Goal: Transaction & Acquisition: Subscribe to service/newsletter

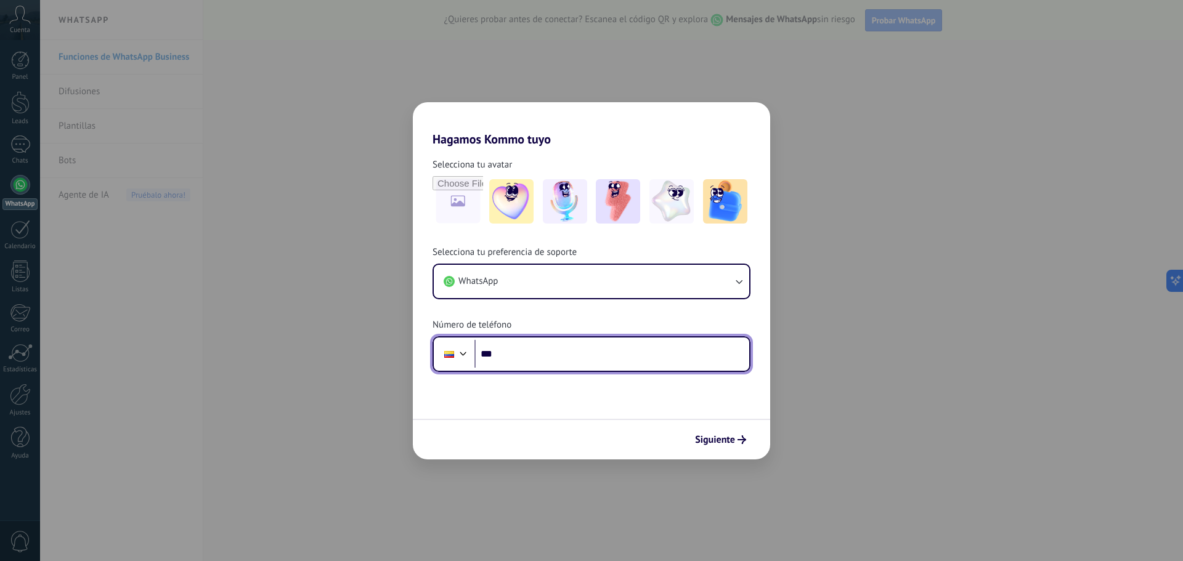
click at [606, 349] on input "***" at bounding box center [611, 354] width 275 height 28
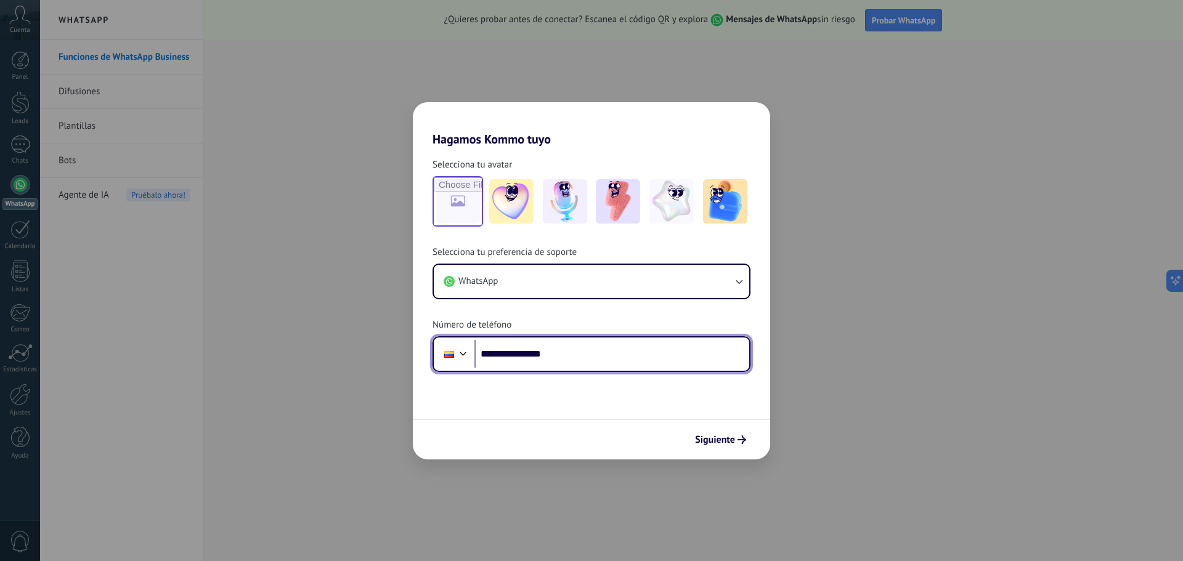
type input "**********"
click at [470, 203] on input "file" at bounding box center [458, 201] width 48 height 48
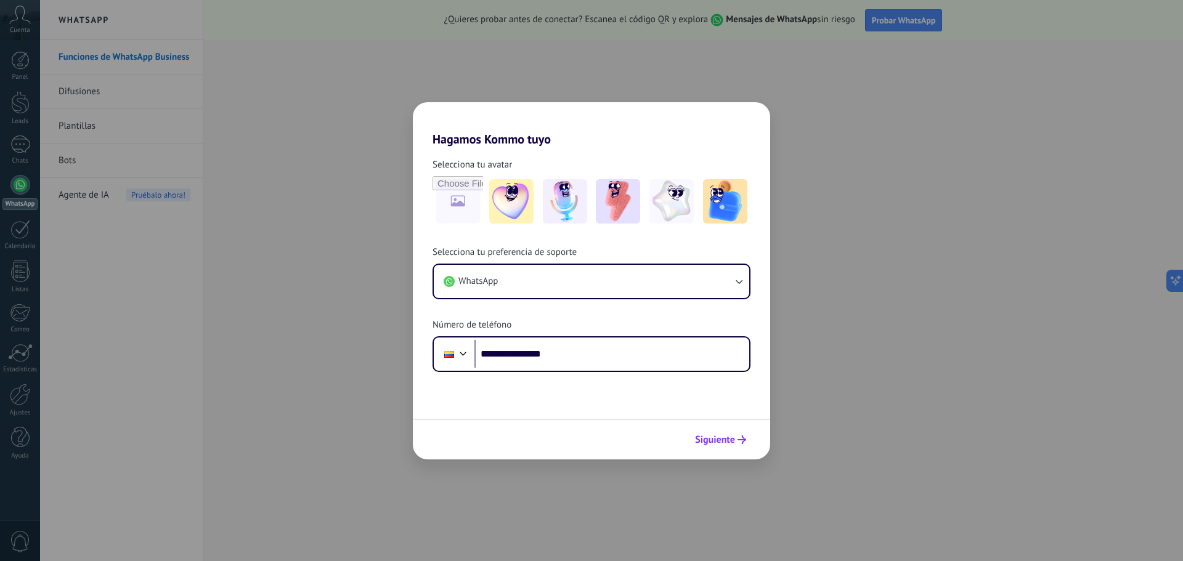
click at [731, 444] on span "Siguiente" at bounding box center [715, 440] width 40 height 9
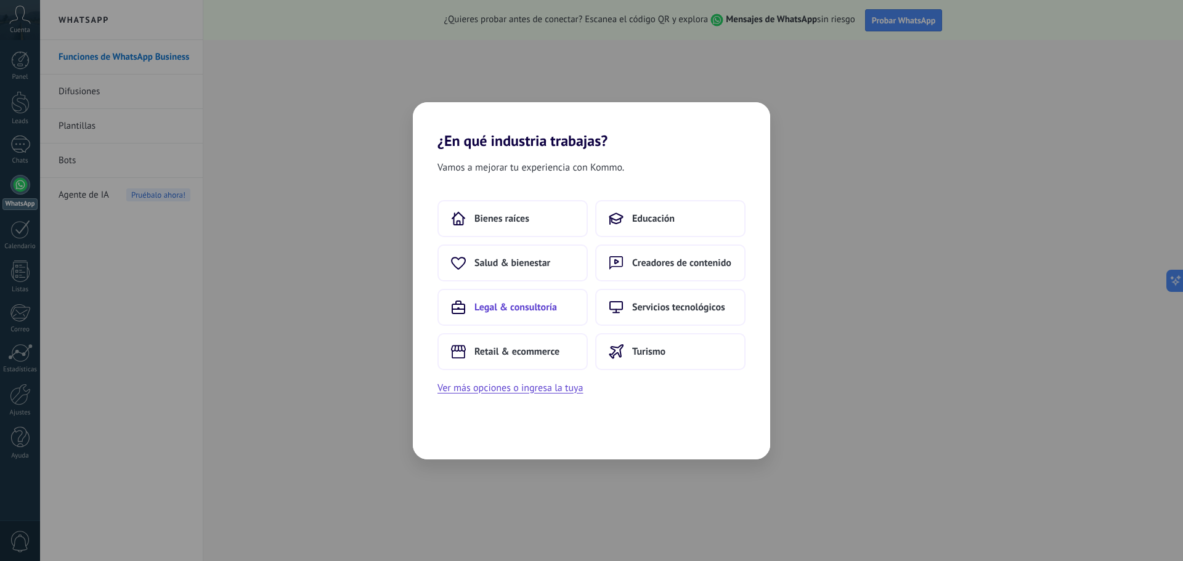
click at [547, 314] on button "Legal & consultoría" at bounding box center [513, 307] width 150 height 37
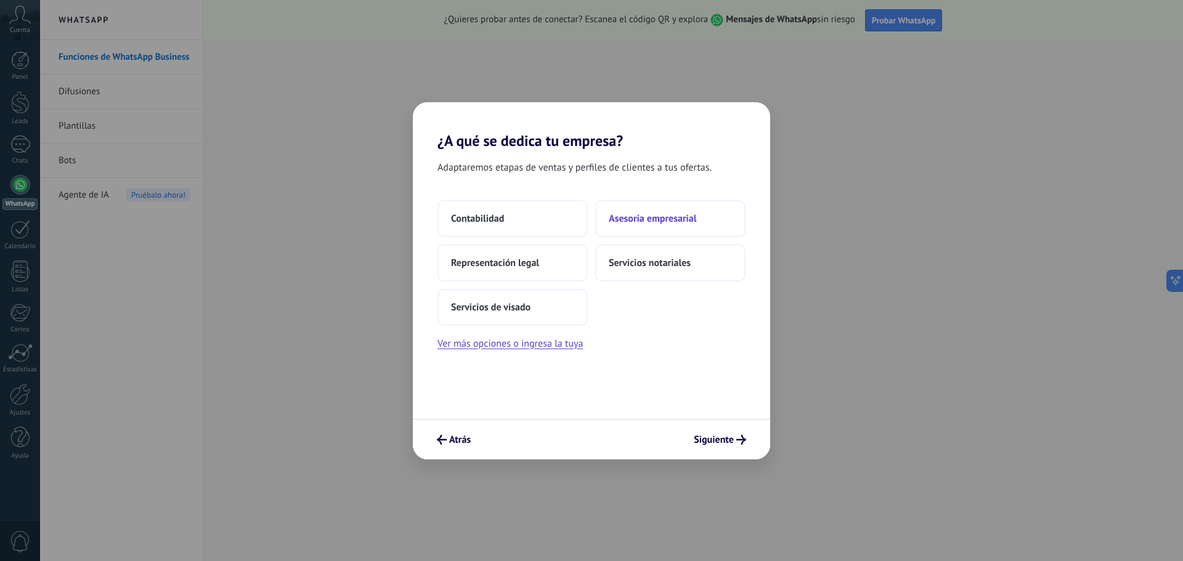
click at [656, 218] on span "Asesoría empresarial" at bounding box center [653, 219] width 88 height 12
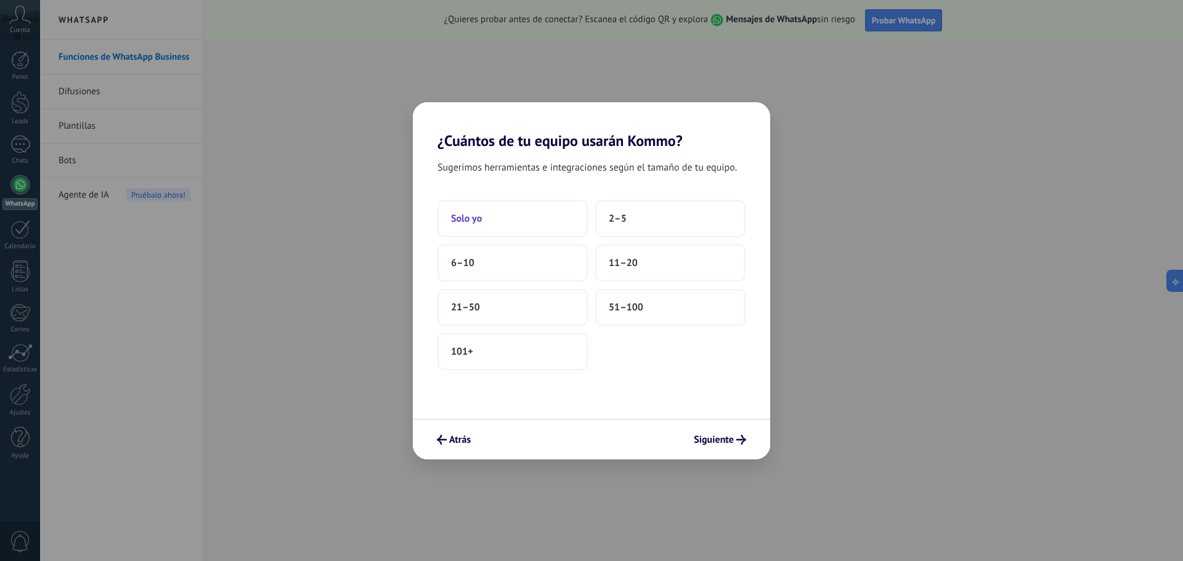
click at [532, 235] on button "Solo yo" at bounding box center [513, 218] width 150 height 37
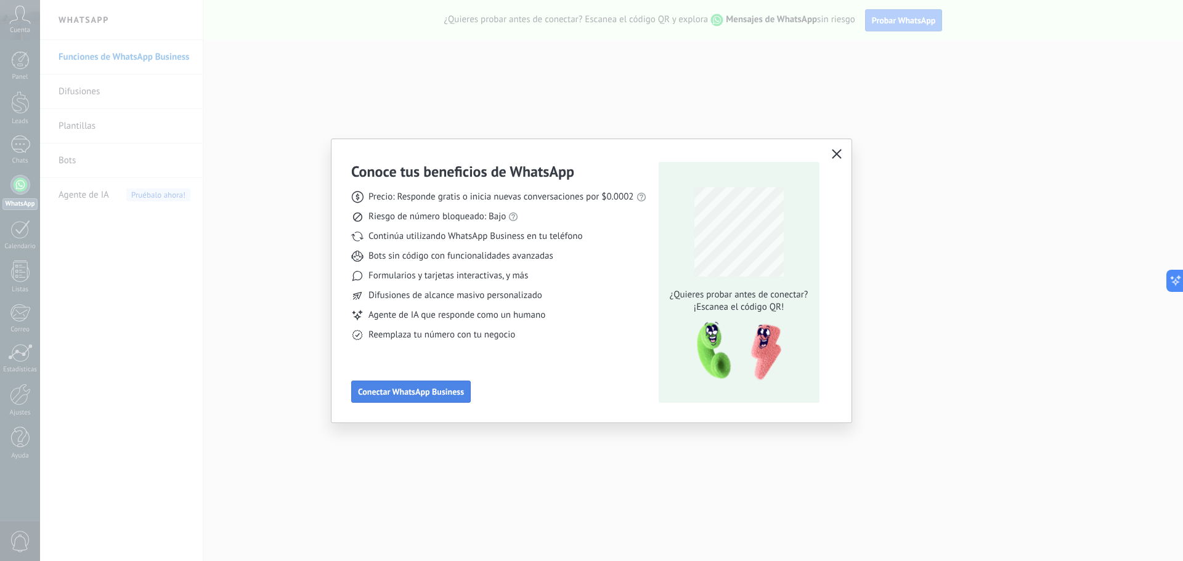
click at [434, 386] on button "Conectar WhatsApp Business" at bounding box center [411, 392] width 120 height 22
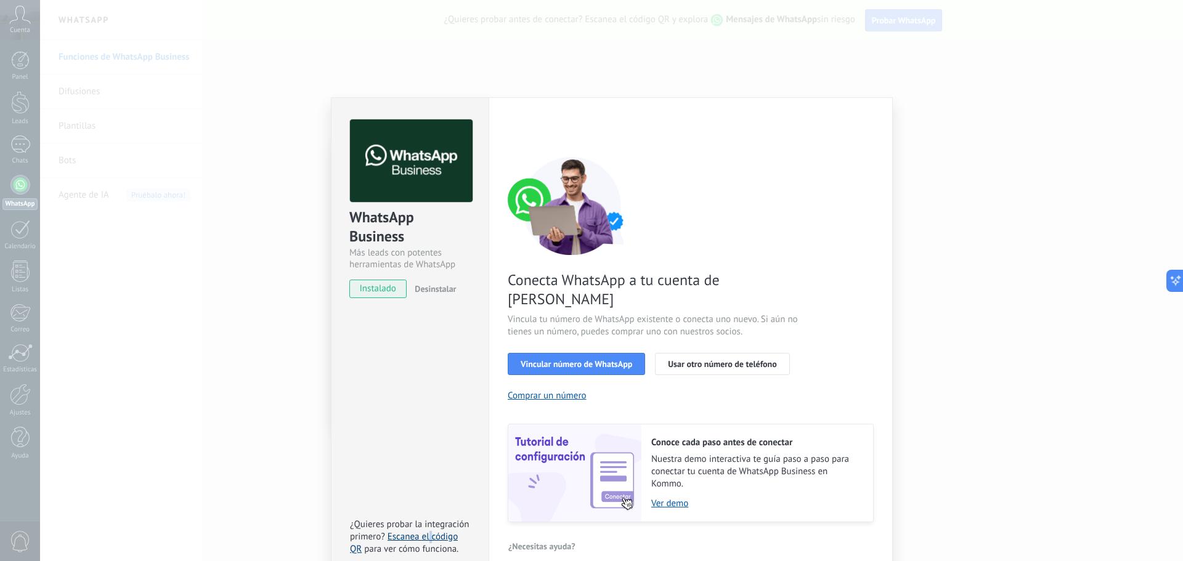
click at [430, 531] on link "Escanea el código QR" at bounding box center [404, 543] width 108 height 24
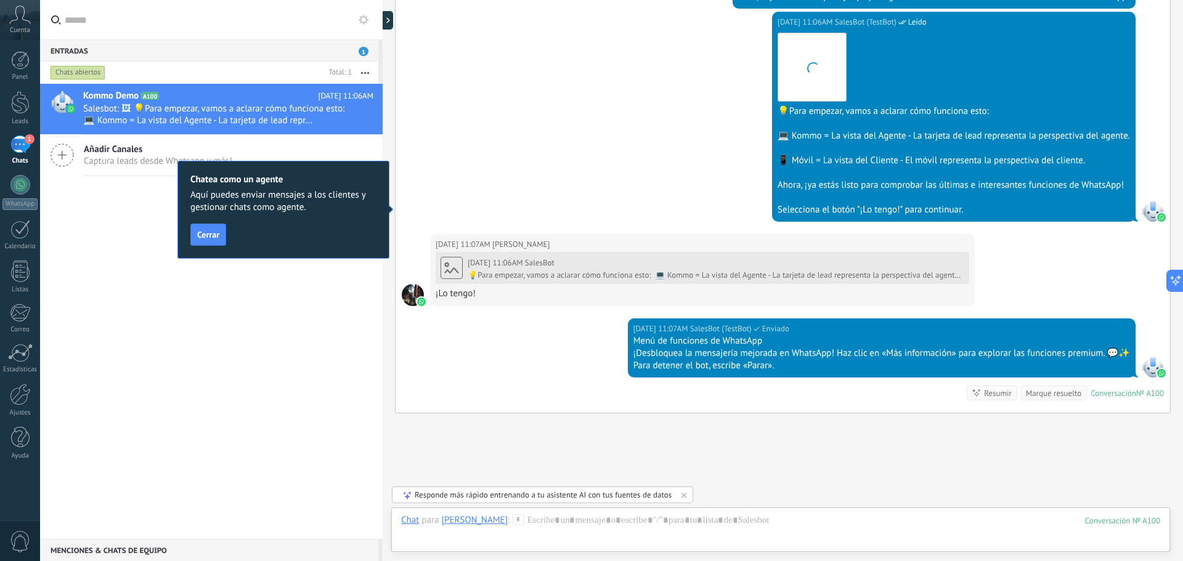
scroll to position [411, 0]
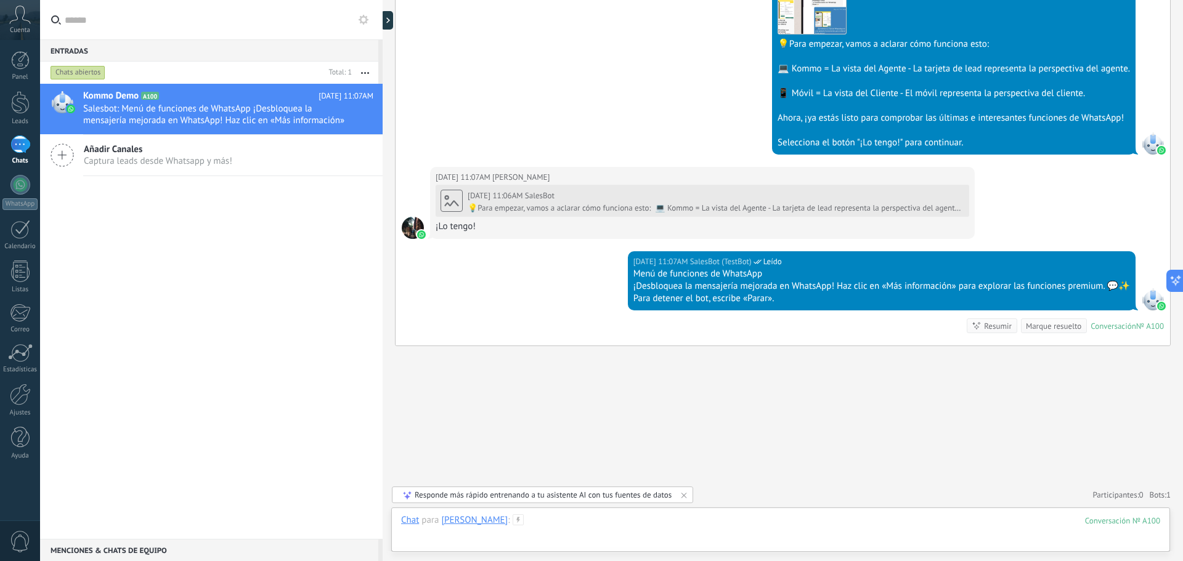
click at [645, 527] on div at bounding box center [780, 533] width 759 height 37
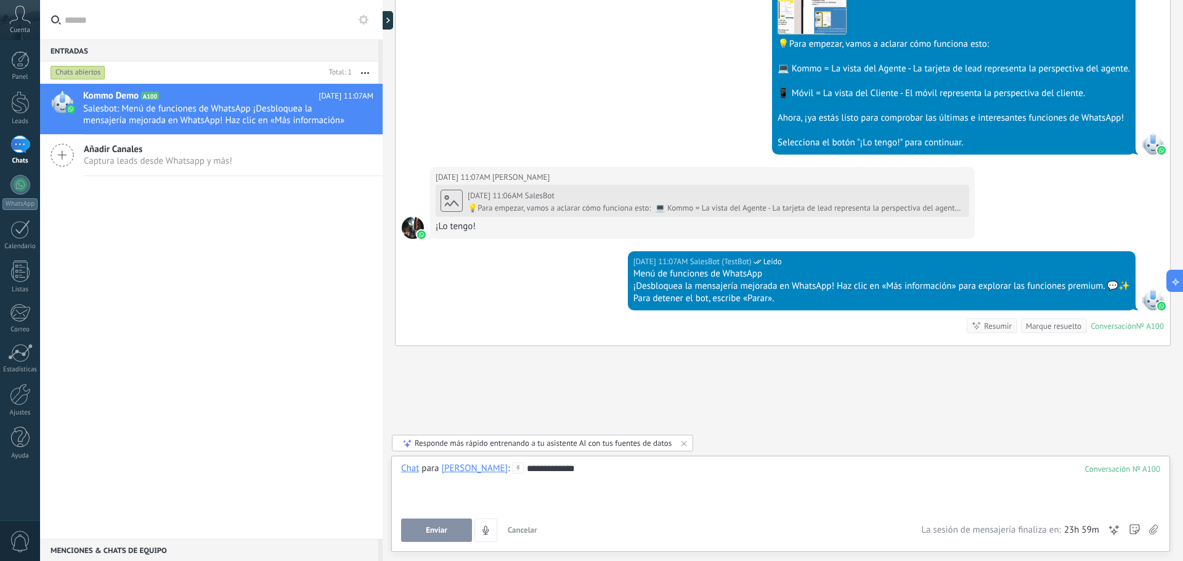
click at [448, 526] on button "Enviar" at bounding box center [436, 530] width 71 height 23
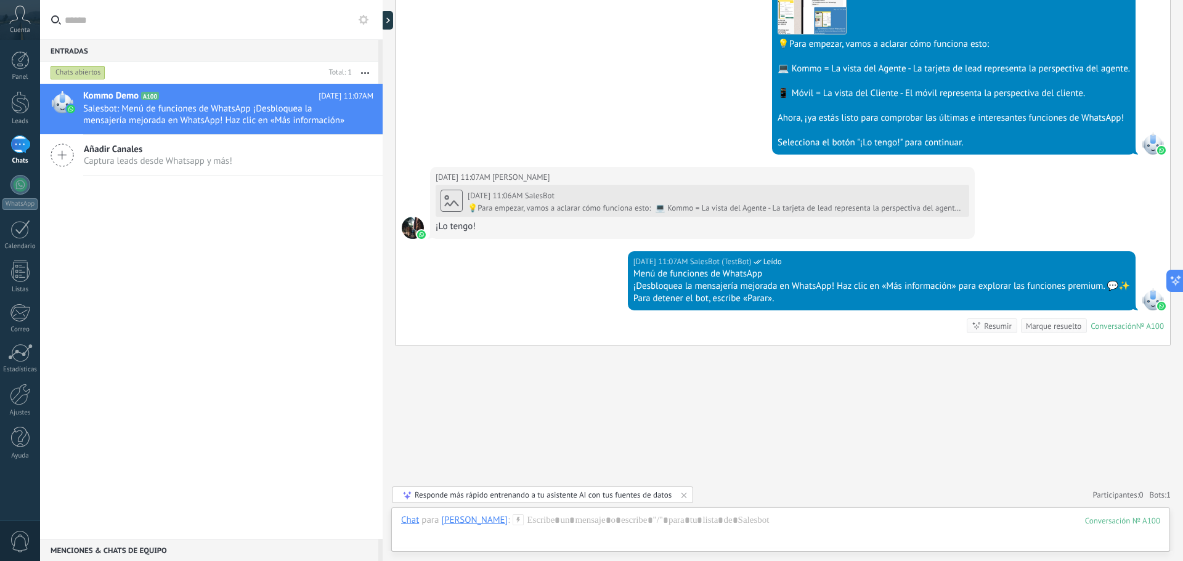
scroll to position [458, 0]
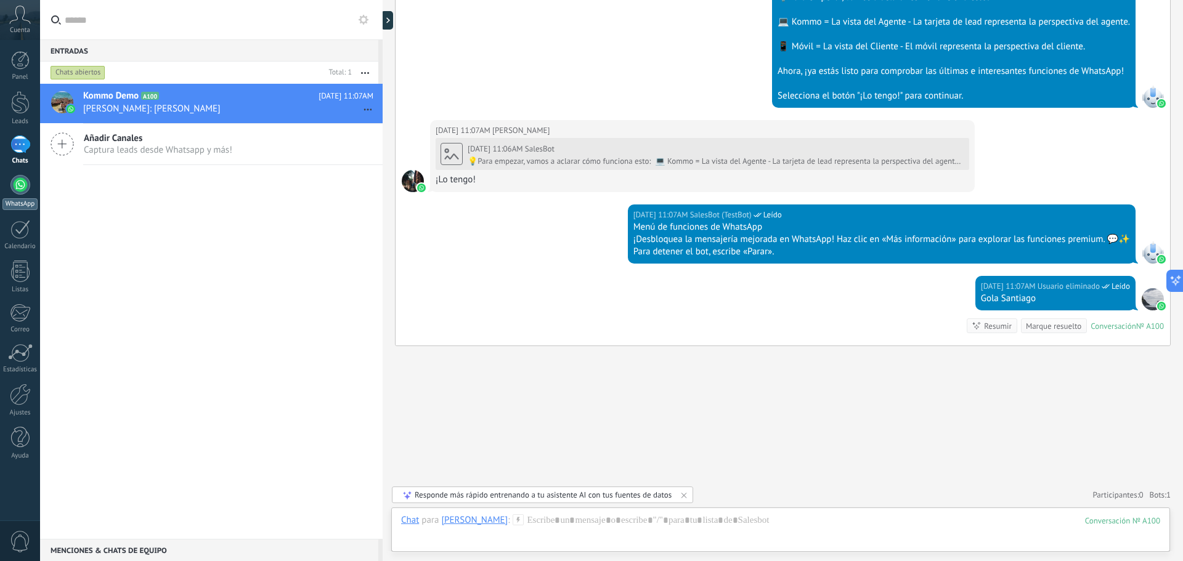
click at [23, 193] on div at bounding box center [20, 185] width 20 height 20
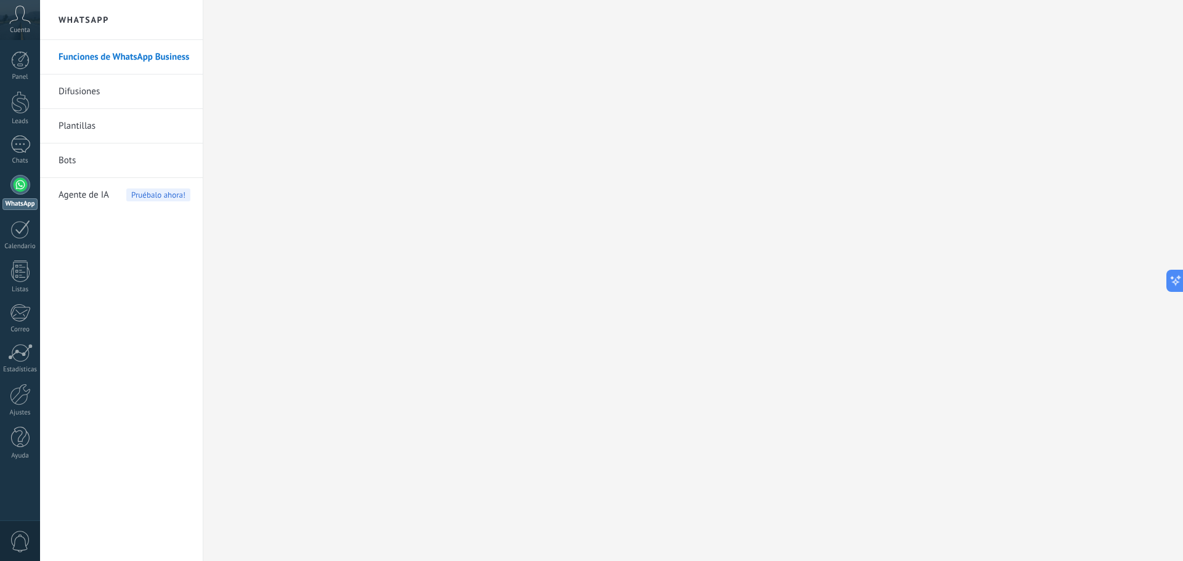
click at [96, 59] on link "Funciones de WhatsApp Business" at bounding box center [125, 57] width 132 height 35
click at [70, 157] on link "Bots" at bounding box center [125, 161] width 132 height 35
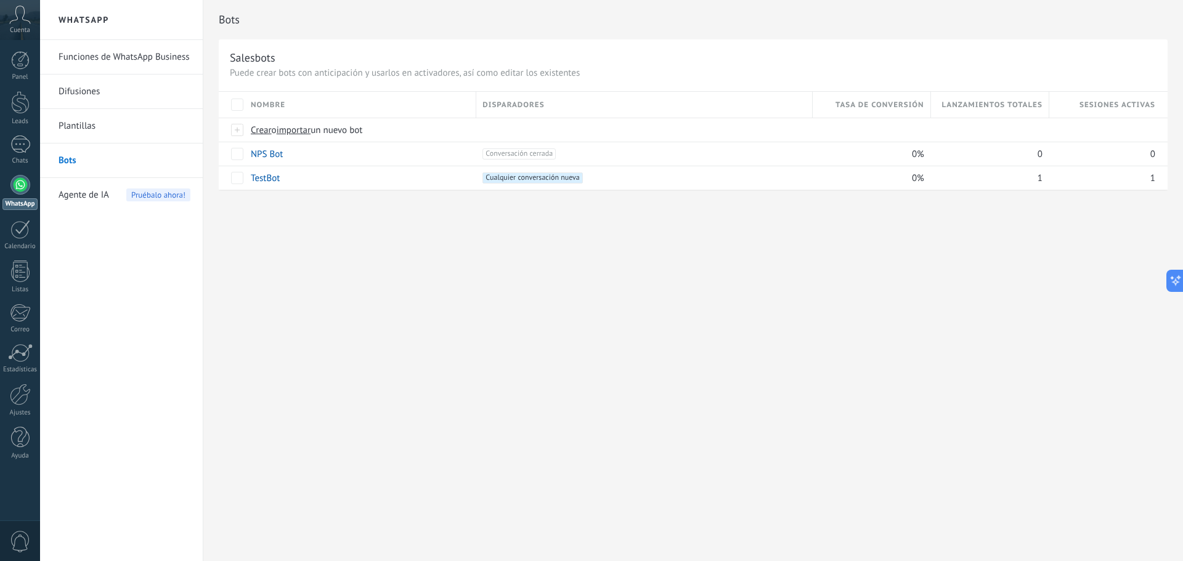
click at [93, 124] on link "Plantillas" at bounding box center [125, 126] width 132 height 35
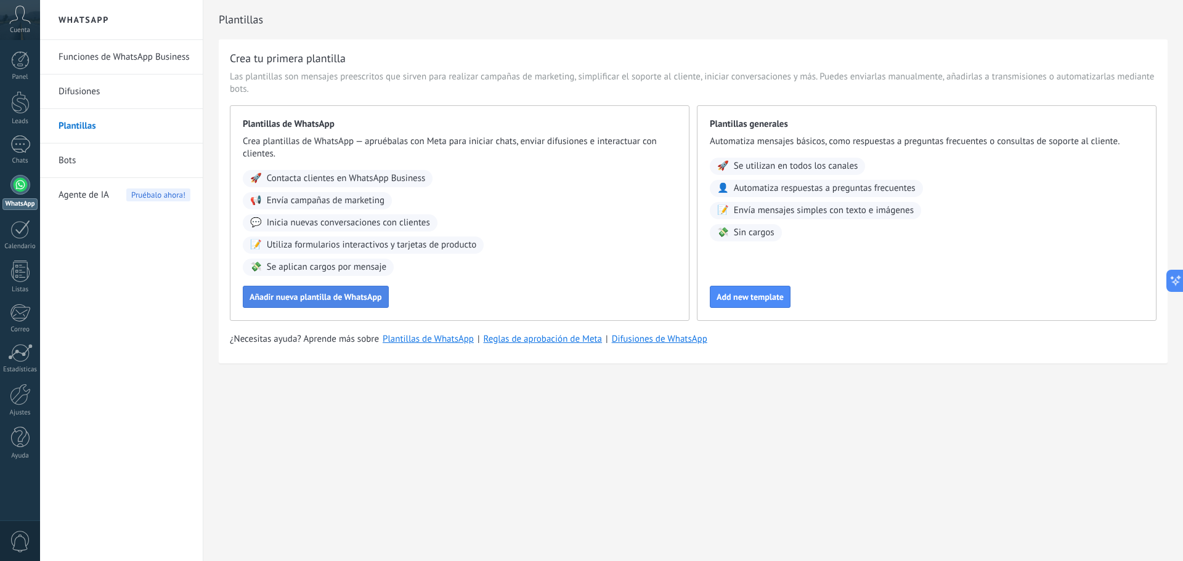
click at [329, 293] on span "Añadir nueva plantilla de WhatsApp" at bounding box center [316, 297] width 132 height 9
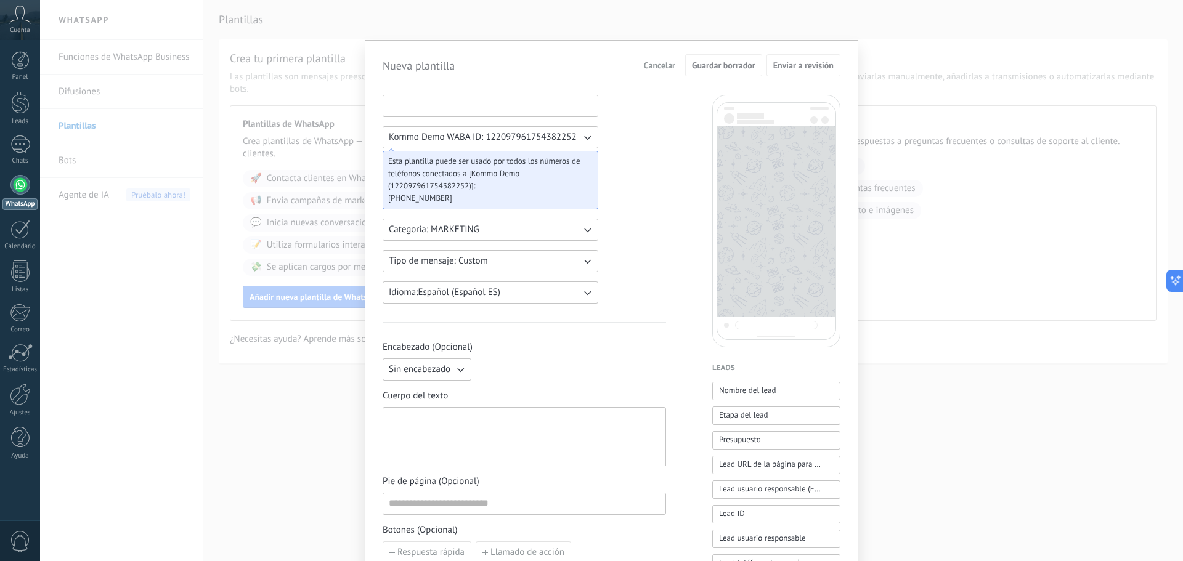
click at [555, 103] on input at bounding box center [490, 106] width 214 height 20
click at [927, 153] on div "Nueva plantilla Cancelar Guardar borrador Enviar a revisión Kommo Demo WABA ID:…" at bounding box center [611, 280] width 1143 height 561
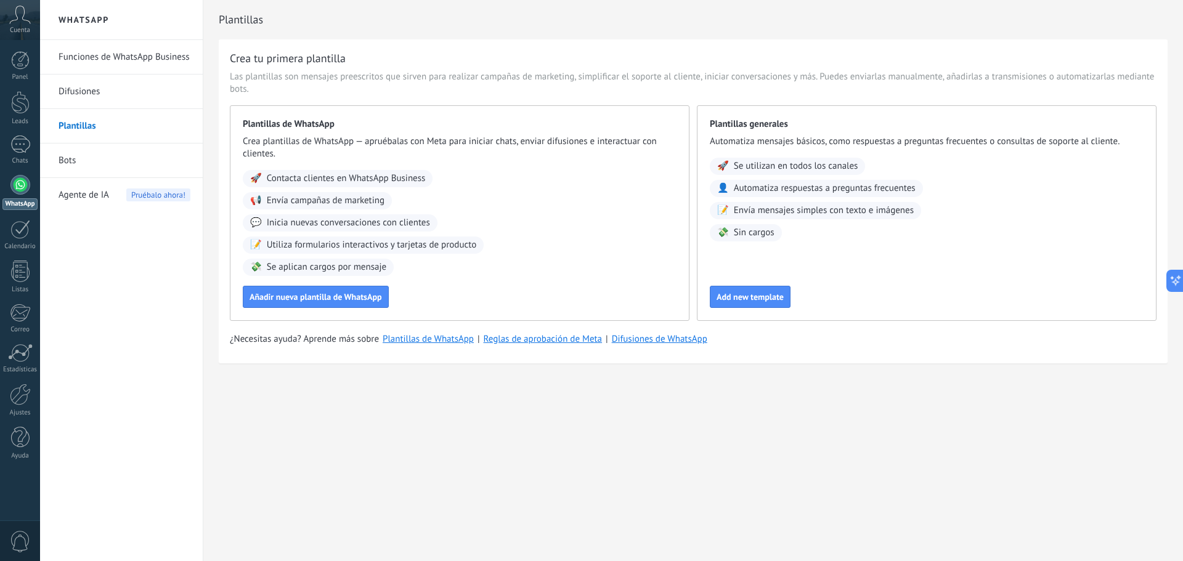
click at [18, 29] on span "Cuenta" at bounding box center [20, 30] width 20 height 8
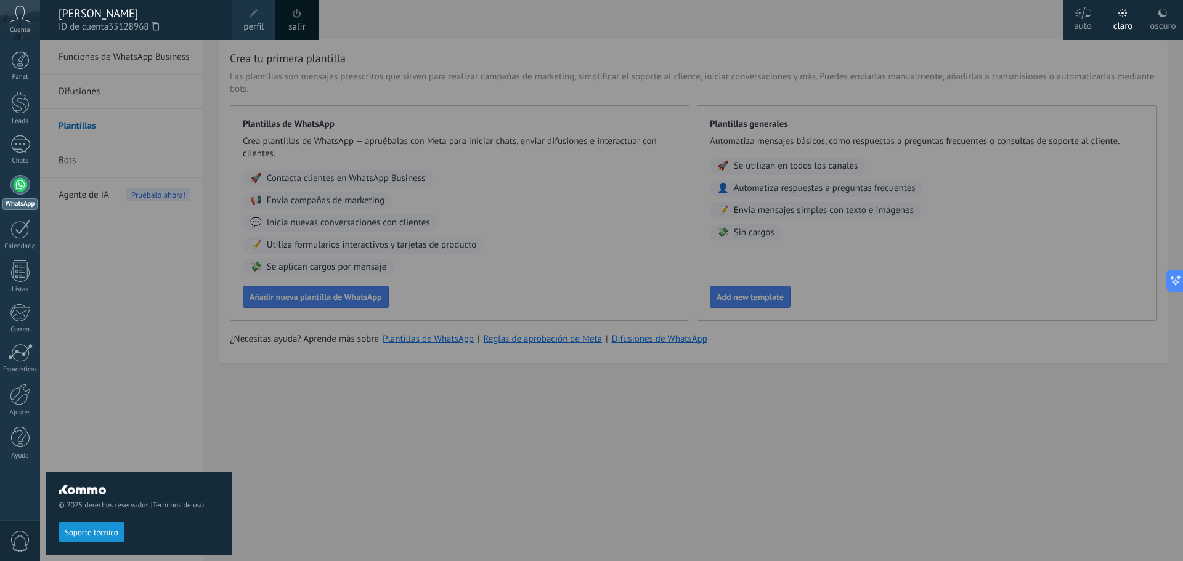
click at [167, 256] on div "© 2025 derechos reservados | Términos de uso Soporte técnico" at bounding box center [139, 300] width 186 height 521
drag, startPoint x: 500, startPoint y: 224, endPoint x: 389, endPoint y: 70, distance: 189.5
click at [491, 214] on div at bounding box center [631, 280] width 1183 height 561
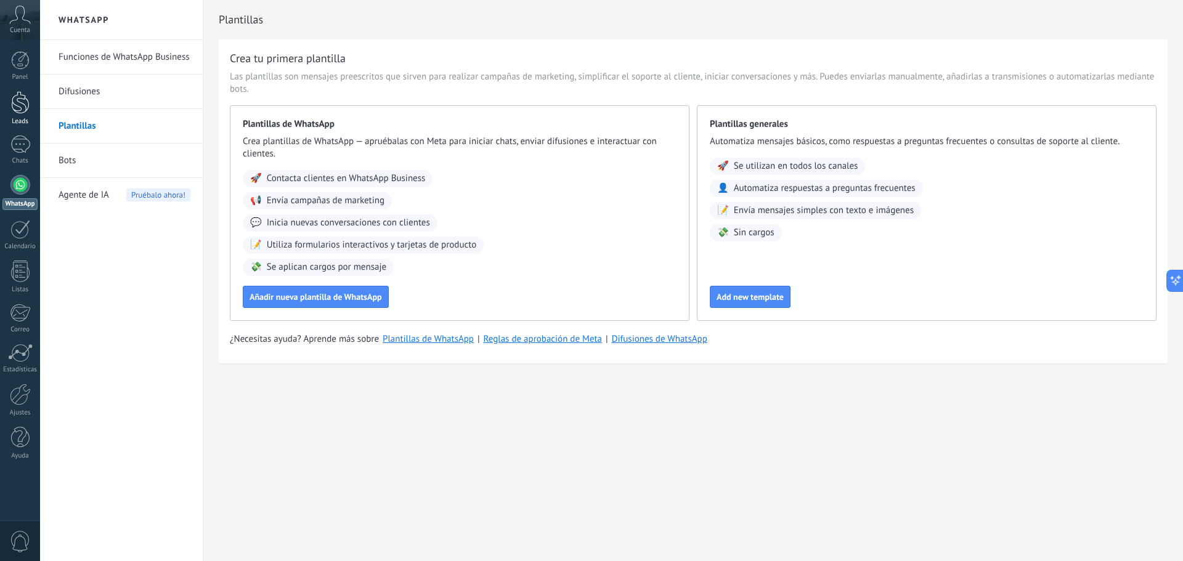
click at [22, 105] on div at bounding box center [20, 102] width 18 height 23
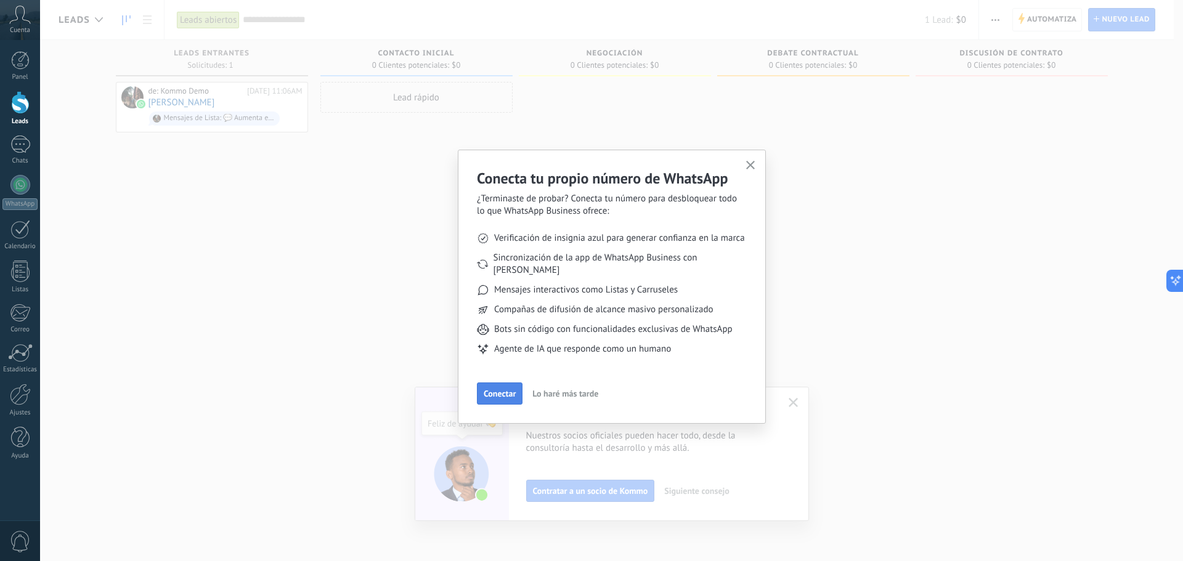
click at [498, 389] on span "Conectar" at bounding box center [500, 393] width 32 height 9
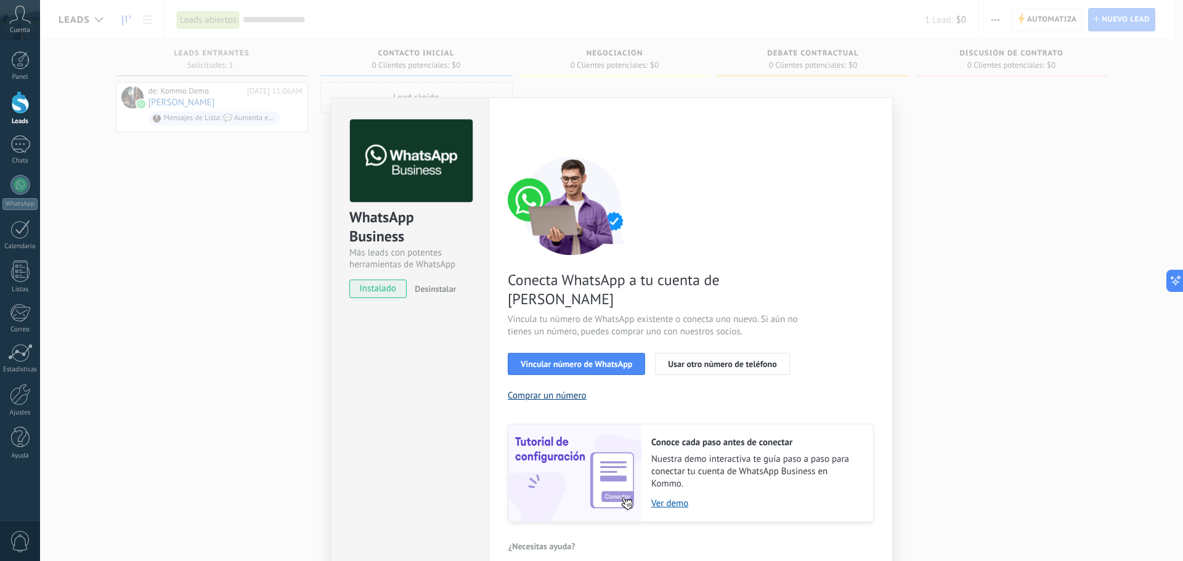
click at [548, 390] on button "Comprar un número" at bounding box center [547, 396] width 79 height 12
click at [690, 360] on span "Usar otro número de teléfono" at bounding box center [722, 364] width 108 height 9
click at [569, 355] on button "Vincular número de WhatsApp" at bounding box center [576, 364] width 137 height 22
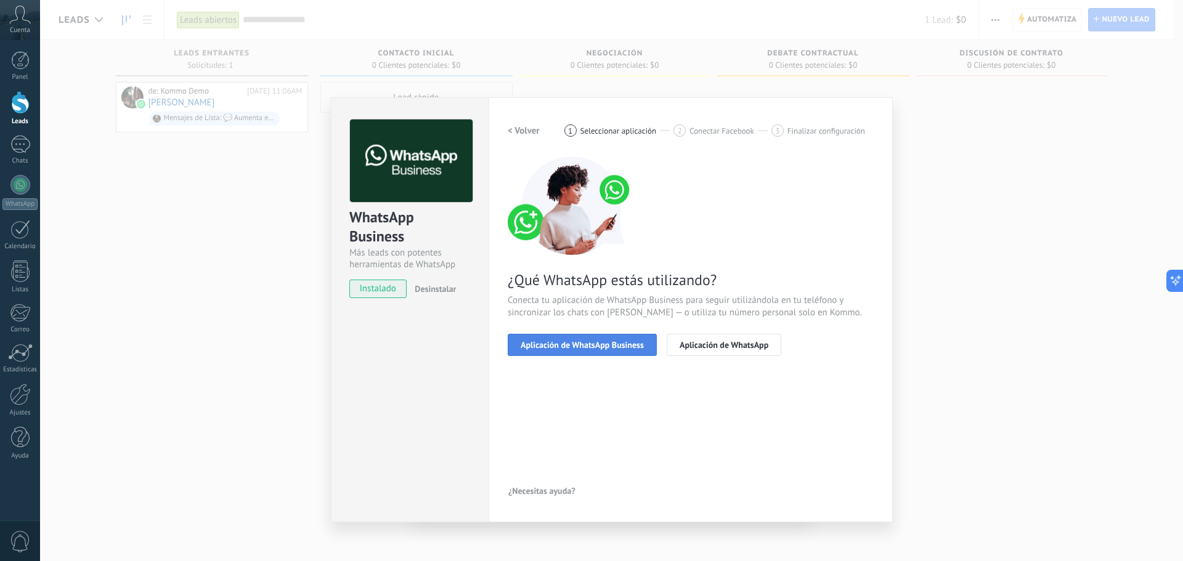
click at [553, 341] on span "Aplicación de WhatsApp Business" at bounding box center [582, 345] width 123 height 9
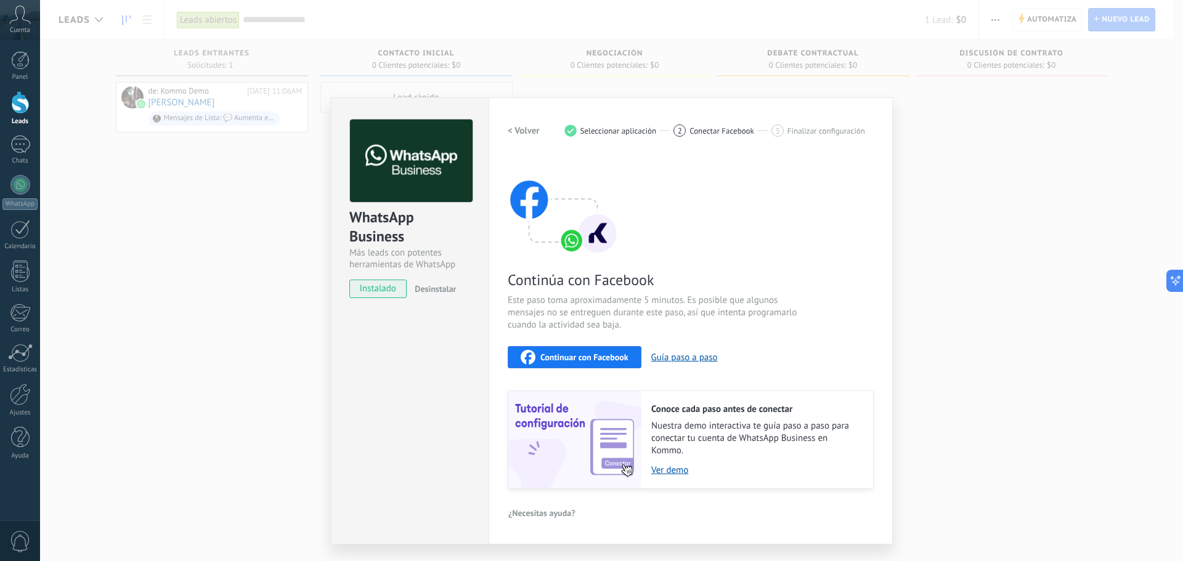
click at [520, 132] on h2 "< Volver" at bounding box center [524, 131] width 32 height 12
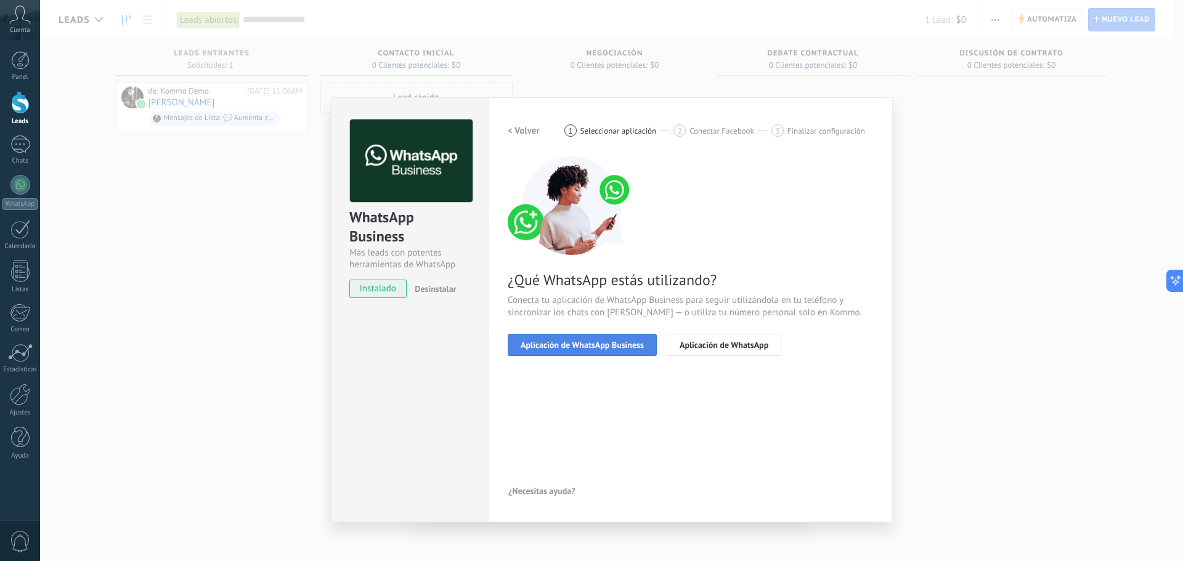
click at [572, 344] on span "Aplicación de WhatsApp Business" at bounding box center [582, 345] width 123 height 9
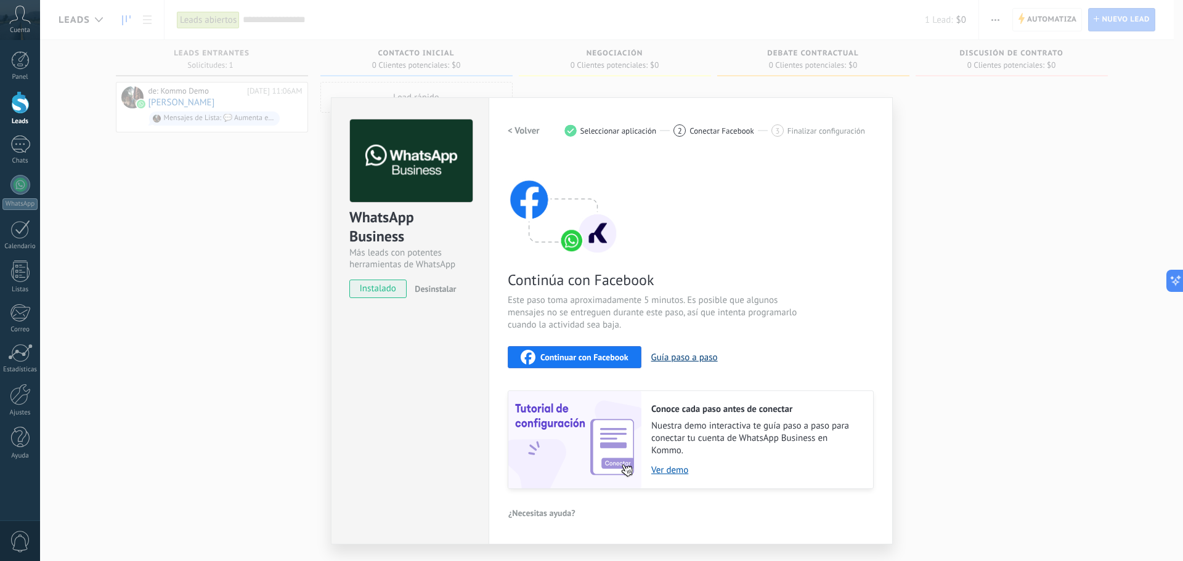
click at [686, 360] on button "Guía paso a paso" at bounding box center [684, 358] width 67 height 12
click at [625, 355] on span "Continuar con Facebook" at bounding box center [584, 357] width 88 height 9
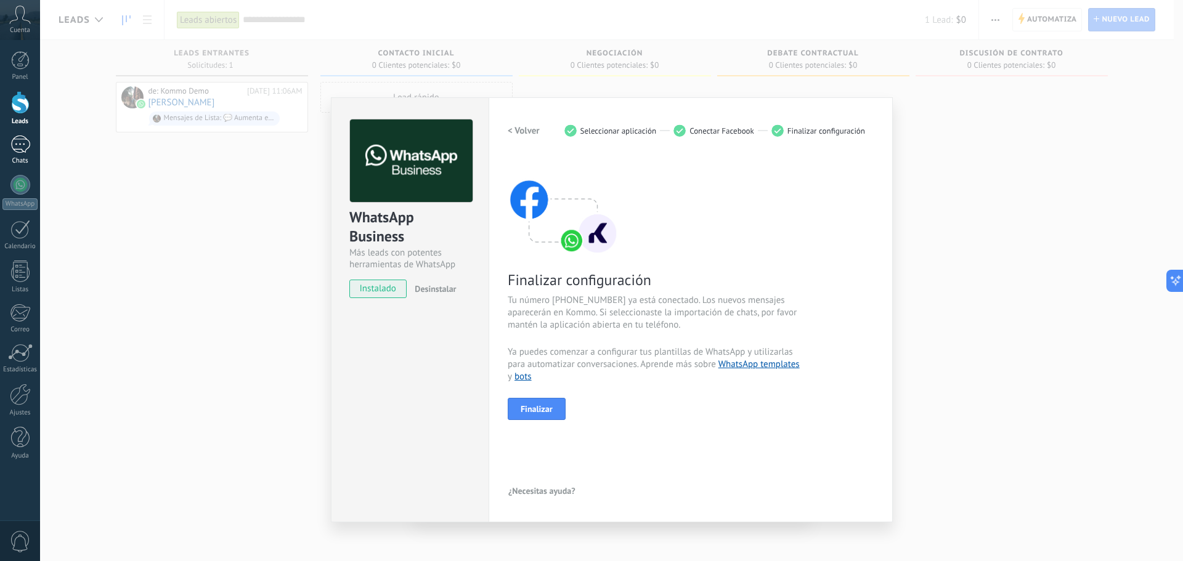
click at [18, 146] on div "1" at bounding box center [20, 145] width 20 height 18
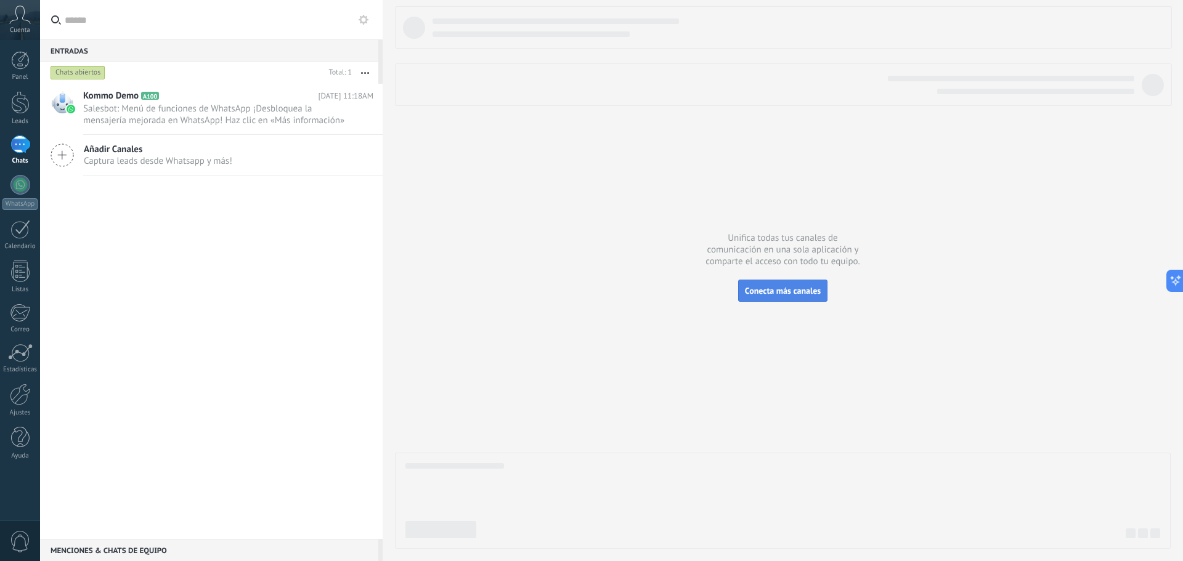
click at [800, 296] on button "Conecta más canales" at bounding box center [782, 291] width 89 height 22
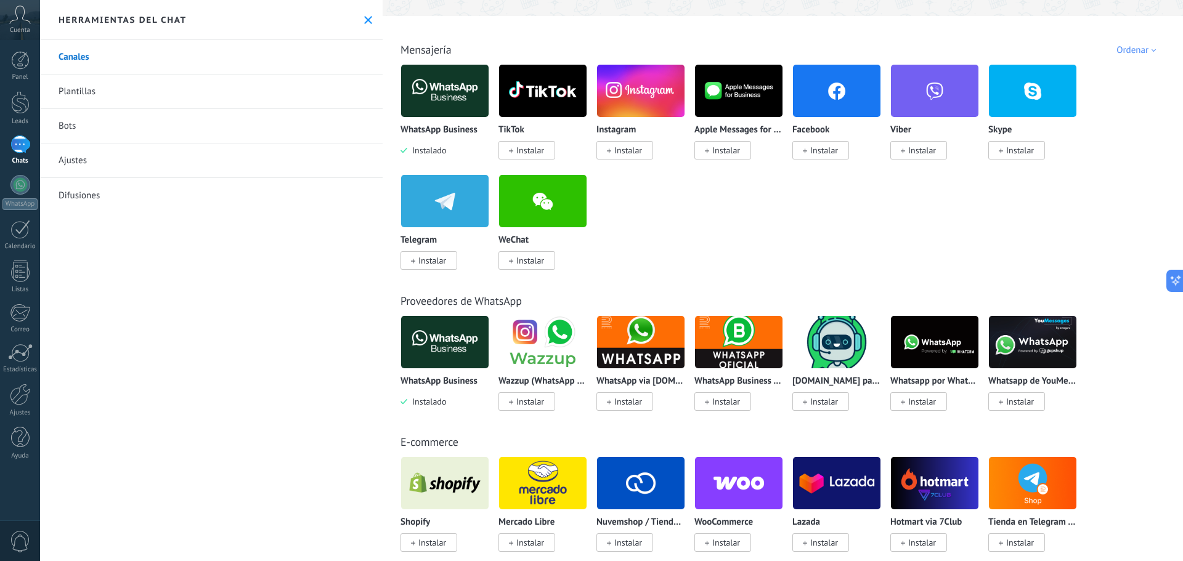
scroll to position [62, 0]
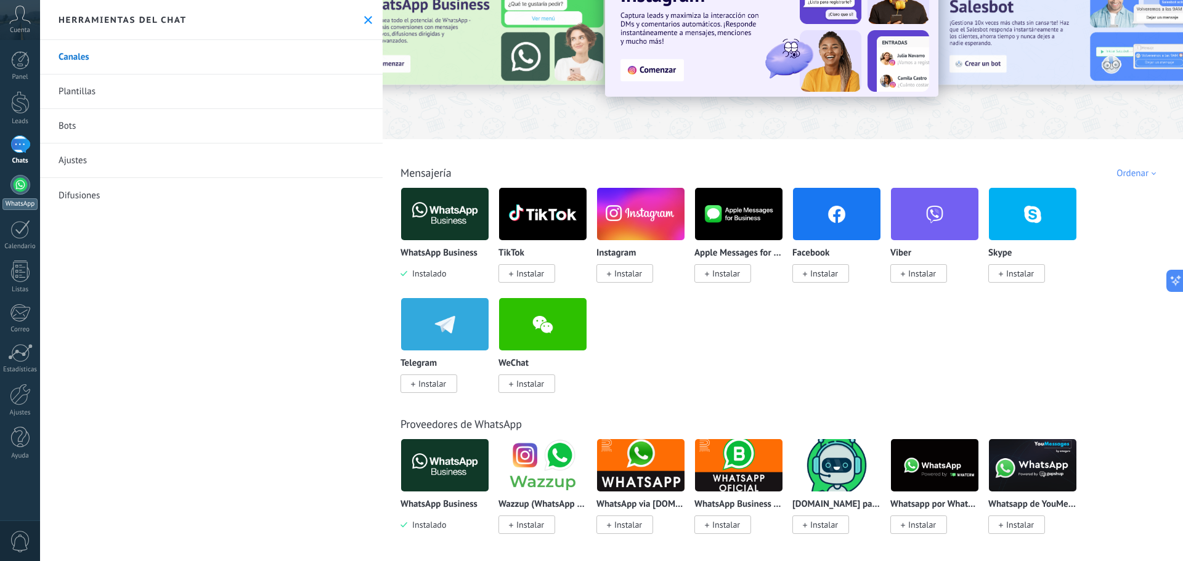
click at [15, 188] on div at bounding box center [20, 185] width 20 height 20
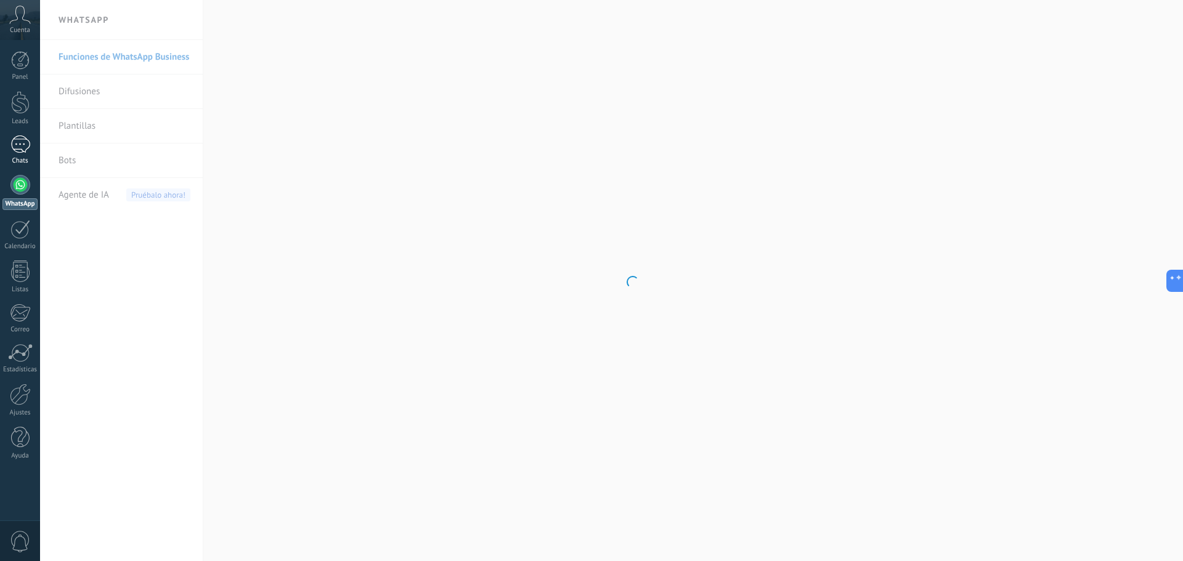
click at [25, 160] on div "Chats" at bounding box center [20, 161] width 36 height 8
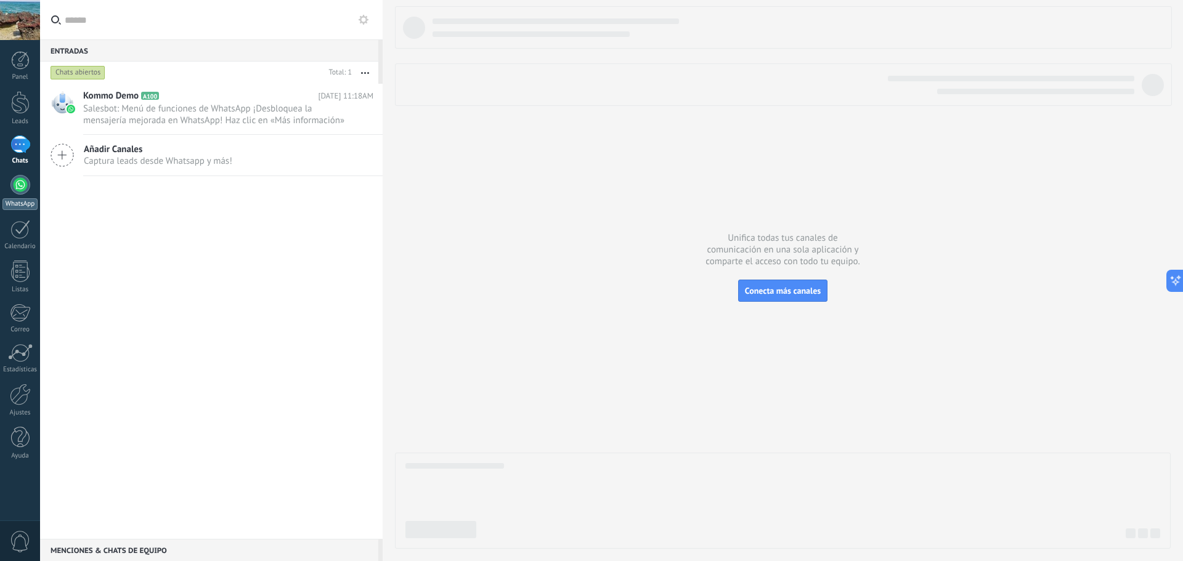
click at [17, 188] on div at bounding box center [20, 185] width 20 height 20
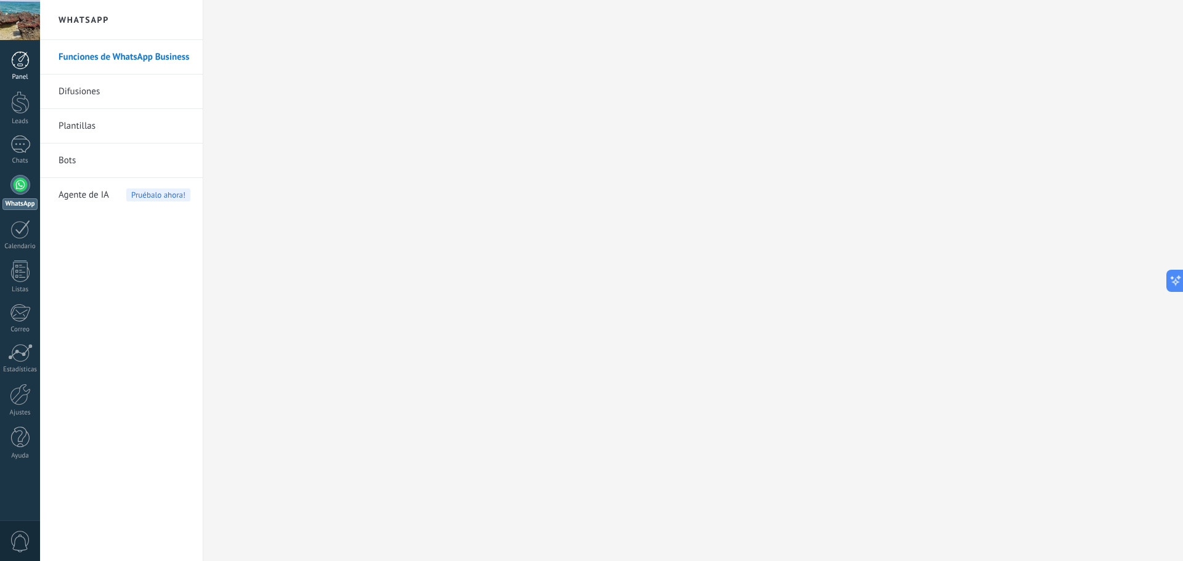
click at [22, 64] on div at bounding box center [20, 60] width 18 height 18
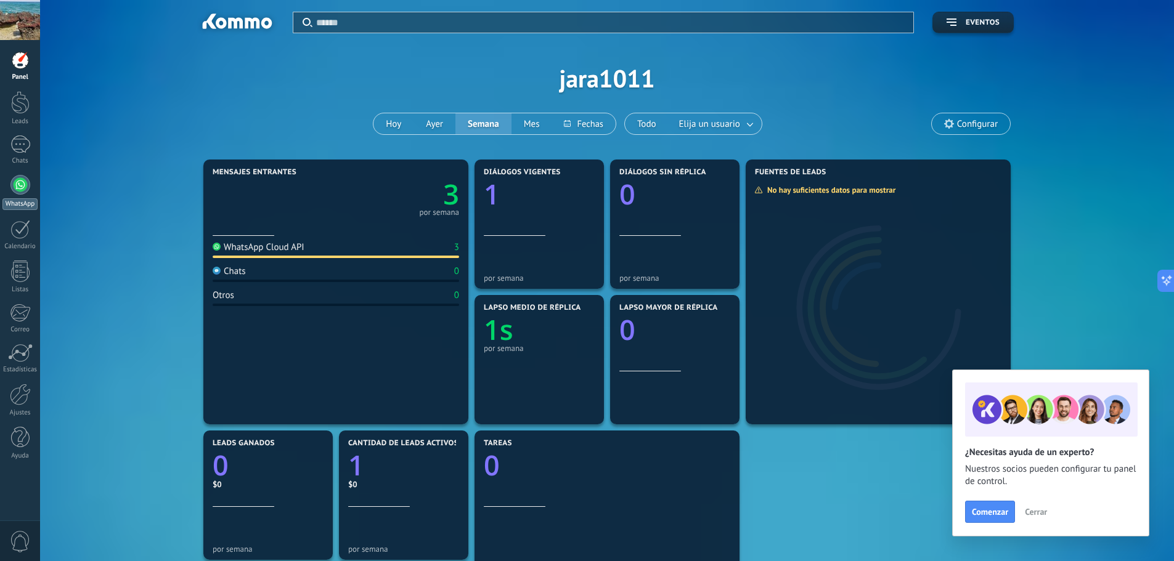
click at [21, 183] on div at bounding box center [20, 185] width 20 height 20
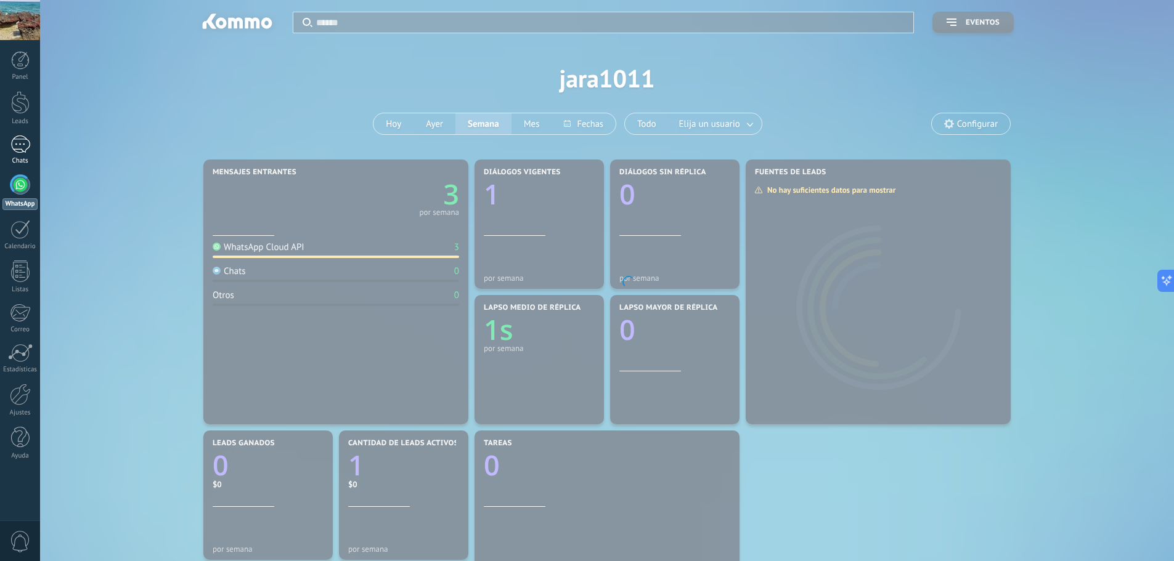
click at [19, 151] on div at bounding box center [20, 145] width 20 height 18
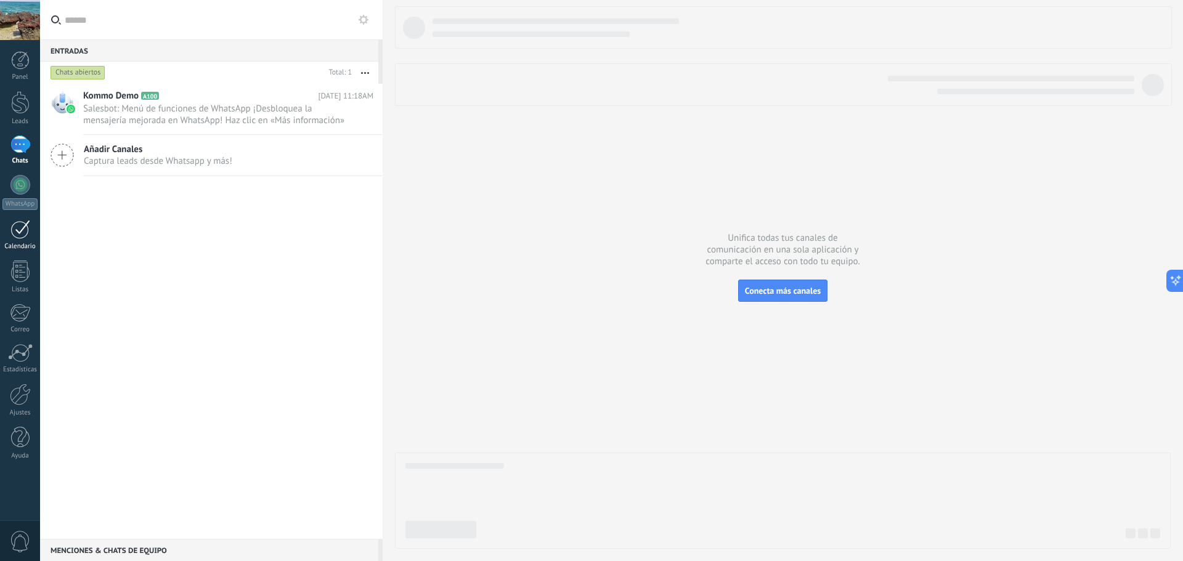
click at [9, 236] on link "Calendario" at bounding box center [20, 235] width 40 height 31
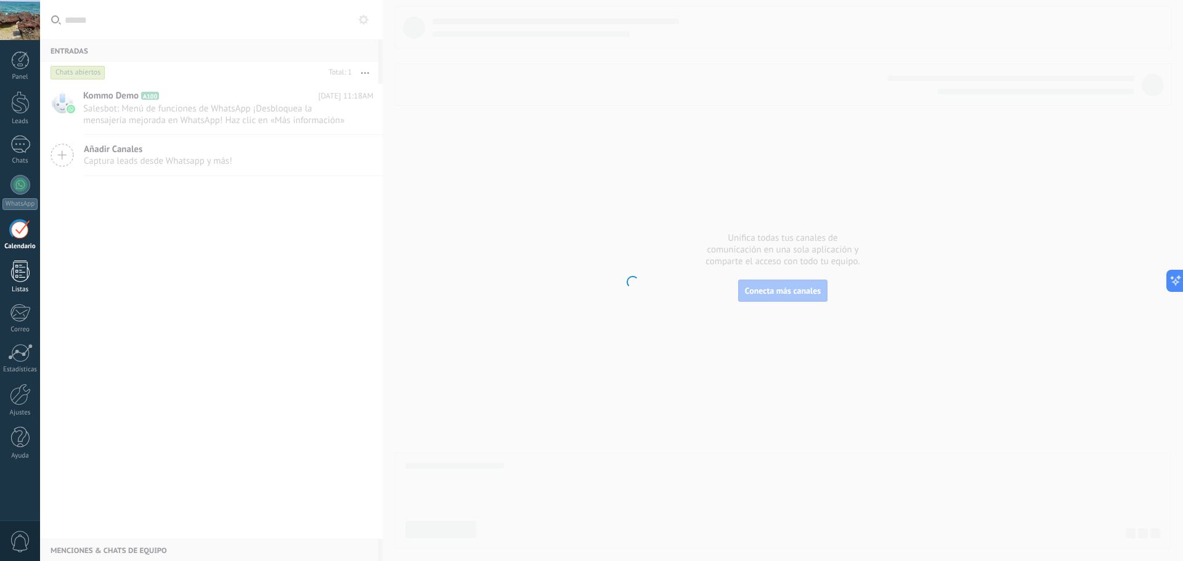
click at [21, 275] on div at bounding box center [20, 272] width 18 height 22
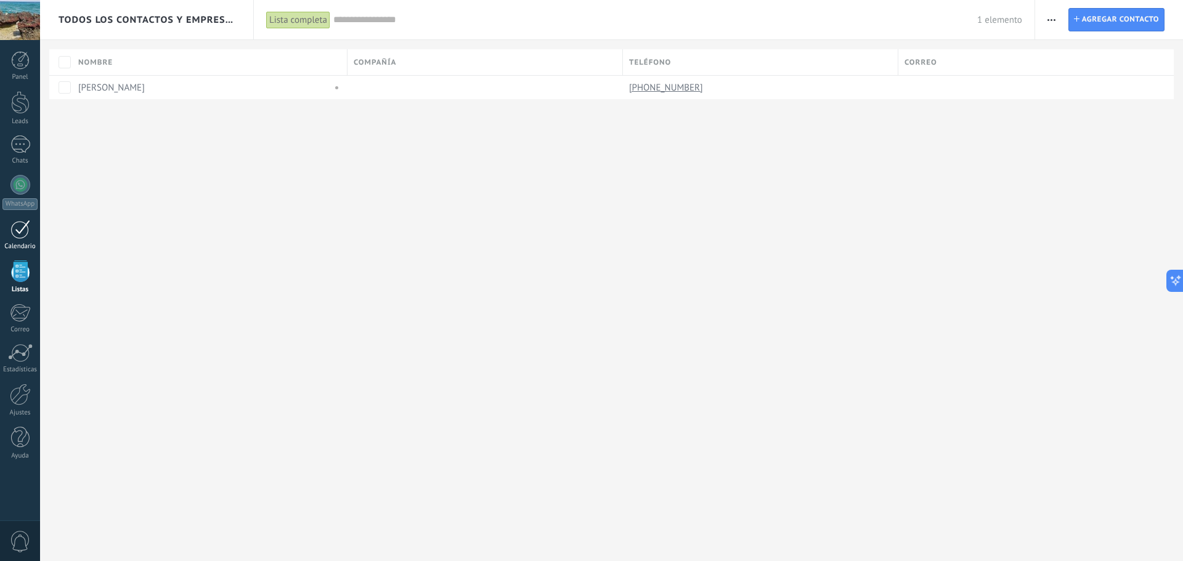
click at [26, 233] on div at bounding box center [20, 229] width 20 height 19
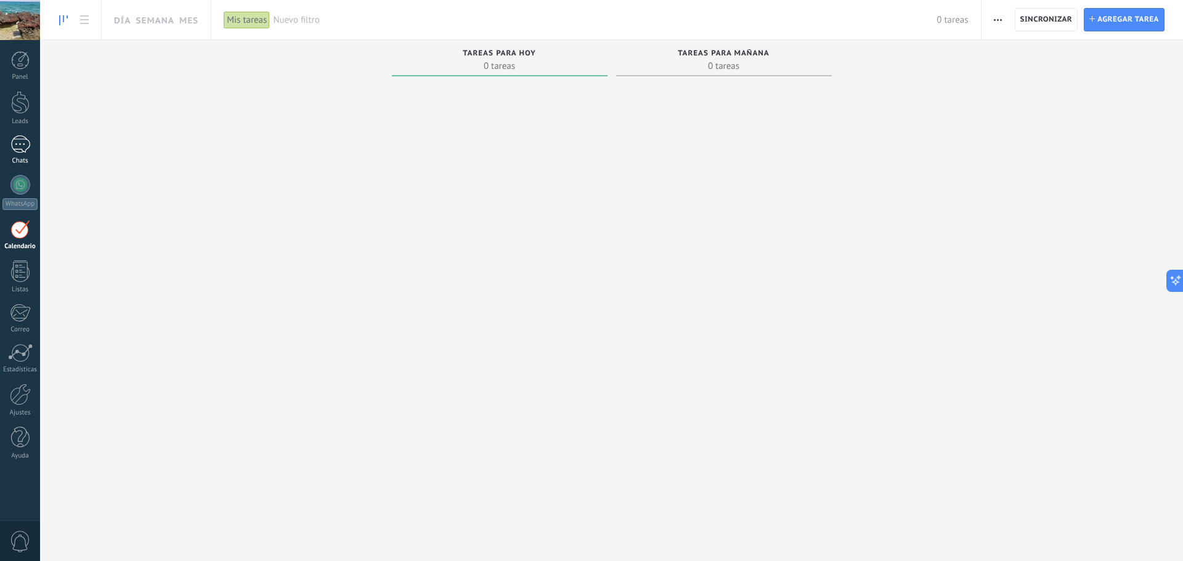
click at [22, 141] on div at bounding box center [20, 145] width 20 height 18
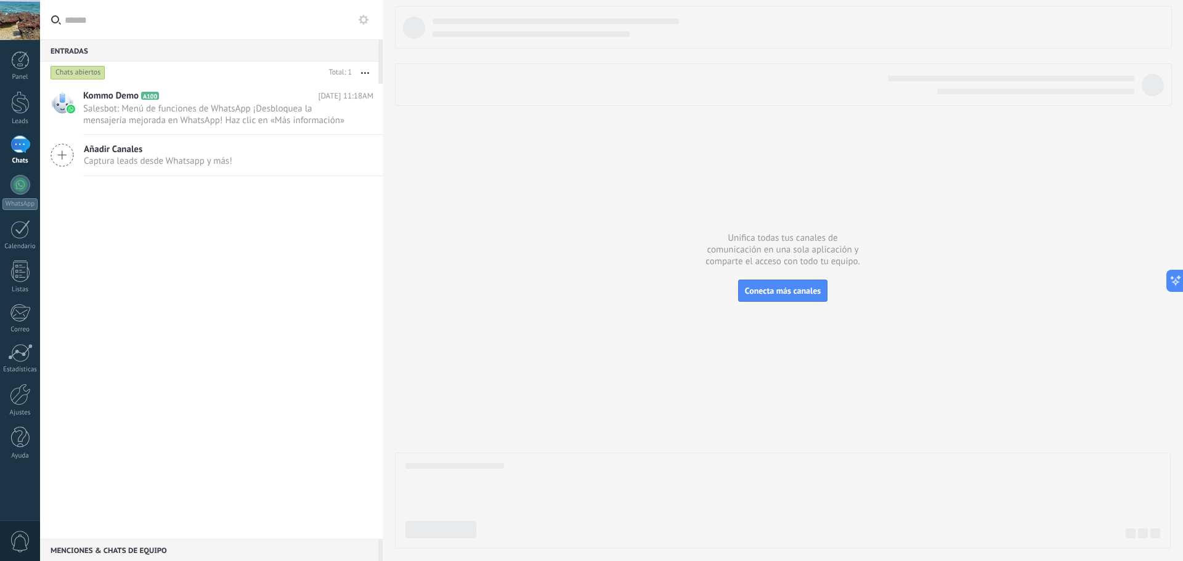
click at [367, 74] on icon "button" at bounding box center [365, 73] width 8 height 2
drag, startPoint x: 153, startPoint y: 259, endPoint x: 84, endPoint y: 182, distance: 103.4
click at [149, 255] on div "Kommo Demo A100 Hoy 11:18AM Salesbot: Menú de funciones de WhatsApp ¡Desbloquea…" at bounding box center [211, 311] width 343 height 455
click at [24, 140] on div at bounding box center [20, 145] width 20 height 18
click at [14, 188] on div at bounding box center [20, 185] width 20 height 20
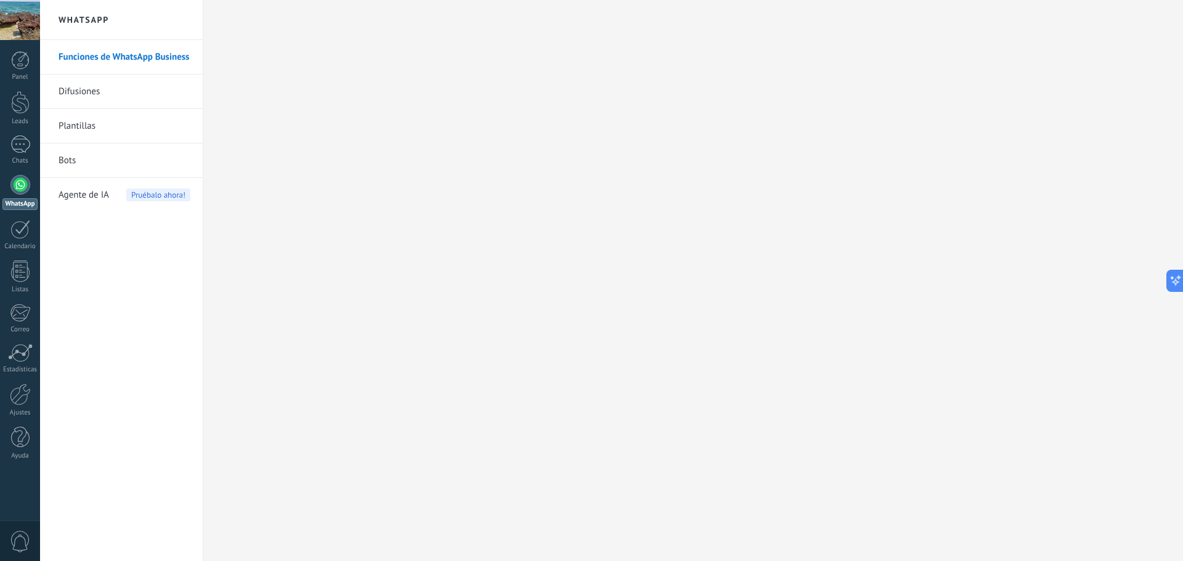
click at [88, 97] on link "Difusiones" at bounding box center [125, 92] width 132 height 35
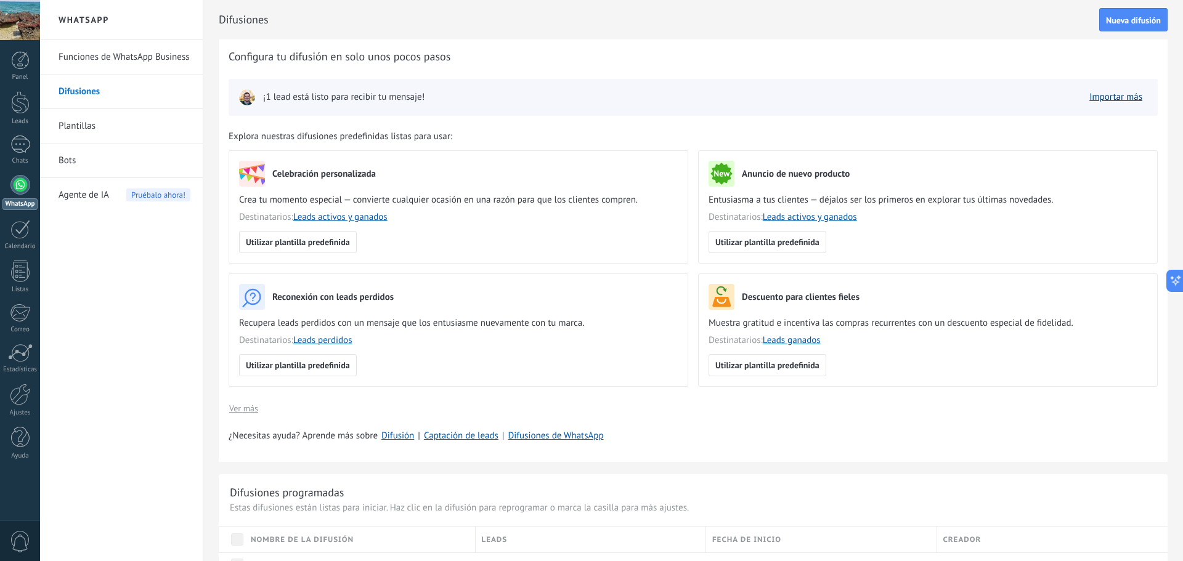
click at [1111, 101] on link "Importar más" at bounding box center [1115, 97] width 53 height 12
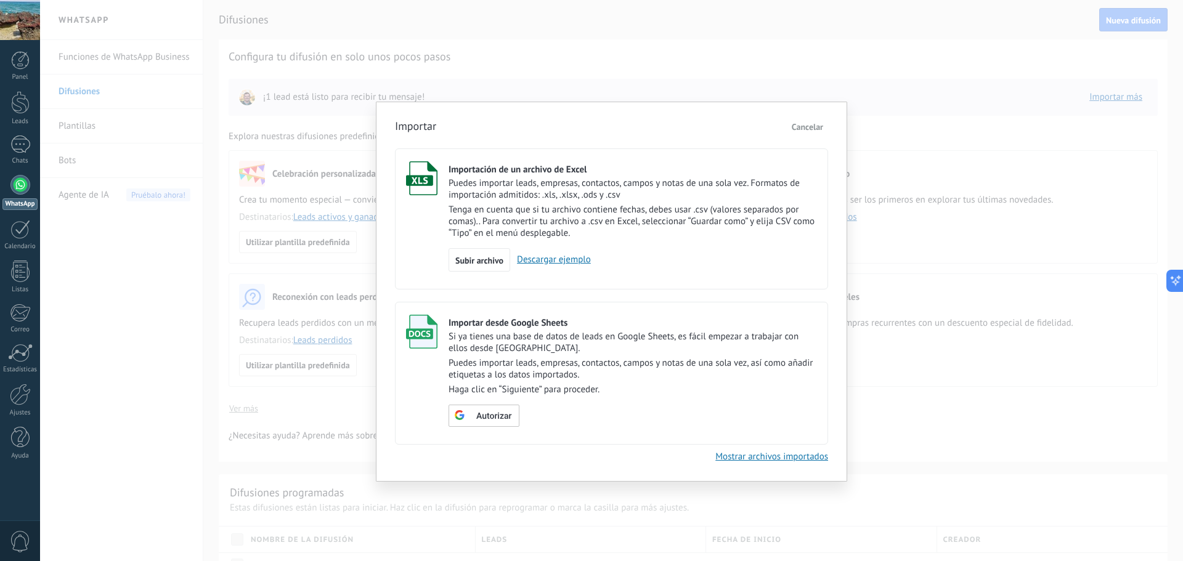
click at [551, 258] on link "Descargar ejemplo" at bounding box center [550, 260] width 81 height 12
click at [800, 127] on span "Cancelar" at bounding box center [807, 126] width 31 height 11
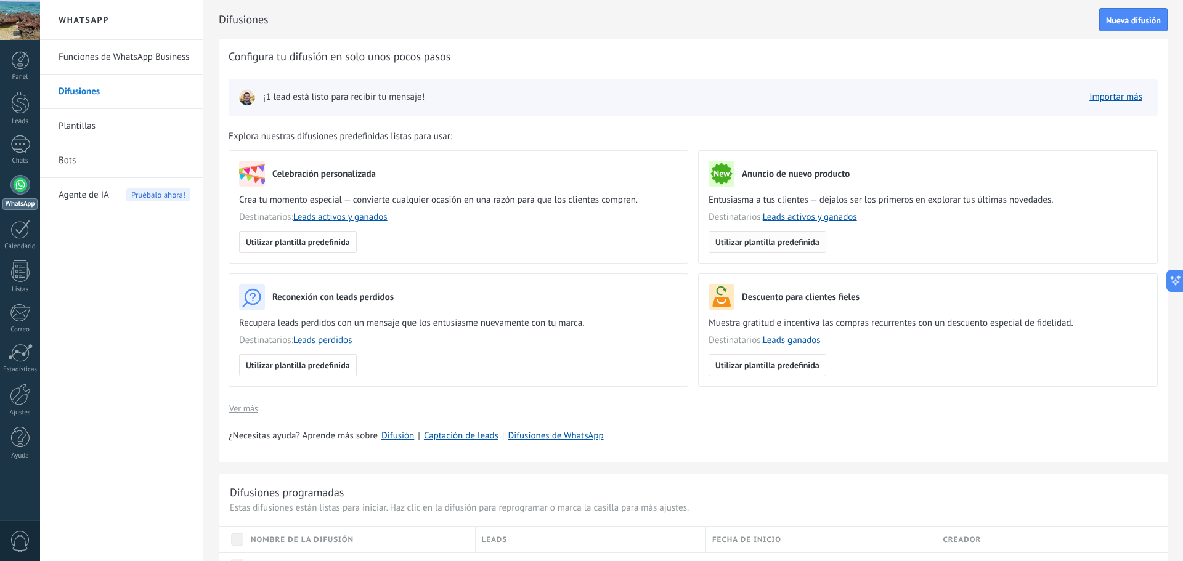
click at [783, 245] on span "Utilizar plantilla predefinida" at bounding box center [767, 242] width 104 height 9
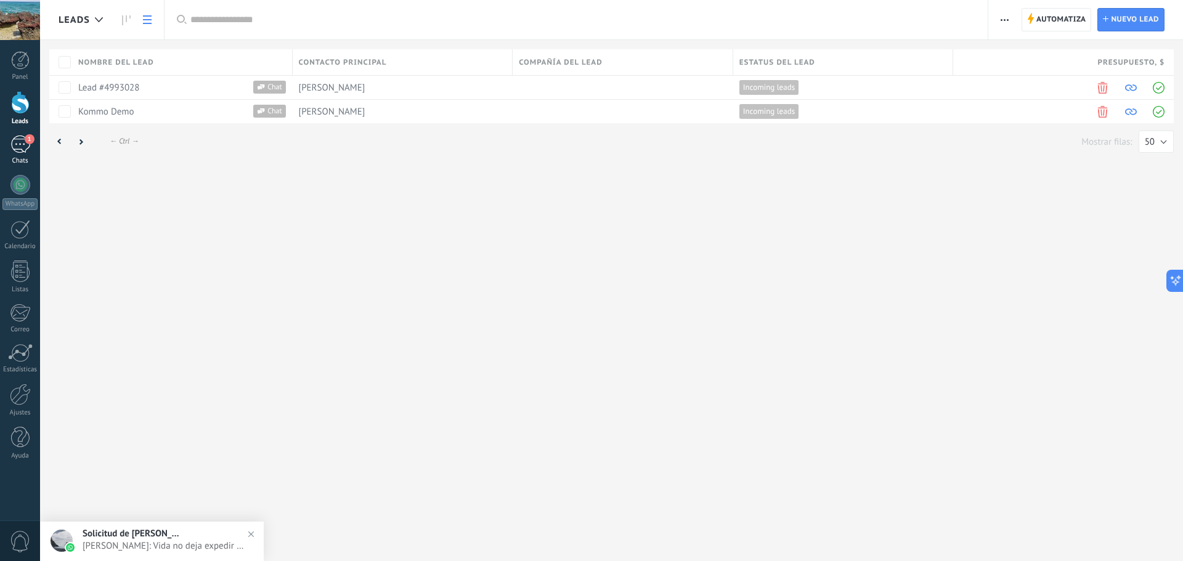
click at [6, 142] on link "1 Chats" at bounding box center [20, 151] width 40 height 30
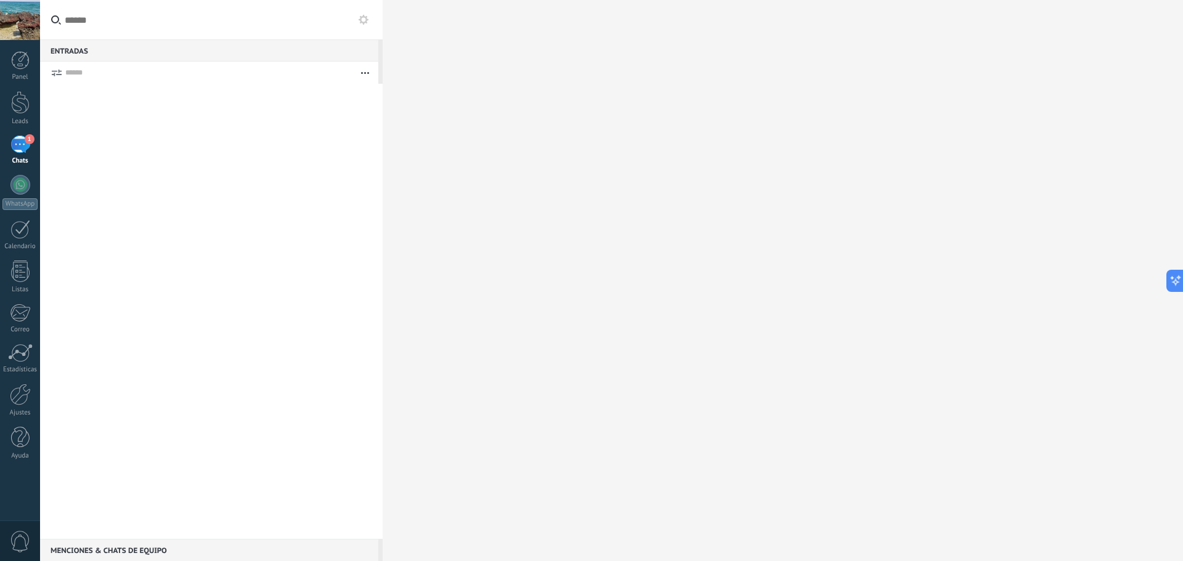
click at [23, 153] on div "1" at bounding box center [20, 145] width 20 height 18
click at [9, 192] on link "WhatsApp" at bounding box center [20, 192] width 40 height 35
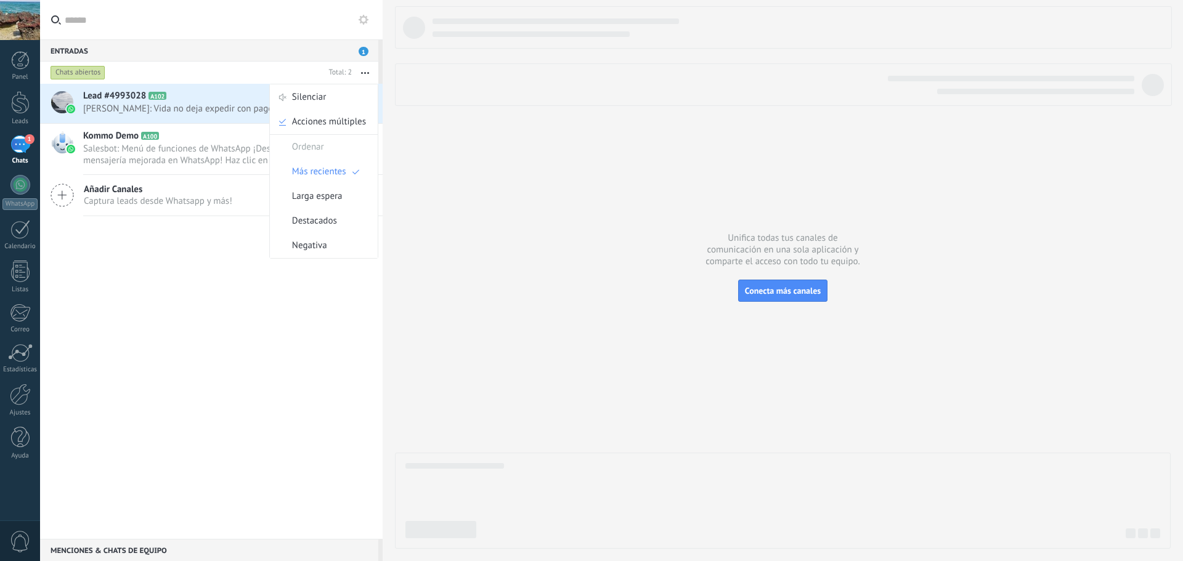
click at [204, 300] on div "Lead #4993028 A102 Hoy 11:27AM Carolina Atehortua: Vida no deja expedir con pag…" at bounding box center [211, 311] width 343 height 455
click at [208, 112] on span "Carolina Atehortua: Vida no deja expedir con pago por pagina?" at bounding box center [216, 109] width 267 height 12
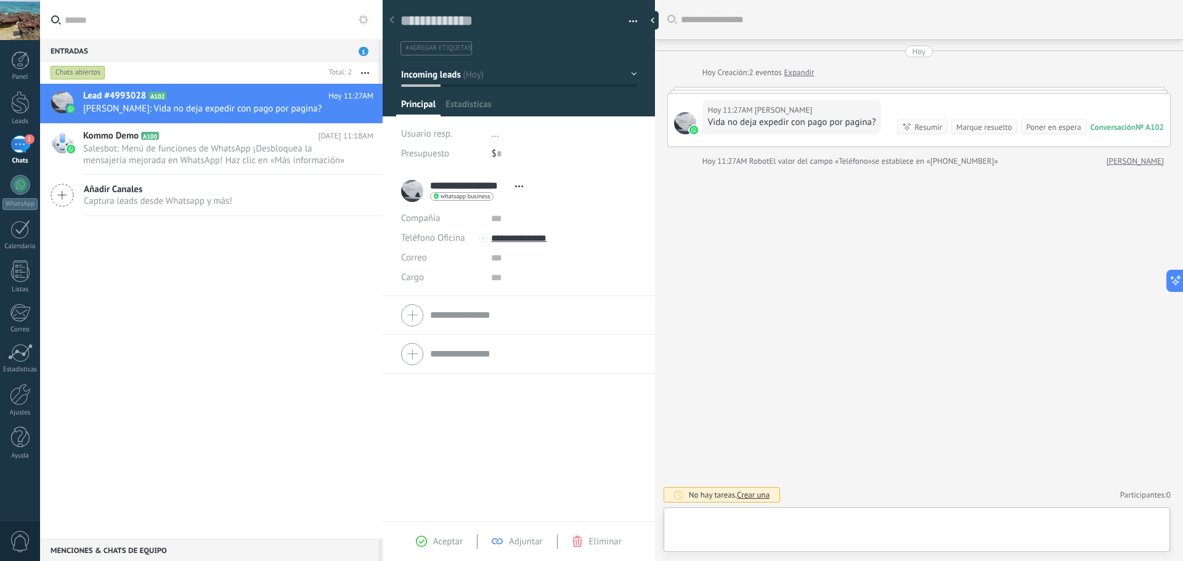
scroll to position [18, 0]
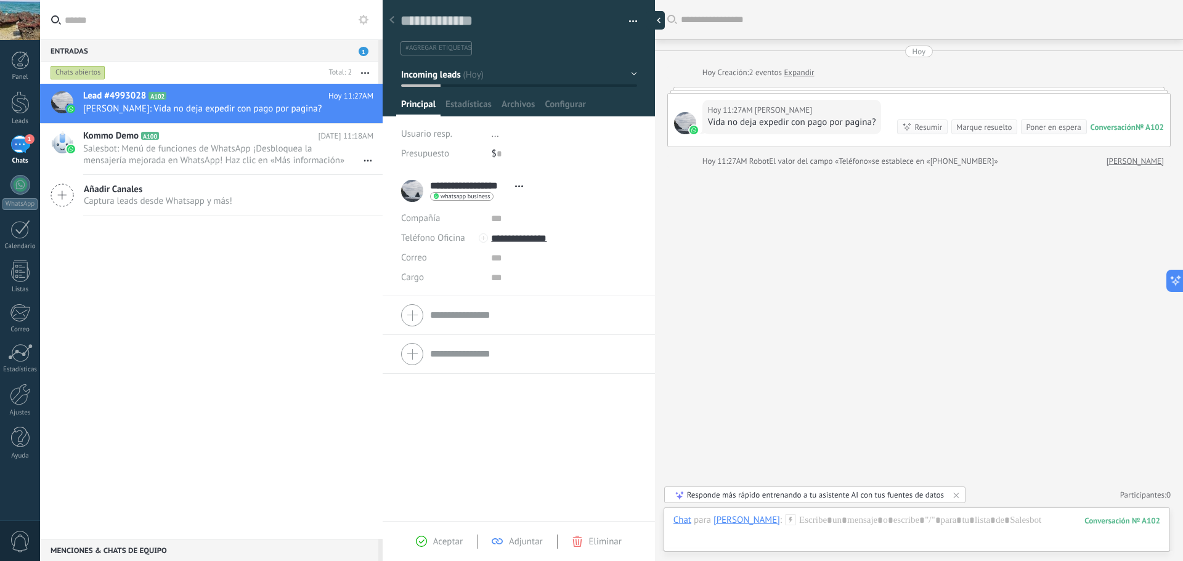
drag, startPoint x: 659, startPoint y: 21, endPoint x: 596, endPoint y: 11, distance: 63.6
click at [659, 21] on div at bounding box center [655, 20] width 18 height 18
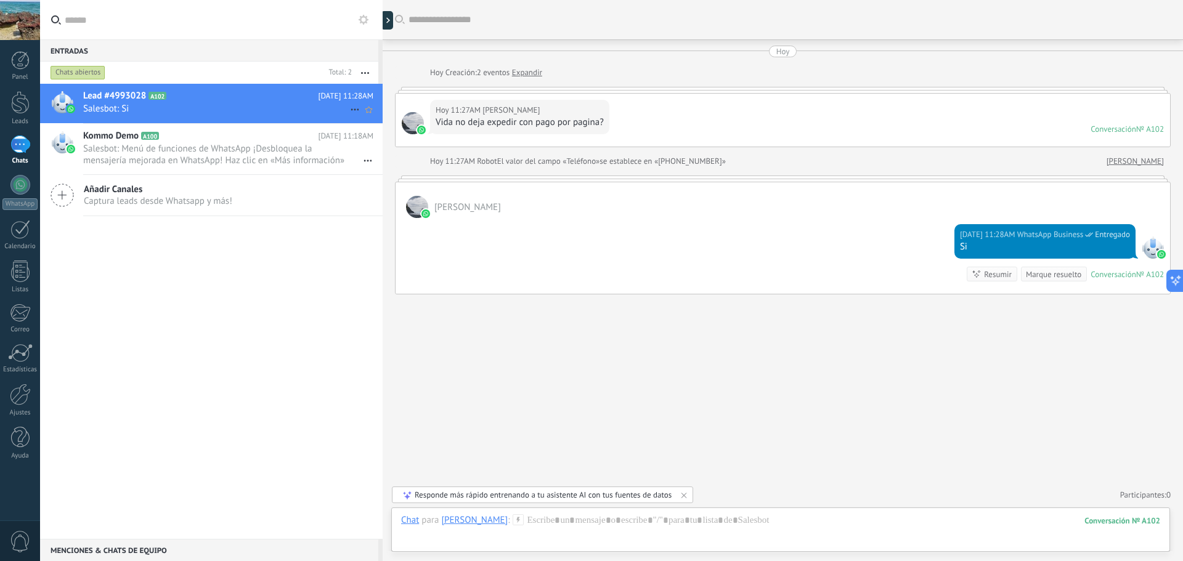
click at [352, 107] on icon at bounding box center [355, 109] width 15 height 15
drag, startPoint x: 351, startPoint y: 312, endPoint x: 322, endPoint y: 286, distance: 39.3
click at [344, 307] on div at bounding box center [591, 280] width 1183 height 561
click at [352, 108] on icon "Conversación cerrada" at bounding box center [355, 109] width 15 height 15
click at [505, 350] on div at bounding box center [591, 280] width 1183 height 561
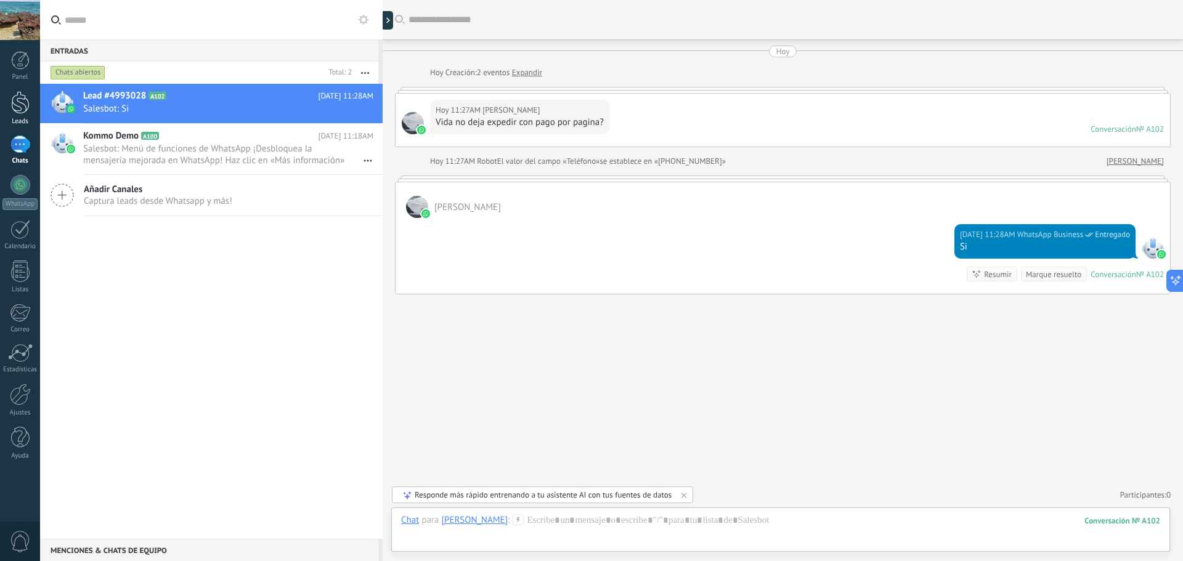
click at [28, 121] on div "Leads" at bounding box center [20, 122] width 36 height 8
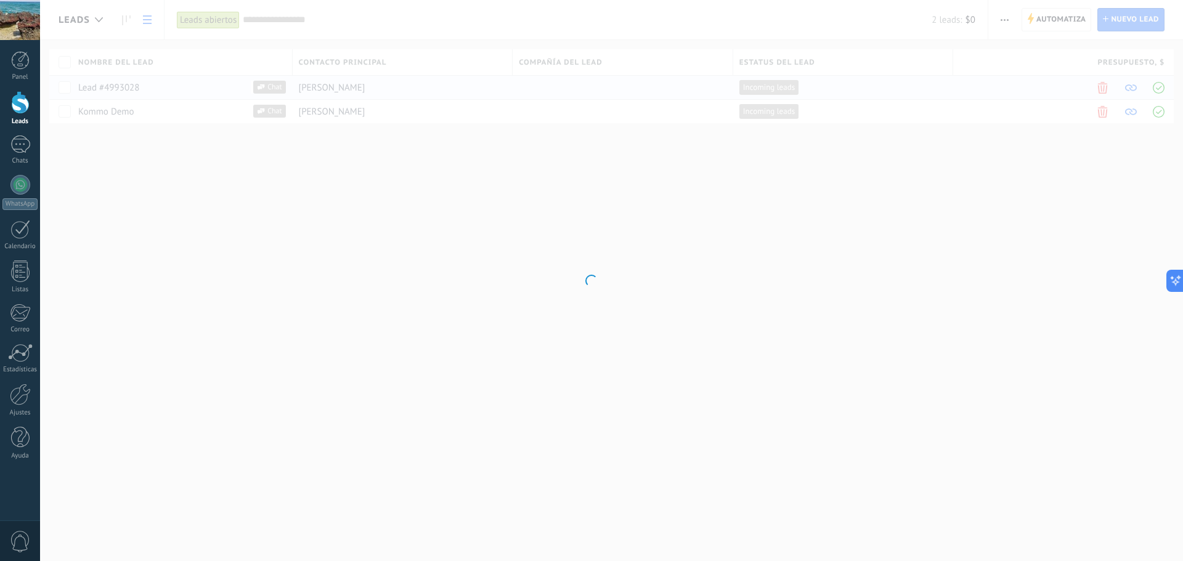
click at [123, 87] on body ".abccls-1,.abccls-2{fill-rule:evenodd}.abccls-2{fill:#fff} .abfcls-1{fill:none}…" at bounding box center [591, 280] width 1183 height 561
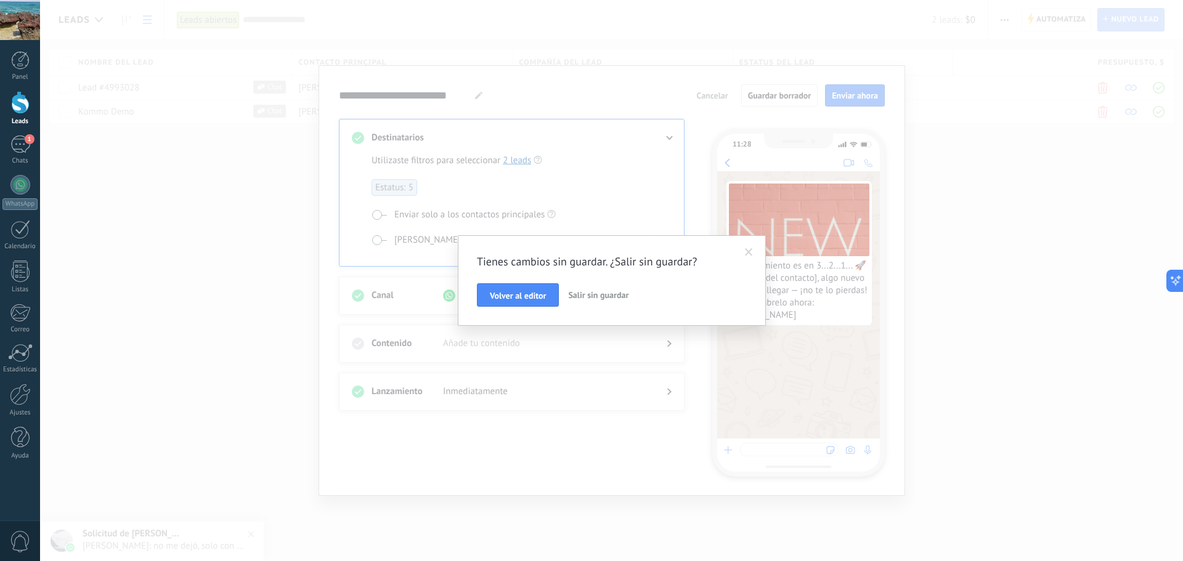
click at [593, 298] on span "Salir sin guardar" at bounding box center [598, 295] width 60 height 11
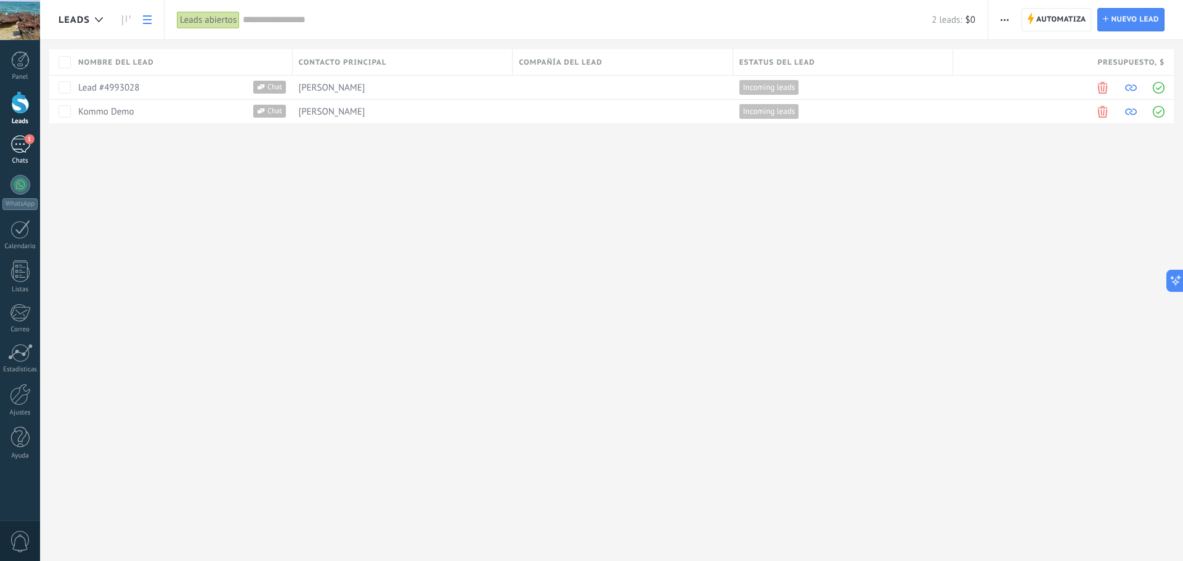
click at [24, 146] on div "1" at bounding box center [20, 145] width 20 height 18
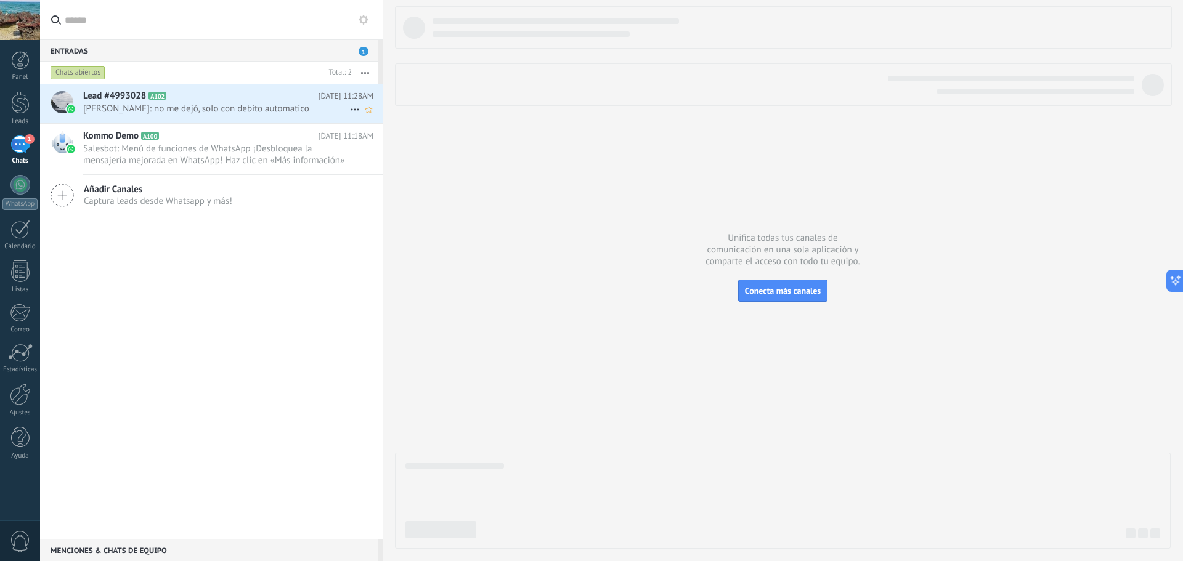
click at [165, 106] on span "Carolina Atehortua: no me dejó, solo con debito automatico" at bounding box center [216, 109] width 267 height 12
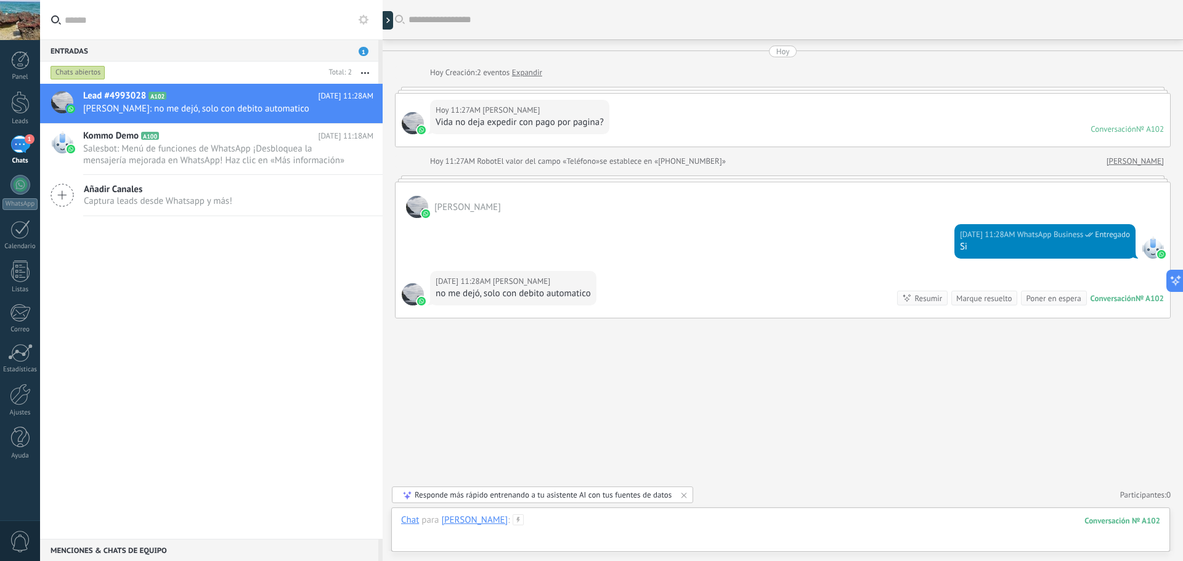
click at [553, 529] on div at bounding box center [780, 533] width 759 height 37
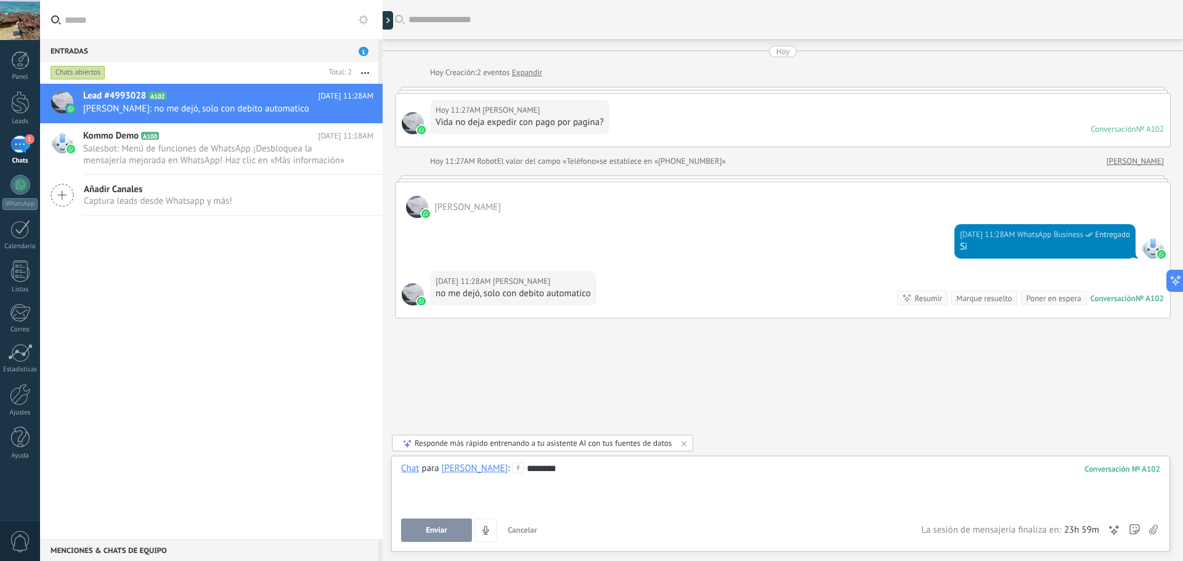
click at [441, 533] on span "Enviar" at bounding box center [437, 530] width 22 height 9
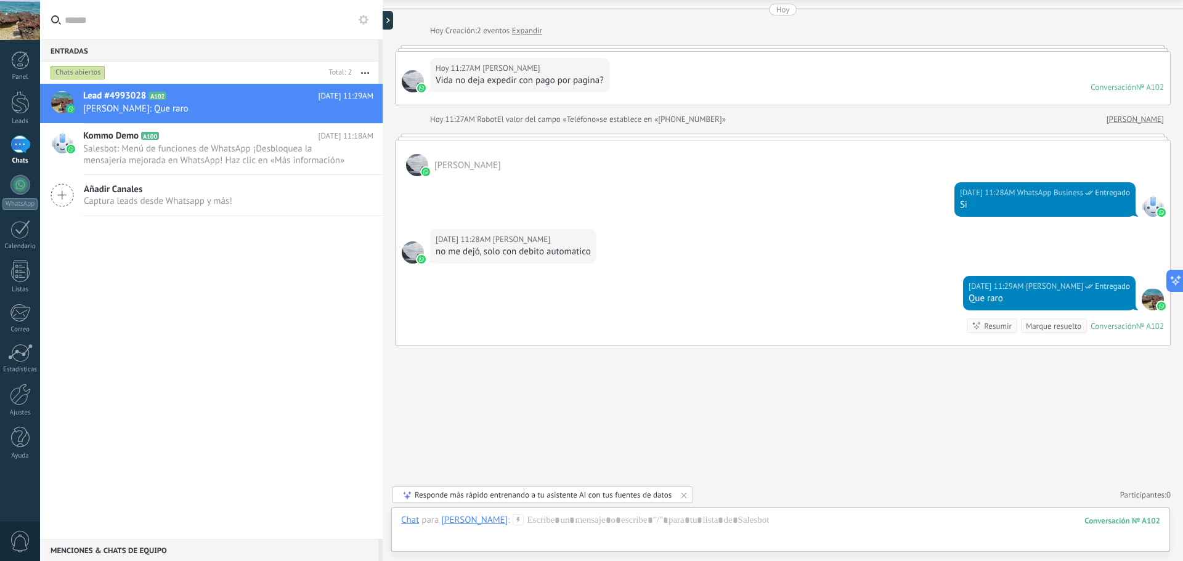
click at [412, 85] on div at bounding box center [413, 81] width 22 height 22
click at [17, 111] on div at bounding box center [20, 102] width 18 height 23
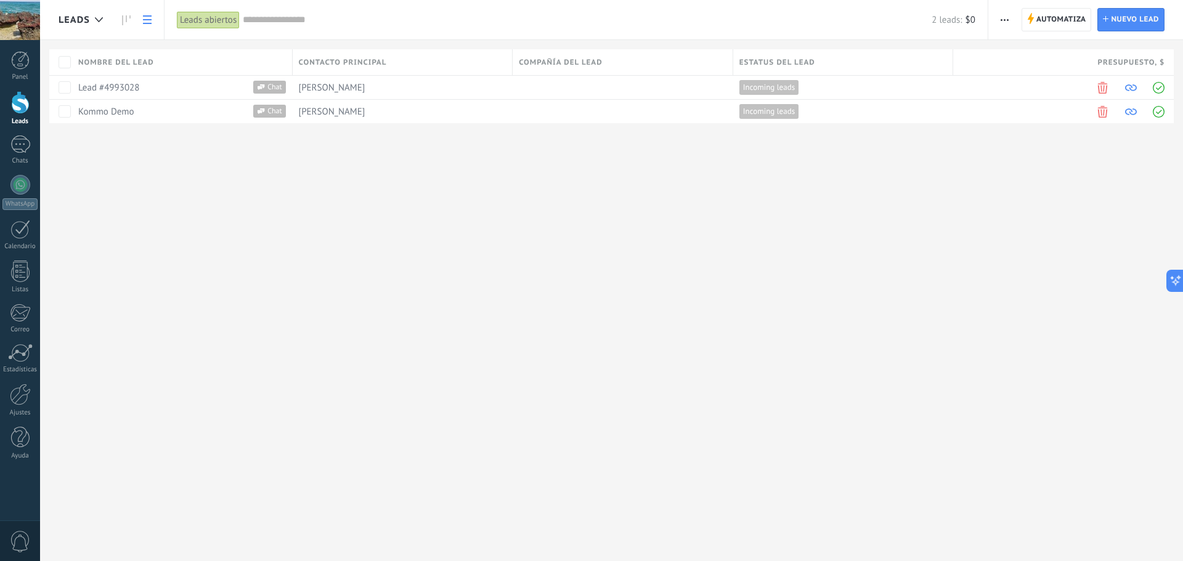
drag, startPoint x: 944, startPoint y: 92, endPoint x: 547, endPoint y: 249, distance: 427.4
click at [619, 291] on div "Leads Automatiza Nueva difusión Editar embudo Imprimir Ajustes de la lista Impo…" at bounding box center [611, 280] width 1143 height 561
click at [146, 22] on icon at bounding box center [147, 19] width 9 height 9
click at [145, 25] on link at bounding box center [147, 20] width 21 height 24
click at [17, 146] on div "1" at bounding box center [20, 145] width 20 height 18
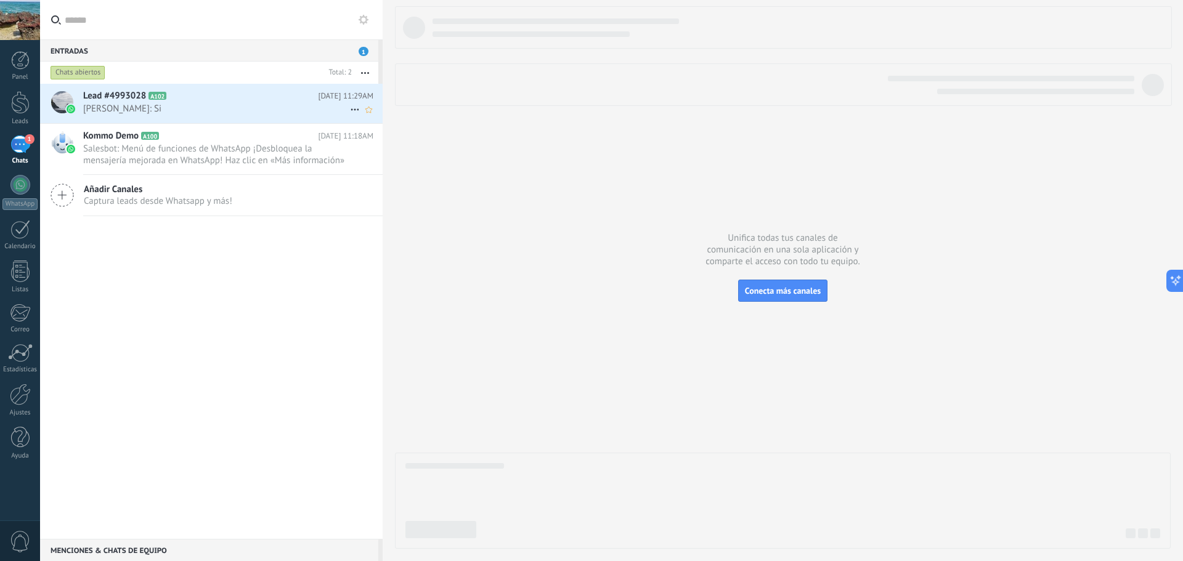
click at [176, 108] on span "Carolina Atehortua: Si" at bounding box center [216, 109] width 267 height 12
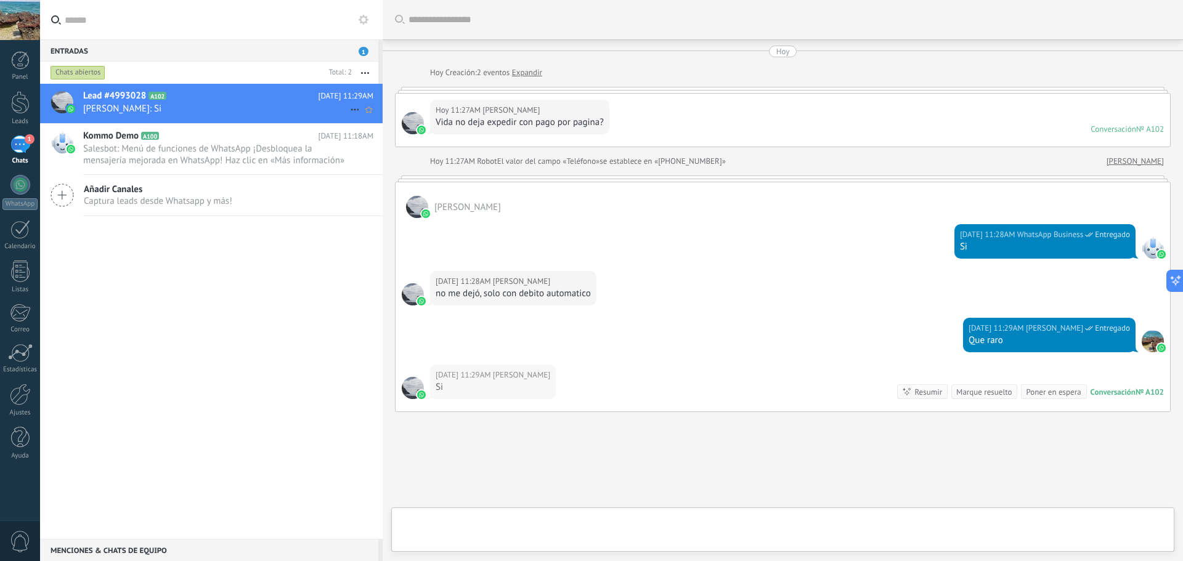
scroll to position [66, 0]
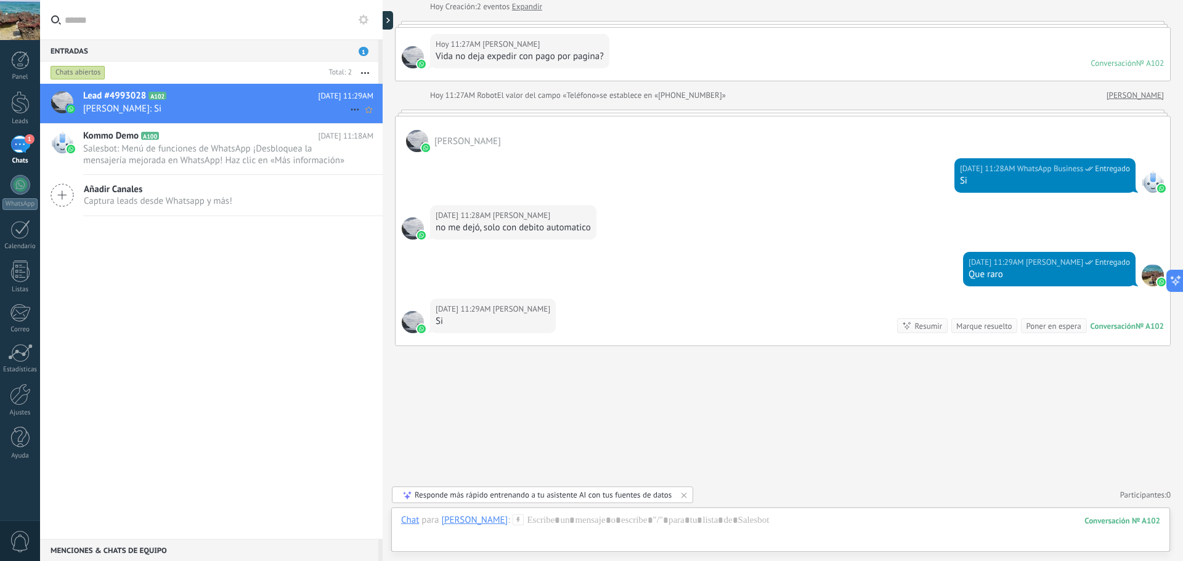
click at [350, 107] on icon at bounding box center [355, 109] width 15 height 15
drag, startPoint x: 341, startPoint y: 276, endPoint x: 337, endPoint y: 260, distance: 16.4
click at [341, 275] on div at bounding box center [591, 280] width 1183 height 561
click at [217, 152] on span "Salesbot: Menú de funciones de WhatsApp ¡Desbloquea la mensajería mejorada en W…" at bounding box center [216, 154] width 267 height 23
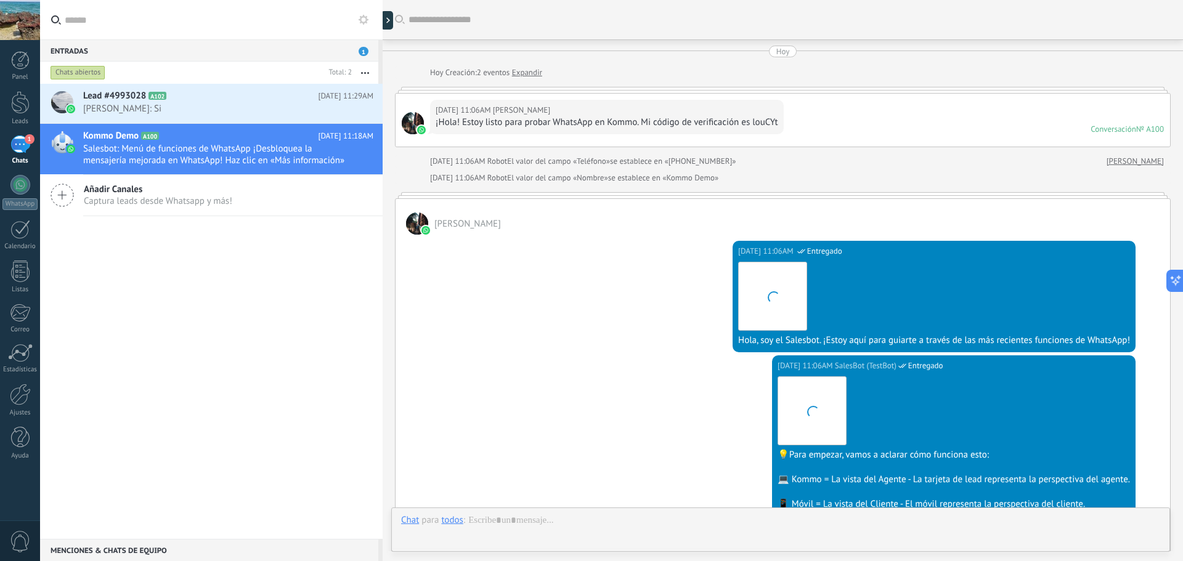
scroll to position [802, 0]
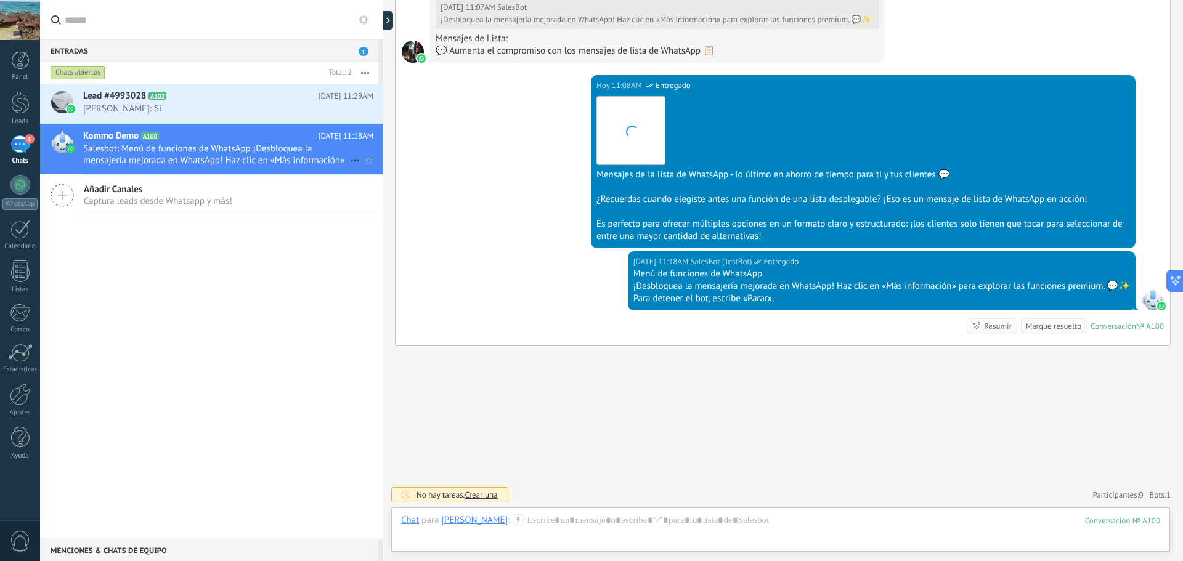
click at [349, 163] on icon at bounding box center [355, 160] width 15 height 15
click at [372, 168] on span "Conversación cerrada" at bounding box center [410, 167] width 84 height 25
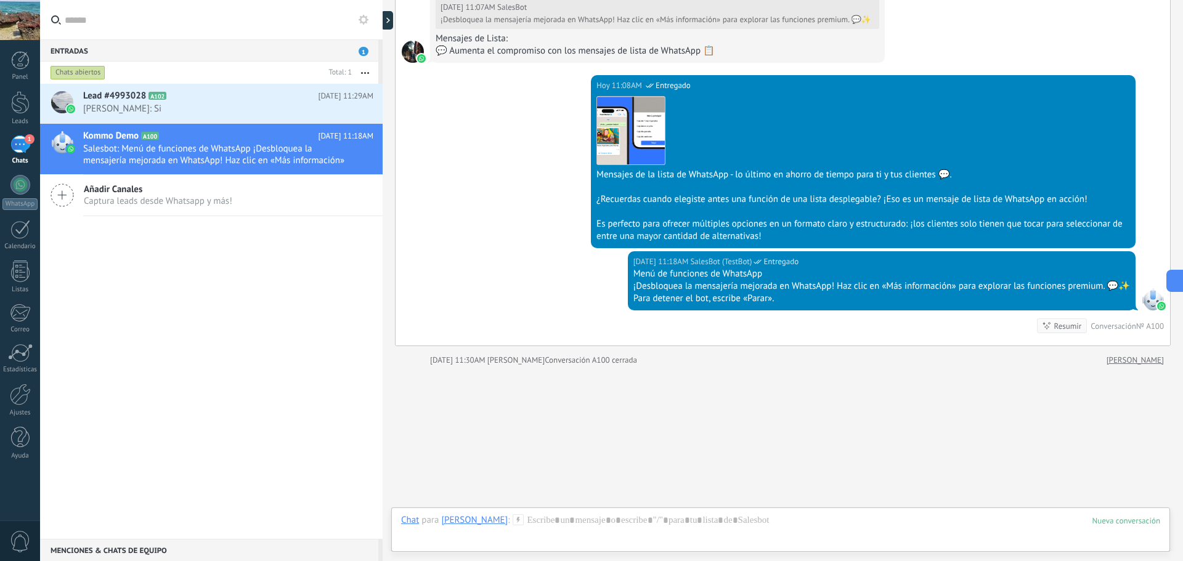
scroll to position [822, 0]
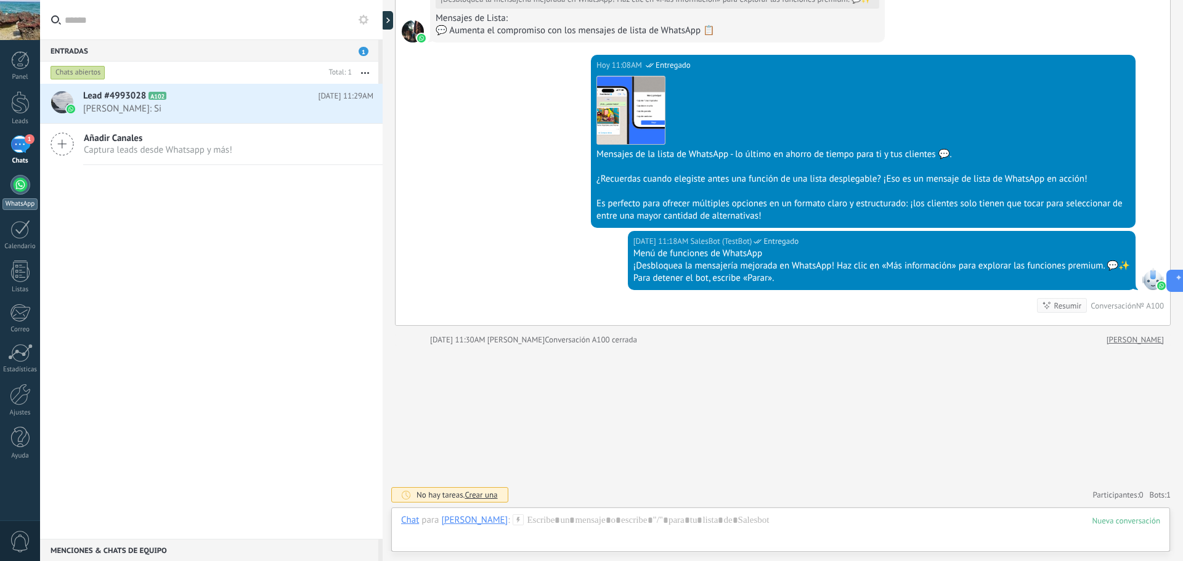
click at [18, 181] on div at bounding box center [20, 185] width 20 height 20
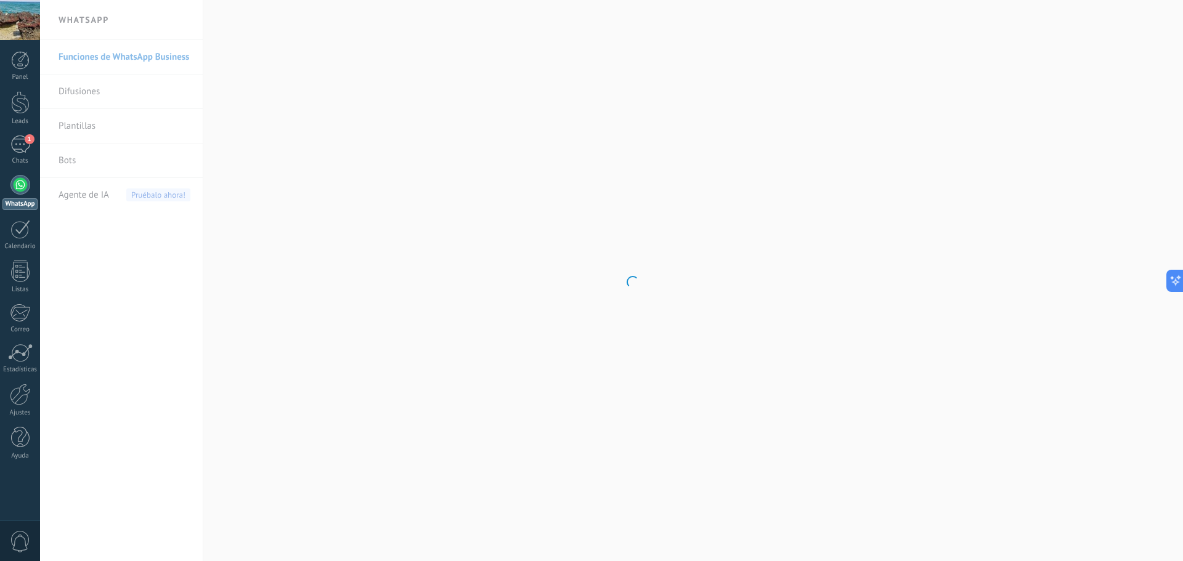
click at [79, 128] on body ".abccls-1,.abccls-2{fill-rule:evenodd}.abccls-2{fill:#fff} .abfcls-1{fill:none}…" at bounding box center [591, 280] width 1183 height 561
click at [79, 126] on link "Plantillas" at bounding box center [125, 126] width 132 height 35
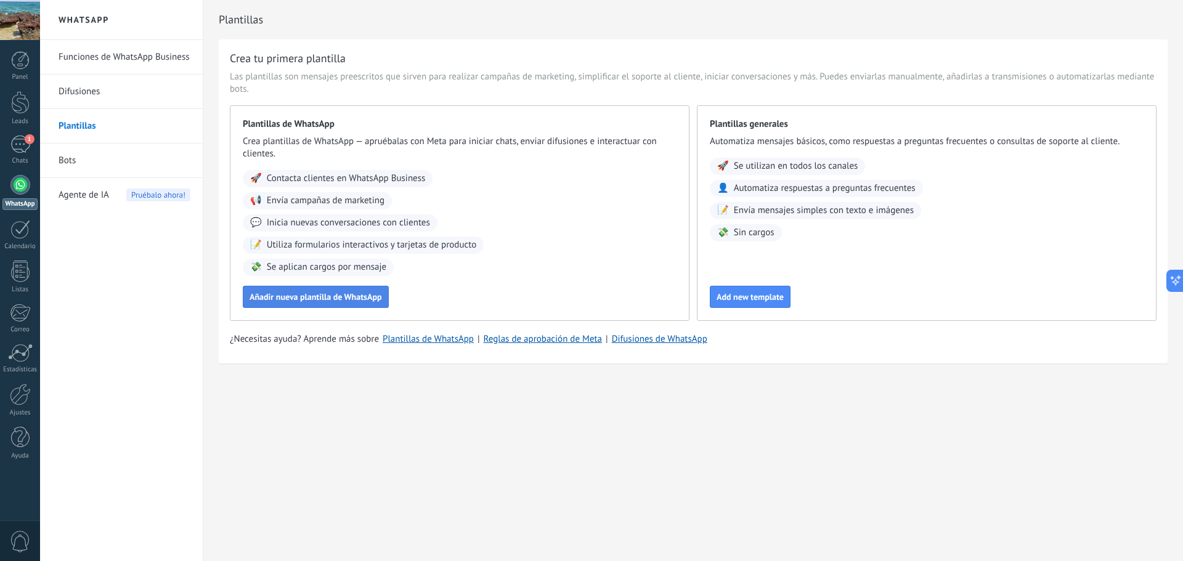
click at [311, 301] on span "Añadir nueva plantilla de WhatsApp" at bounding box center [316, 297] width 132 height 9
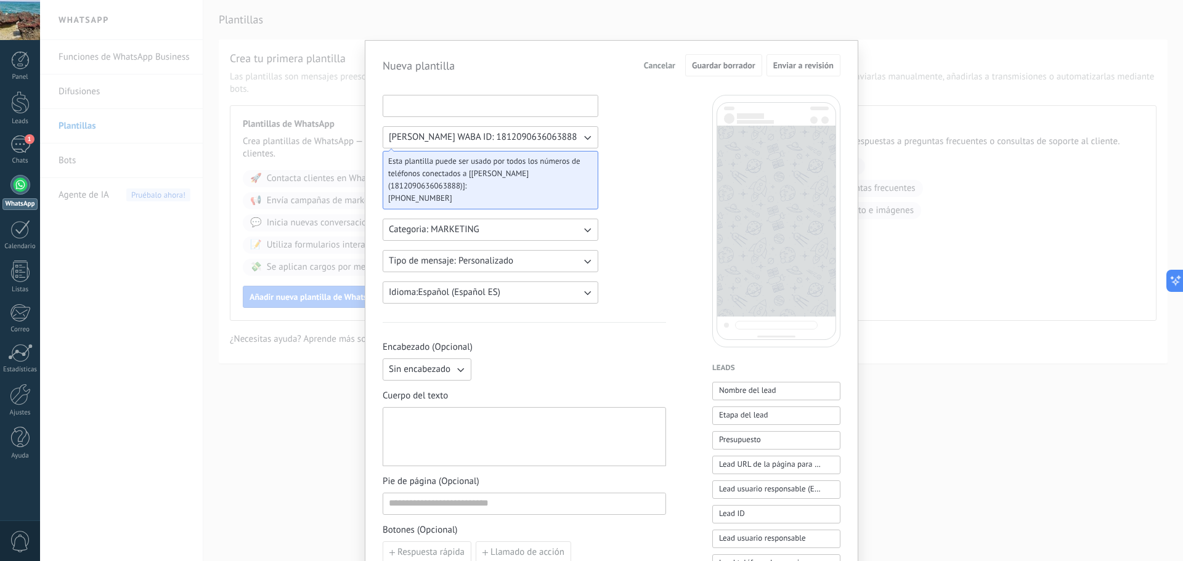
click at [455, 104] on input at bounding box center [490, 106] width 214 height 20
click at [563, 139] on span "Santiago Jaramillo WABA ID: 1812090636063888" at bounding box center [483, 137] width 188 height 12
click at [574, 137] on span "Santiago Jaramillo WABA ID: 1812090636063888" at bounding box center [483, 137] width 188 height 12
click at [450, 108] on input at bounding box center [490, 106] width 214 height 20
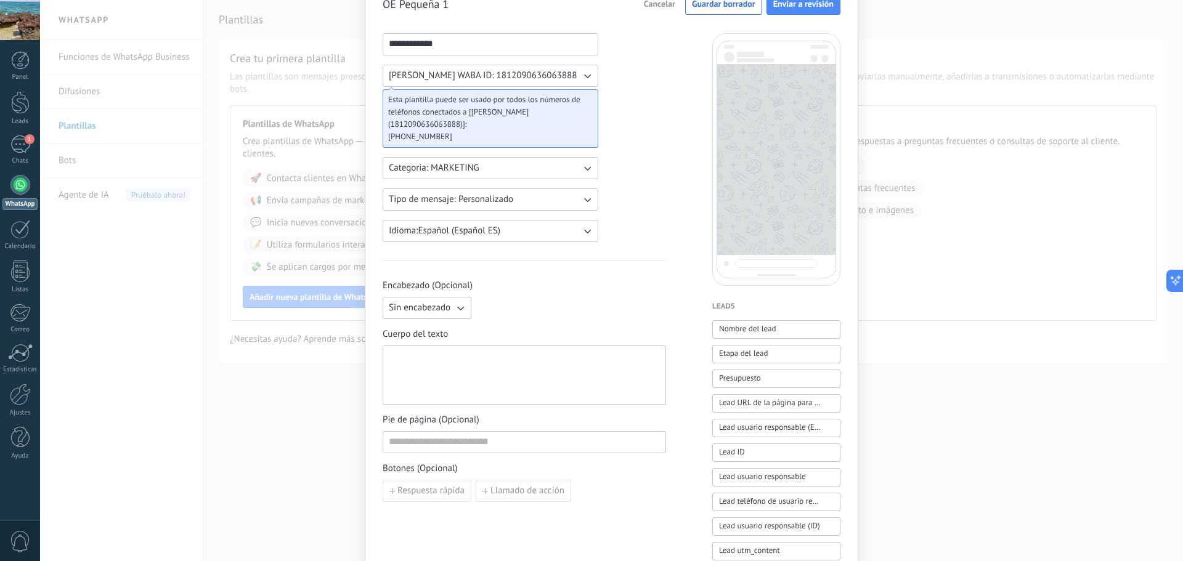
scroll to position [185, 0]
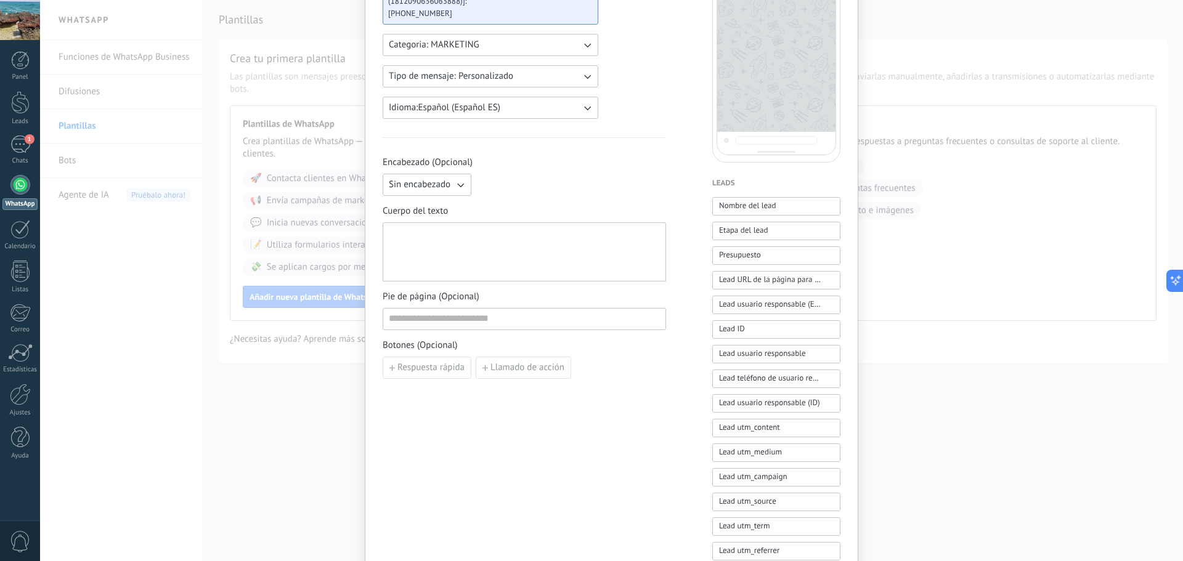
type input "**********"
click at [450, 186] on button "Sin encabezado" at bounding box center [427, 185] width 89 height 22
click at [442, 209] on li "Texto" at bounding box center [423, 205] width 96 height 21
drag, startPoint x: 549, startPoint y: 171, endPoint x: 545, endPoint y: 181, distance: 10.5
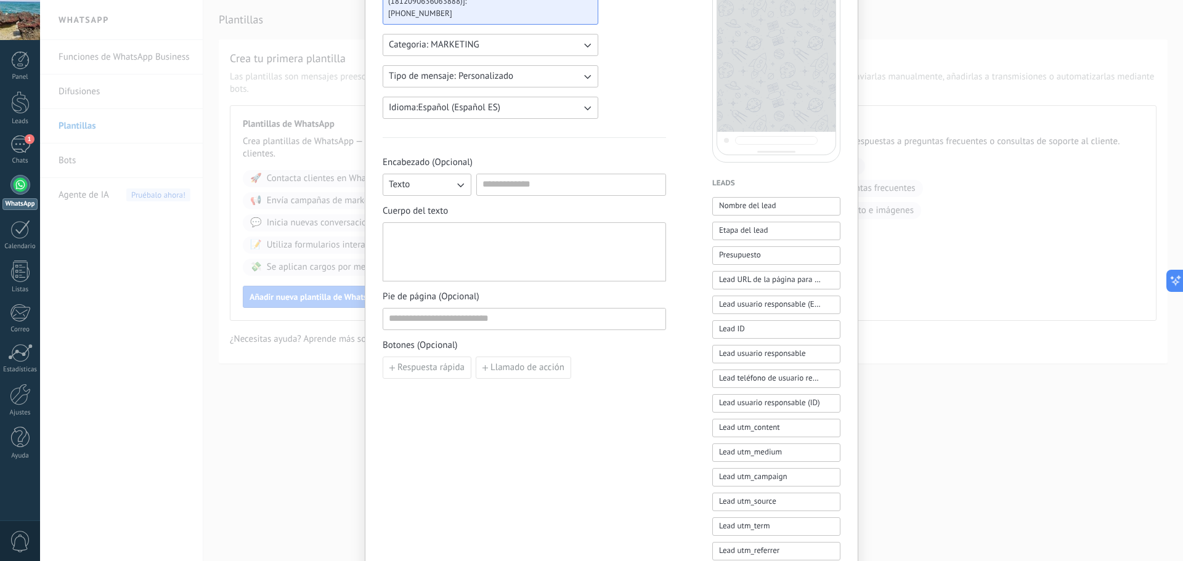
click at [550, 171] on div "Encabezado (Opcional) Texto" at bounding box center [524, 176] width 283 height 39
click at [529, 189] on input at bounding box center [571, 184] width 189 height 20
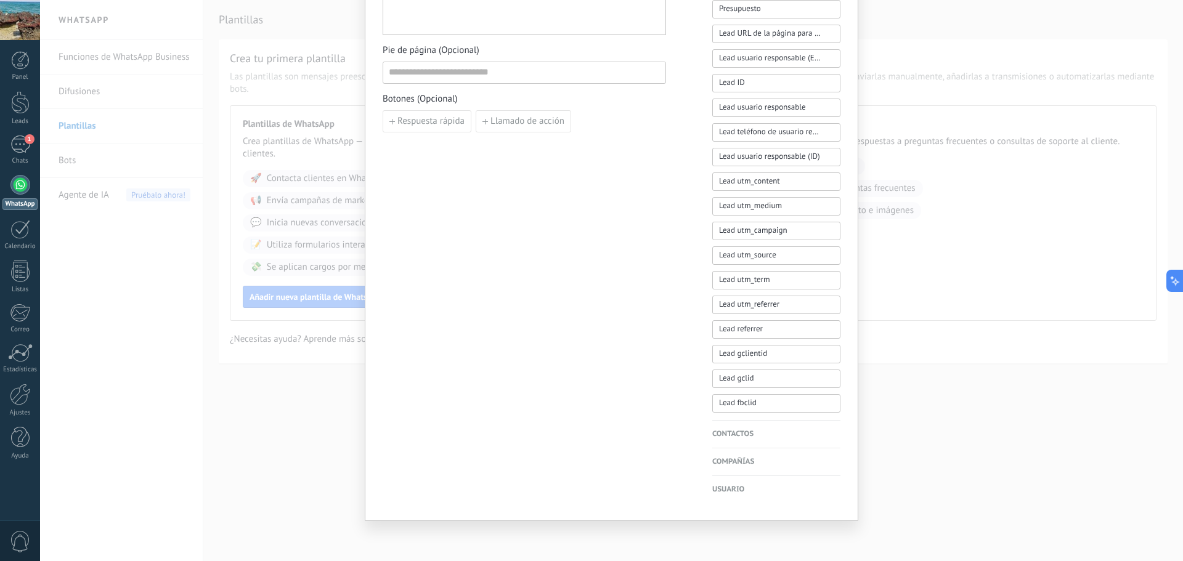
scroll to position [123, 0]
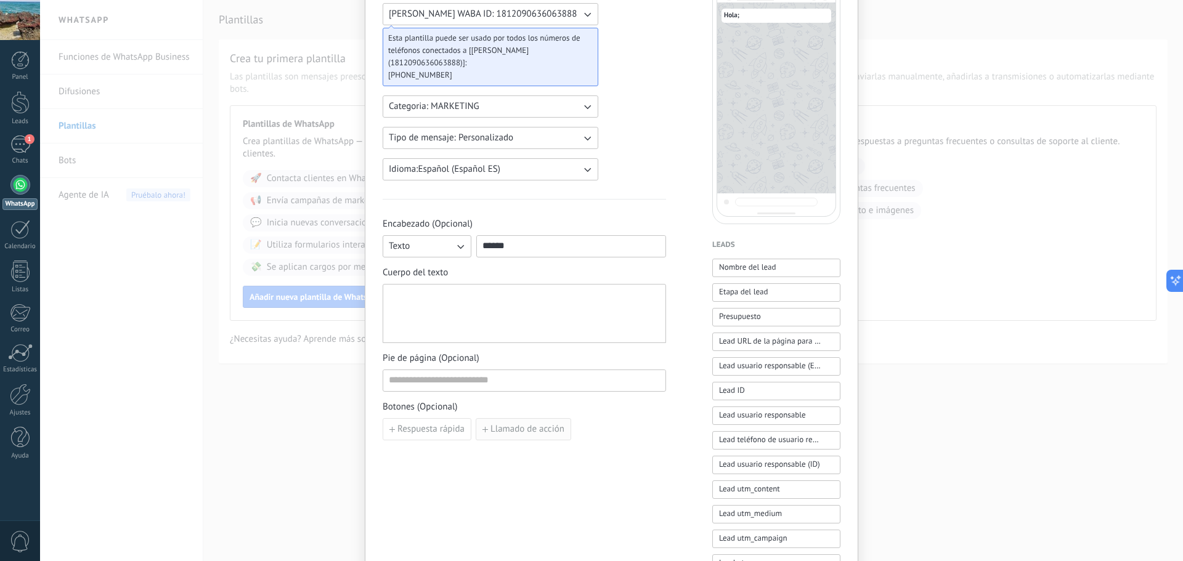
click at [510, 433] on span "Llamado de acción" at bounding box center [528, 429] width 74 height 9
click at [680, 431] on use "button" at bounding box center [680, 429] width 6 height 7
click at [417, 433] on span "Respuesta rápida" at bounding box center [430, 429] width 67 height 9
click at [497, 426] on input at bounding box center [451, 429] width 137 height 20
click at [536, 428] on span "button" at bounding box center [536, 429] width 9 height 7
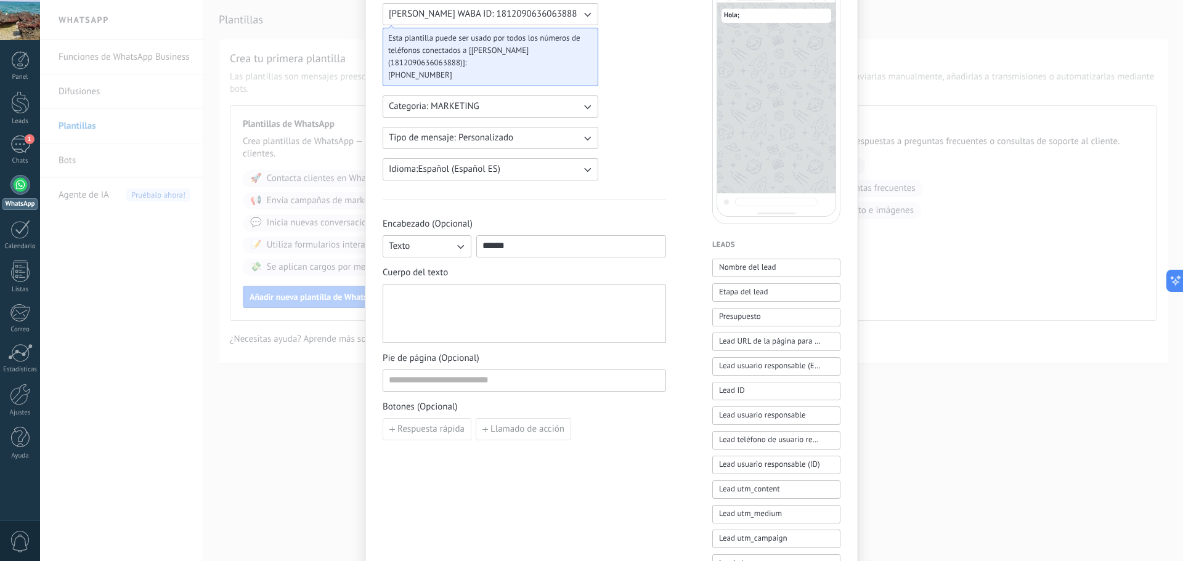
click at [520, 237] on input "*****" at bounding box center [571, 246] width 189 height 20
click at [516, 251] on input "*****" at bounding box center [571, 246] width 189 height 20
drag, startPoint x: 522, startPoint y: 247, endPoint x: 724, endPoint y: 248, distance: 202.1
click at [724, 248] on div "**********" at bounding box center [612, 388] width 458 height 833
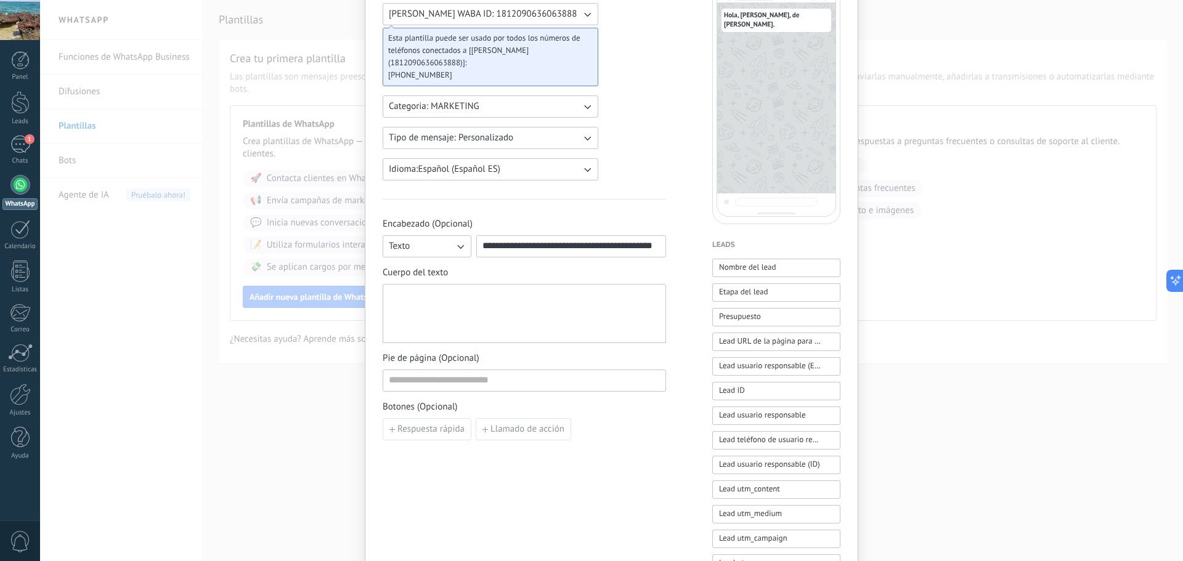
paste input "**********"
type input "**********"
drag, startPoint x: 617, startPoint y: 248, endPoint x: 651, endPoint y: 243, distance: 34.3
click at [659, 242] on input "**********" at bounding box center [571, 246] width 189 height 20
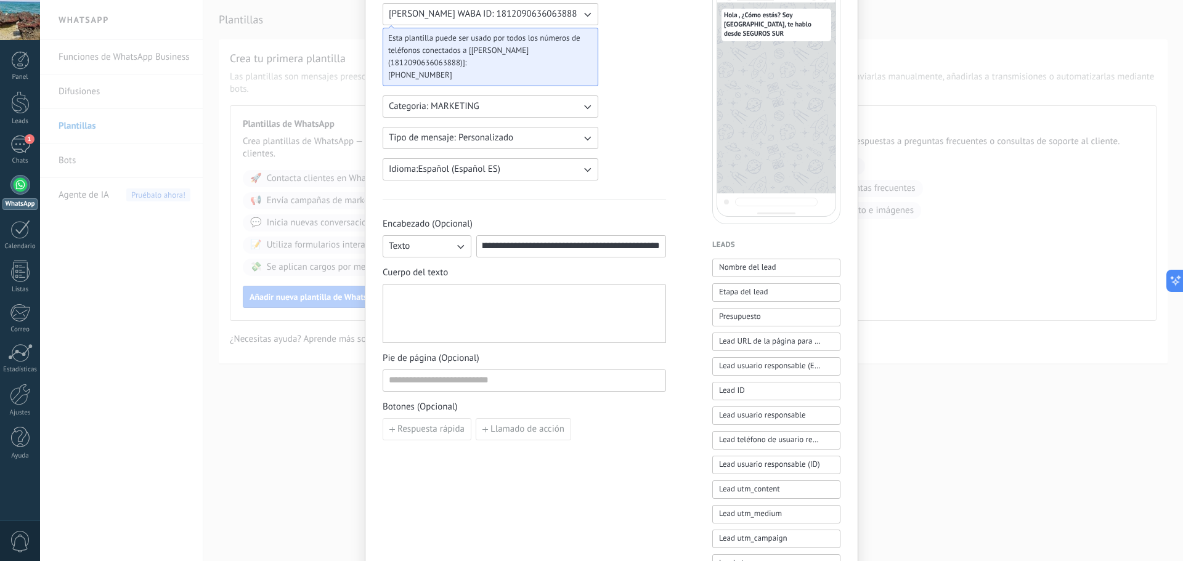
click at [654, 250] on input "**********" at bounding box center [571, 246] width 189 height 20
drag, startPoint x: 658, startPoint y: 245, endPoint x: 420, endPoint y: 230, distance: 238.4
click at [420, 234] on div "**********" at bounding box center [524, 237] width 283 height 39
click at [498, 303] on div at bounding box center [524, 314] width 271 height 49
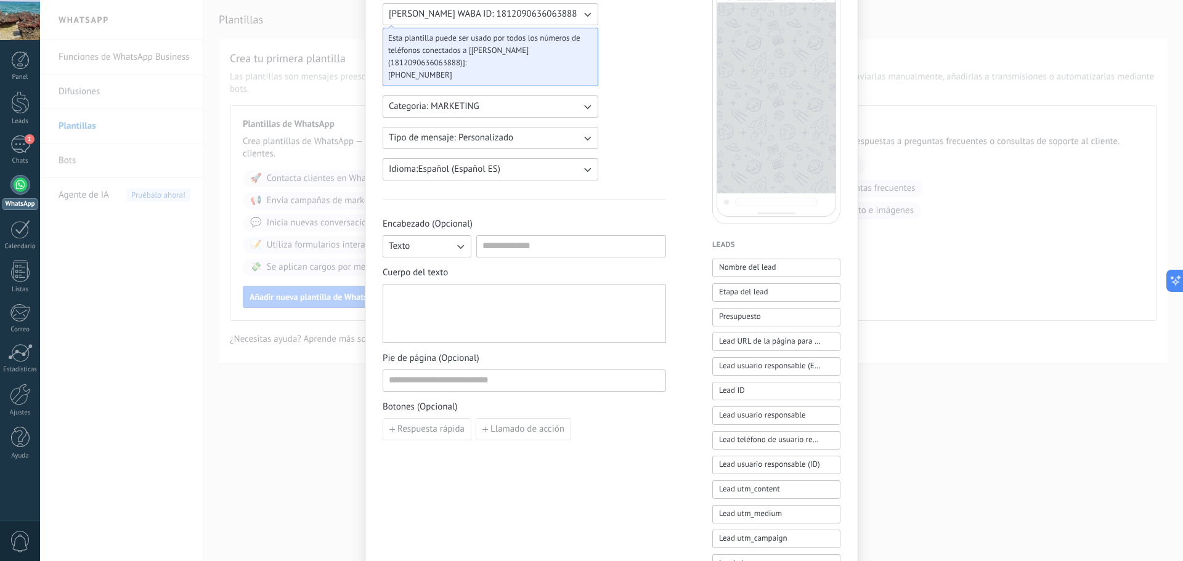
paste div
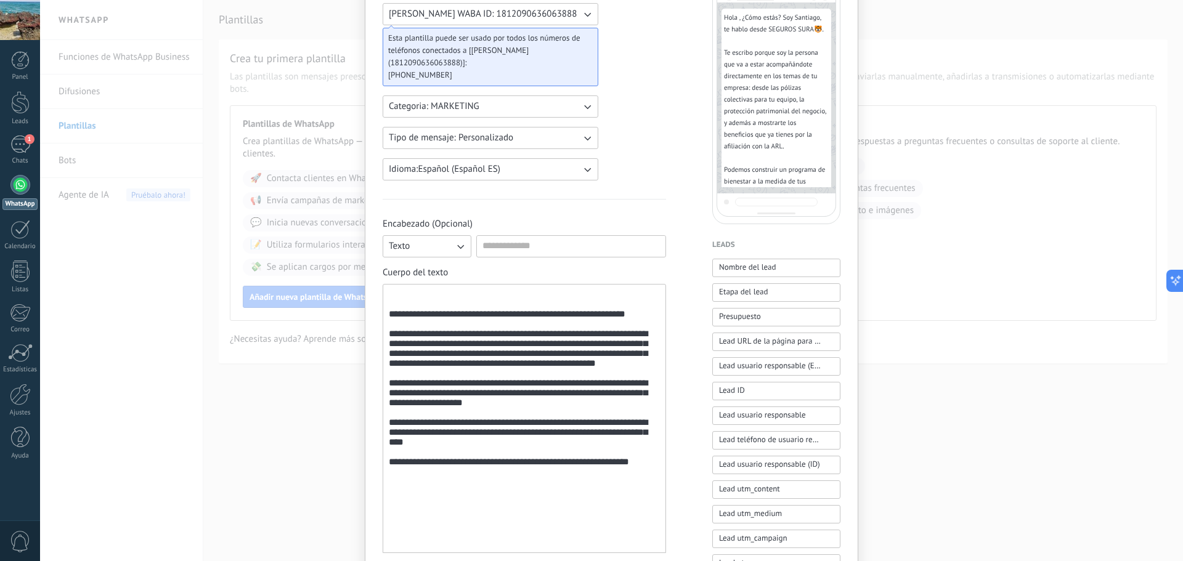
click at [515, 299] on div "**********" at bounding box center [524, 419] width 271 height 259
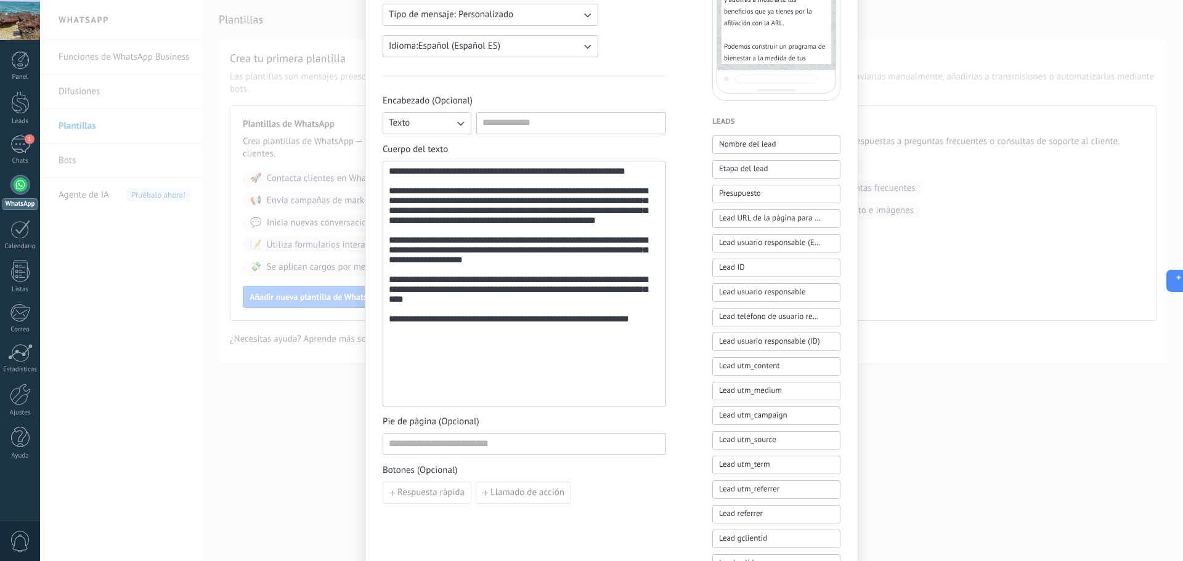
scroll to position [308, 0]
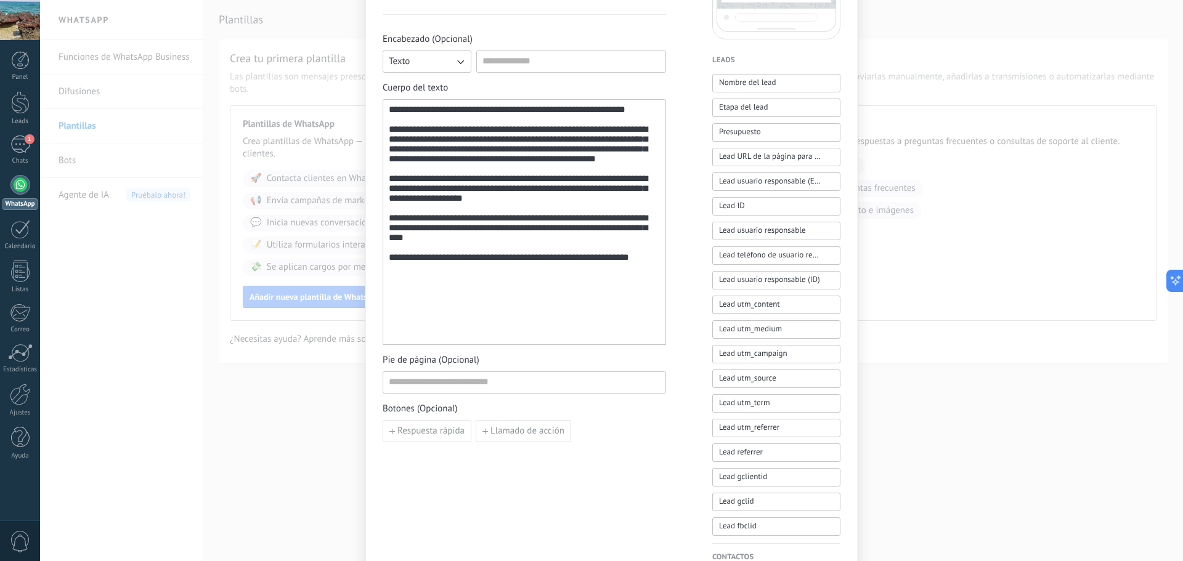
click at [502, 330] on div "**********" at bounding box center [524, 222] width 271 height 235
click at [423, 433] on span "Respuesta rápida" at bounding box center [430, 431] width 67 height 9
click at [427, 428] on input at bounding box center [451, 431] width 137 height 20
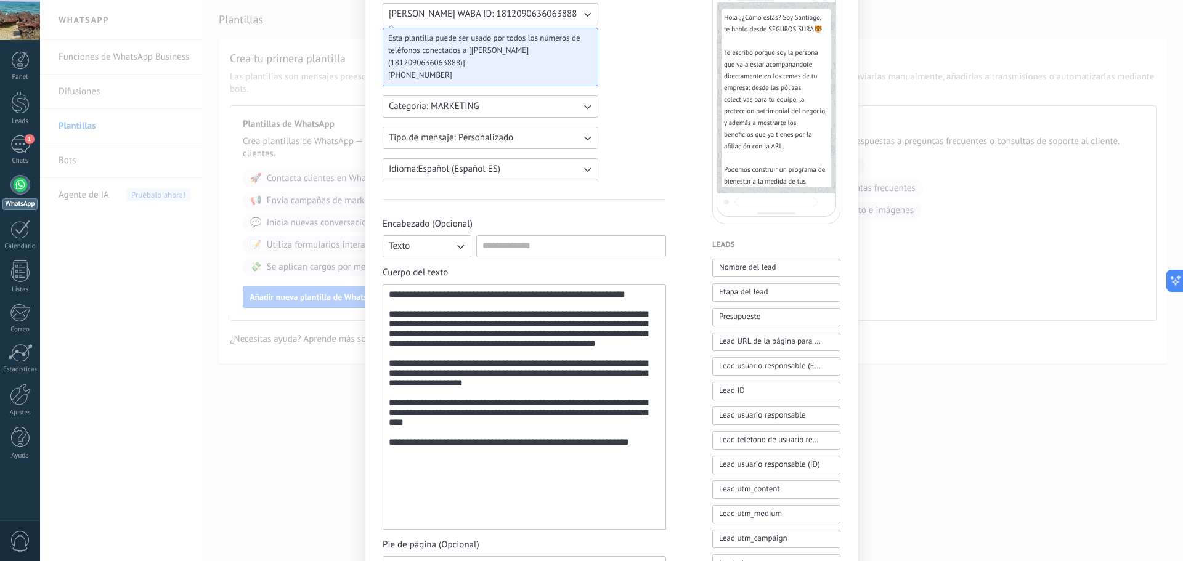
scroll to position [0, 0]
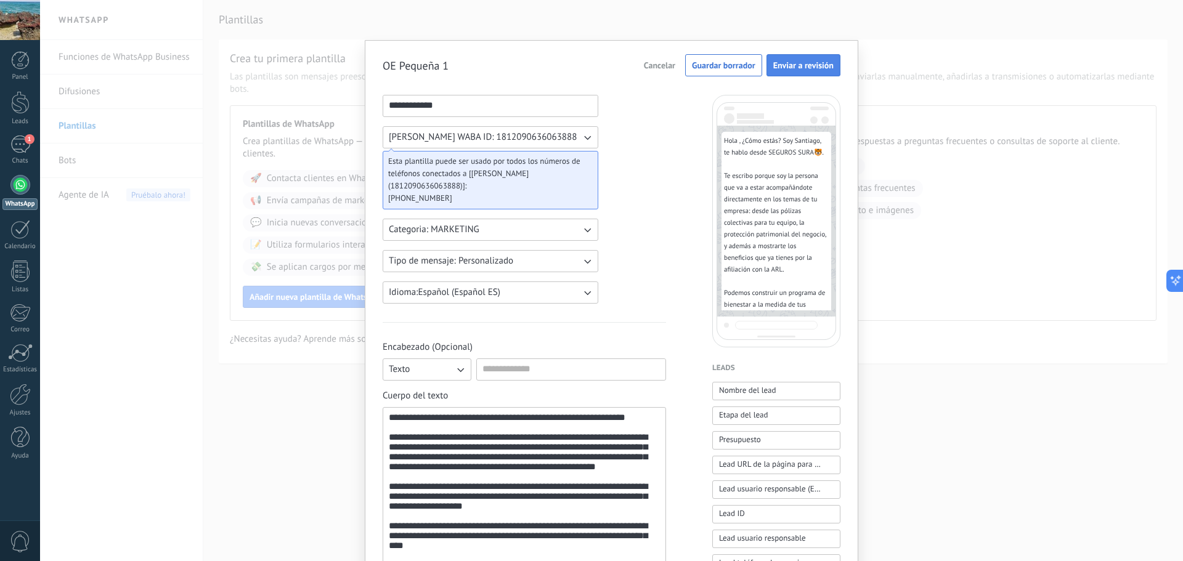
type input "**********"
click at [778, 68] on span "Enviar a revisión" at bounding box center [803, 65] width 60 height 9
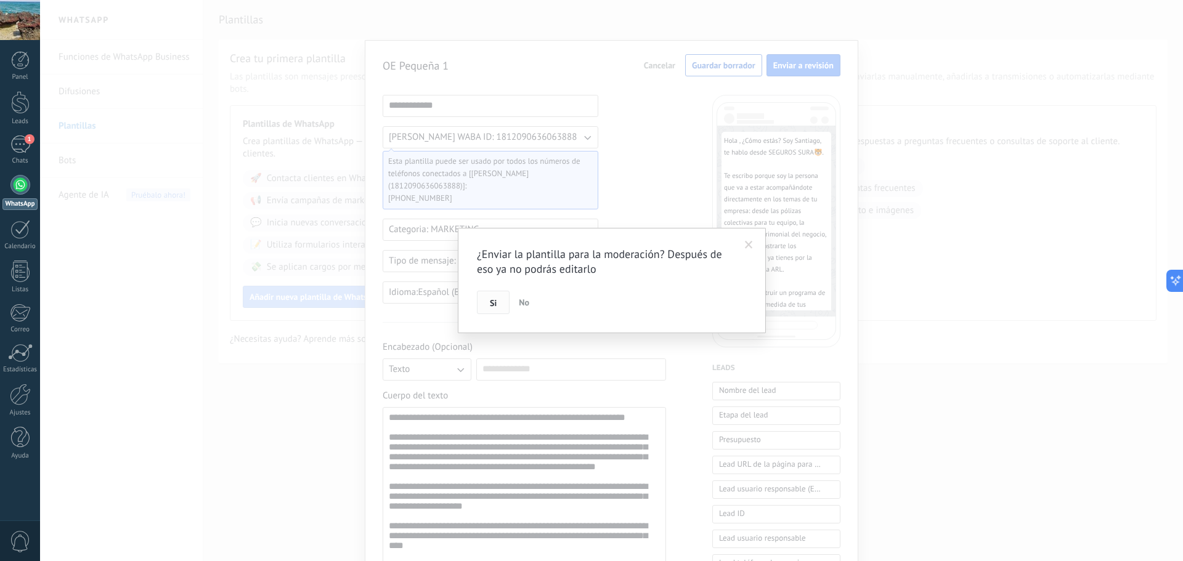
click at [488, 305] on button "Si" at bounding box center [493, 302] width 33 height 23
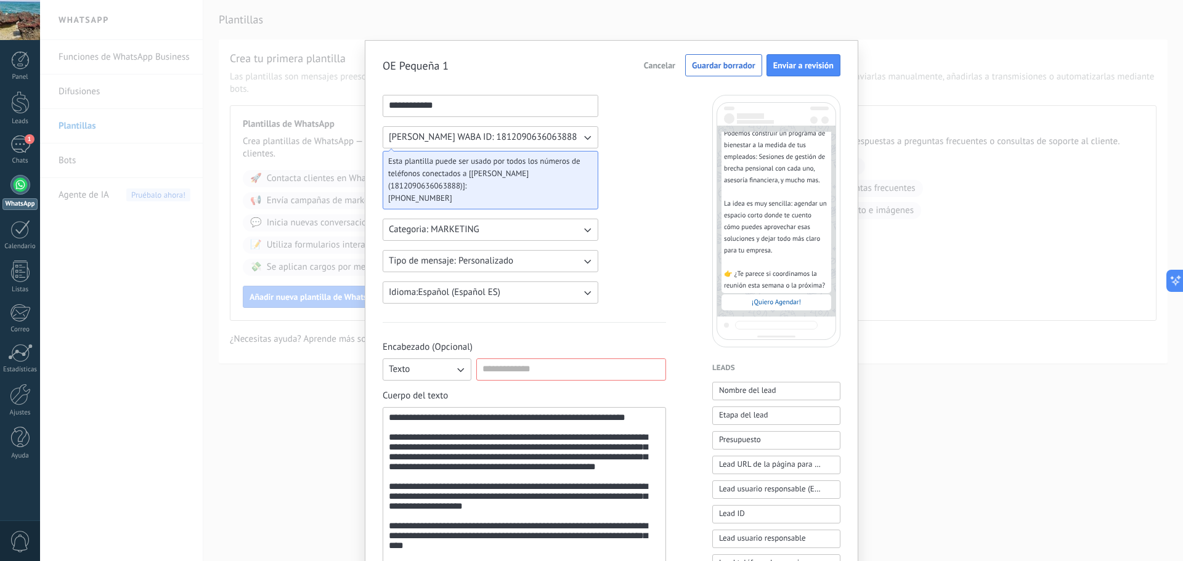
scroll to position [123, 0]
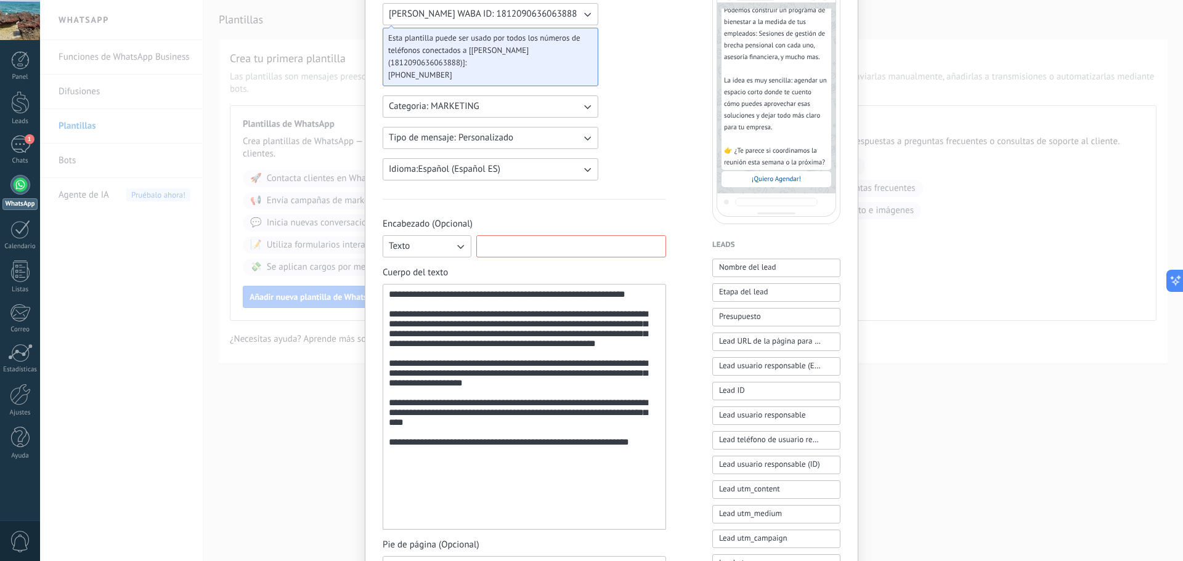
click at [565, 247] on input at bounding box center [571, 246] width 189 height 20
click at [565, 216] on div "**********" at bounding box center [524, 388] width 283 height 833
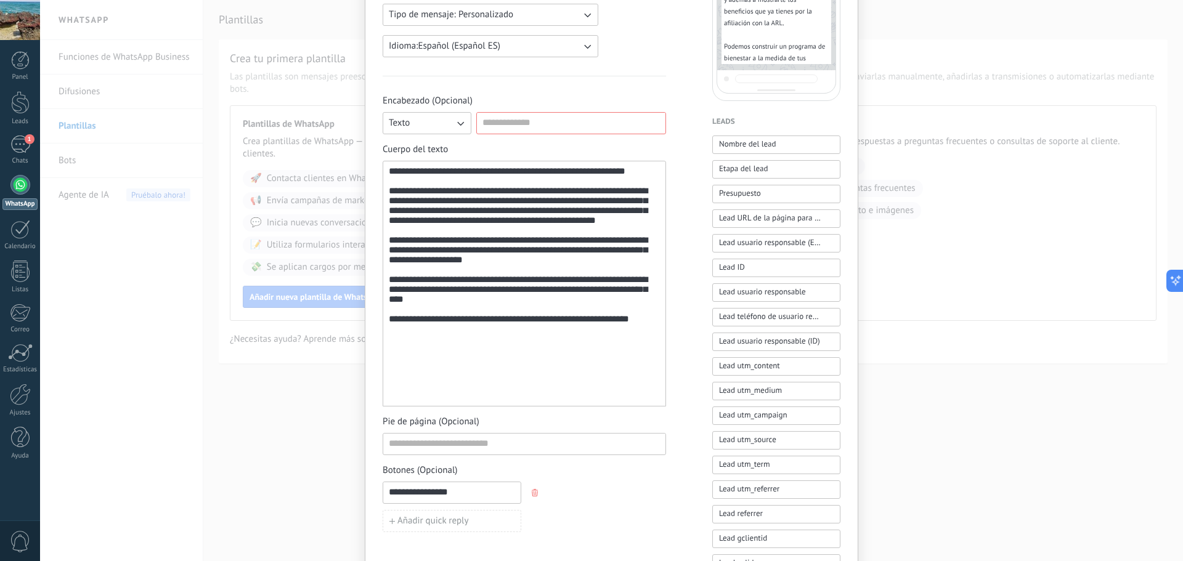
scroll to position [185, 0]
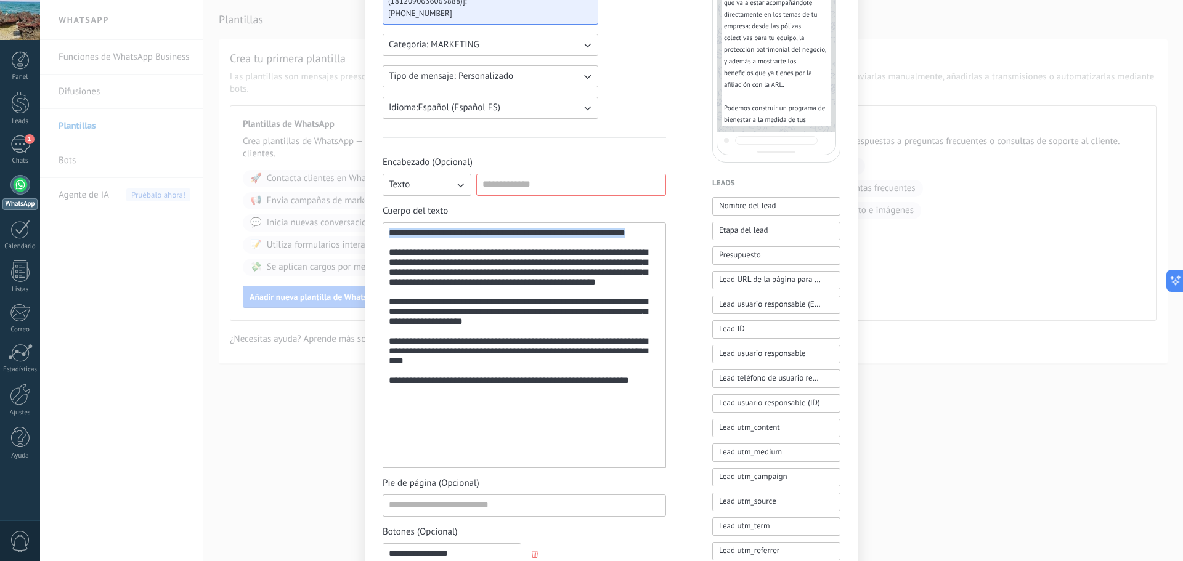
drag, startPoint x: 419, startPoint y: 245, endPoint x: 381, endPoint y: 229, distance: 41.7
click at [383, 229] on div "**********" at bounding box center [524, 345] width 283 height 246
click at [429, 249] on div "**********" at bounding box center [524, 345] width 271 height 235
drag, startPoint x: 428, startPoint y: 248, endPoint x: 406, endPoint y: 235, distance: 25.2
click at [405, 235] on div "**********" at bounding box center [524, 345] width 271 height 235
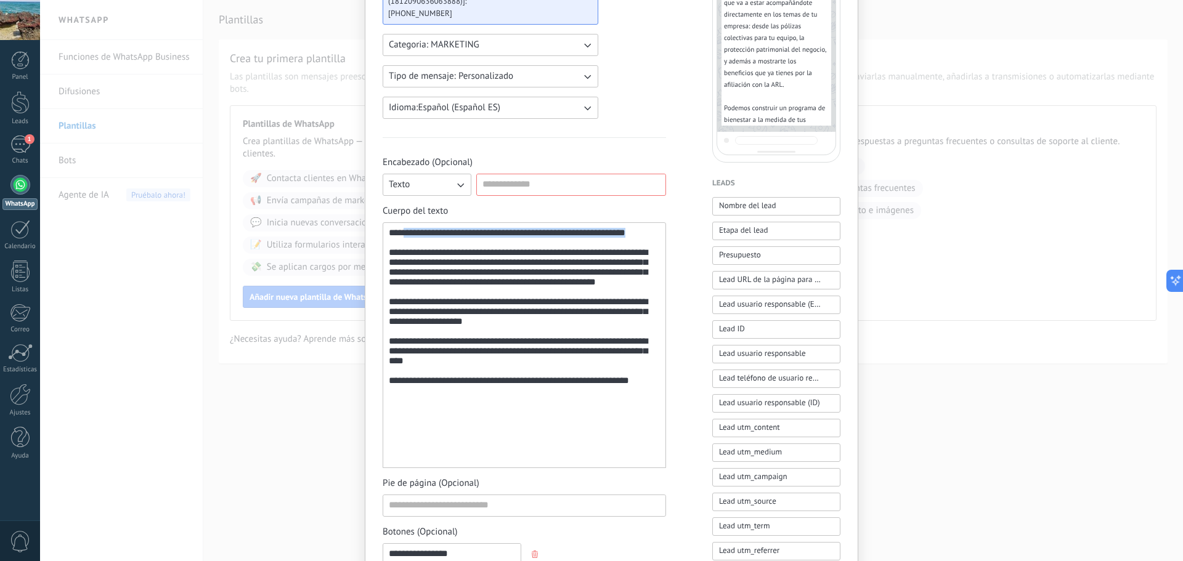
click at [464, 243] on div "**********" at bounding box center [524, 345] width 271 height 235
drag, startPoint x: 466, startPoint y: 234, endPoint x: 365, endPoint y: 231, distance: 101.7
click at [365, 231] on div "**********" at bounding box center [612, 311] width 494 height 913
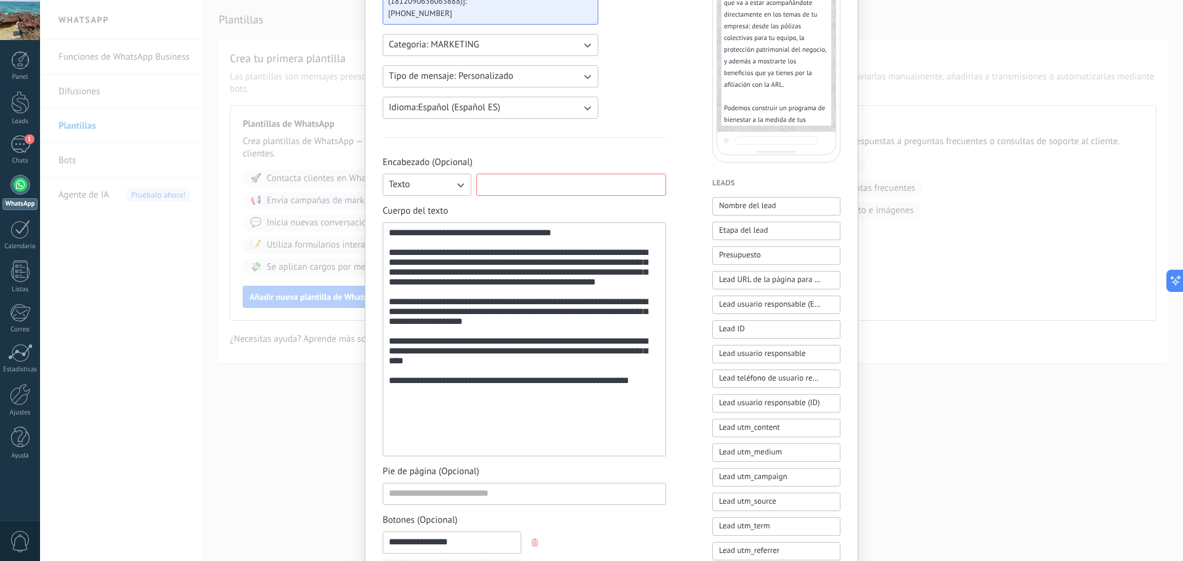
click at [543, 190] on input at bounding box center [571, 184] width 189 height 20
paste input "**********"
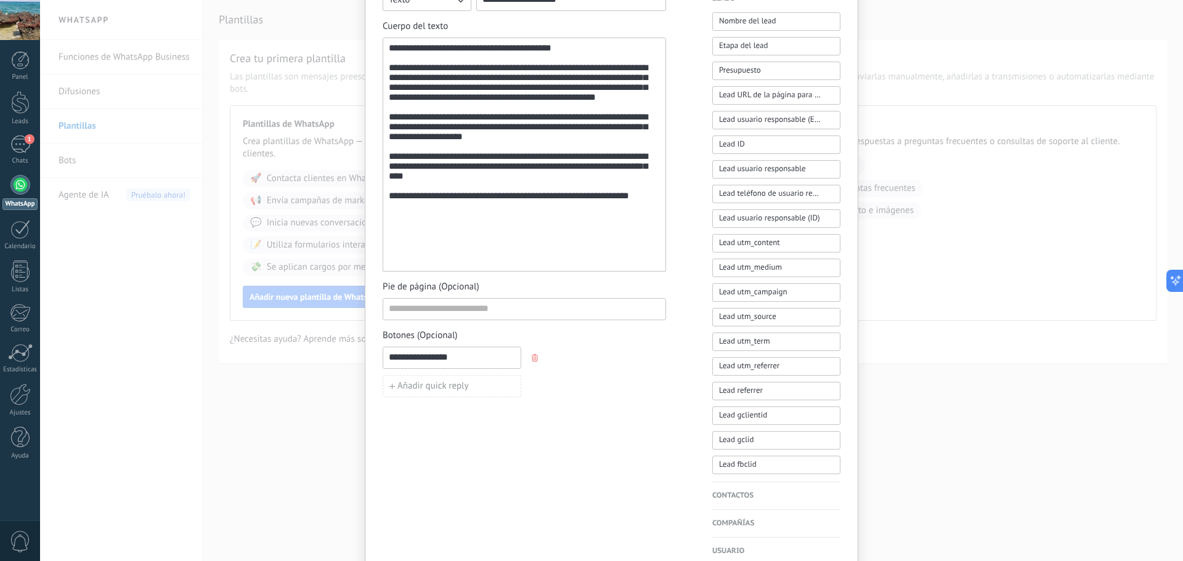
type input "**********"
click at [532, 259] on div "**********" at bounding box center [524, 155] width 271 height 224
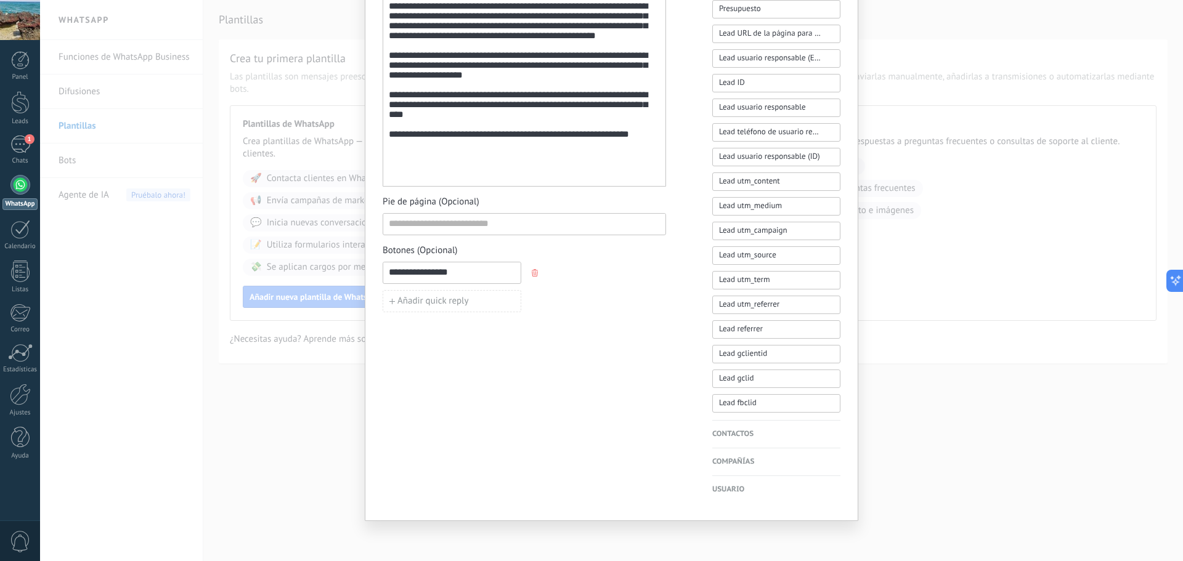
drag, startPoint x: 458, startPoint y: 268, endPoint x: 382, endPoint y: 258, distance: 77.0
click at [383, 258] on div "**********" at bounding box center [524, 279] width 283 height 68
type input "*"
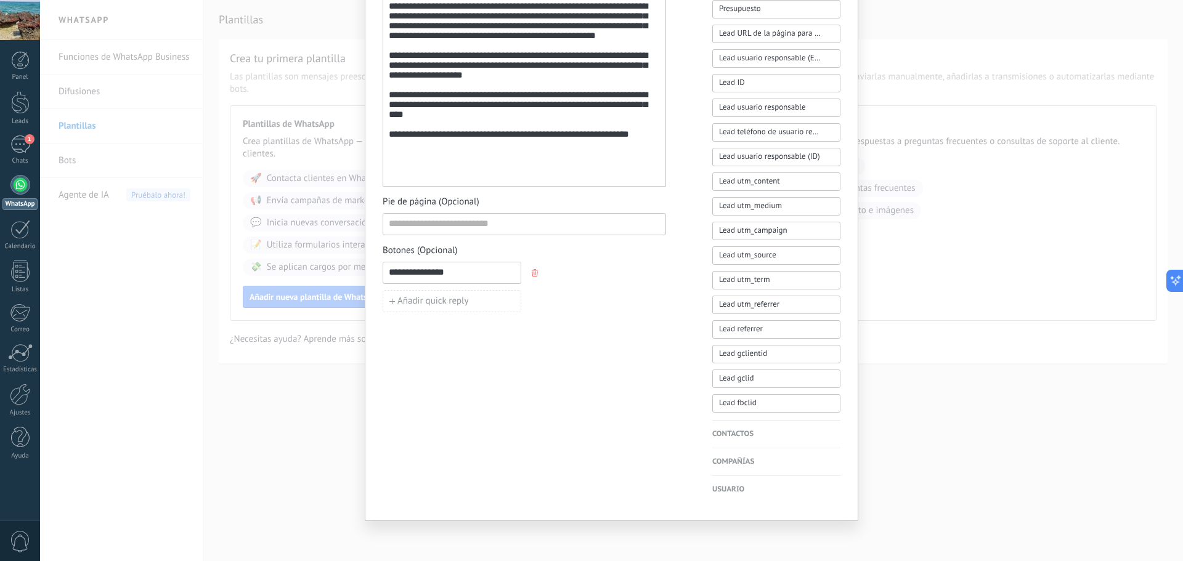
type input "**********"
drag, startPoint x: 499, startPoint y: 327, endPoint x: 460, endPoint y: 291, distance: 52.4
click at [498, 327] on div "**********" at bounding box center [524, 80] width 283 height 833
click at [460, 291] on button "Añadir quick reply" at bounding box center [452, 301] width 139 height 22
click at [462, 296] on input at bounding box center [451, 301] width 137 height 20
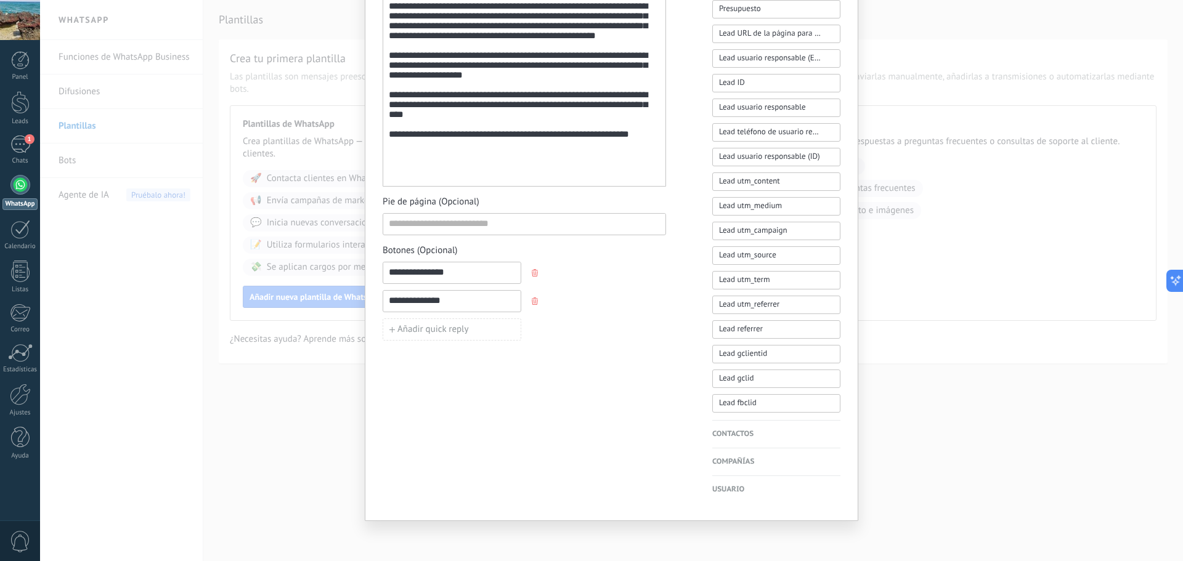
type input "**********"
click at [605, 447] on div "**********" at bounding box center [524, 80] width 283 height 833
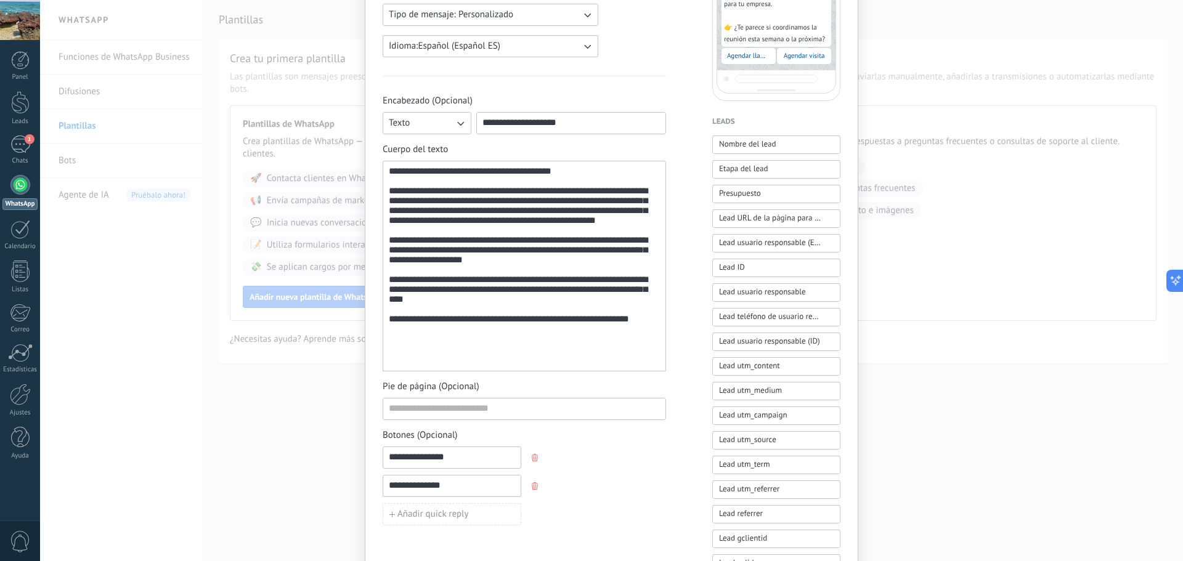
click at [454, 457] on input "**********" at bounding box center [451, 457] width 137 height 20
type input "**********"
click at [459, 481] on input "**********" at bounding box center [451, 486] width 137 height 20
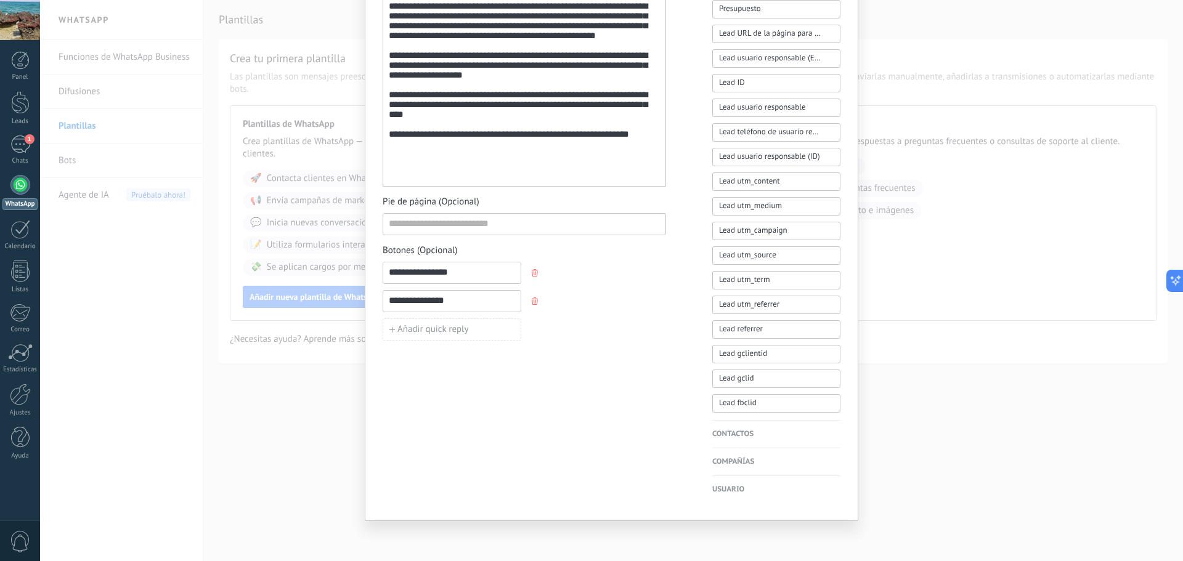
scroll to position [0, 0]
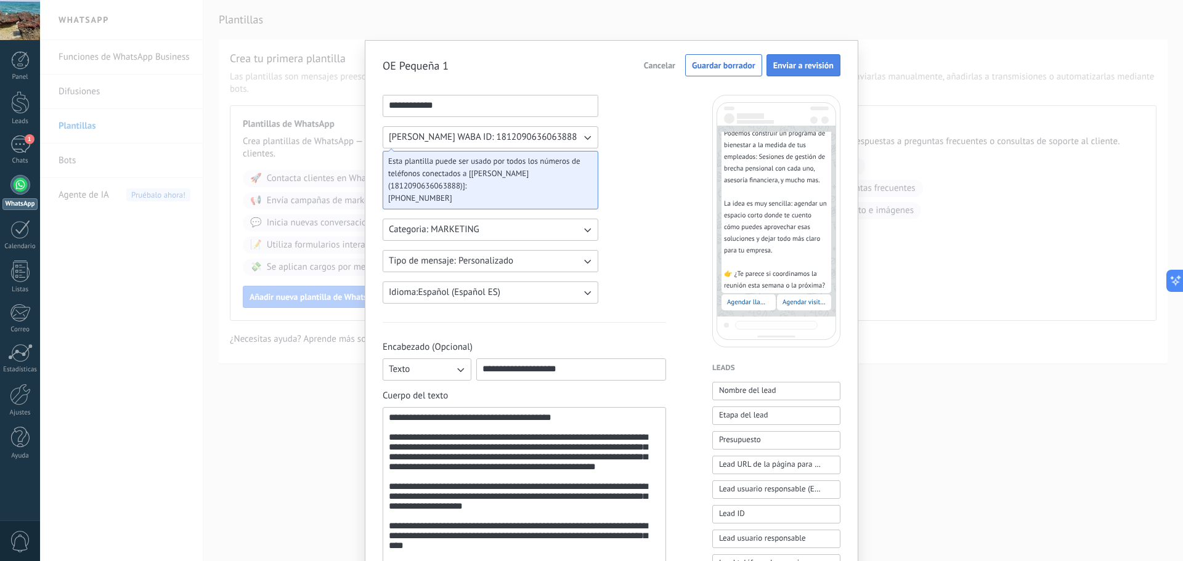
type input "**********"
click at [788, 71] on button "Enviar a revisión" at bounding box center [804, 65] width 74 height 22
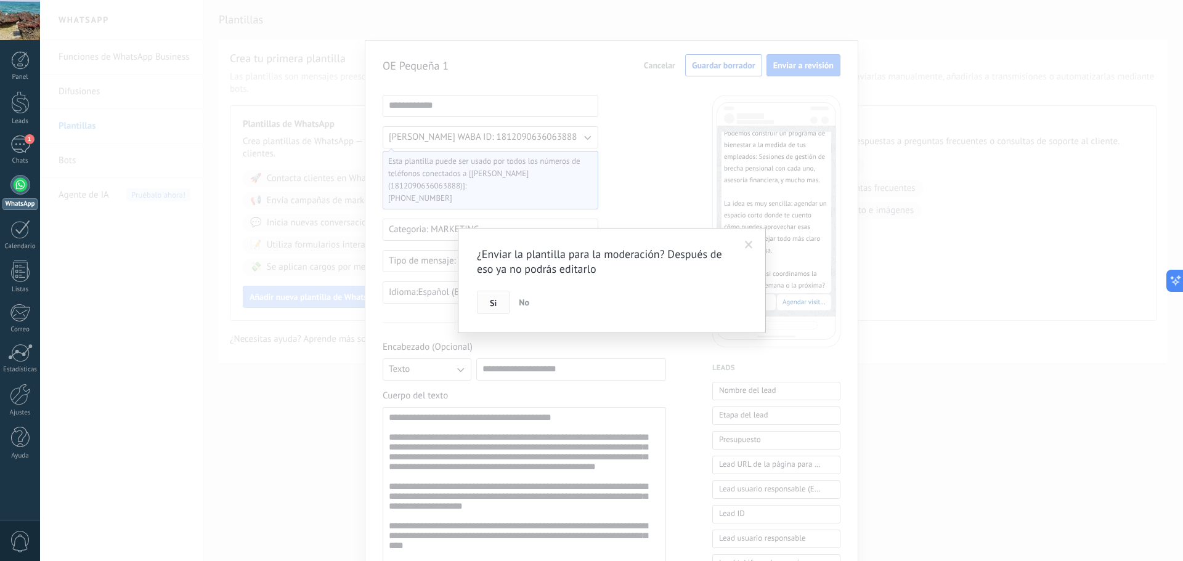
click at [490, 300] on span "Si" at bounding box center [493, 303] width 7 height 9
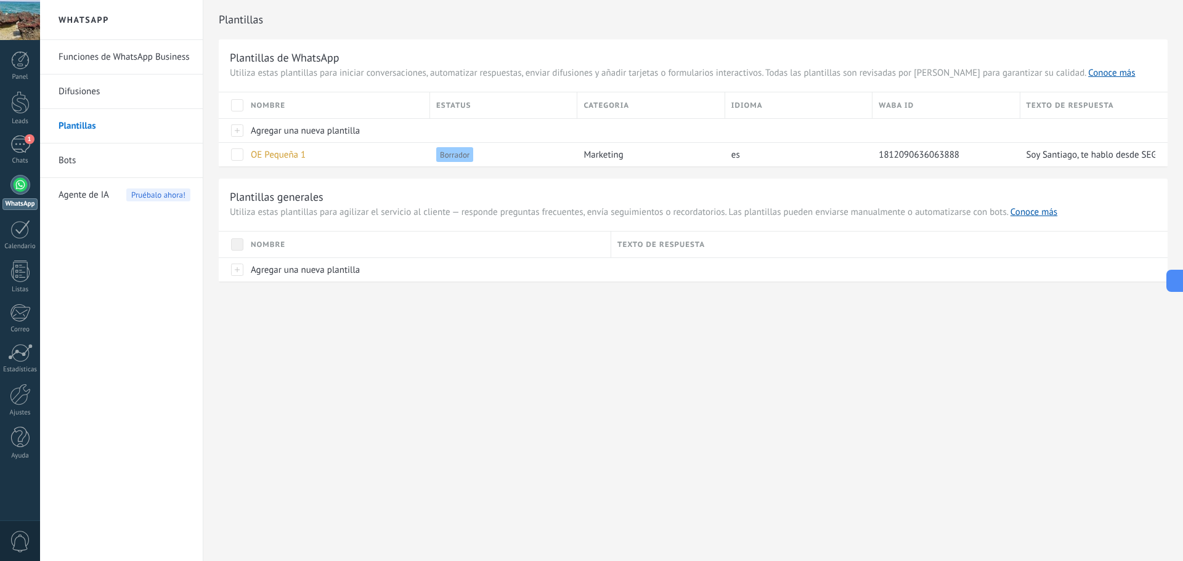
click at [87, 90] on link "Difusiones" at bounding box center [125, 92] width 132 height 35
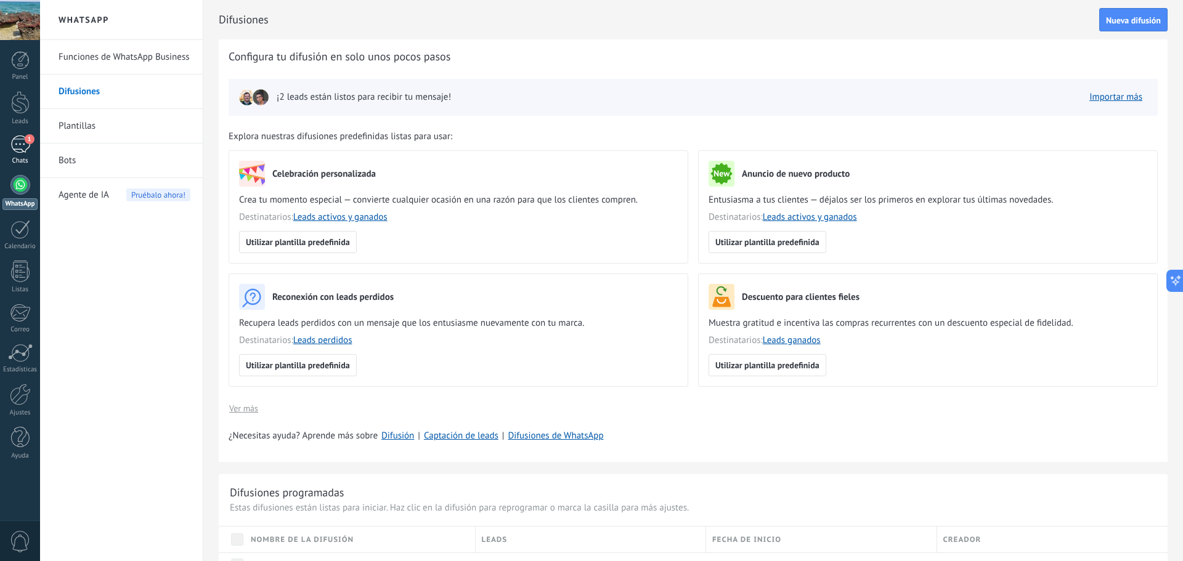
click at [33, 141] on span "1" at bounding box center [30, 139] width 10 height 10
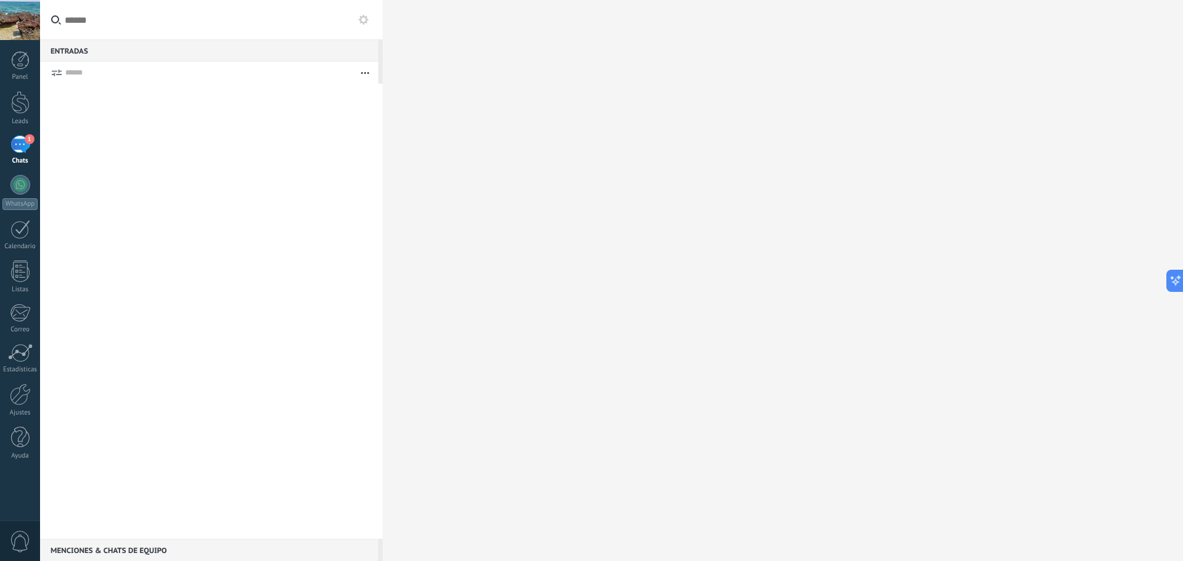
click at [20, 150] on div "1" at bounding box center [20, 145] width 20 height 18
click at [295, 100] on div at bounding box center [211, 311] width 343 height 455
click at [370, 71] on button "button" at bounding box center [365, 73] width 26 height 22
click at [249, 58] on div "Entradas 0" at bounding box center [209, 50] width 338 height 22
click at [243, 49] on div "Entradas 0" at bounding box center [209, 50] width 338 height 22
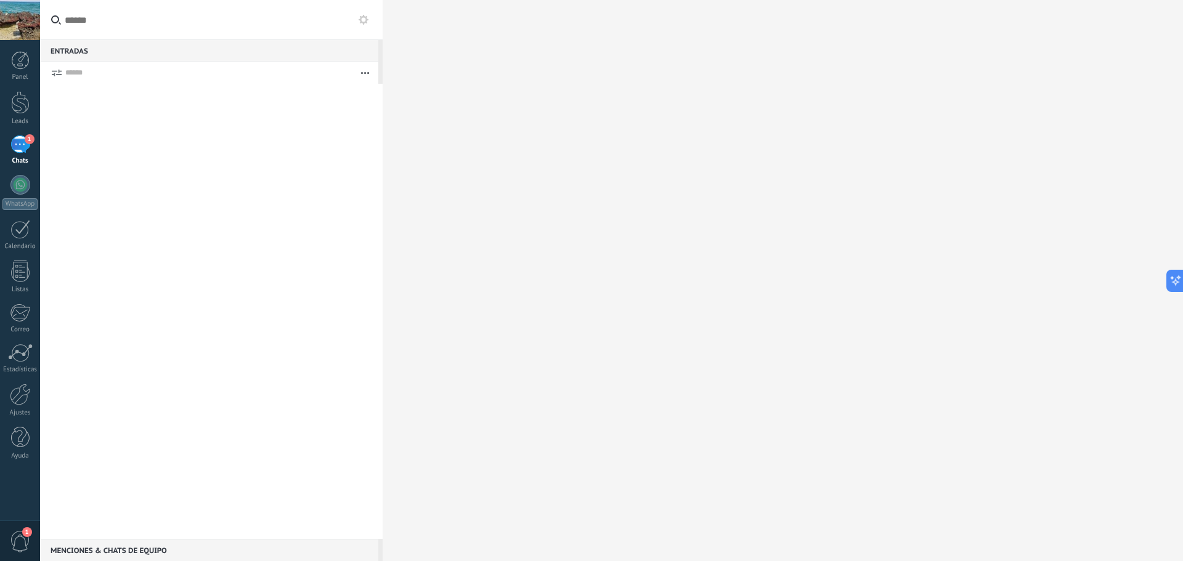
click at [14, 150] on div "1" at bounding box center [20, 145] width 20 height 18
click at [21, 187] on div at bounding box center [20, 185] width 20 height 20
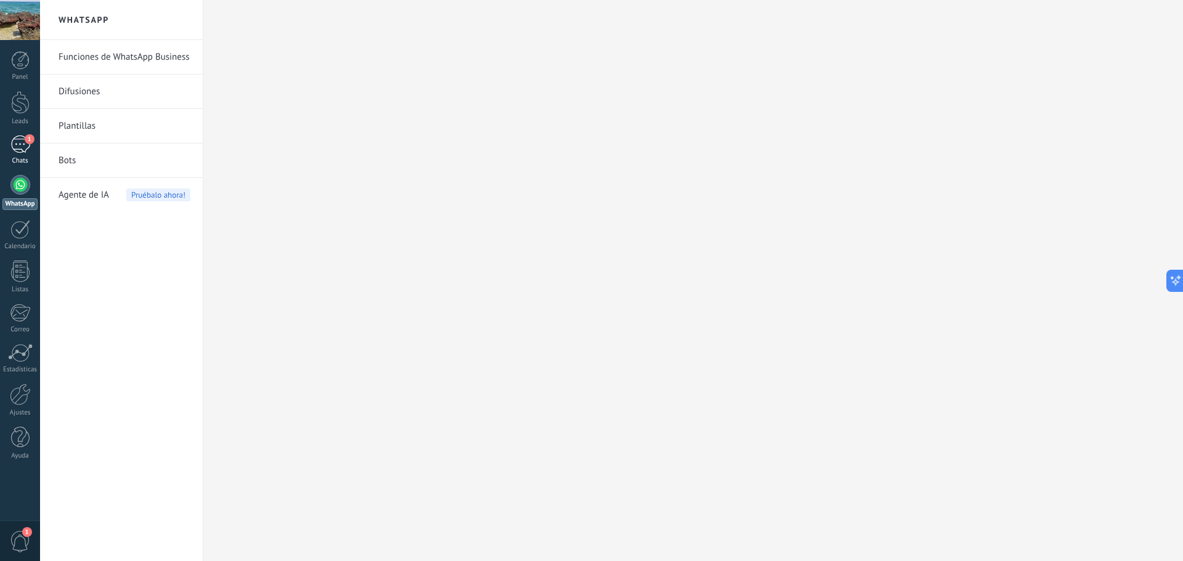
click at [15, 145] on div "1" at bounding box center [20, 145] width 20 height 18
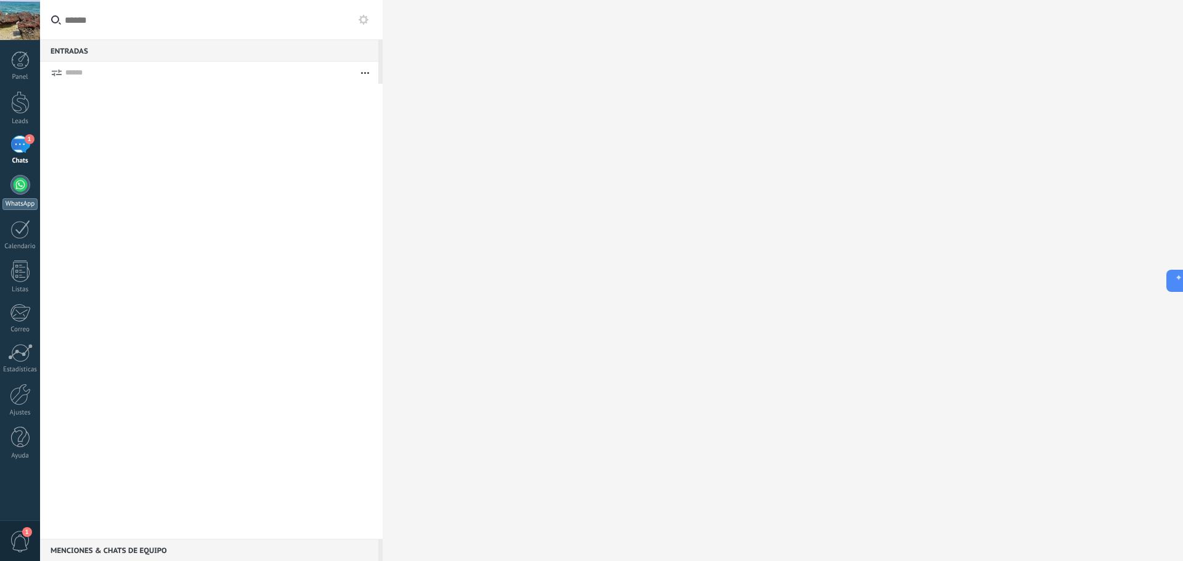
click at [9, 203] on div "WhatsApp" at bounding box center [19, 204] width 35 height 12
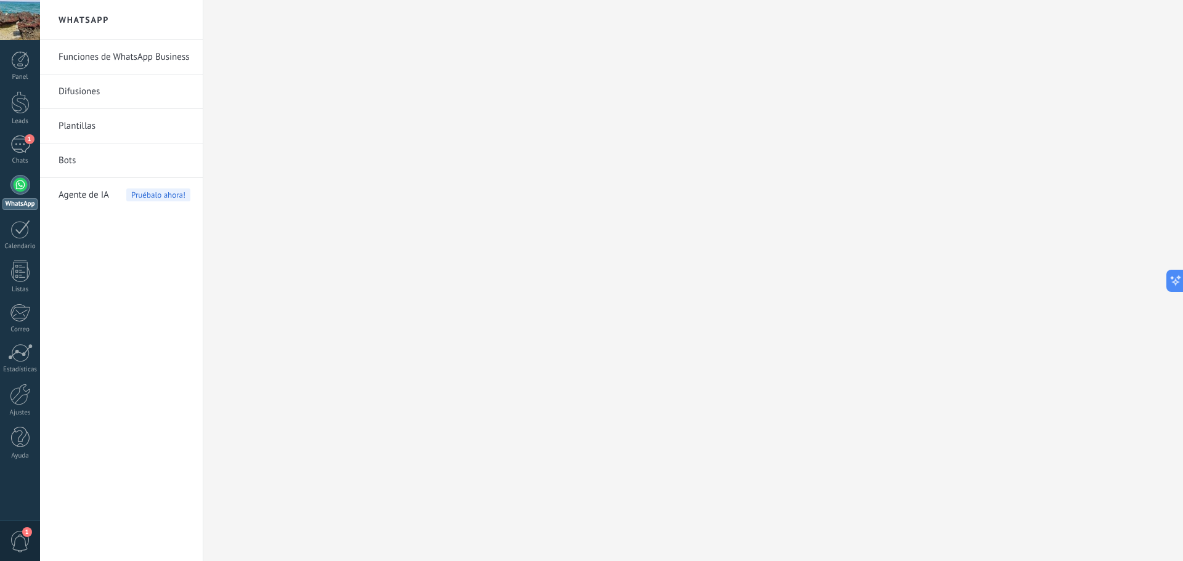
click at [102, 94] on link "Difusiones" at bounding box center [125, 92] width 132 height 35
click at [79, 89] on link "Difusiones" at bounding box center [125, 92] width 132 height 35
click at [76, 128] on link "Plantillas" at bounding box center [125, 126] width 132 height 35
click at [18, 147] on div "1" at bounding box center [20, 145] width 20 height 18
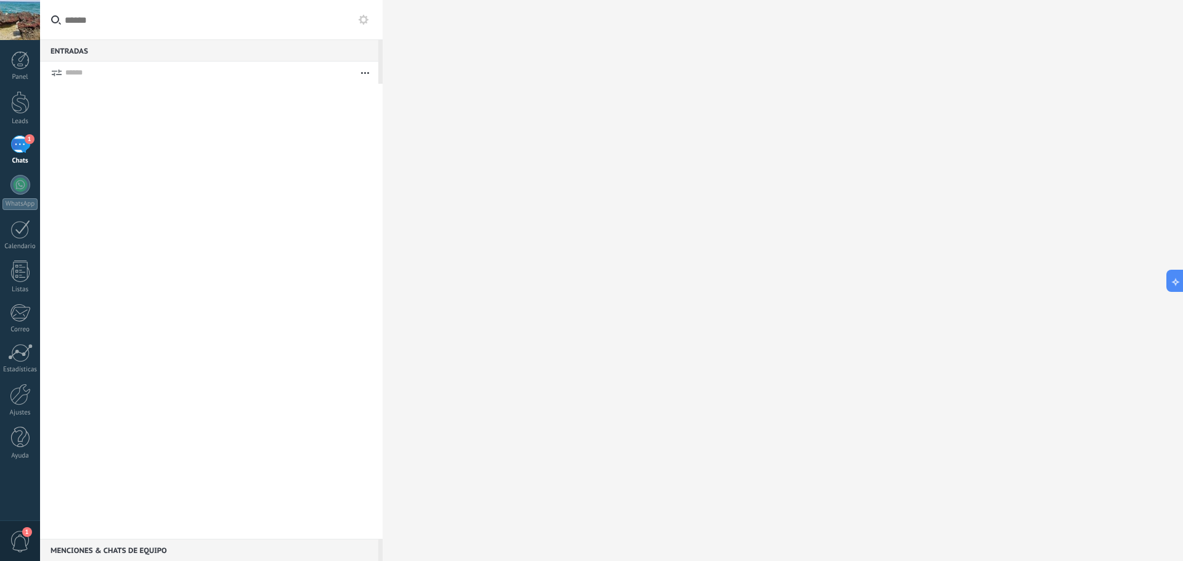
click at [24, 148] on div "1" at bounding box center [20, 145] width 20 height 18
click at [23, 181] on div at bounding box center [20, 185] width 20 height 20
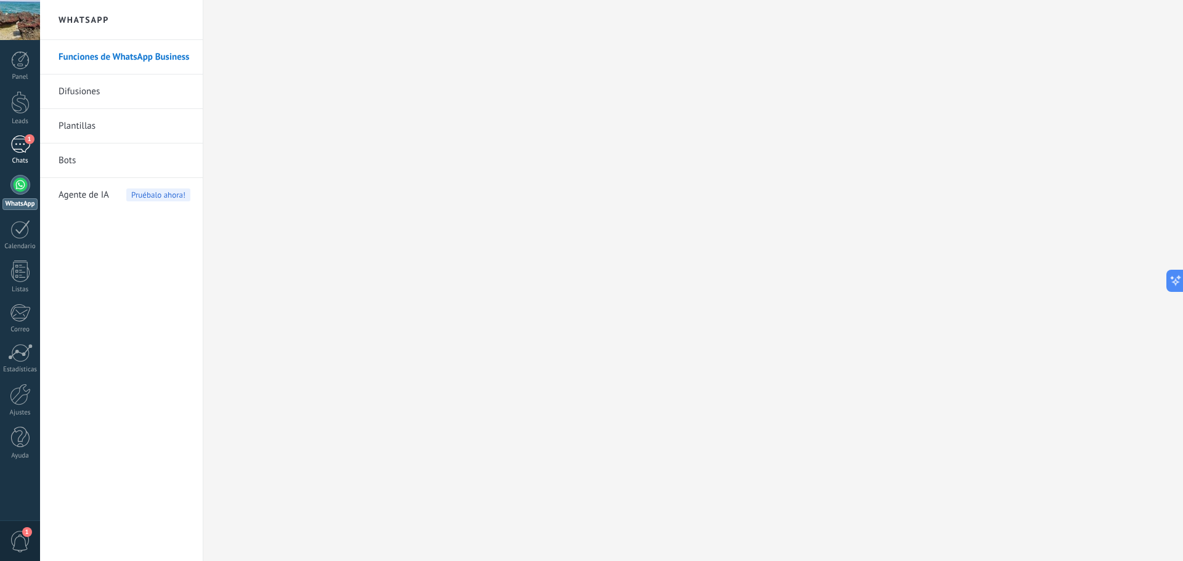
click at [20, 149] on div "1" at bounding box center [20, 145] width 20 height 18
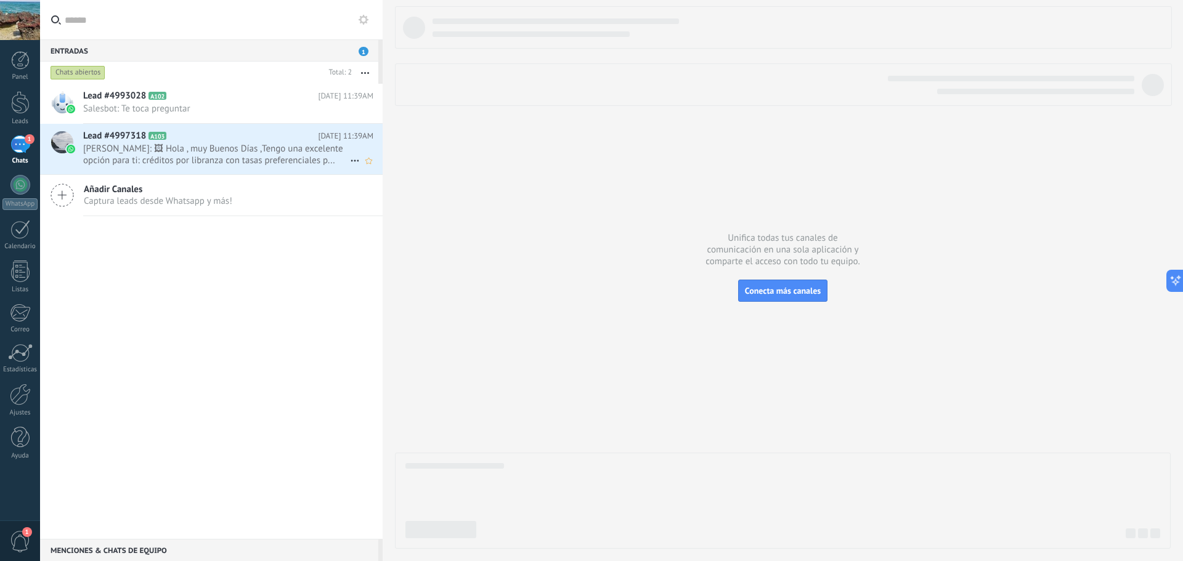
click at [263, 156] on span "[PERSON_NAME]: 🖼 Hola , muy Buenos Días ,Tengo una excelente opción para ti: cr…" at bounding box center [216, 154] width 267 height 23
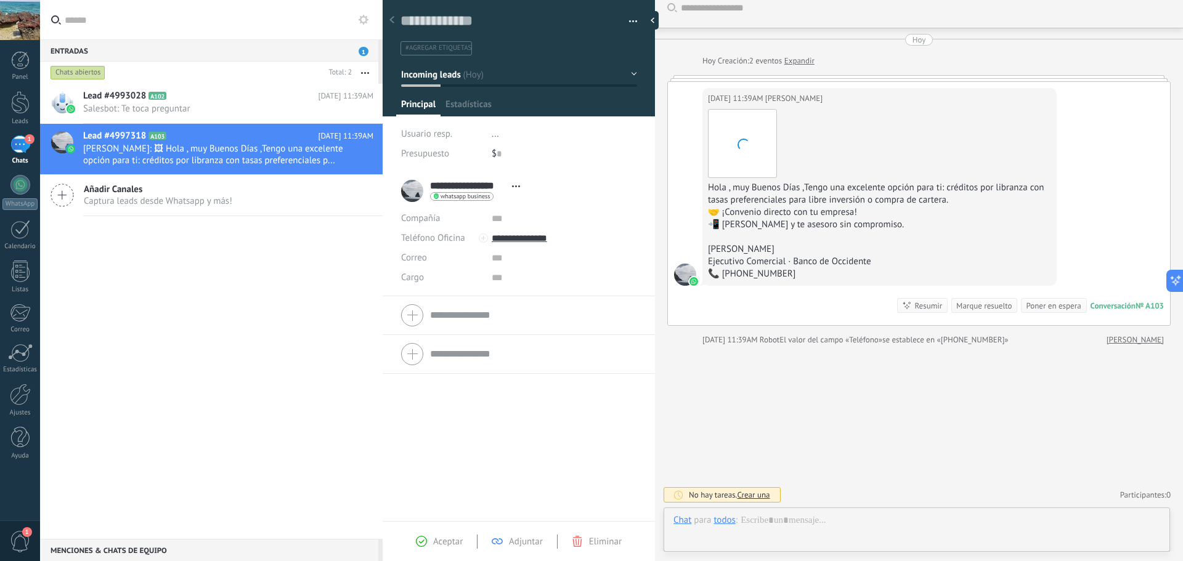
scroll to position [18, 0]
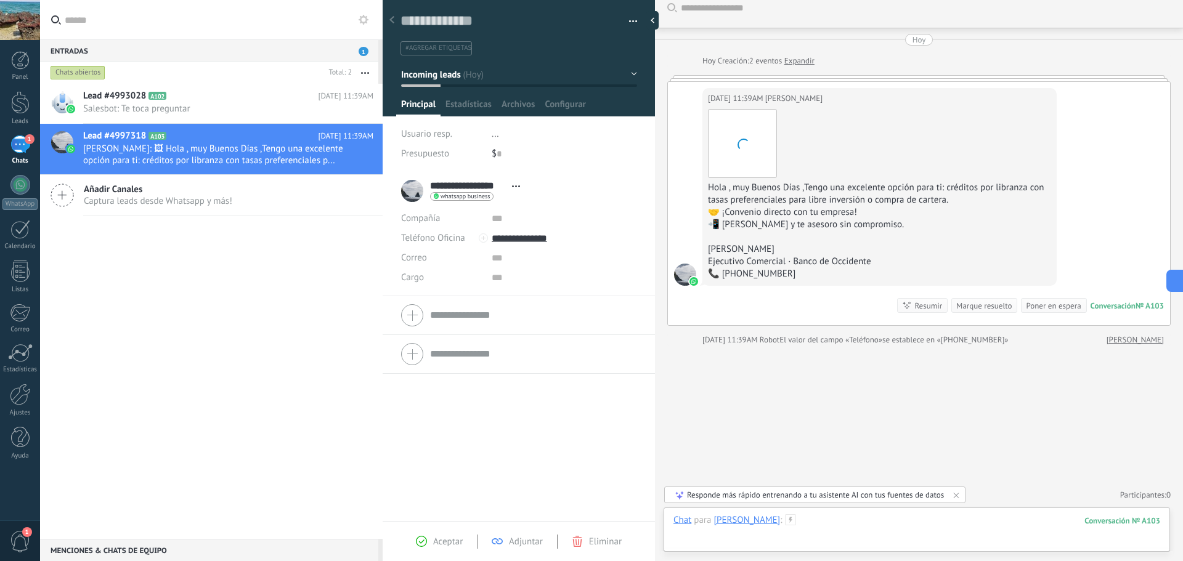
click at [848, 526] on div at bounding box center [917, 533] width 487 height 37
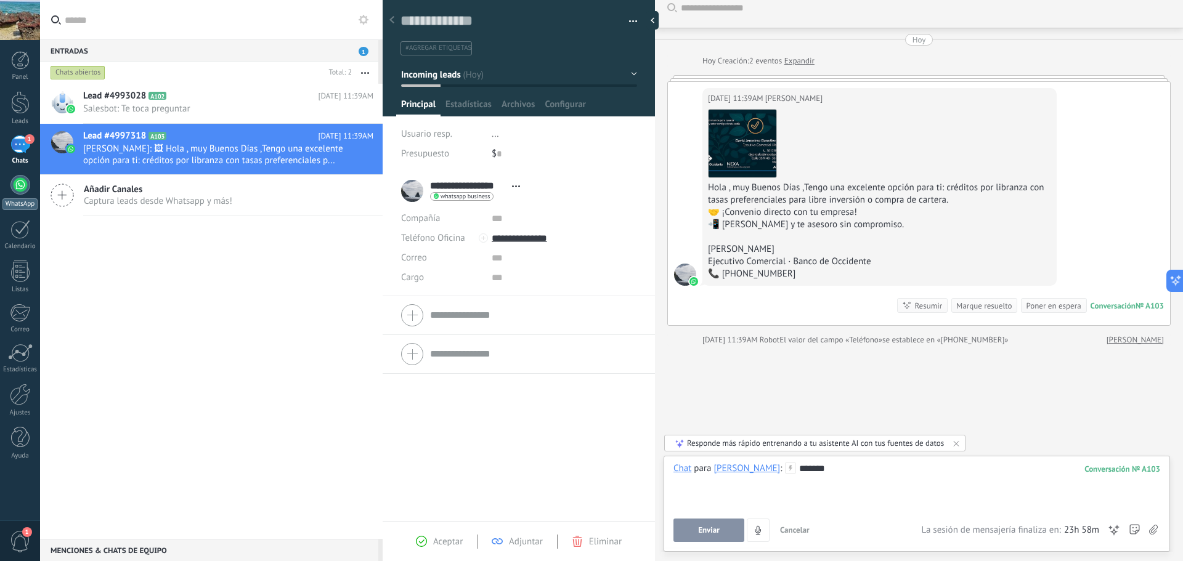
click at [17, 191] on div at bounding box center [20, 185] width 20 height 20
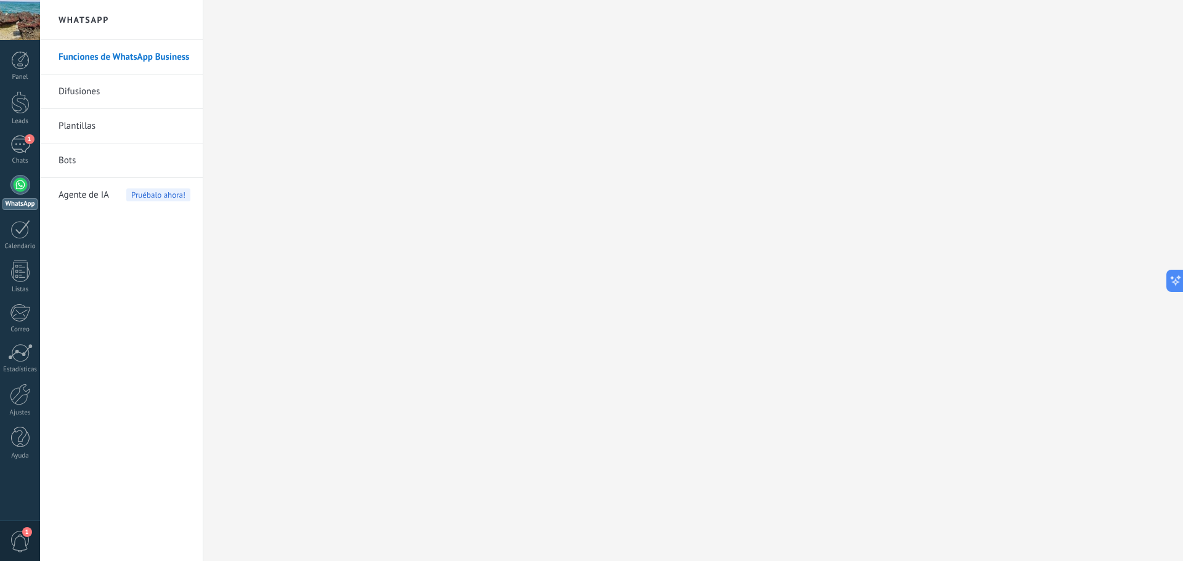
click at [88, 92] on link "Difusiones" at bounding box center [125, 92] width 132 height 35
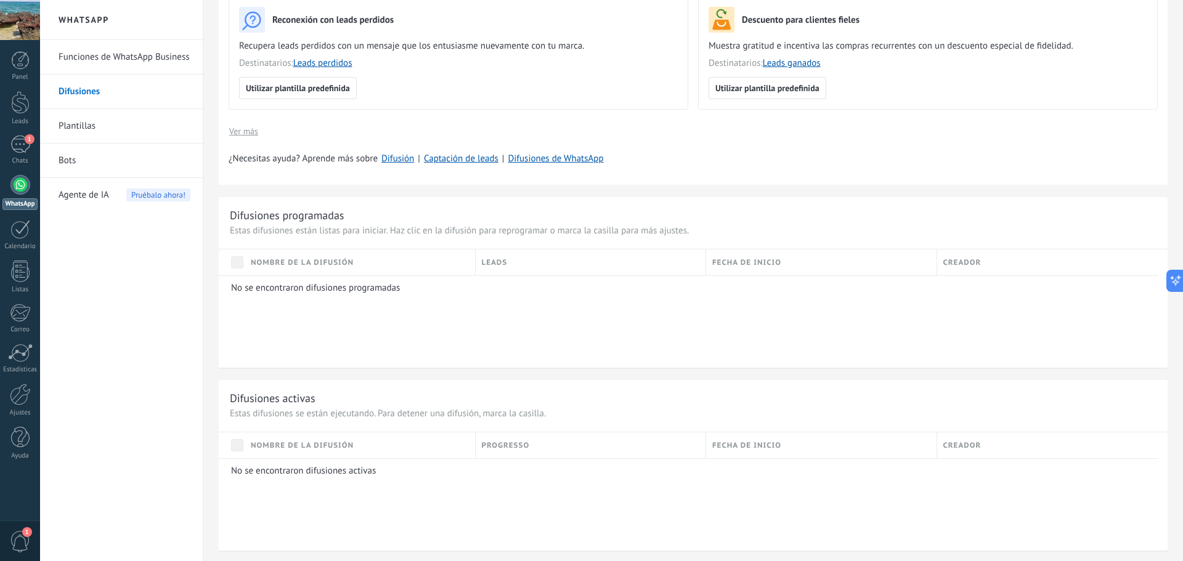
scroll to position [31, 0]
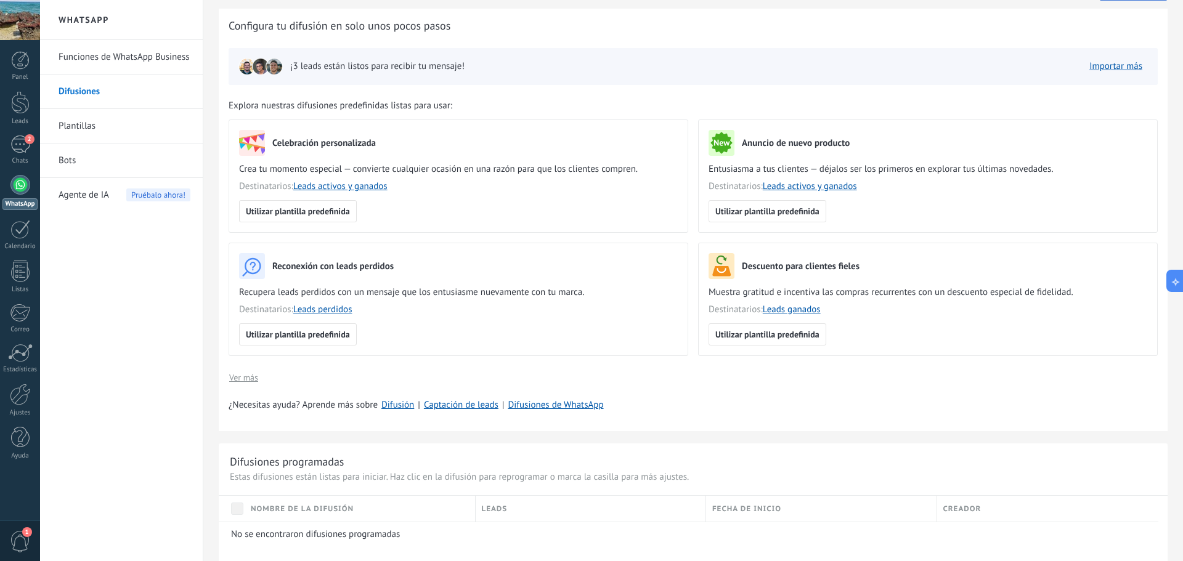
click at [68, 120] on link "Plantillas" at bounding box center [125, 126] width 132 height 35
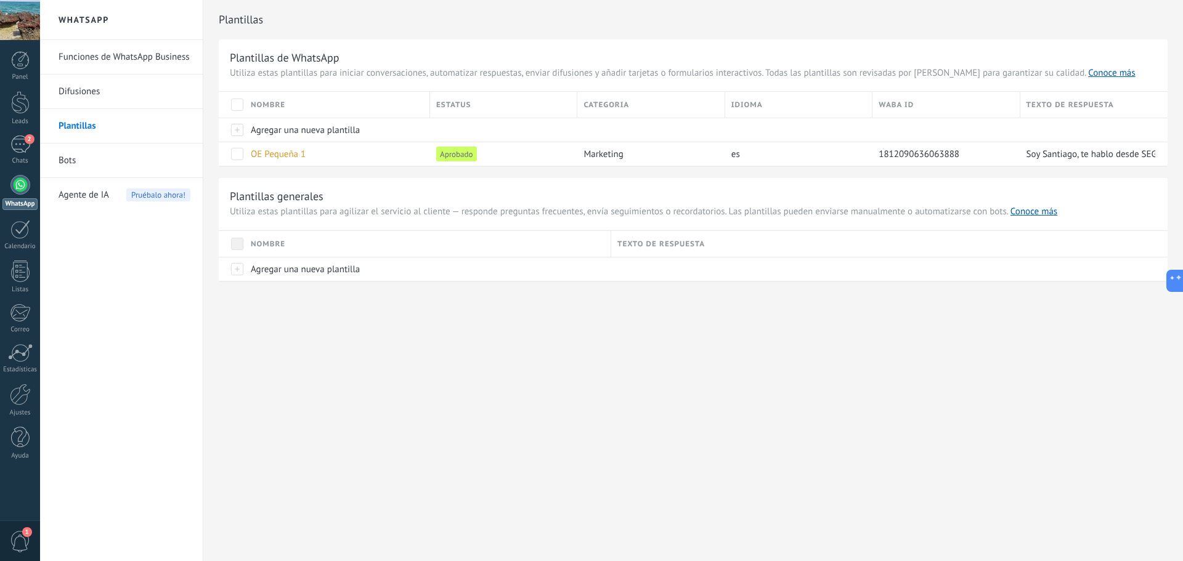
click at [20, 134] on div "Panel Leads 2 Chats WhatsApp Clientes" at bounding box center [20, 261] width 40 height 421
click at [14, 149] on div "2" at bounding box center [20, 145] width 20 height 18
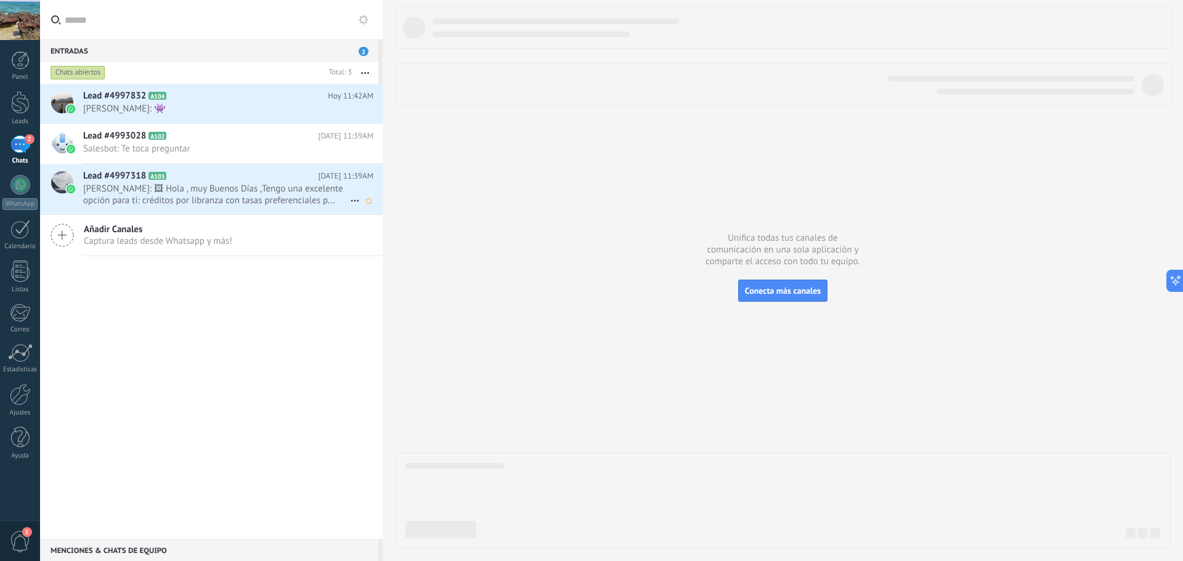
click at [242, 197] on span "[PERSON_NAME]: 🖼 Hola , muy Buenos Días ,Tengo una excelente opción para ti: cr…" at bounding box center [216, 194] width 267 height 23
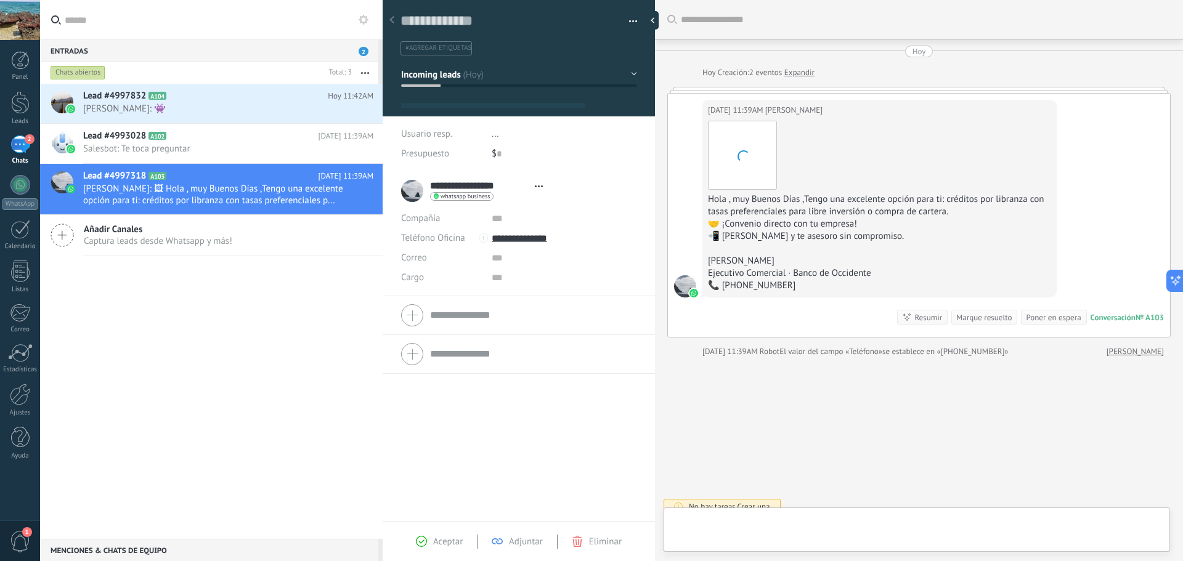
type textarea "**********"
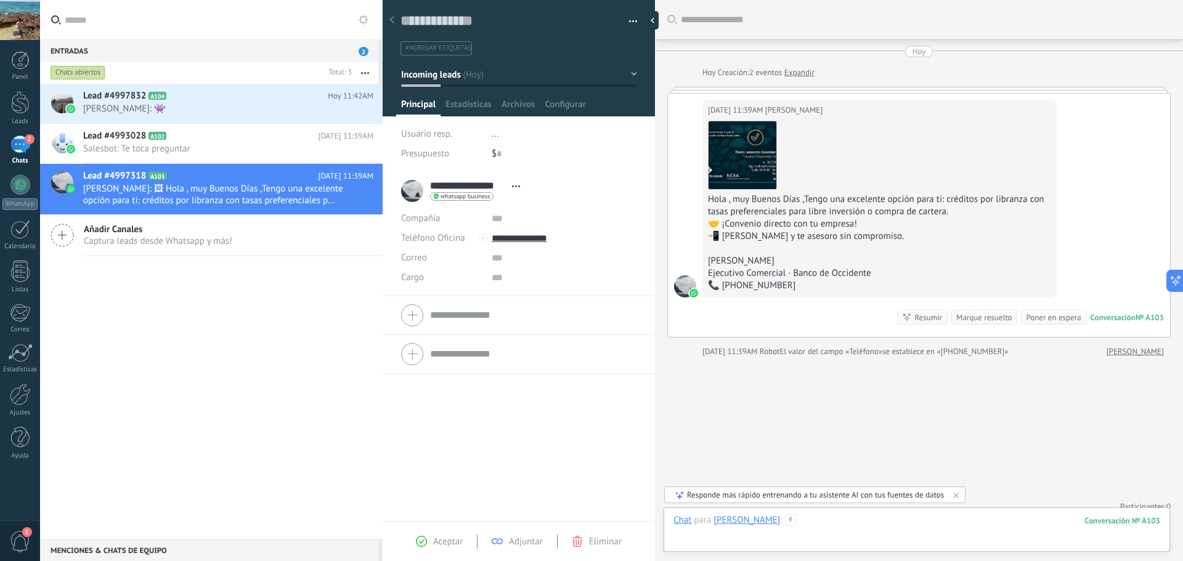
click at [836, 524] on div at bounding box center [917, 533] width 487 height 37
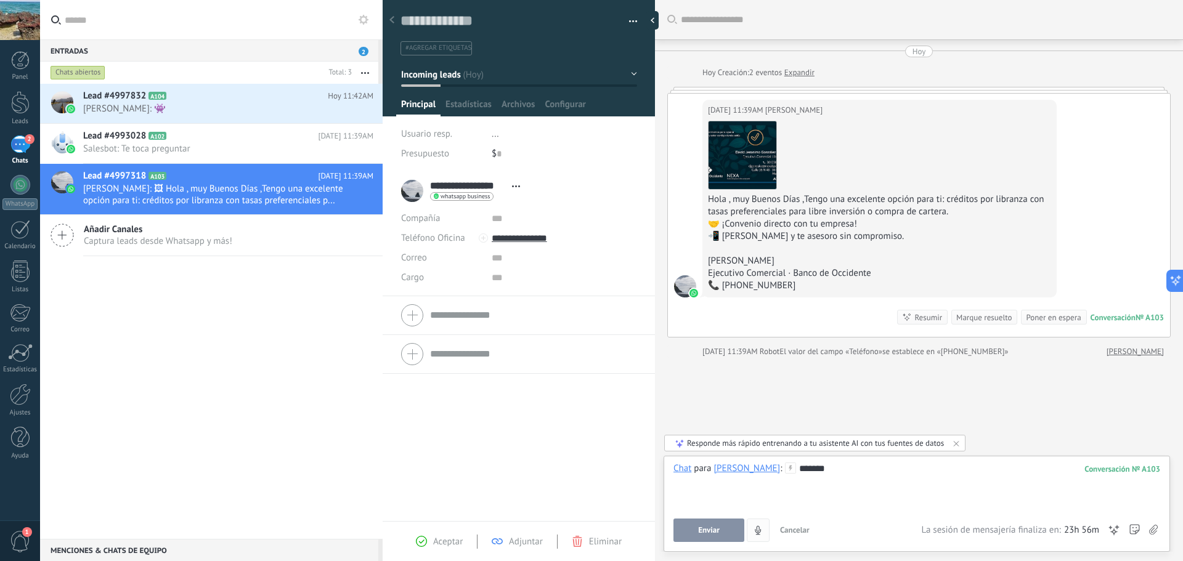
click at [722, 529] on button "Enviar" at bounding box center [709, 530] width 71 height 23
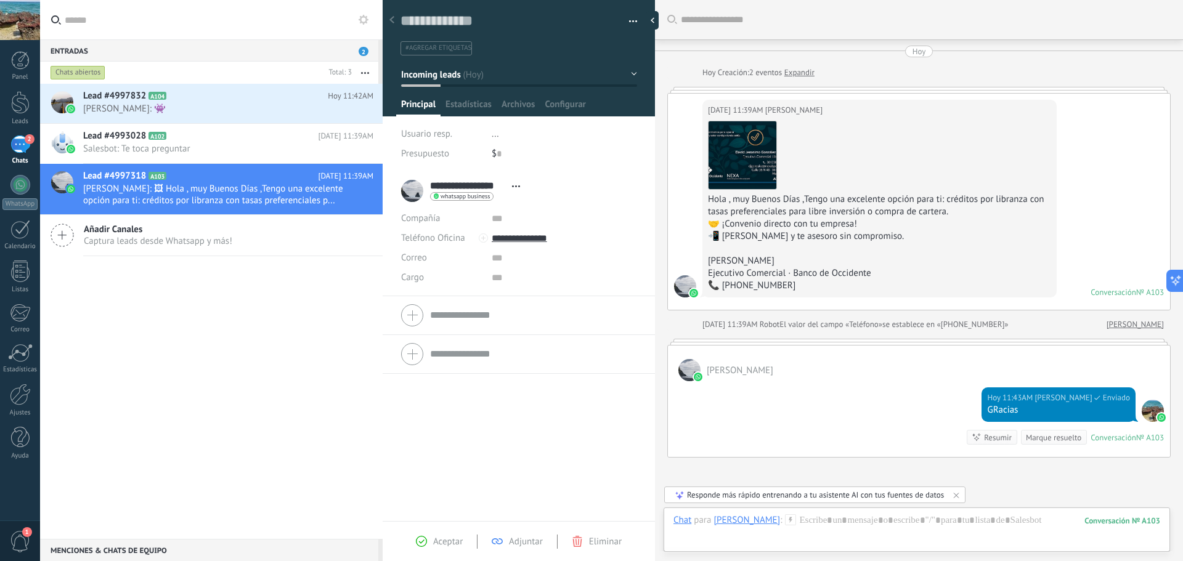
scroll to position [112, 0]
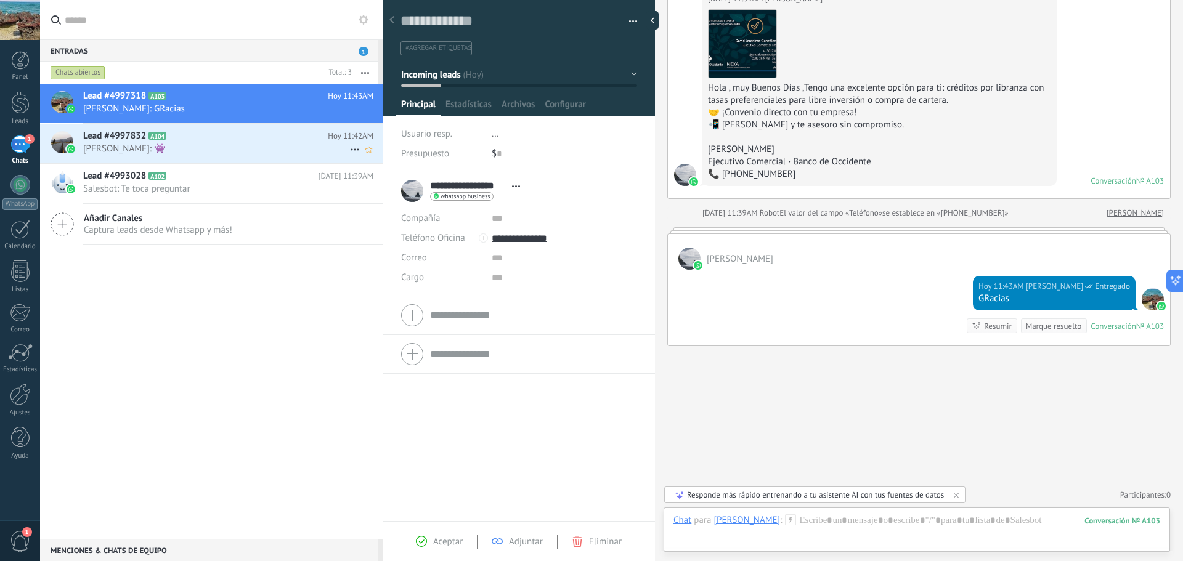
click at [158, 153] on span "[PERSON_NAME]: 👾" at bounding box center [216, 149] width 267 height 12
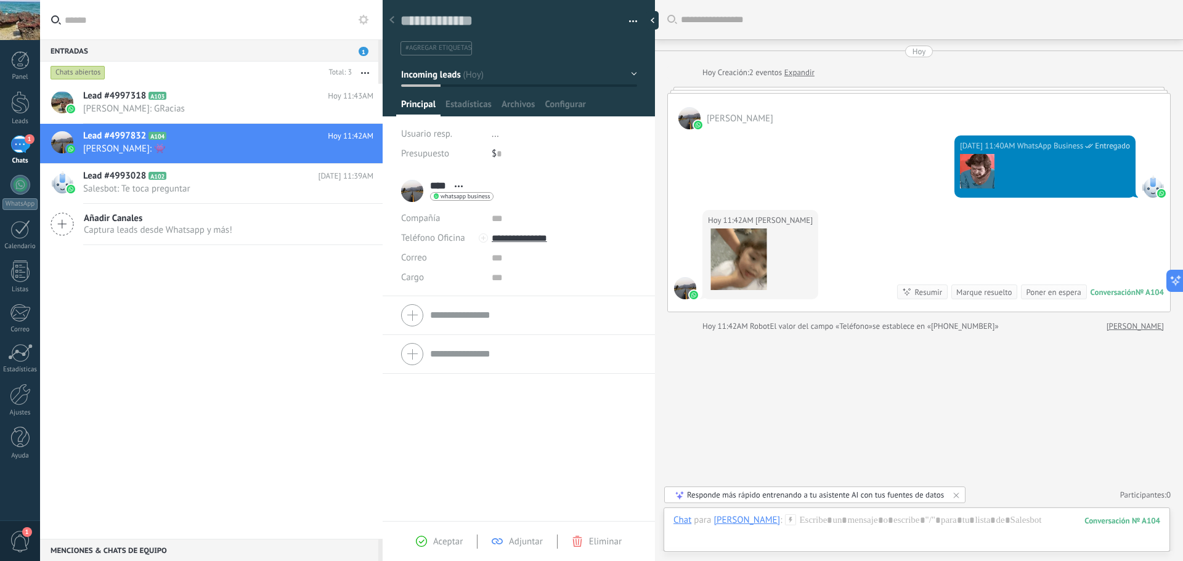
click at [23, 152] on div "1" at bounding box center [20, 145] width 20 height 18
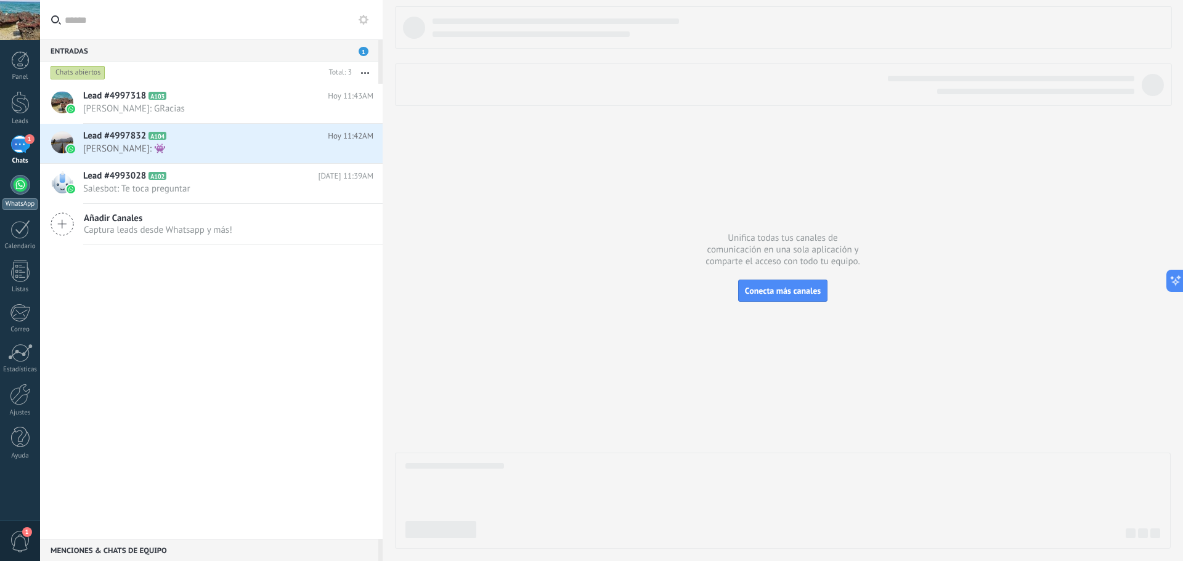
click at [13, 190] on div at bounding box center [20, 185] width 20 height 20
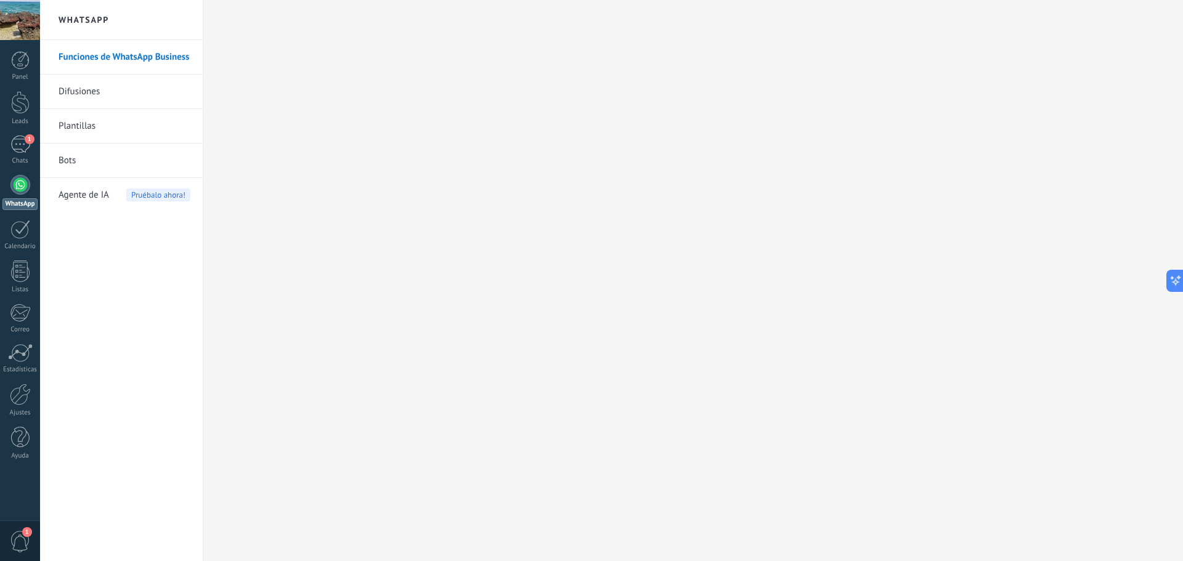
click at [83, 121] on link "Plantillas" at bounding box center [125, 126] width 132 height 35
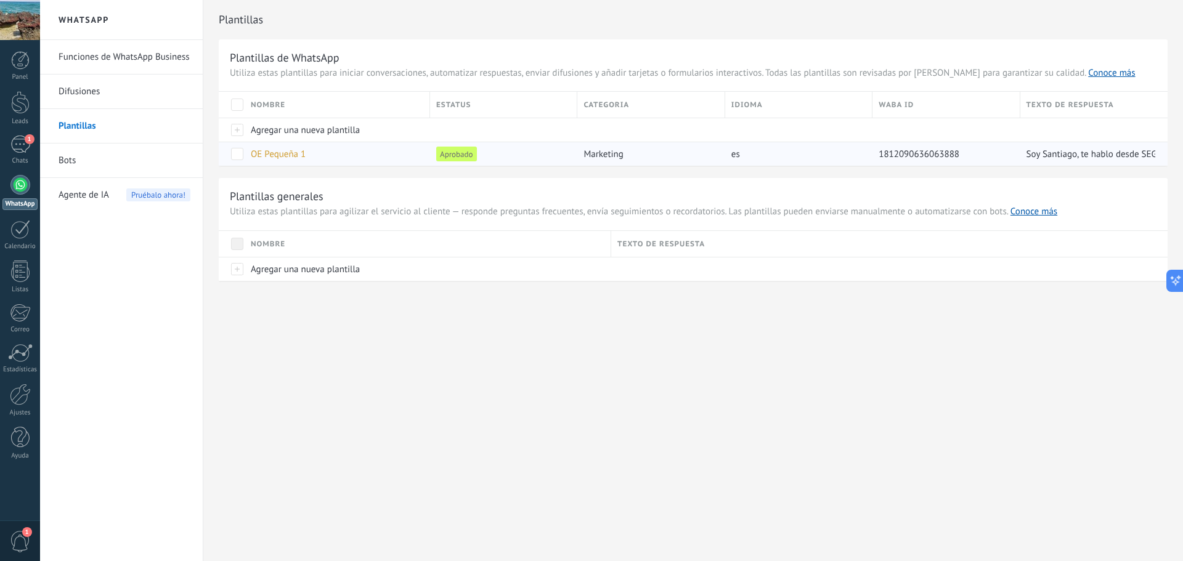
click at [264, 155] on span "OE Pequeña 1" at bounding box center [278, 155] width 55 height 12
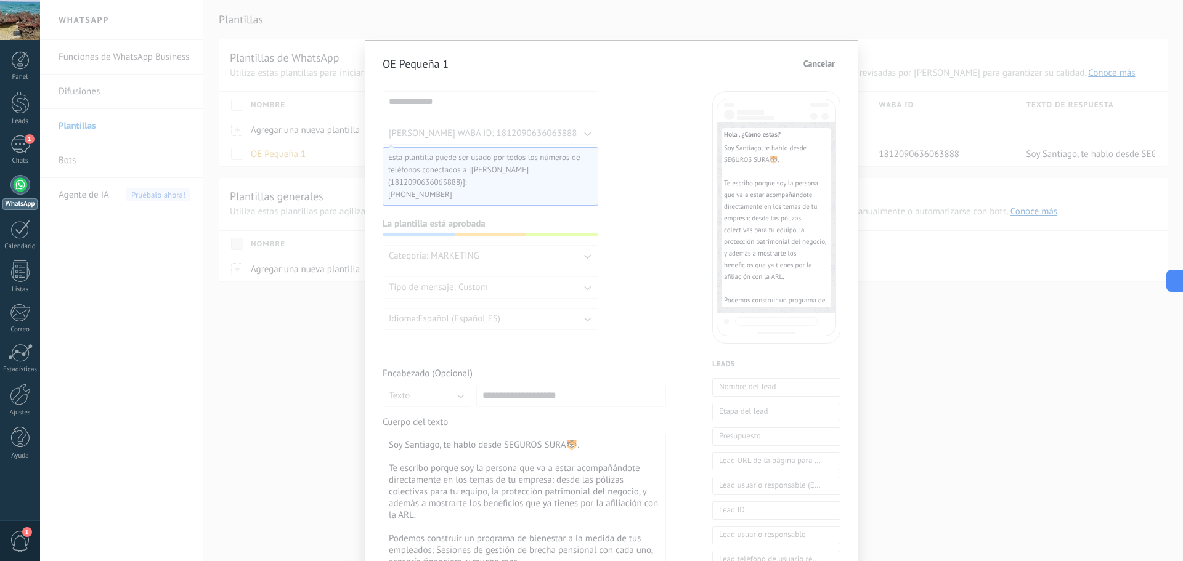
click at [1053, 359] on div "**********" at bounding box center [611, 280] width 1143 height 561
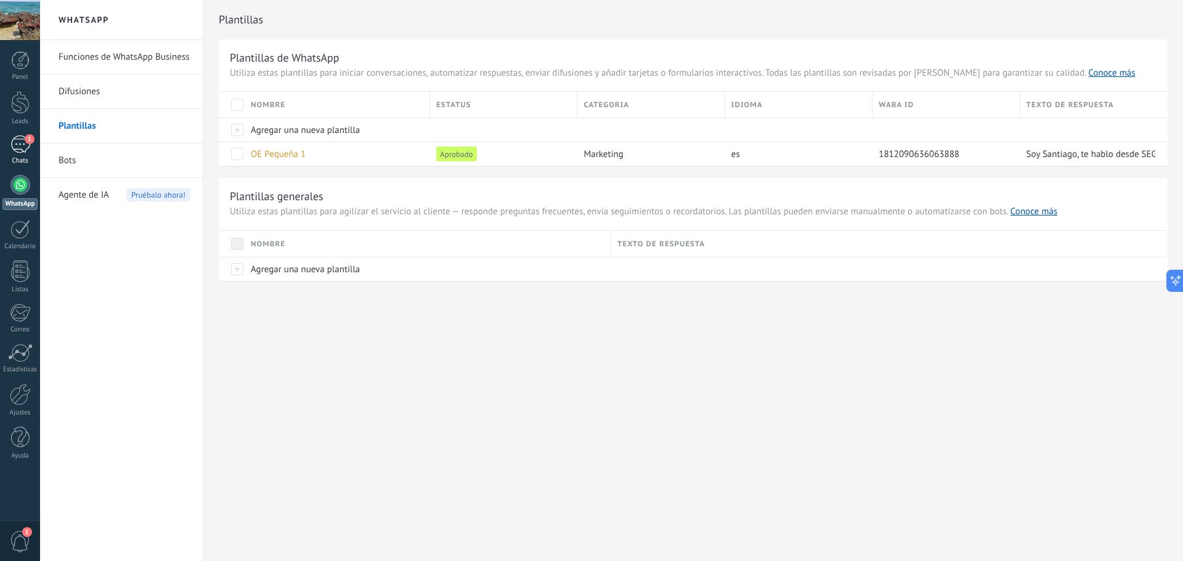
click at [19, 143] on div "1" at bounding box center [20, 145] width 20 height 18
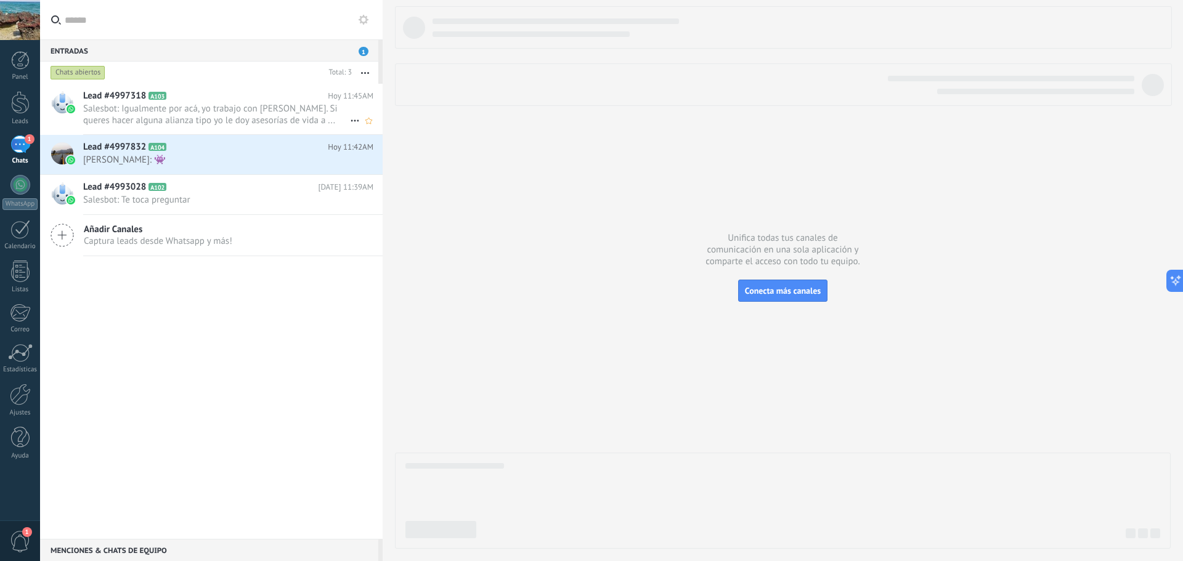
click at [184, 110] on span "Salesbot: Igualmente por acá, yo trabajo con Seguros. Si queres hacer alguna al…" at bounding box center [216, 114] width 267 height 23
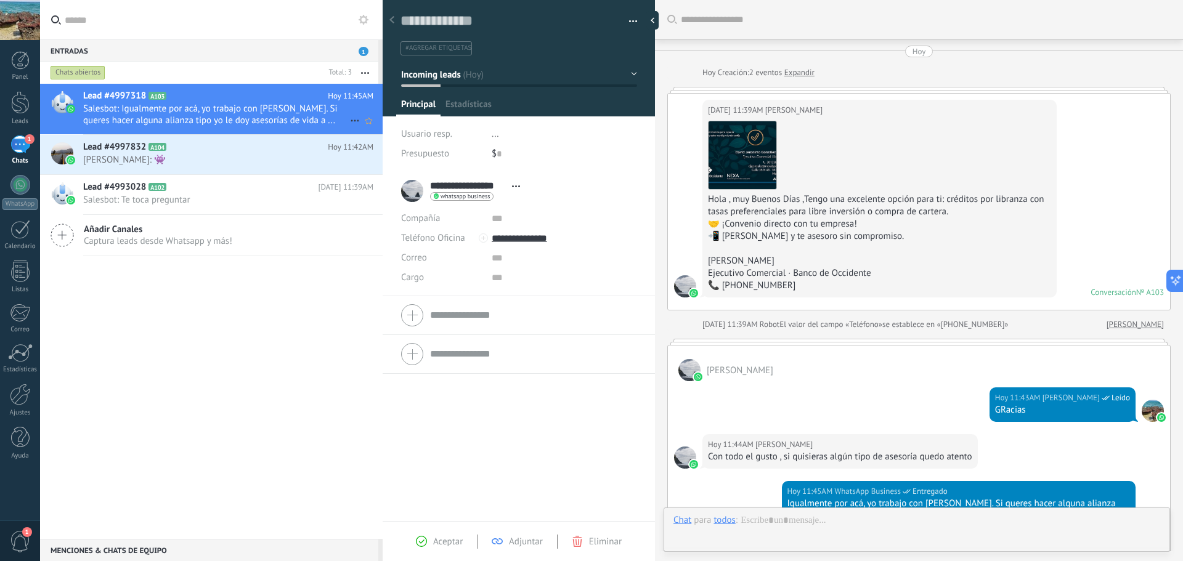
scroll to position [230, 0]
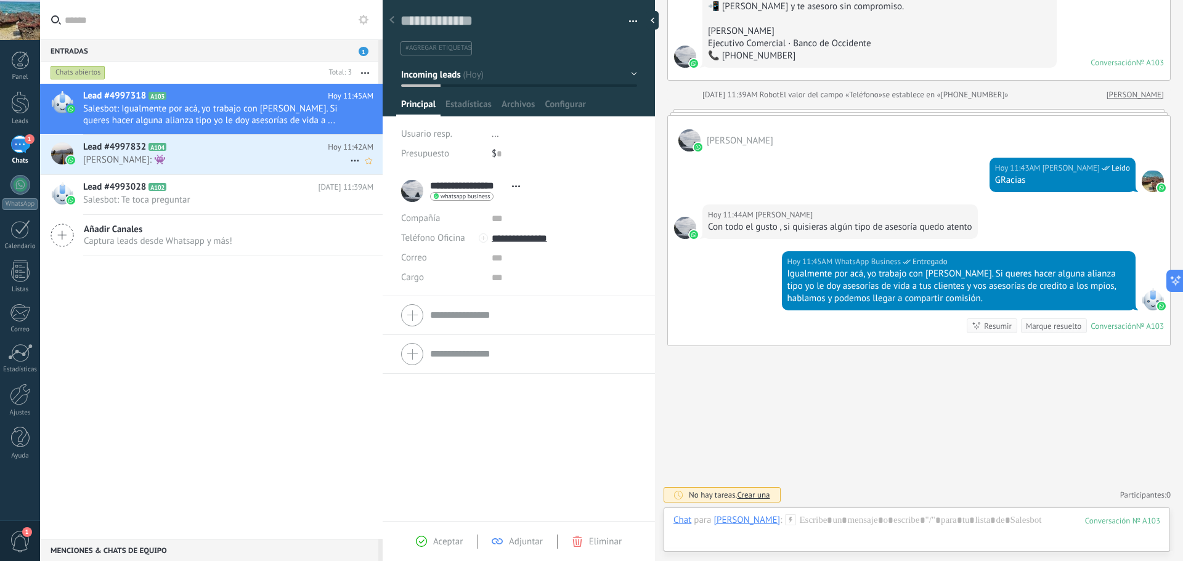
click at [177, 158] on span "Sara: 👾" at bounding box center [216, 160] width 267 height 12
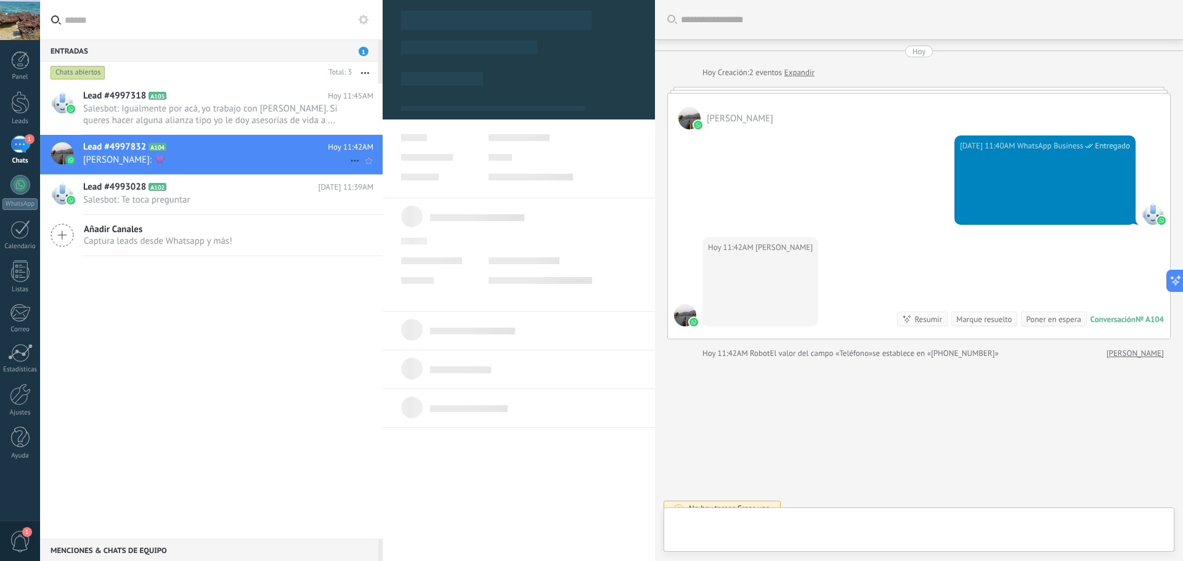
scroll to position [14, 0]
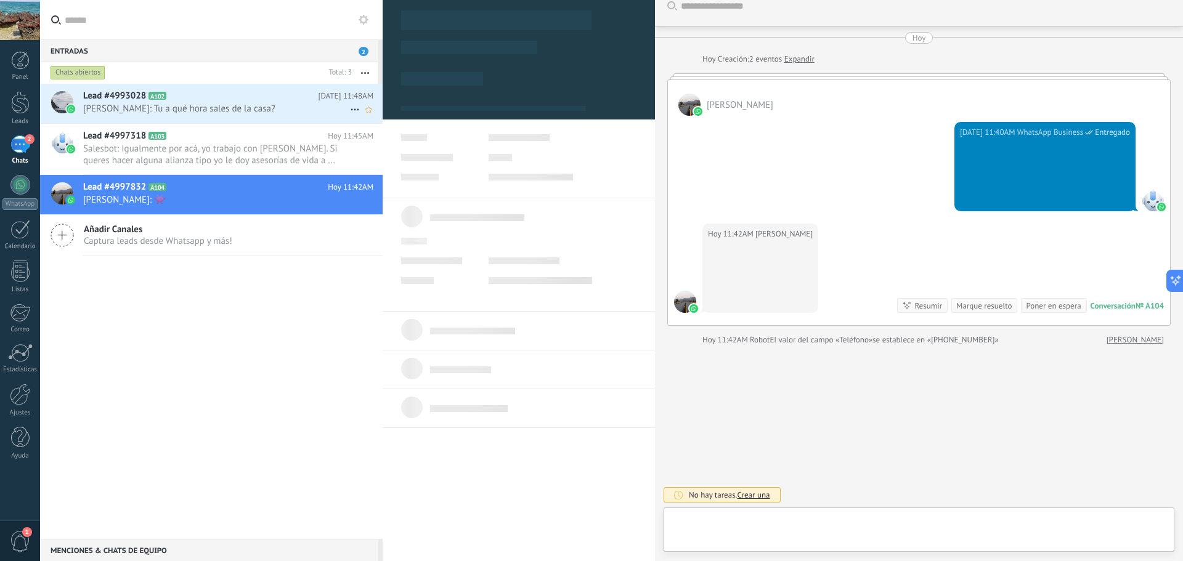
click at [107, 100] on span "Lead #4993028" at bounding box center [114, 96] width 63 height 12
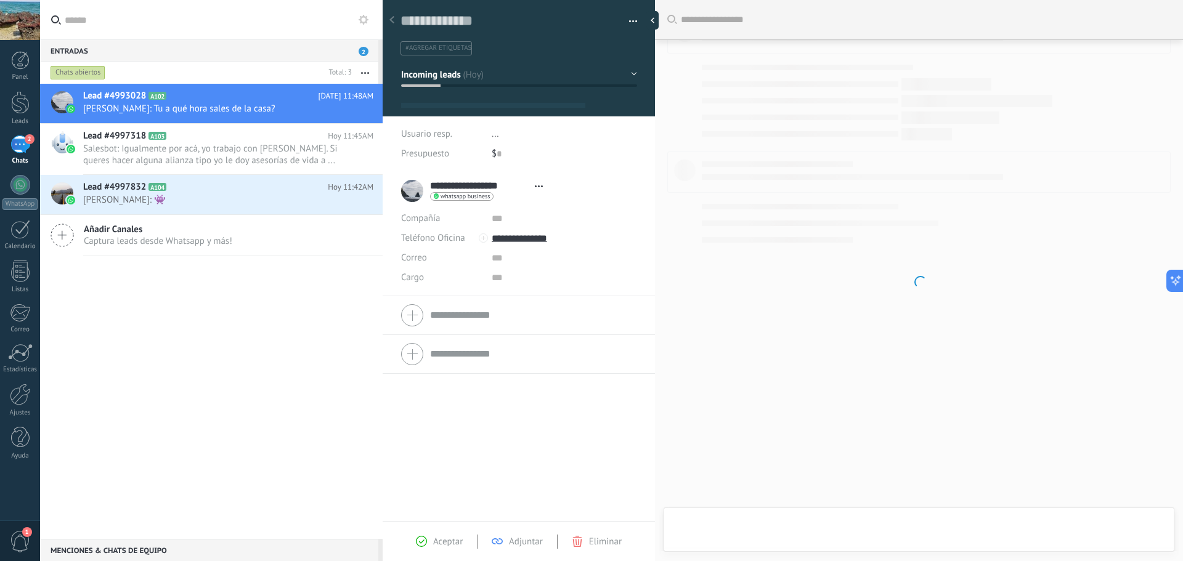
type textarea "**********"
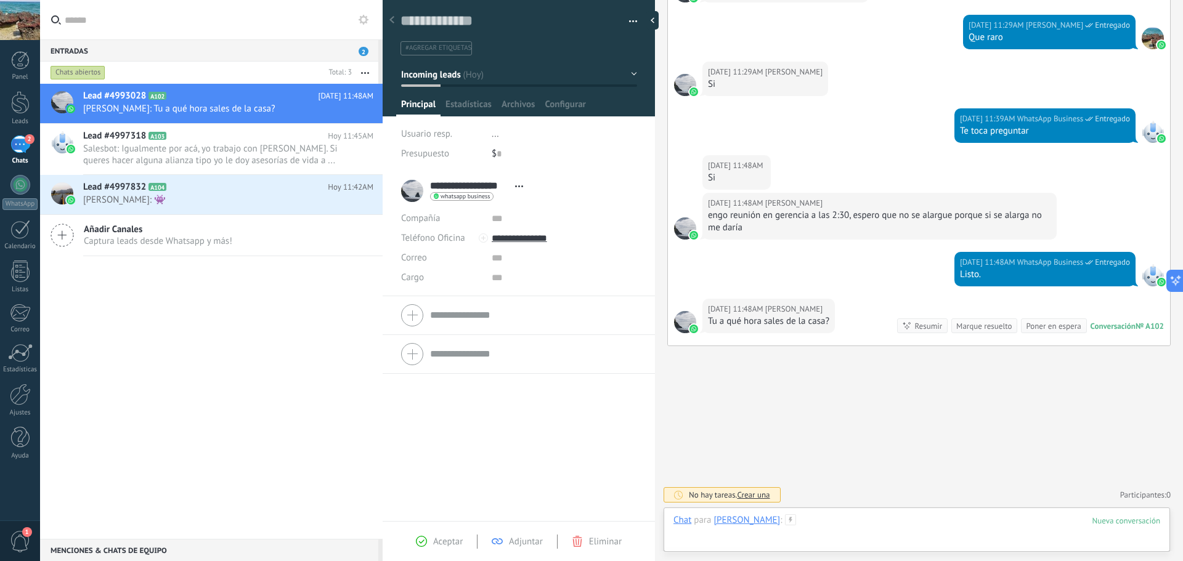
click at [778, 542] on div at bounding box center [917, 533] width 487 height 37
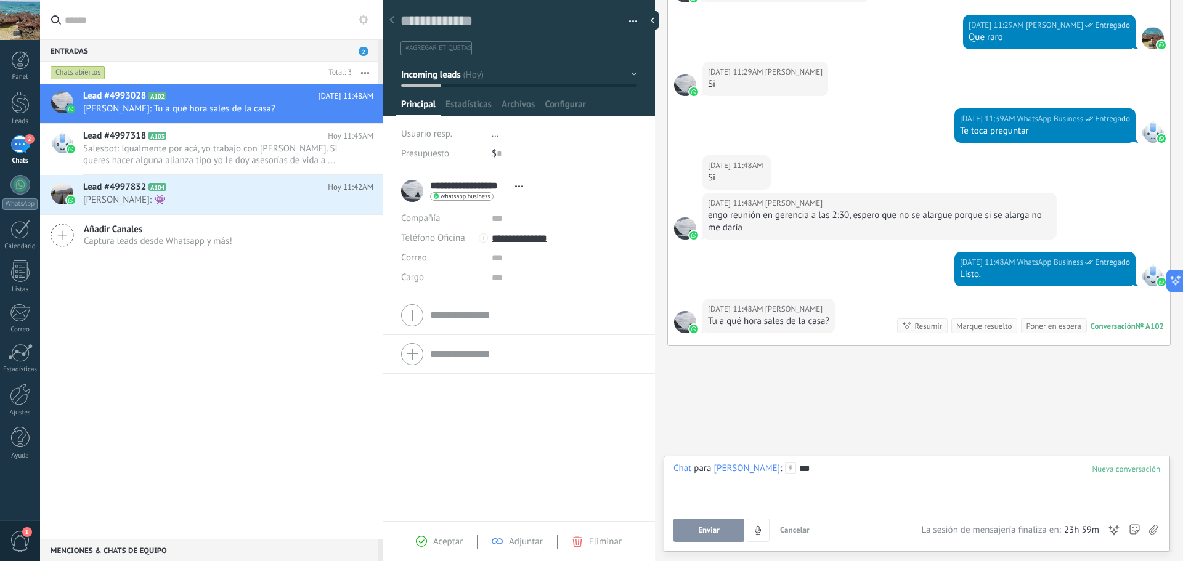
click at [706, 532] on span "Enviar" at bounding box center [709, 530] width 22 height 9
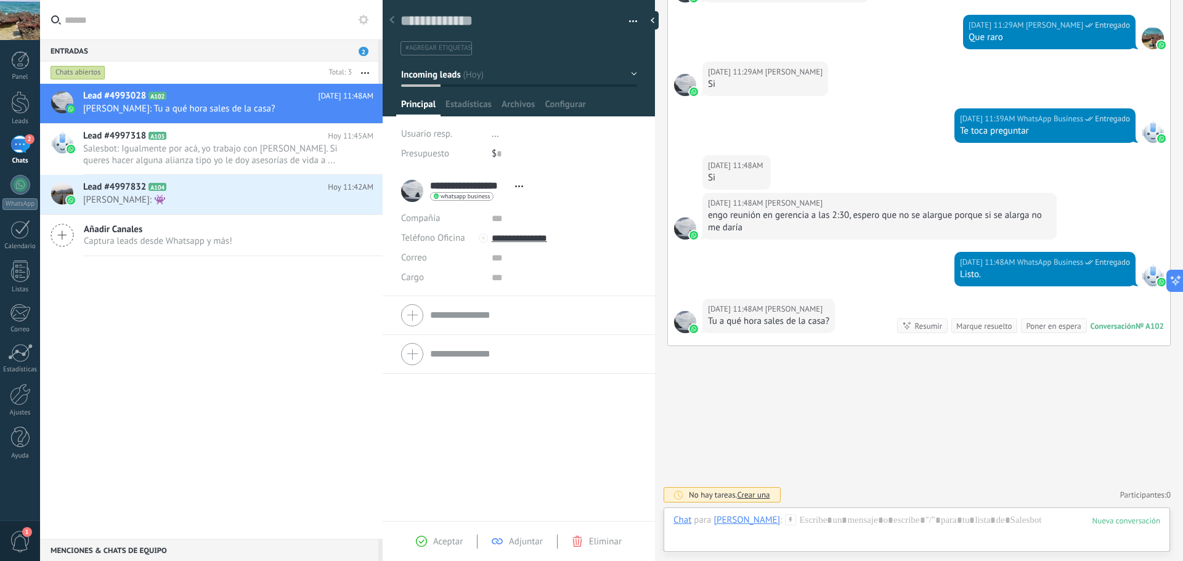
scroll to position [373, 0]
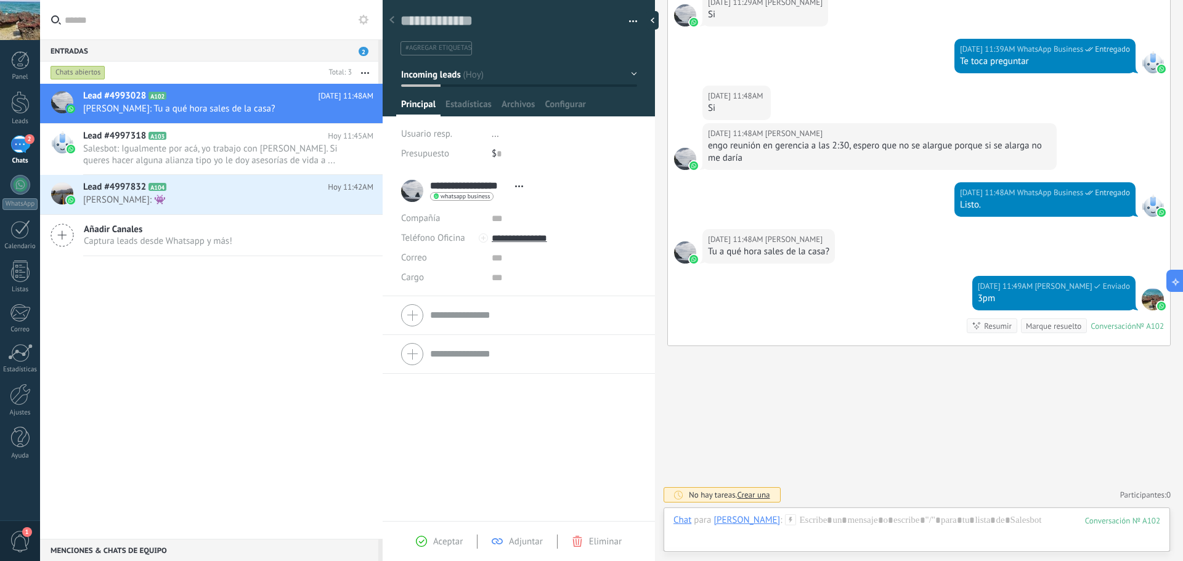
click at [16, 144] on div "2" at bounding box center [20, 145] width 20 height 18
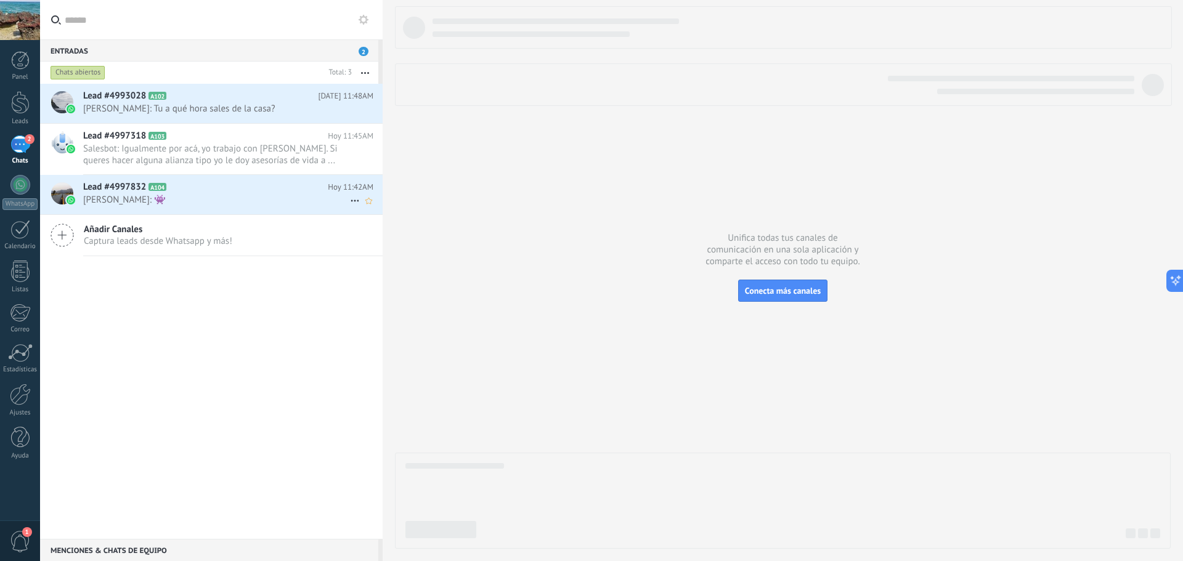
click at [169, 211] on div "Lead #4997832 A104 Hoy 11:42AM Sara: 👾" at bounding box center [232, 194] width 299 height 39
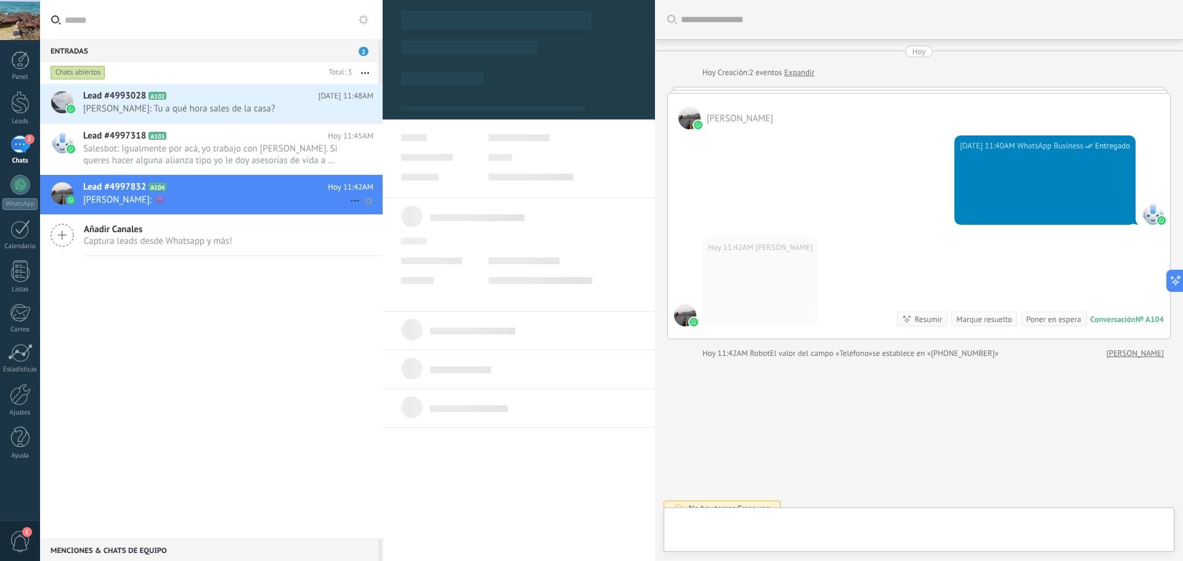
scroll to position [14, 0]
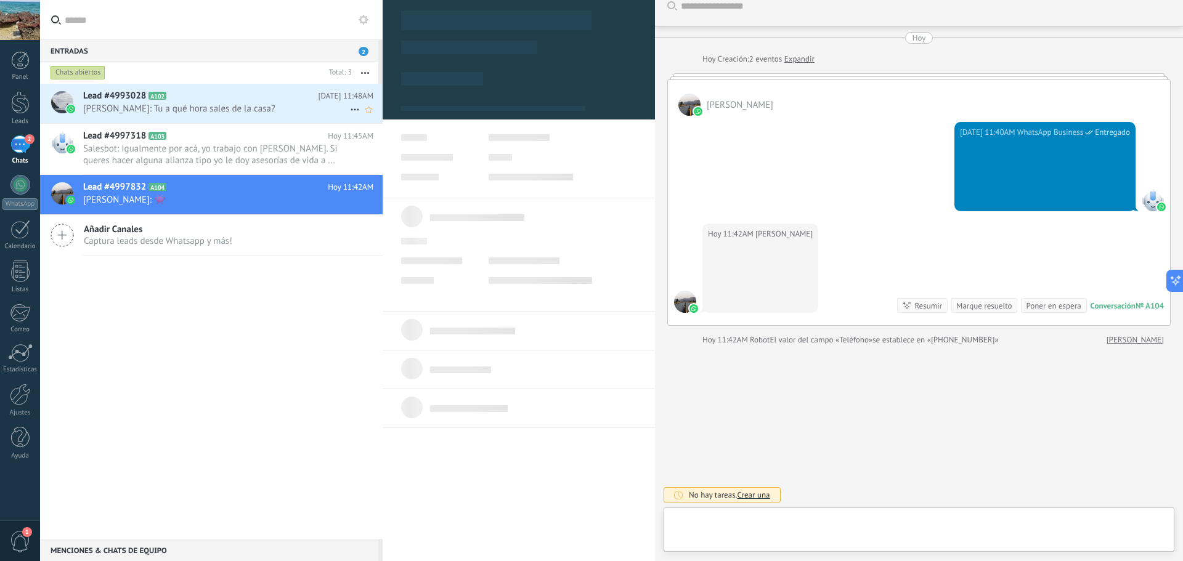
click at [197, 116] on div "Lead #4993028 A102 Hoy 11:48AM Carolina Atehortua: Tu a qué hora sales de la ca…" at bounding box center [232, 103] width 299 height 39
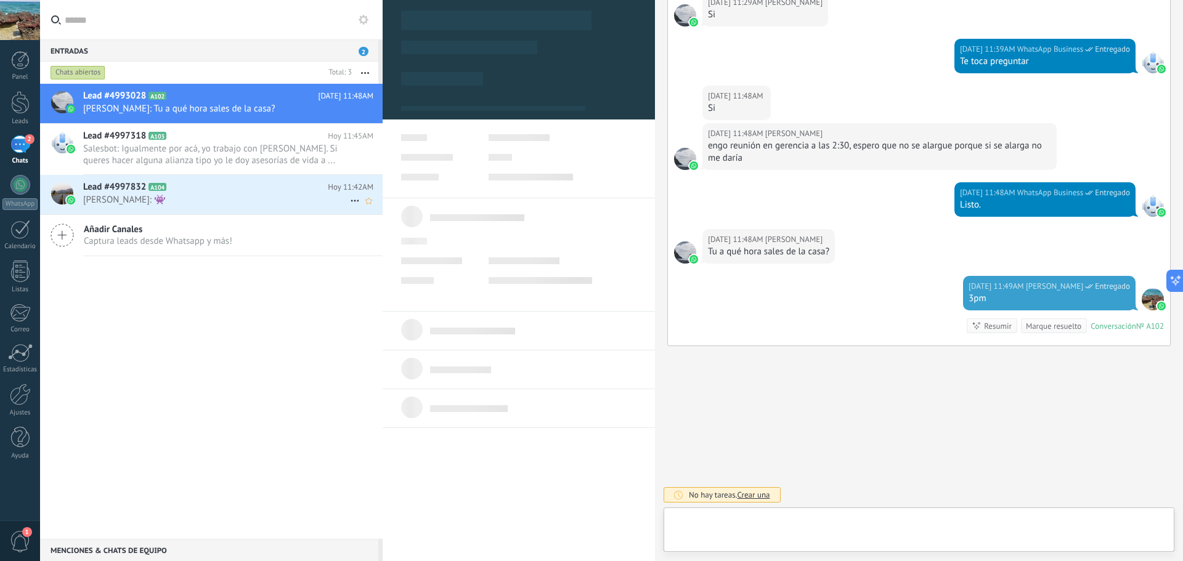
click at [185, 200] on span "Sara: 👾" at bounding box center [216, 200] width 267 height 12
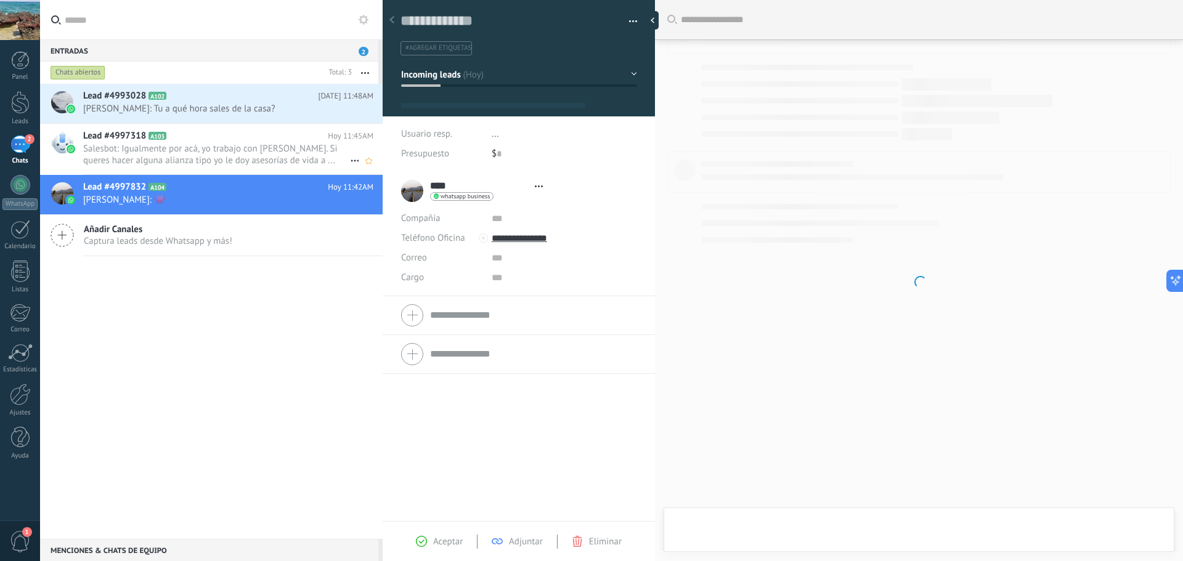
type textarea "**********"
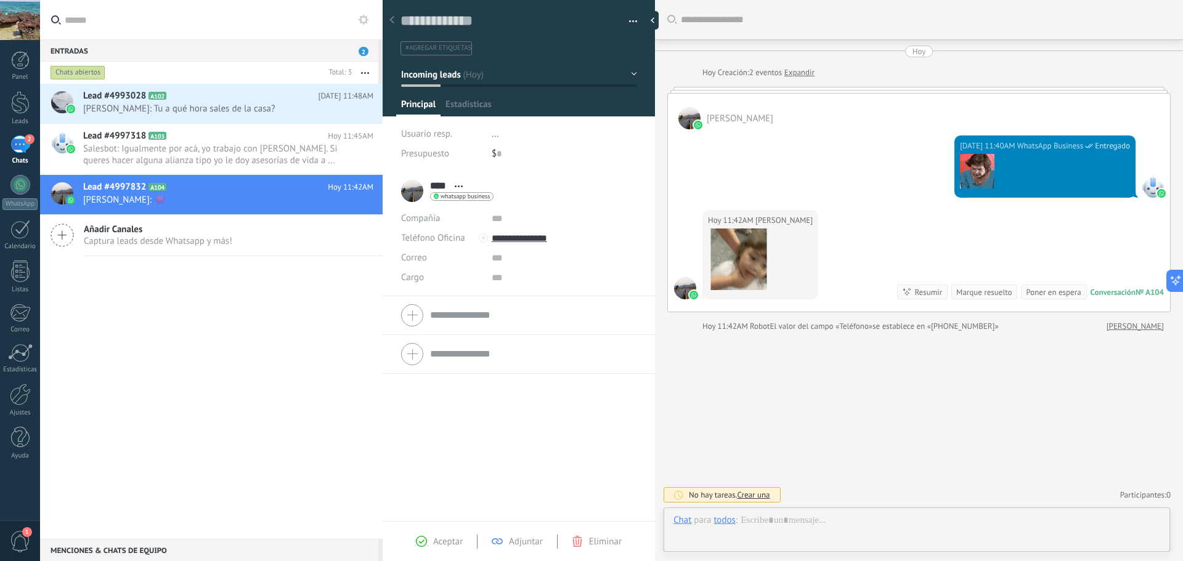
scroll to position [18, 0]
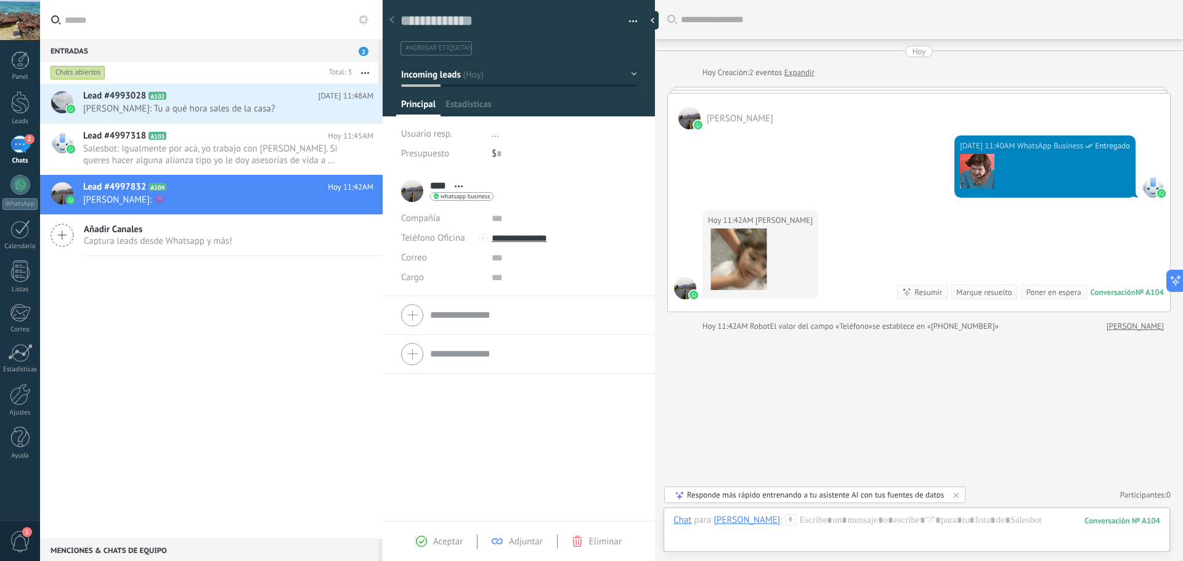
click at [800, 219] on div "Hoy 11:42AM Sara Conversación № A104 Conversación № A104 Resumir Resumir Marque…" at bounding box center [919, 261] width 502 height 102
click at [831, 412] on div "Buscar Carga más Hoy Hoy Creación: 2 eventos Expandir Sara Hoy 11:40AM WhatsApp…" at bounding box center [919, 280] width 528 height 561
click at [784, 523] on div at bounding box center [917, 533] width 487 height 37
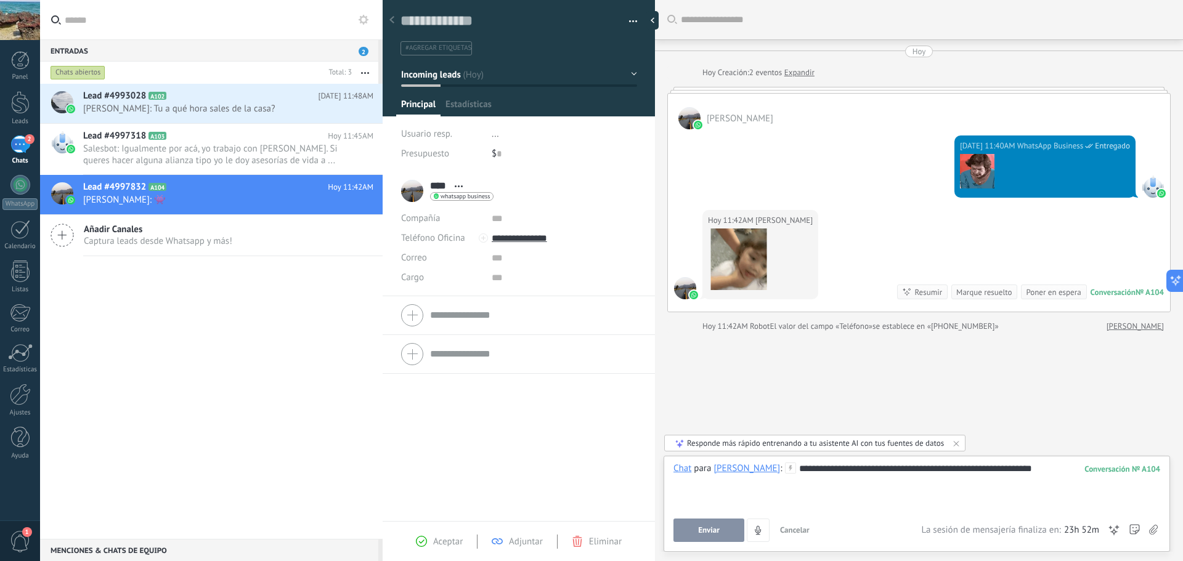
click at [707, 537] on button "Enviar" at bounding box center [709, 530] width 71 height 23
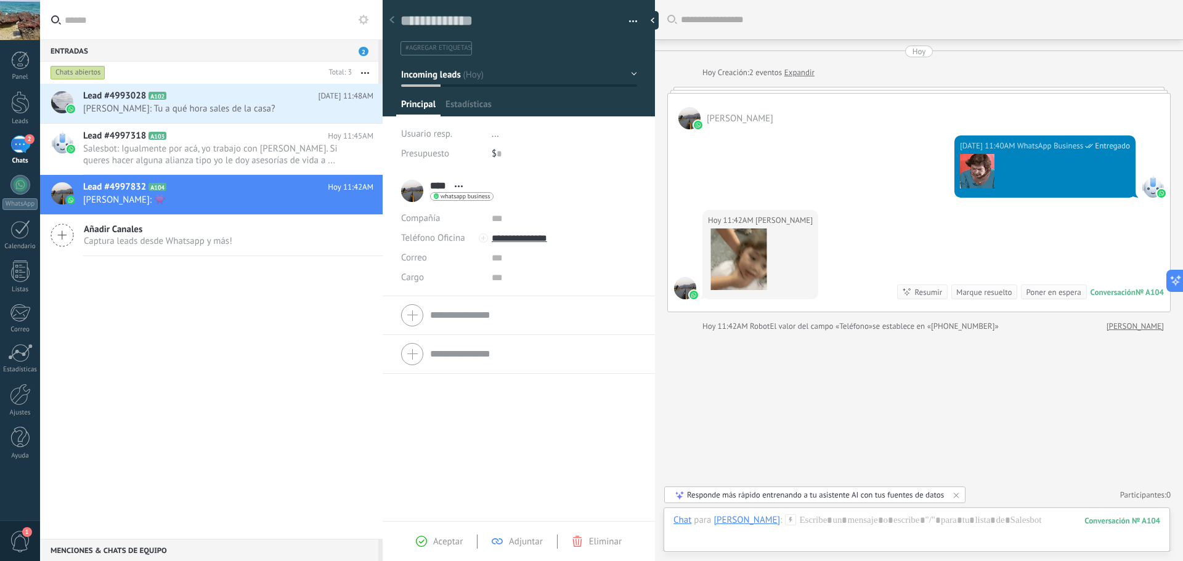
scroll to position [113, 0]
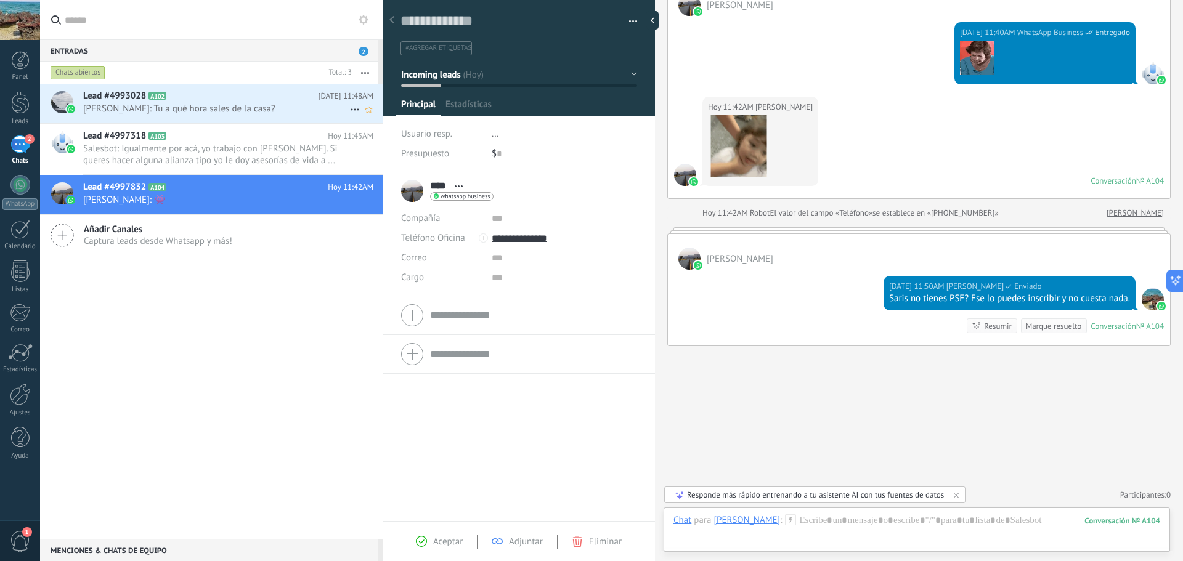
click at [184, 96] on h2 "Lead #4993028 A102" at bounding box center [200, 96] width 235 height 12
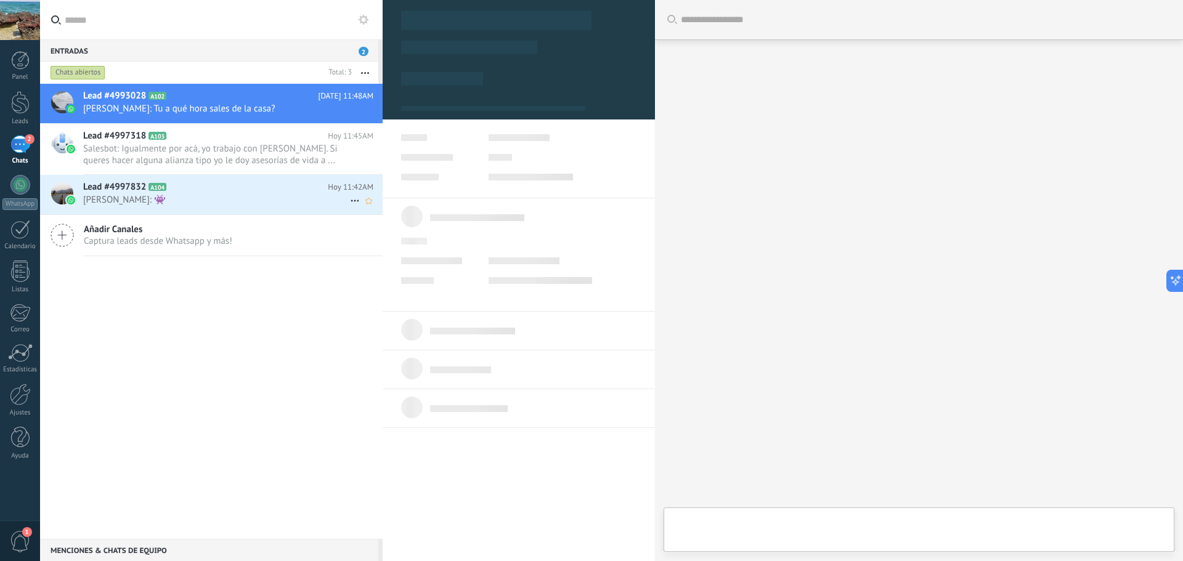
click at [296, 206] on div "Lead #4997832 A104 Hoy 11:42AM Sara: 👾" at bounding box center [232, 194] width 299 height 39
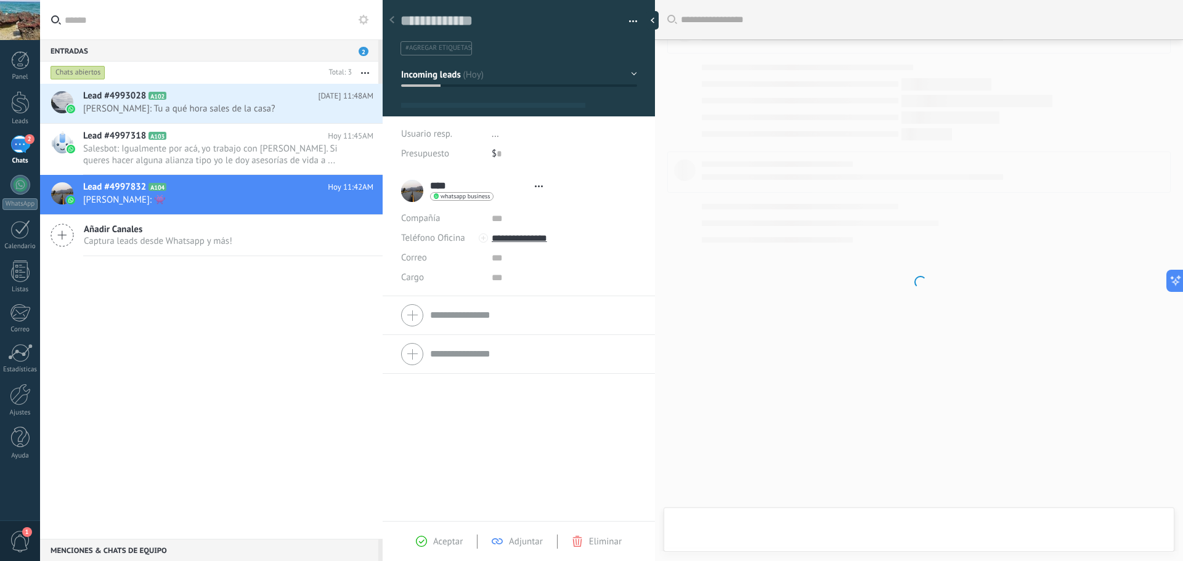
scroll to position [18, 0]
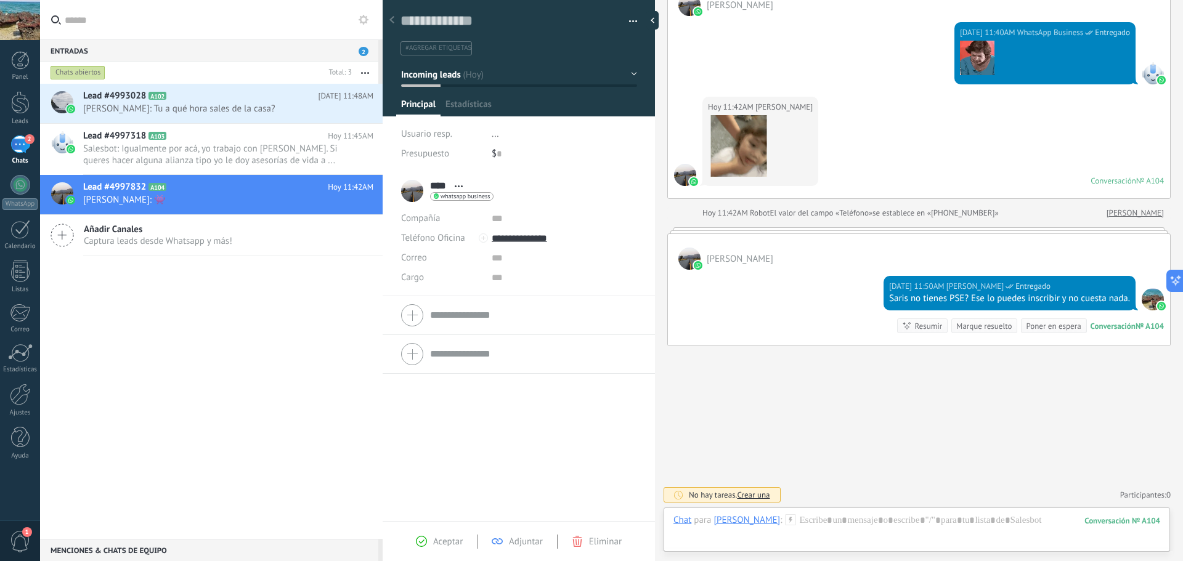
click at [974, 327] on div "Marque resuelto" at bounding box center [983, 326] width 55 height 12
click at [234, 103] on span "Carolina Atehortua: Tu a qué hora sales de la casa?" at bounding box center [216, 109] width 267 height 12
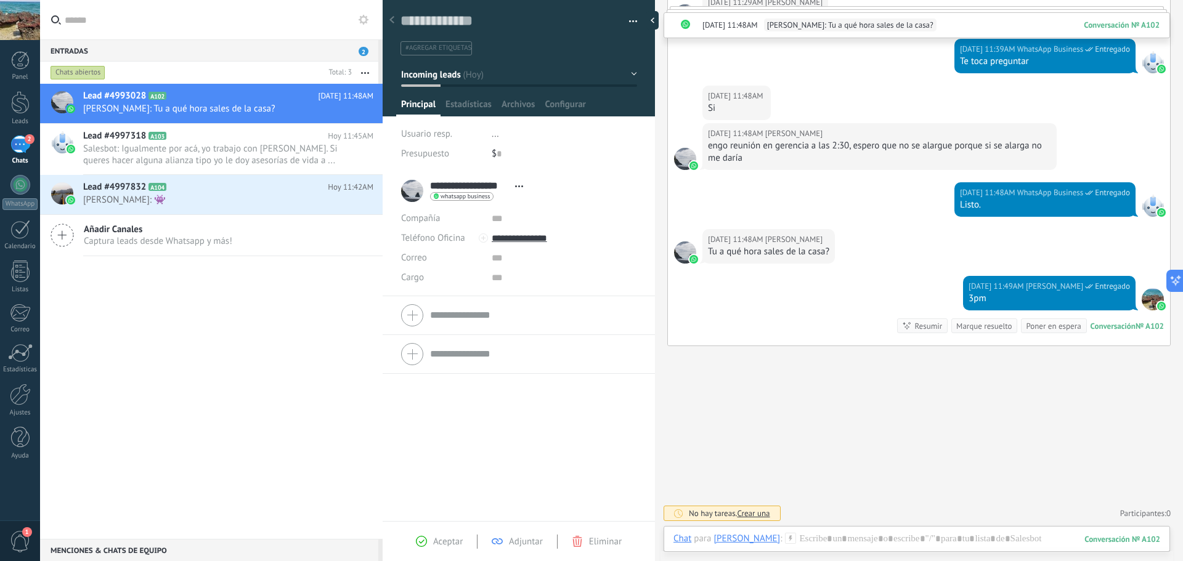
scroll to position [369, 0]
click at [982, 326] on div "Marque resuelto" at bounding box center [983, 326] width 55 height 12
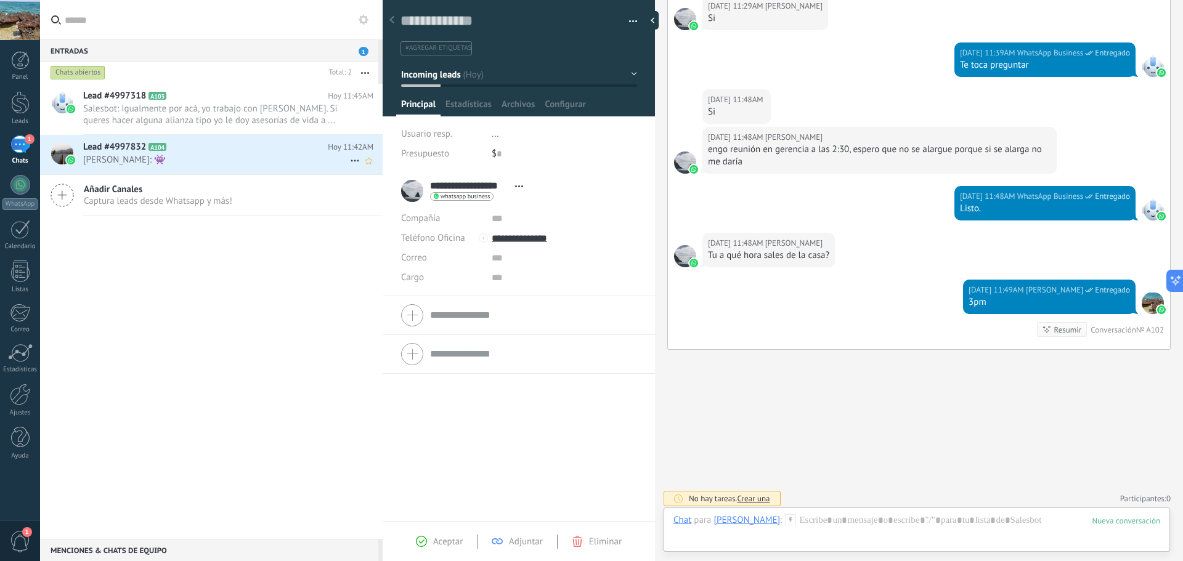
click at [186, 169] on div "Lead #4997832 A104 Hoy 11:42AM Sara: 👾" at bounding box center [232, 154] width 299 height 39
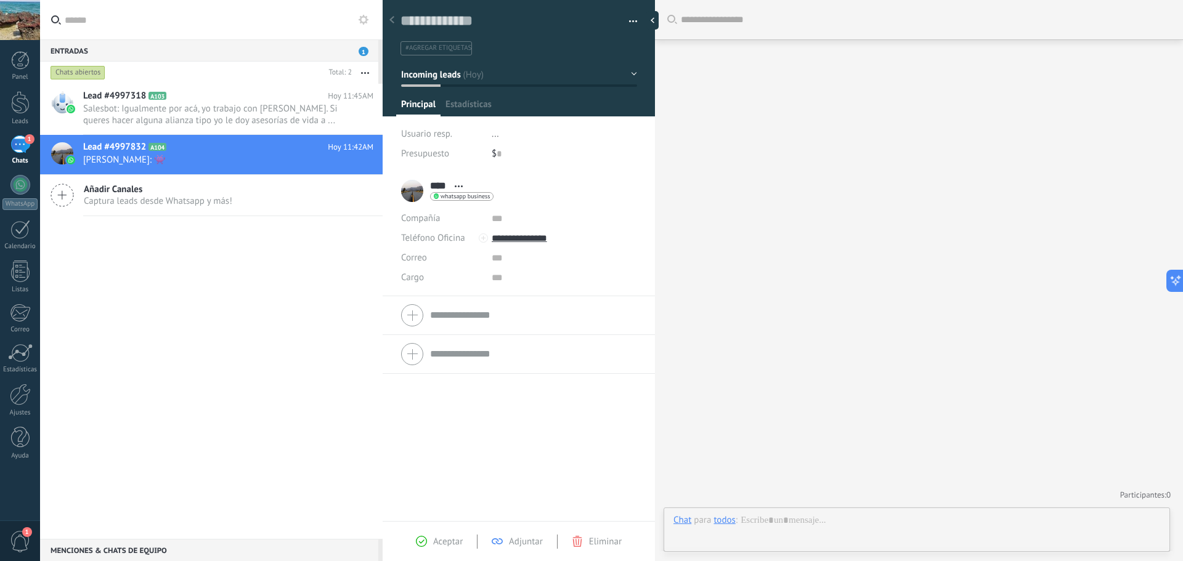
scroll to position [18, 0]
click at [816, 527] on div at bounding box center [917, 533] width 487 height 37
drag, startPoint x: 250, startPoint y: 286, endPoint x: 274, endPoint y: 227, distance: 63.9
click at [251, 286] on div "Lead #4997318 A103 Hoy 11:45AM Salesbot: Igualmente por acá, yo trabajo con Seg…" at bounding box center [211, 311] width 343 height 455
drag, startPoint x: 275, startPoint y: 157, endPoint x: 336, endPoint y: 152, distance: 61.2
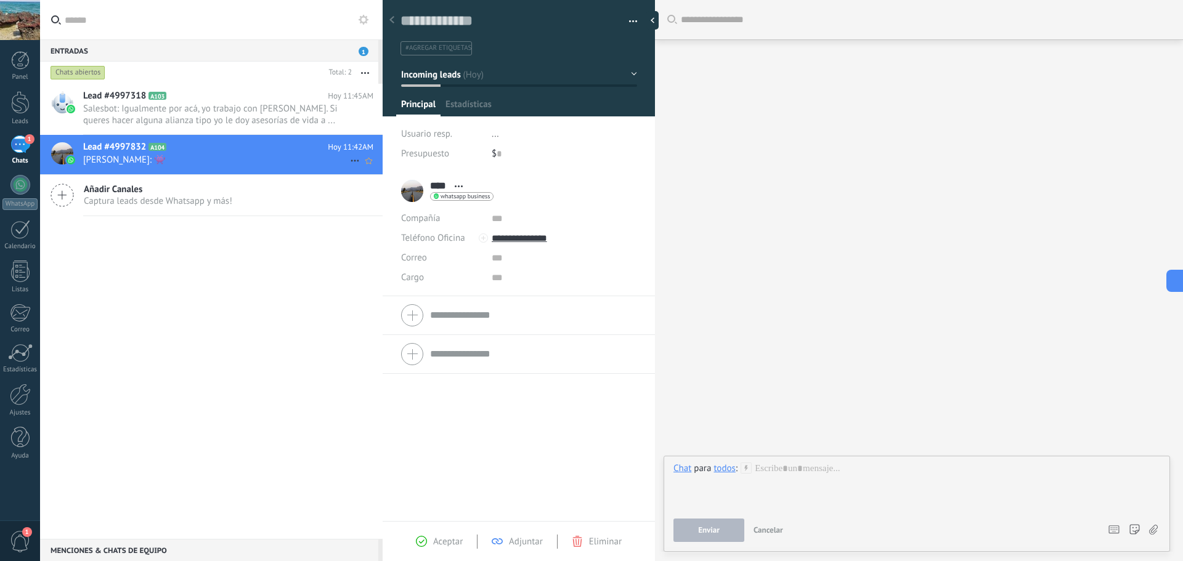
click at [276, 157] on span "Sara: 👾" at bounding box center [216, 160] width 267 height 12
click at [348, 158] on icon at bounding box center [355, 160] width 15 height 15
click at [391, 168] on span "[PERSON_NAME]espondió" at bounding box center [422, 167] width 108 height 25
click at [230, 263] on div "Lead #4997318 A103 Hoy 11:45AM Salesbot: Igualmente por acá, yo trabajo con Seg…" at bounding box center [211, 311] width 343 height 455
click at [119, 117] on span "Salesbot: Igualmente por acá, yo trabajo con Seguros. Si queres hacer alguna al…" at bounding box center [216, 114] width 267 height 23
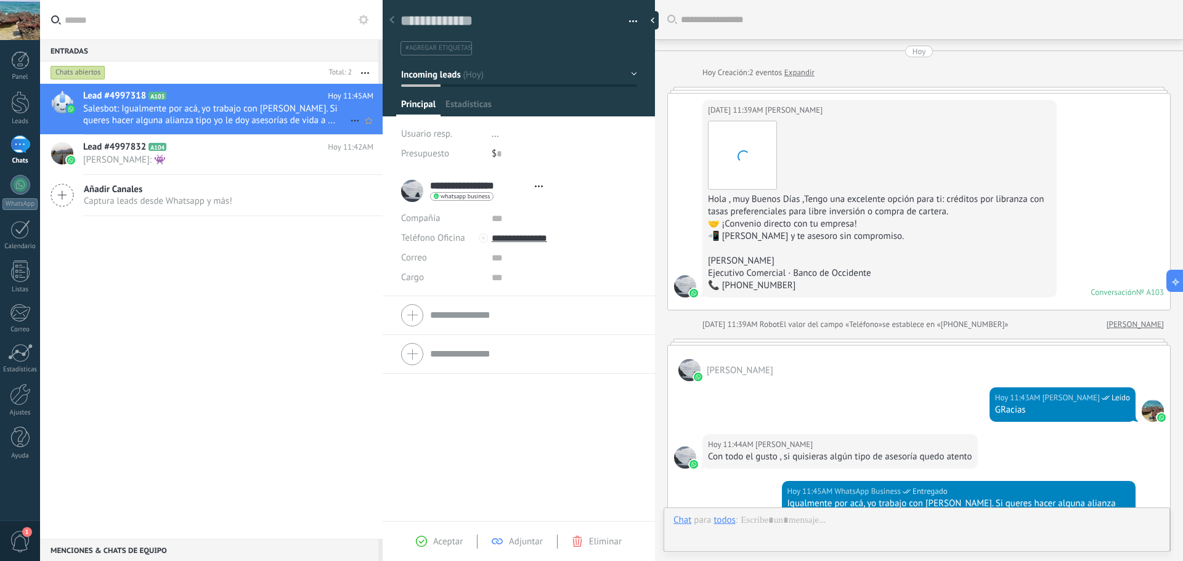
scroll to position [230, 0]
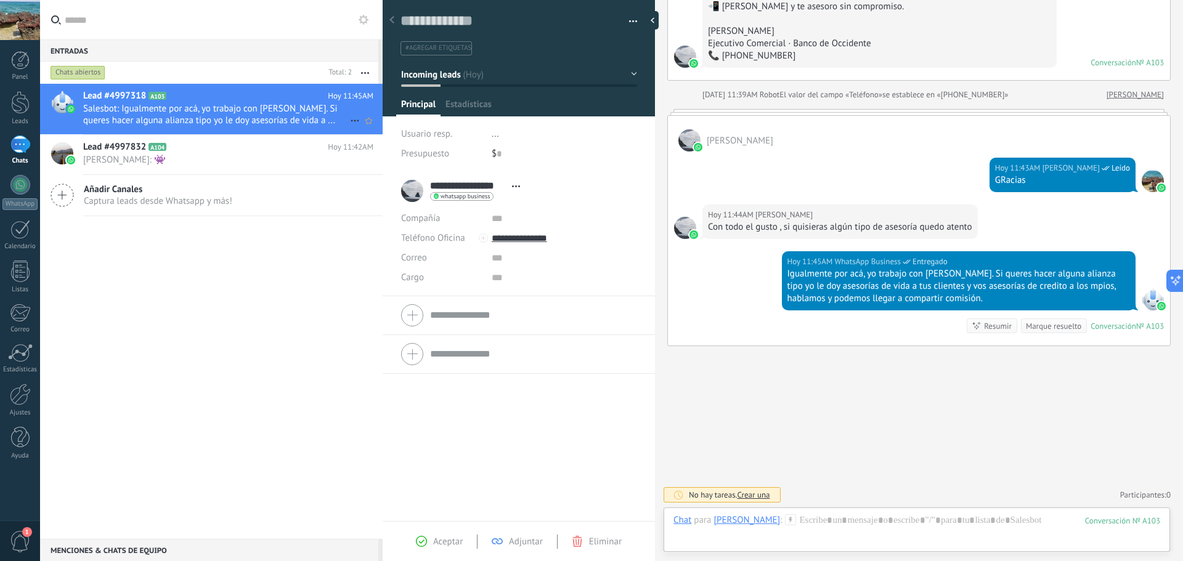
click at [354, 120] on use at bounding box center [355, 121] width 8 height 2
click at [400, 130] on span "Conversación cerrada" at bounding box center [410, 127] width 84 height 25
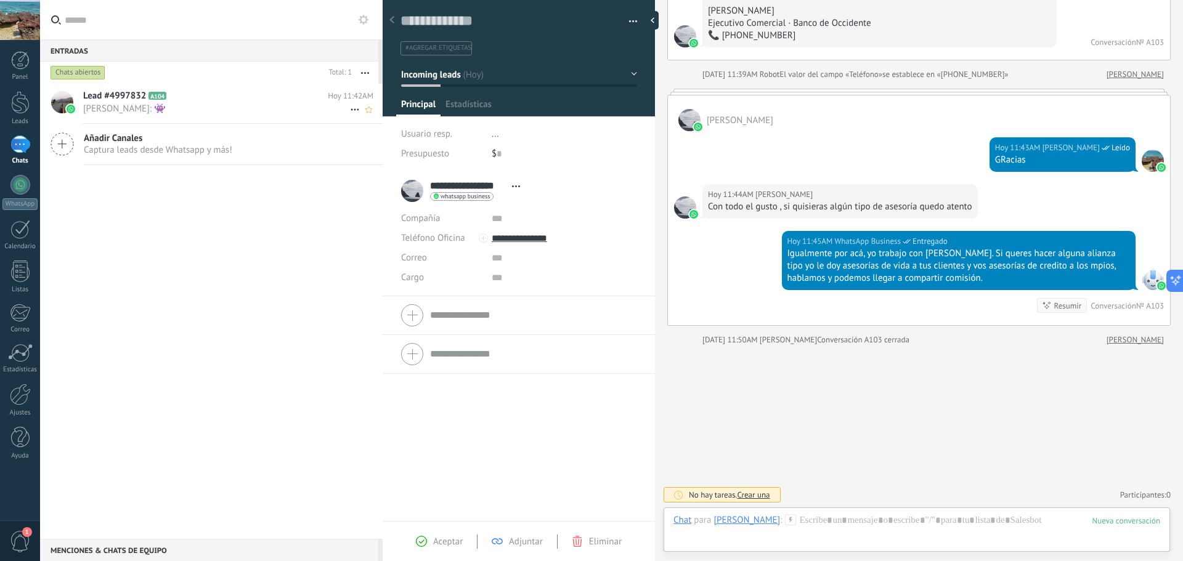
click at [351, 109] on use at bounding box center [355, 110] width 8 height 2
click at [385, 118] on span "Conversación cerrada" at bounding box center [410, 116] width 84 height 25
click at [370, 73] on button "button" at bounding box center [365, 73] width 26 height 22
click at [222, 216] on div "Lead #4997832 A104 Hoy 11:42AM Sara: 👾 Añadir Canales Captura leads desde Whats…" at bounding box center [211, 311] width 343 height 455
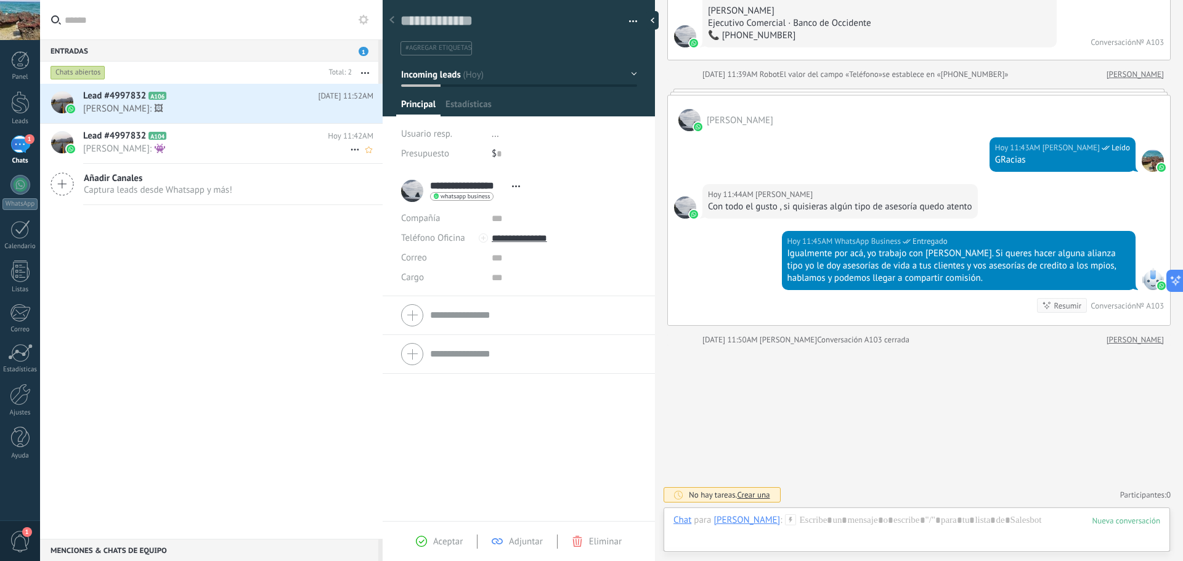
click at [205, 149] on span "Sara: 👾" at bounding box center [216, 149] width 267 height 12
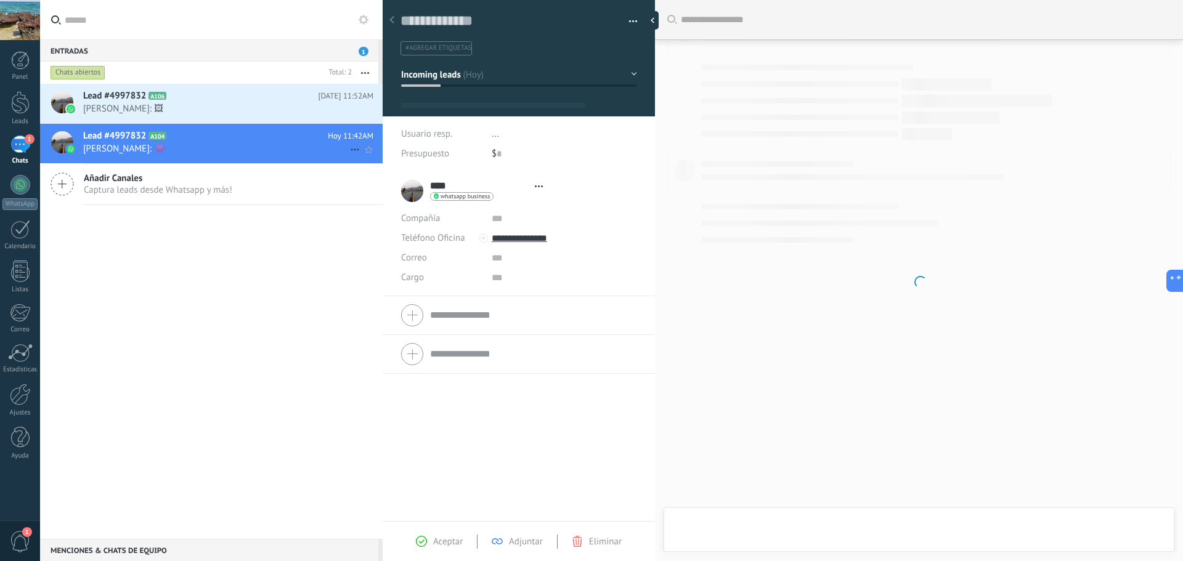
type textarea "**********"
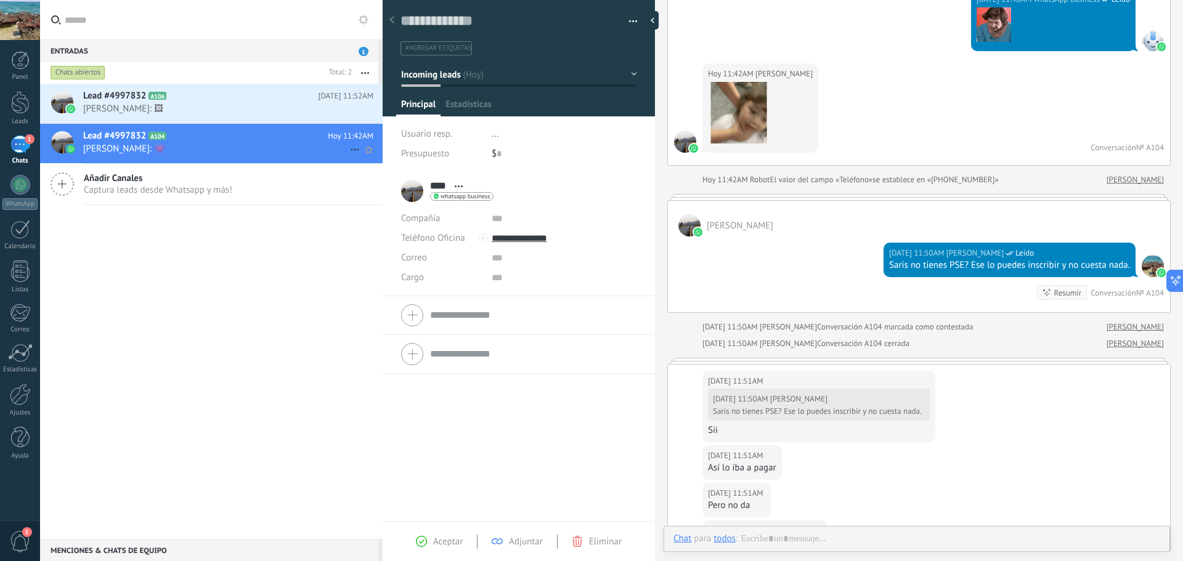
scroll to position [18, 0]
click at [315, 111] on span "[PERSON_NAME]🖼" at bounding box center [216, 109] width 267 height 12
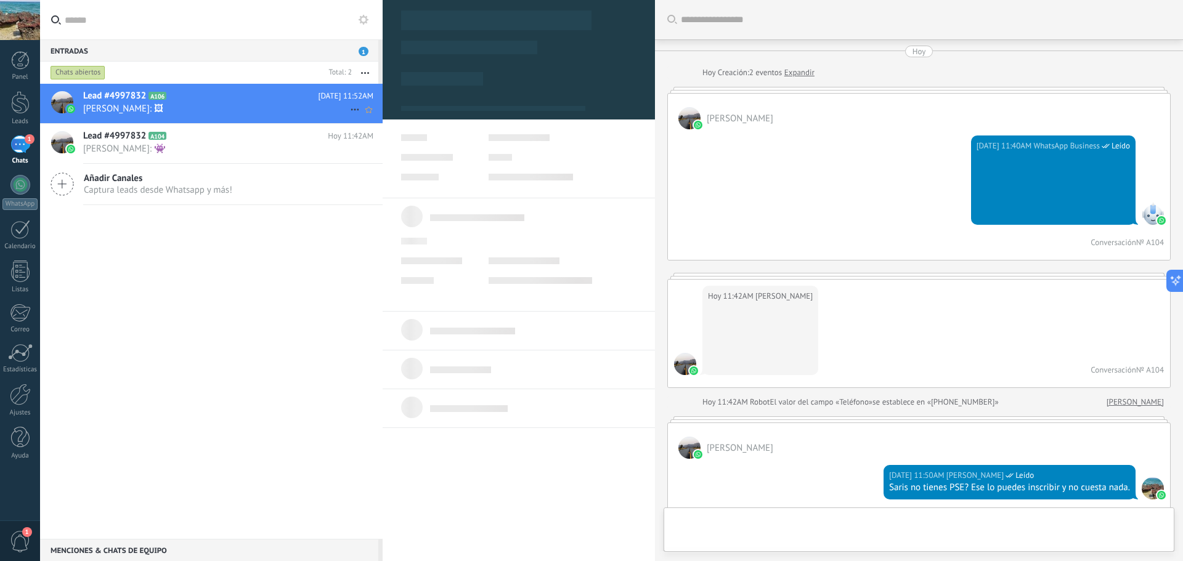
click at [352, 107] on icon at bounding box center [355, 109] width 15 height 15
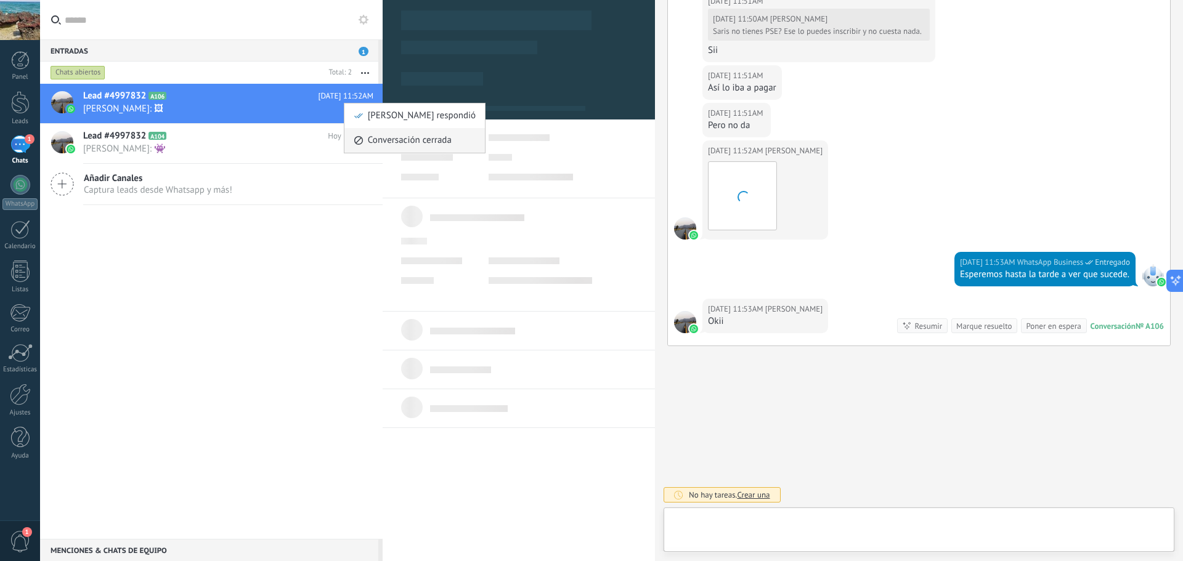
click at [430, 144] on span "Conversación cerrada" at bounding box center [410, 140] width 84 height 25
click at [351, 148] on icon at bounding box center [355, 149] width 15 height 15
click at [391, 158] on span "Conversación cerrada" at bounding box center [410, 156] width 84 height 25
click at [21, 182] on div at bounding box center [20, 185] width 20 height 20
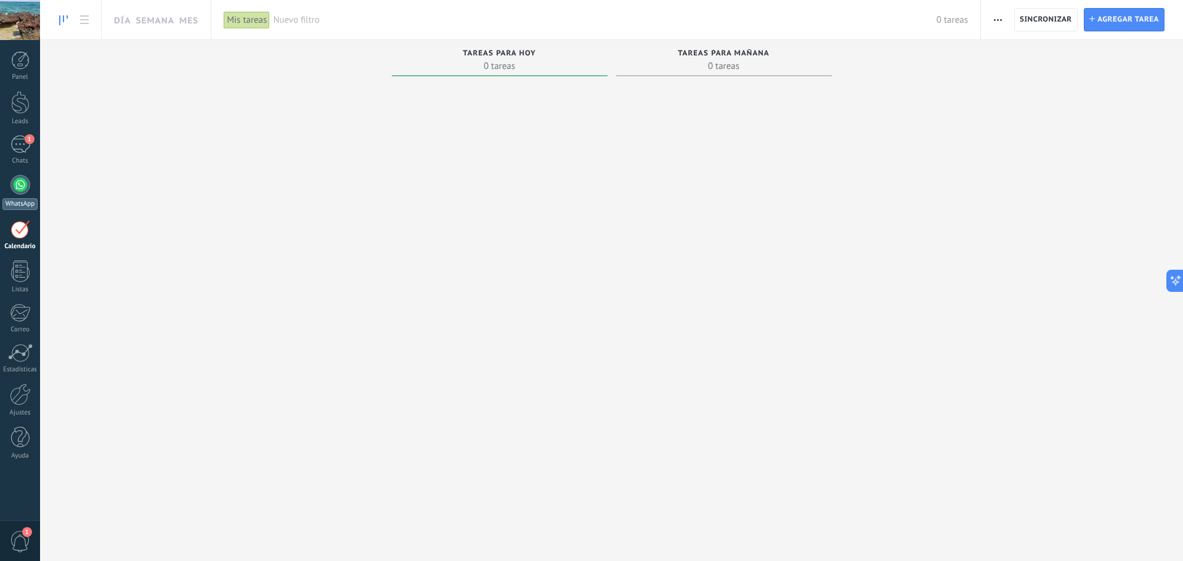
click at [22, 192] on div at bounding box center [20, 185] width 20 height 20
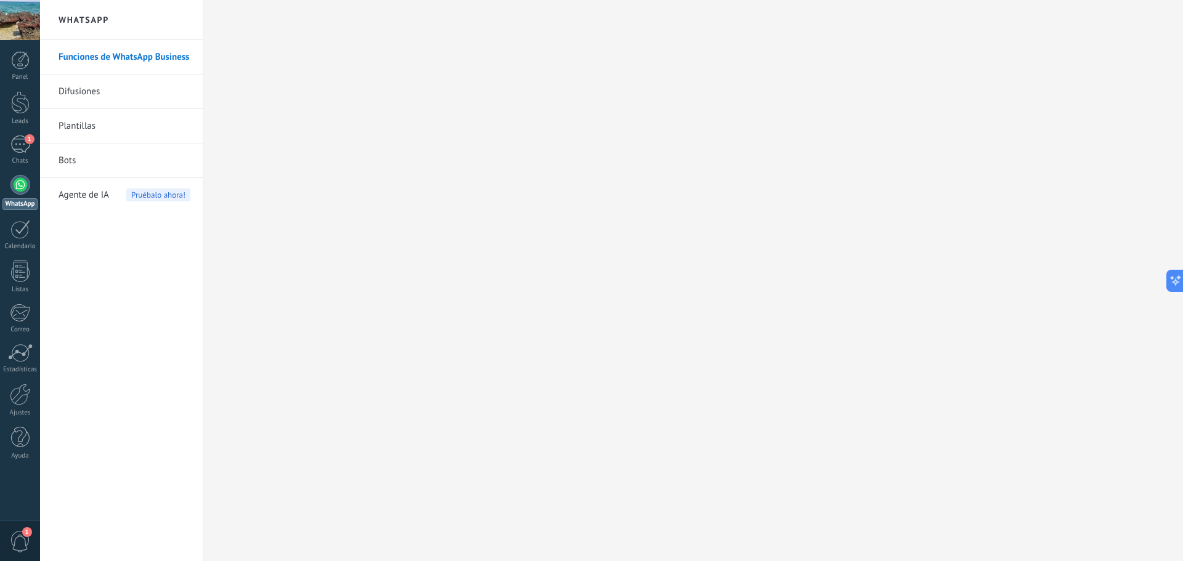
click at [91, 89] on link "Difusiones" at bounding box center [125, 92] width 132 height 35
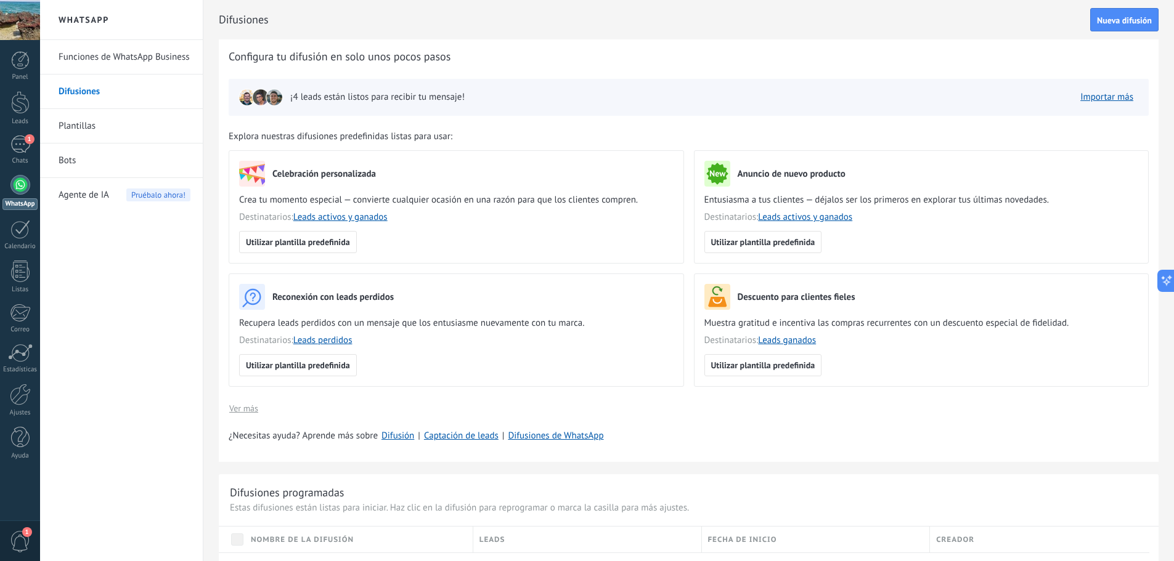
click at [1104, 15] on button "Nueva difusión" at bounding box center [1124, 19] width 68 height 23
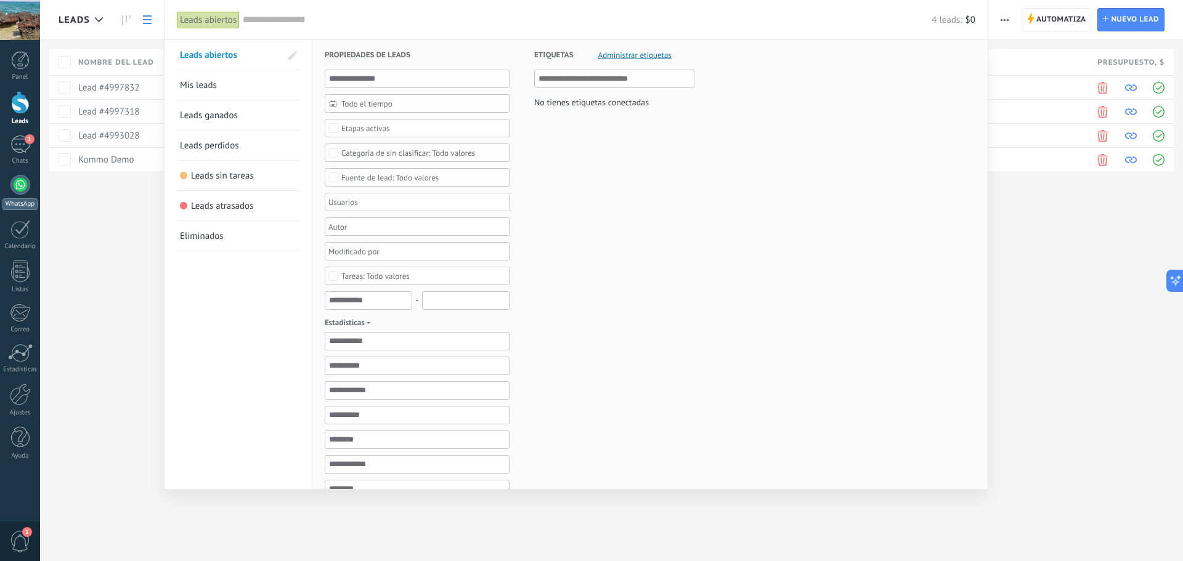
click at [18, 188] on div at bounding box center [20, 185] width 20 height 20
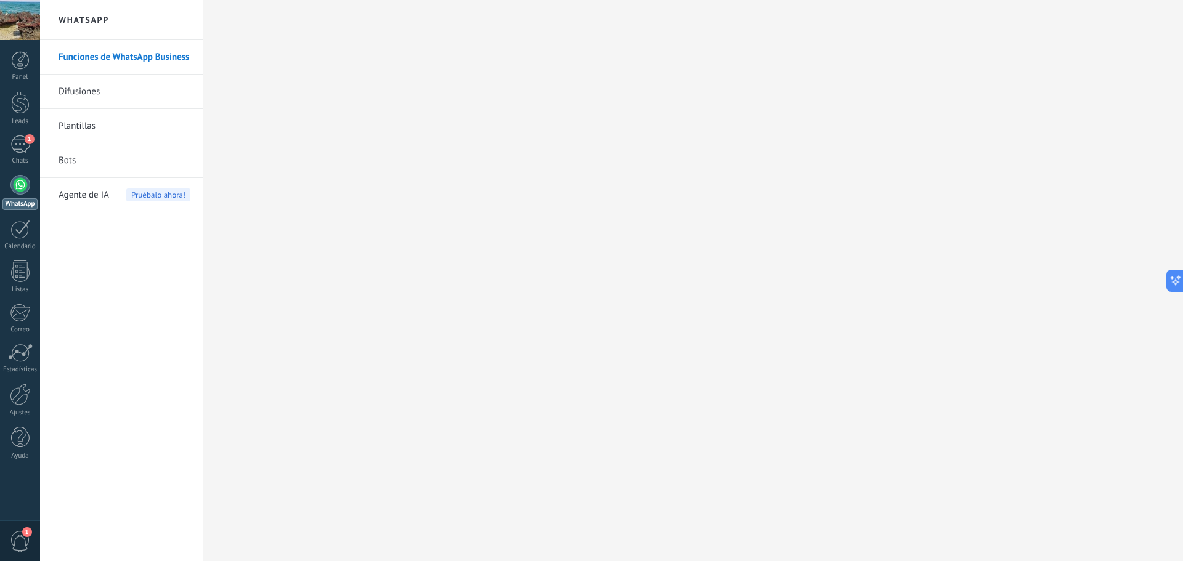
click at [75, 92] on link "Difusiones" at bounding box center [125, 92] width 132 height 35
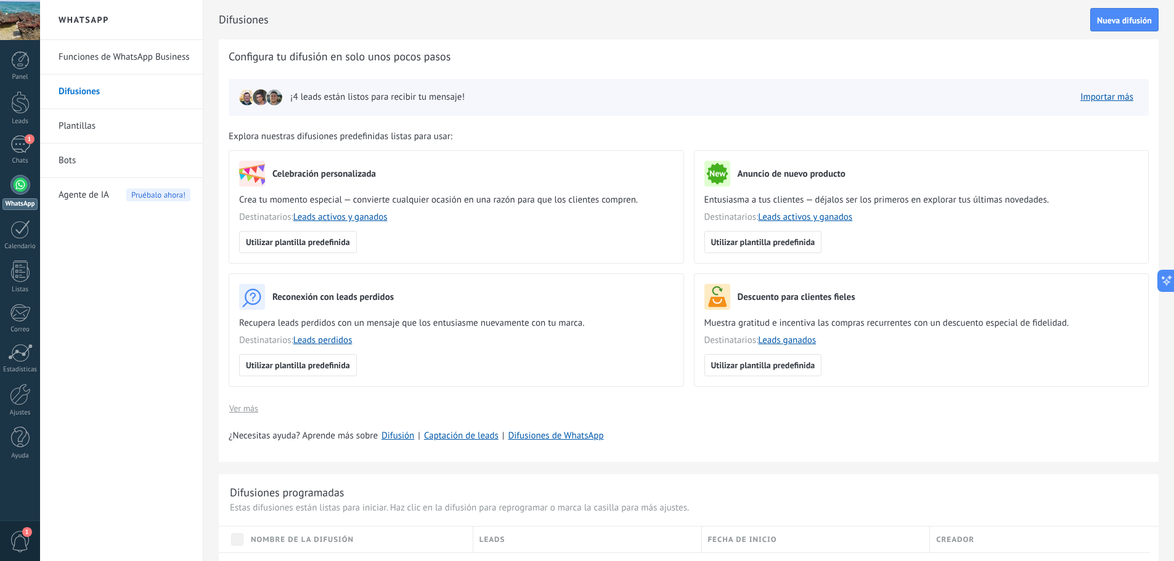
click at [1099, 103] on button "Importar más" at bounding box center [1107, 97] width 64 height 18
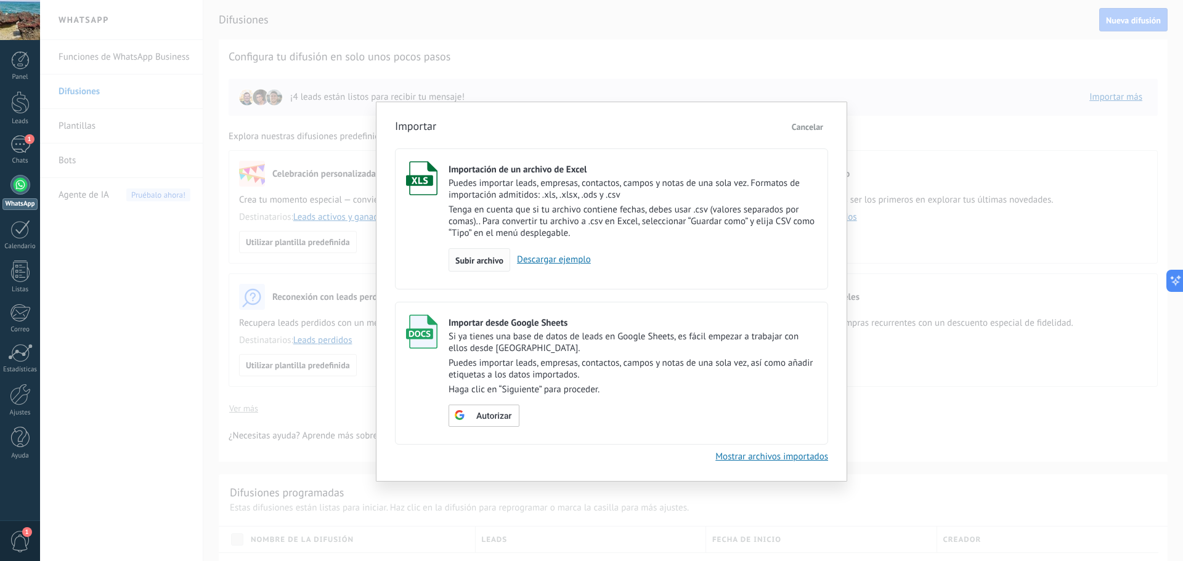
click at [489, 260] on span "Subir archivo" at bounding box center [479, 260] width 48 height 9
click at [0, 0] on input "Importación de un archivo de Excel Puedes importar leads, empresas, contactos, …" at bounding box center [0, 0] width 0 height 0
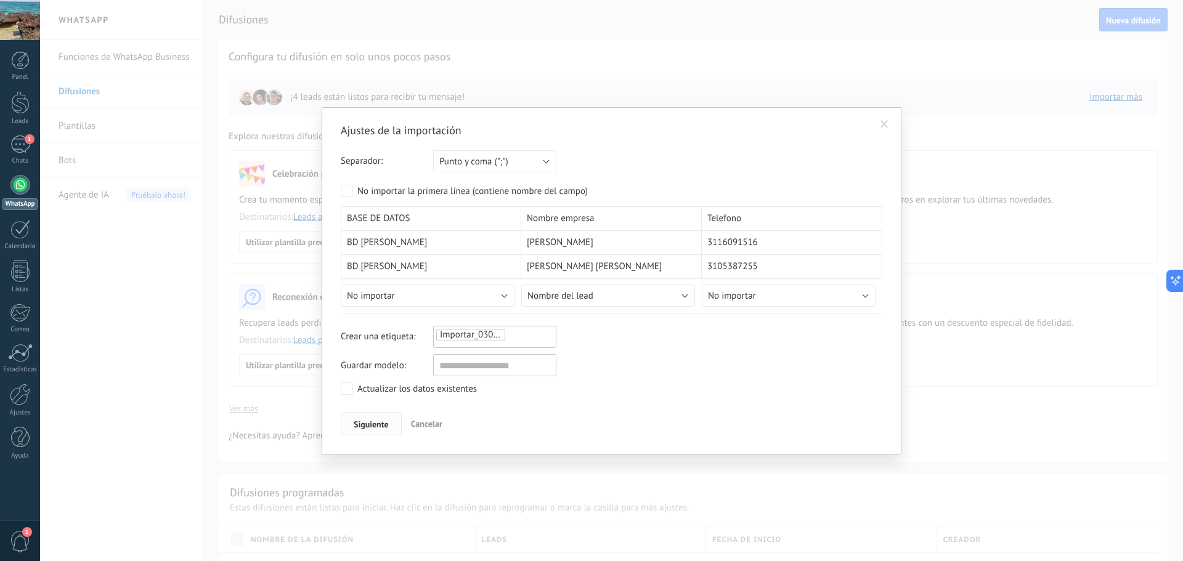
click at [381, 426] on span "Siguiente" at bounding box center [371, 424] width 35 height 9
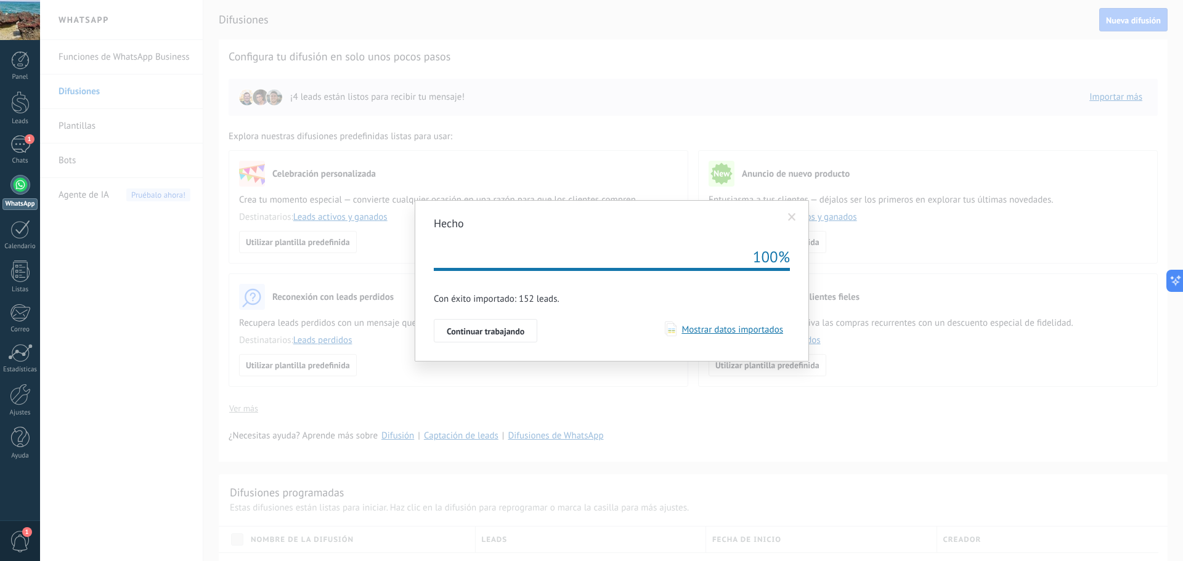
click at [682, 327] on span "Mostrar datos importados" at bounding box center [730, 330] width 107 height 12
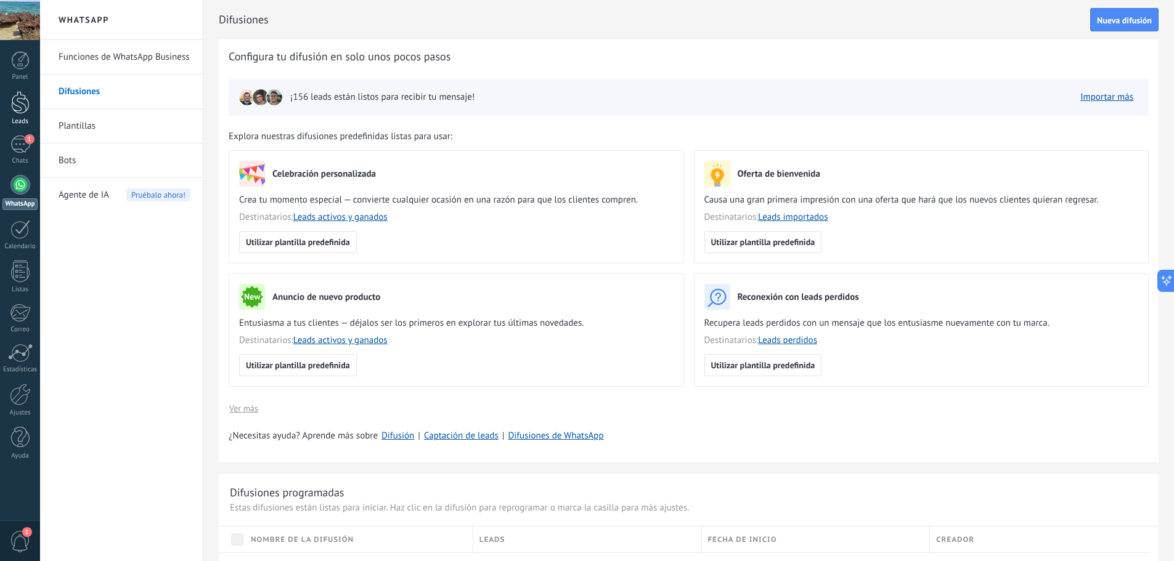
click at [28, 111] on div at bounding box center [20, 102] width 18 height 23
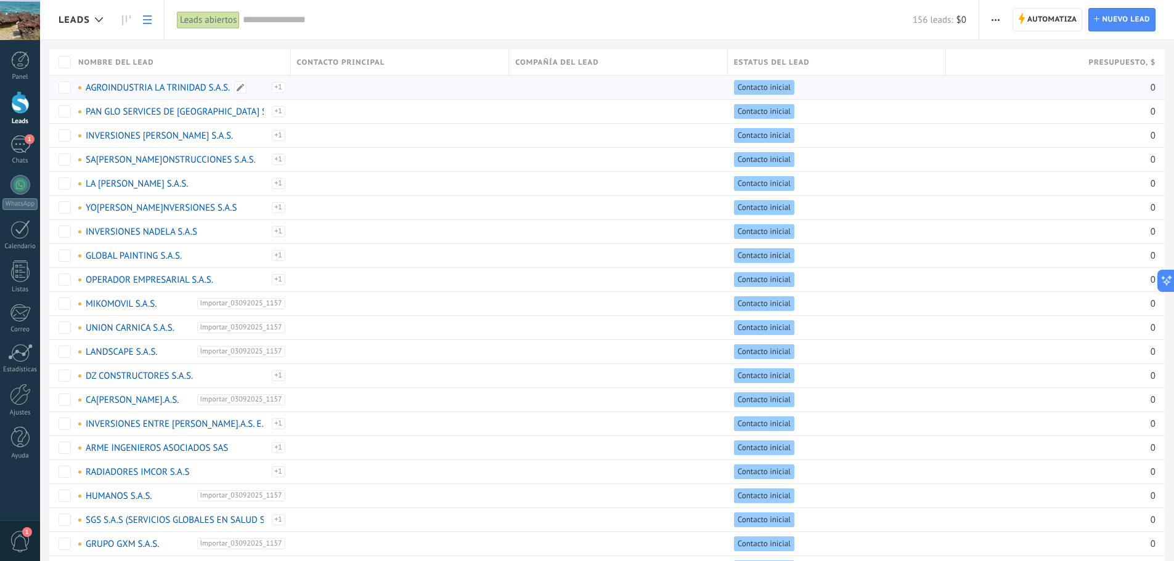
click at [142, 90] on link "AGROINDUSTRIA LA TRINIDAD S.A.S." at bounding box center [158, 88] width 144 height 12
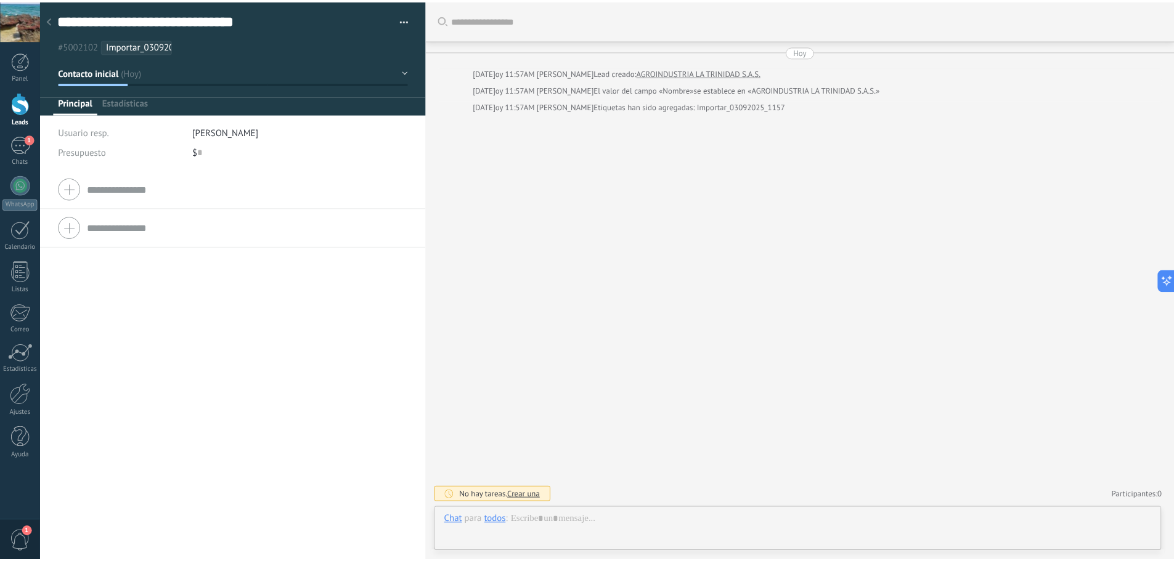
scroll to position [18, 0]
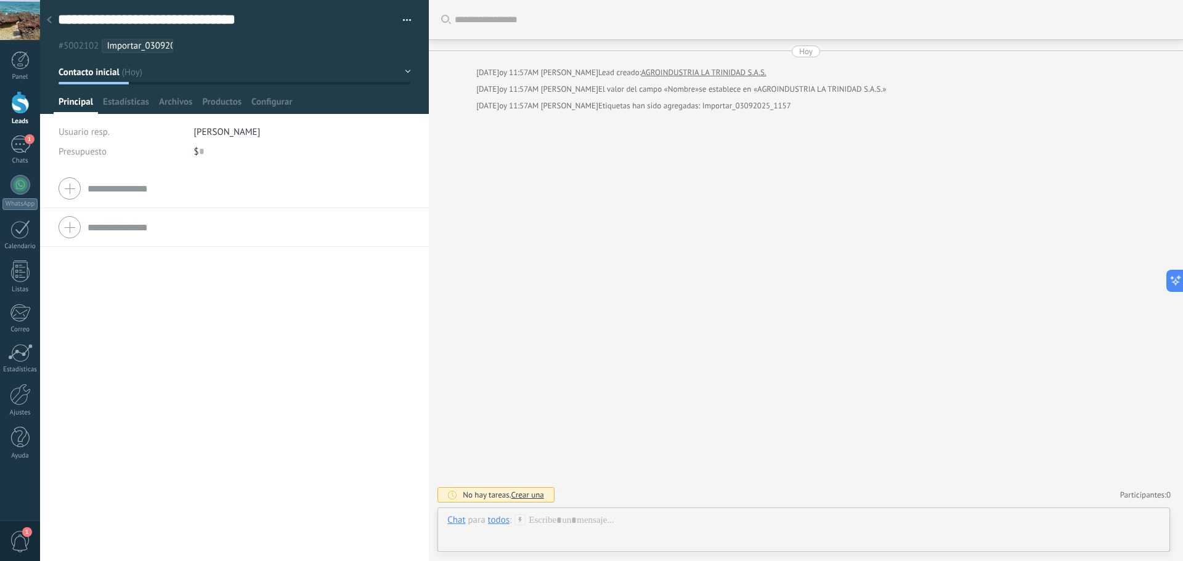
click at [50, 15] on div at bounding box center [49, 21] width 17 height 24
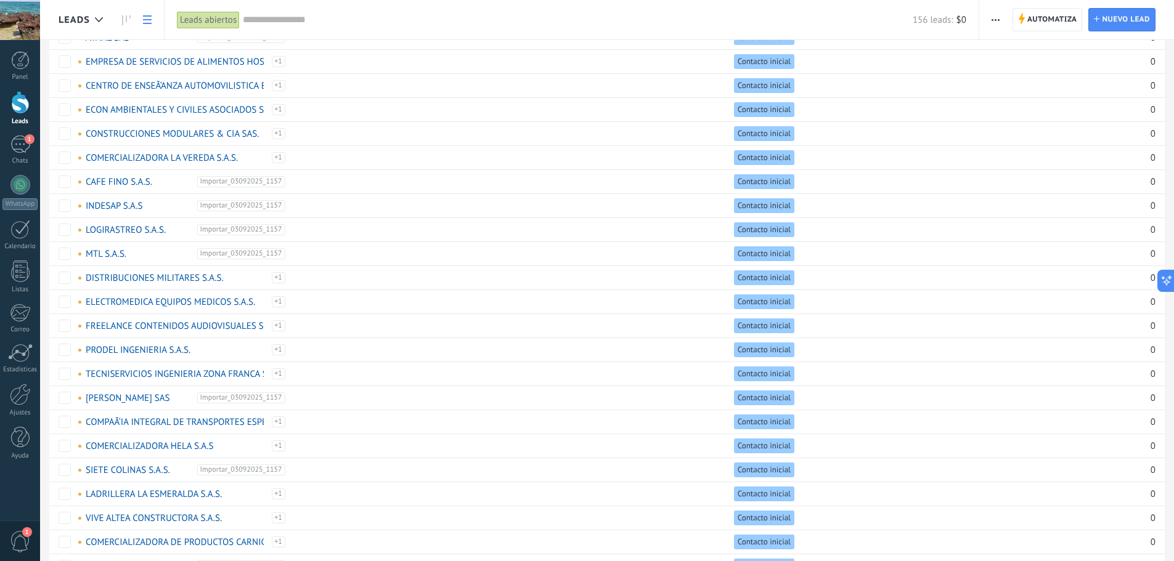
scroll to position [755, 0]
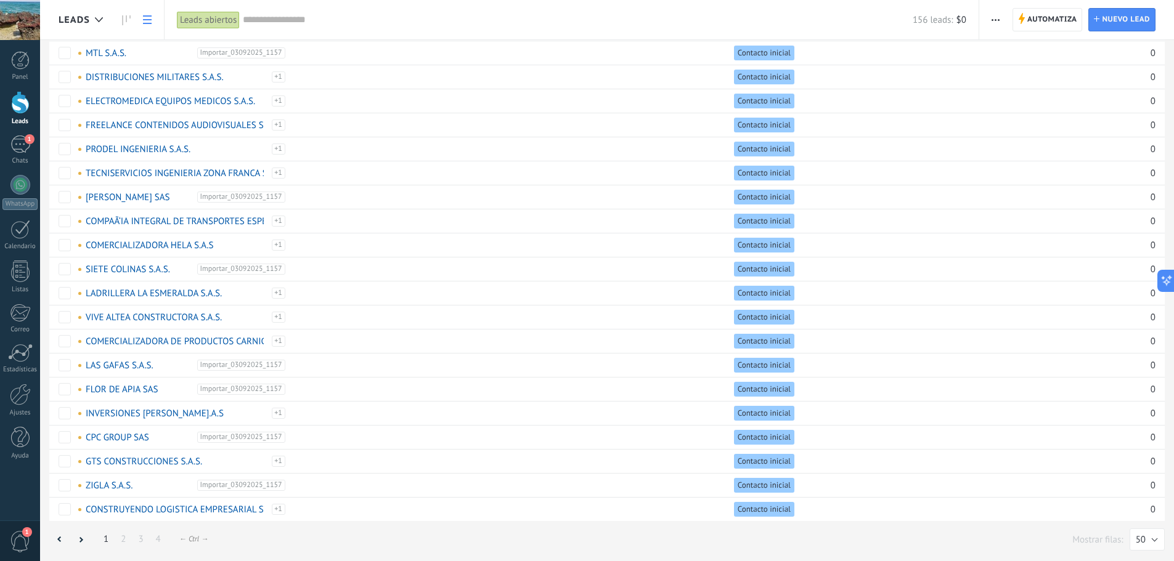
click at [124, 535] on link "2" at bounding box center [123, 539] width 17 height 24
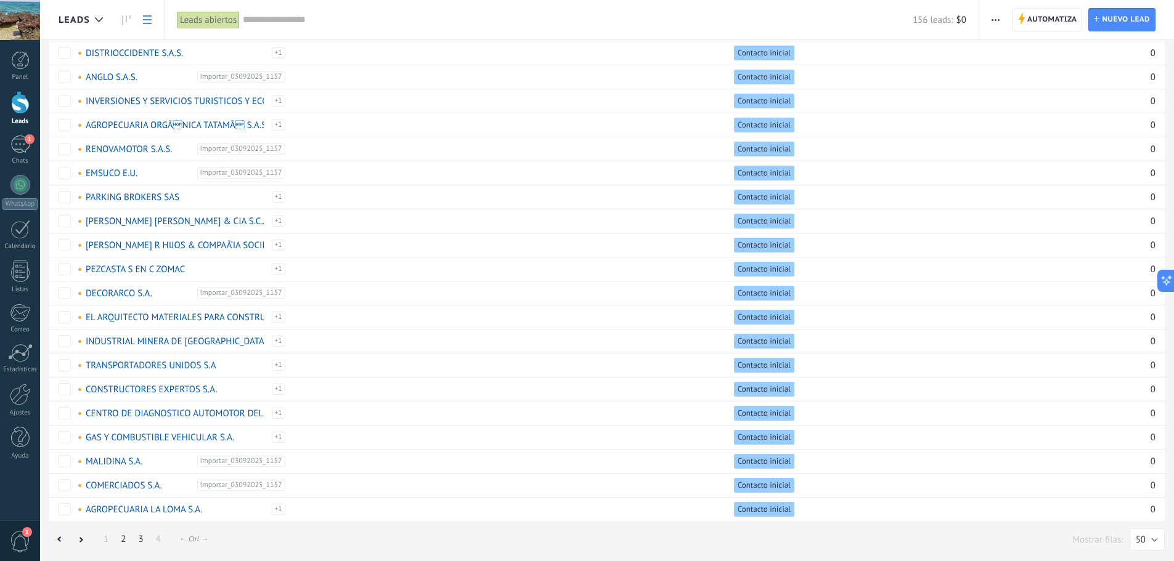
click at [144, 540] on link "3" at bounding box center [140, 539] width 17 height 24
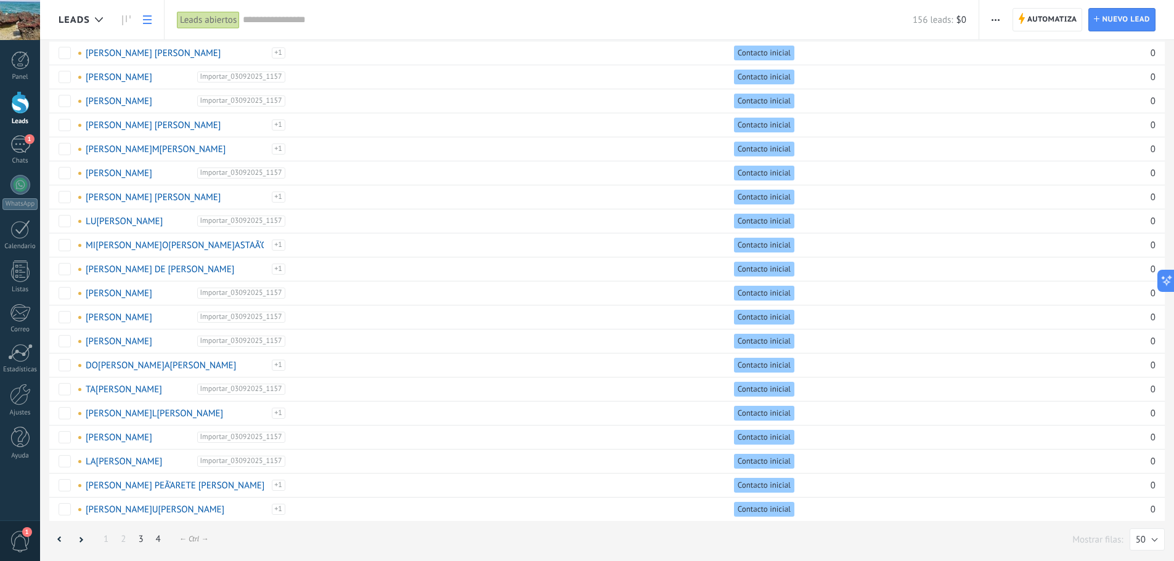
click at [165, 539] on link "4" at bounding box center [158, 539] width 17 height 24
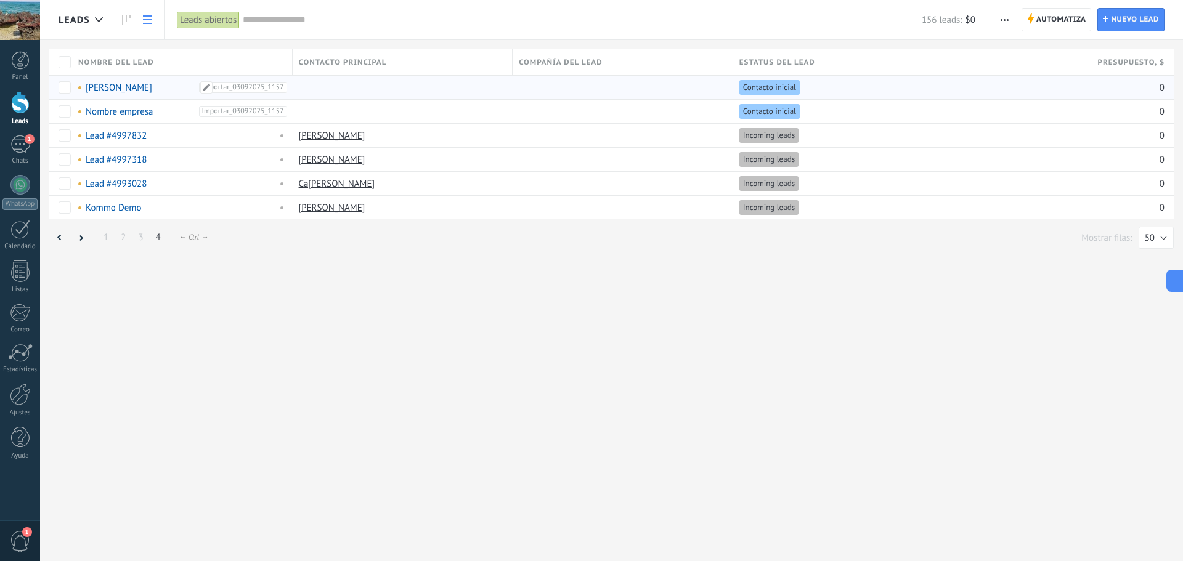
click at [152, 89] on link "[PERSON_NAME]" at bounding box center [119, 88] width 67 height 12
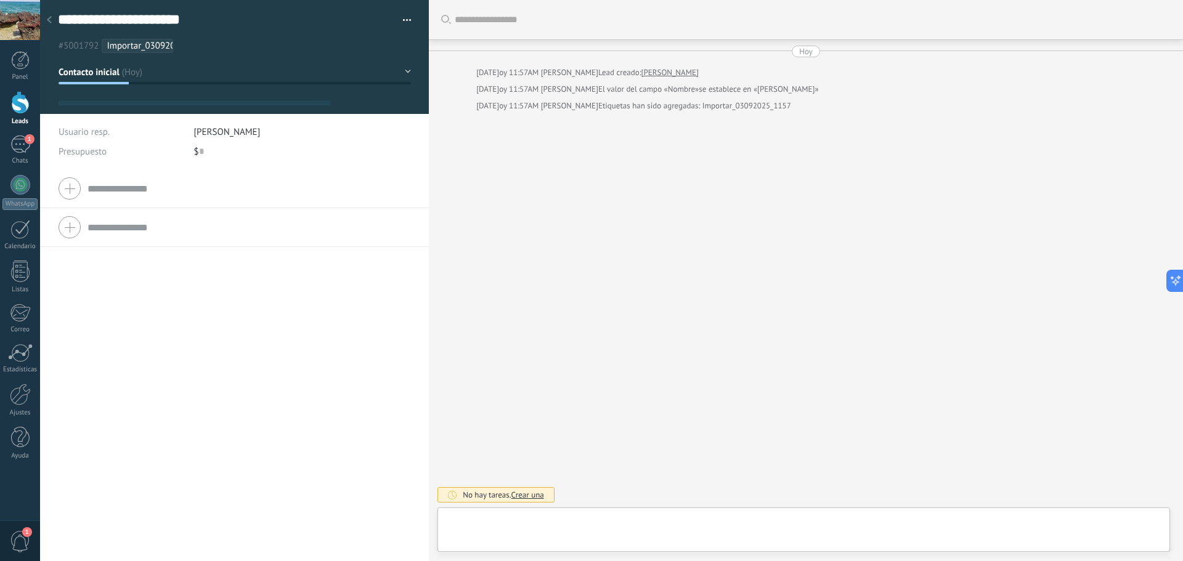
type textarea "**********"
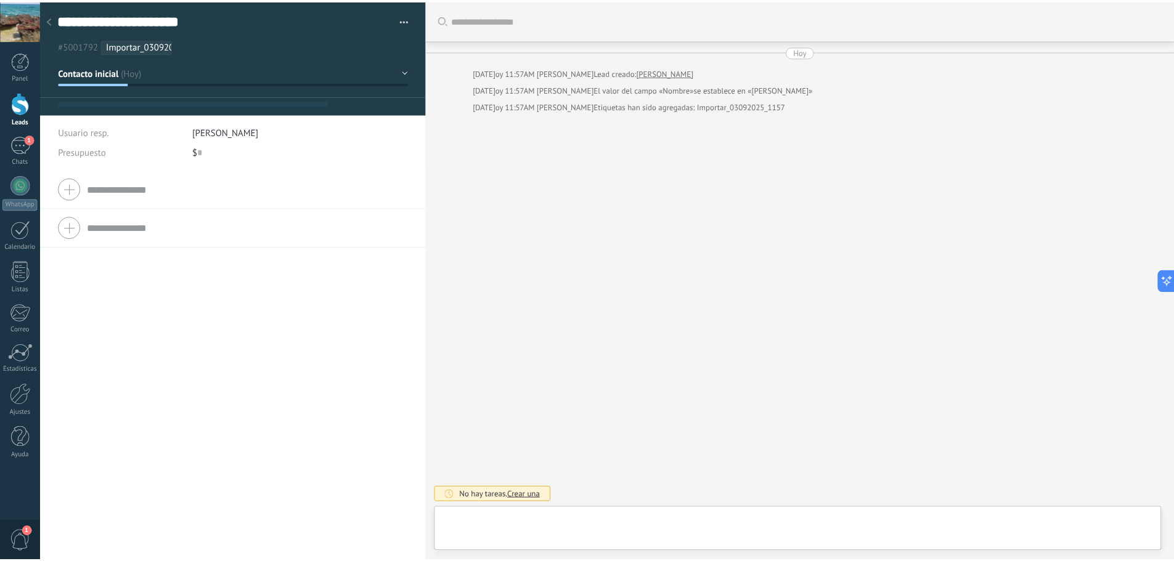
scroll to position [18, 0]
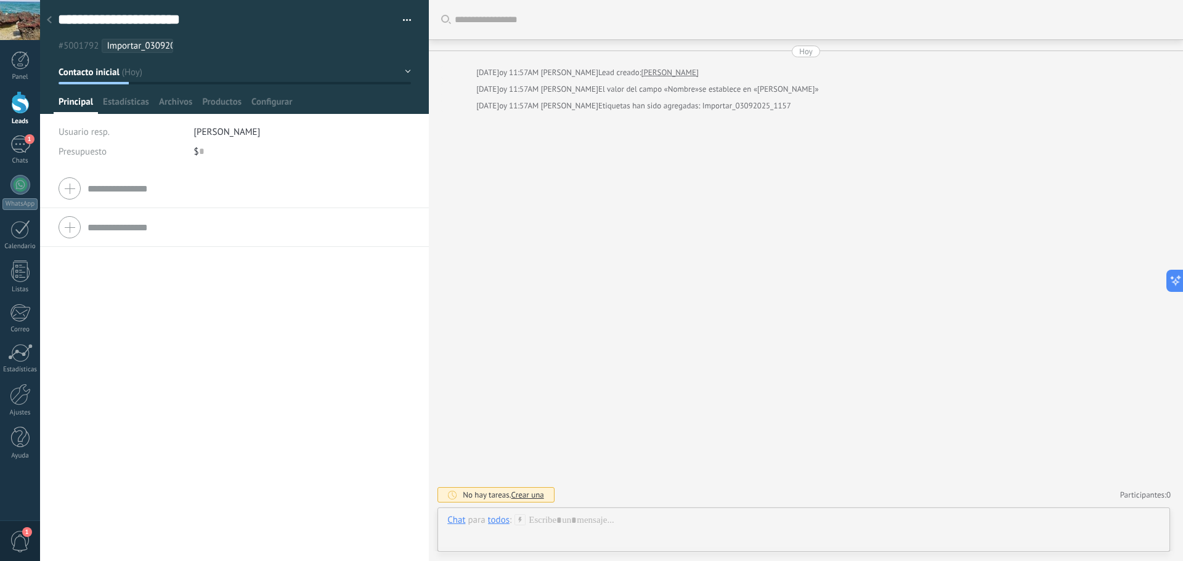
click at [64, 190] on div at bounding box center [235, 188] width 352 height 31
click at [53, 20] on div at bounding box center [49, 21] width 17 height 24
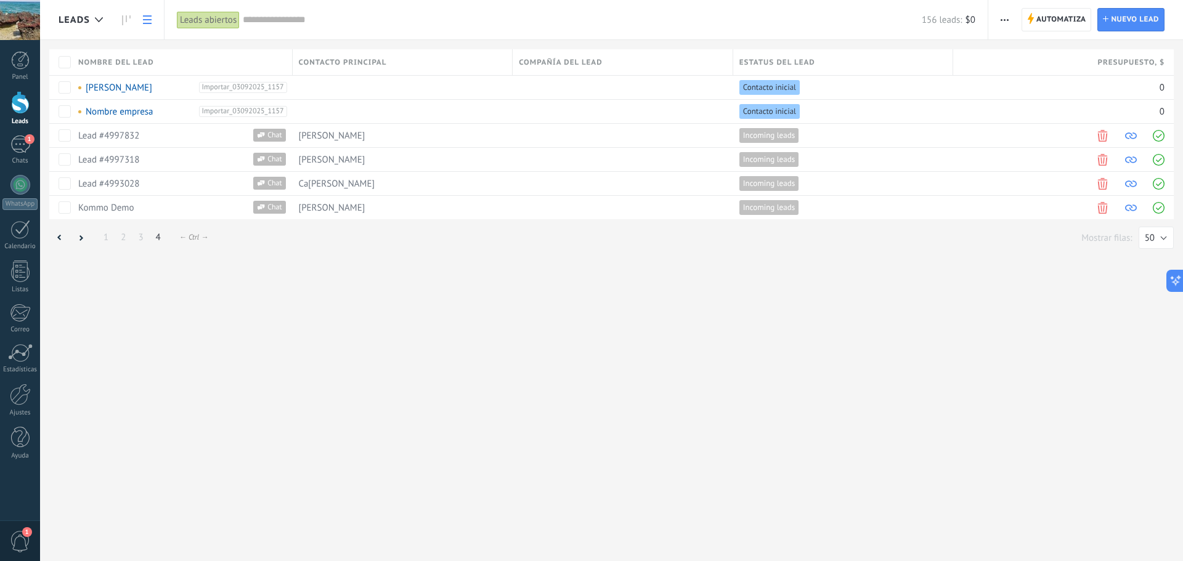
click at [17, 113] on div at bounding box center [20, 102] width 18 height 23
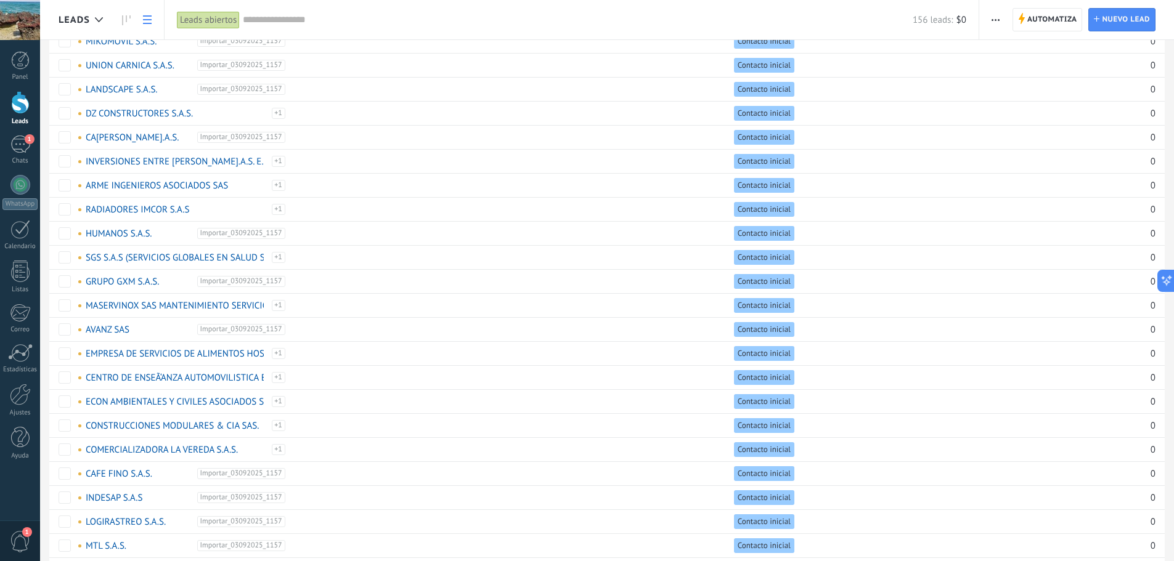
scroll to position [78, 0]
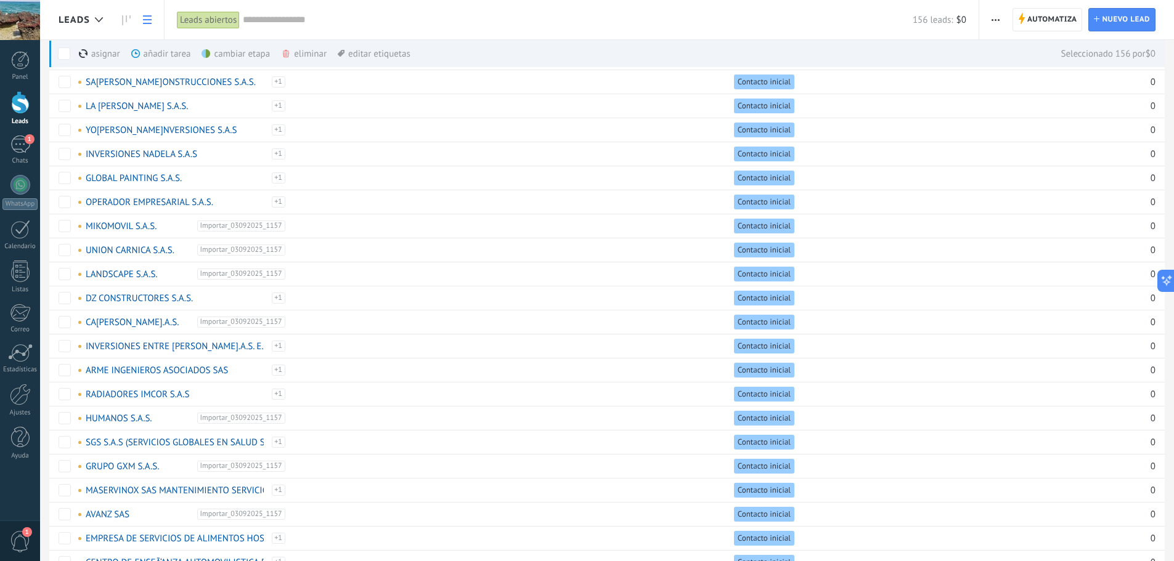
click at [995, 17] on span "button" at bounding box center [995, 19] width 8 height 23
click at [1013, 125] on span "Ajustes de la lista" at bounding box center [1038, 127] width 70 height 25
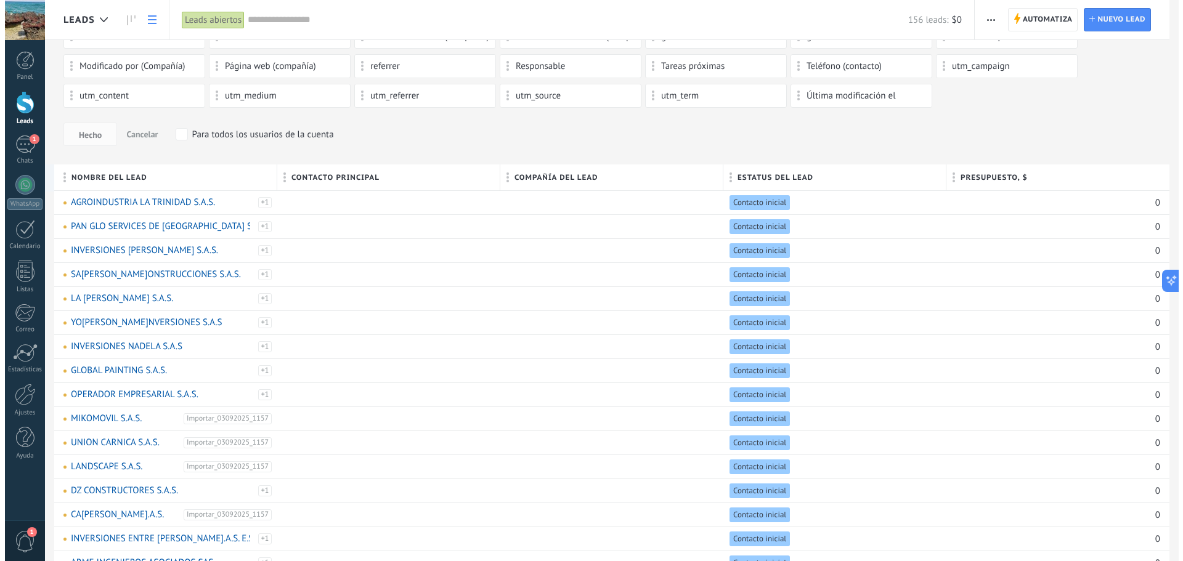
scroll to position [0, 0]
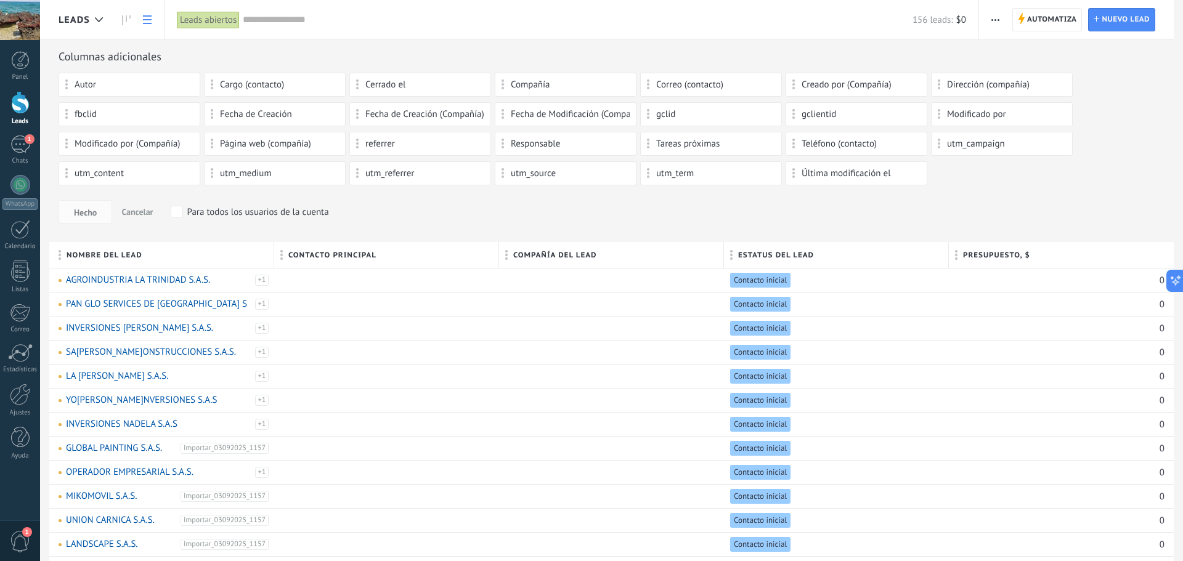
click at [124, 88] on div "Autor" at bounding box center [129, 84] width 128 height 10
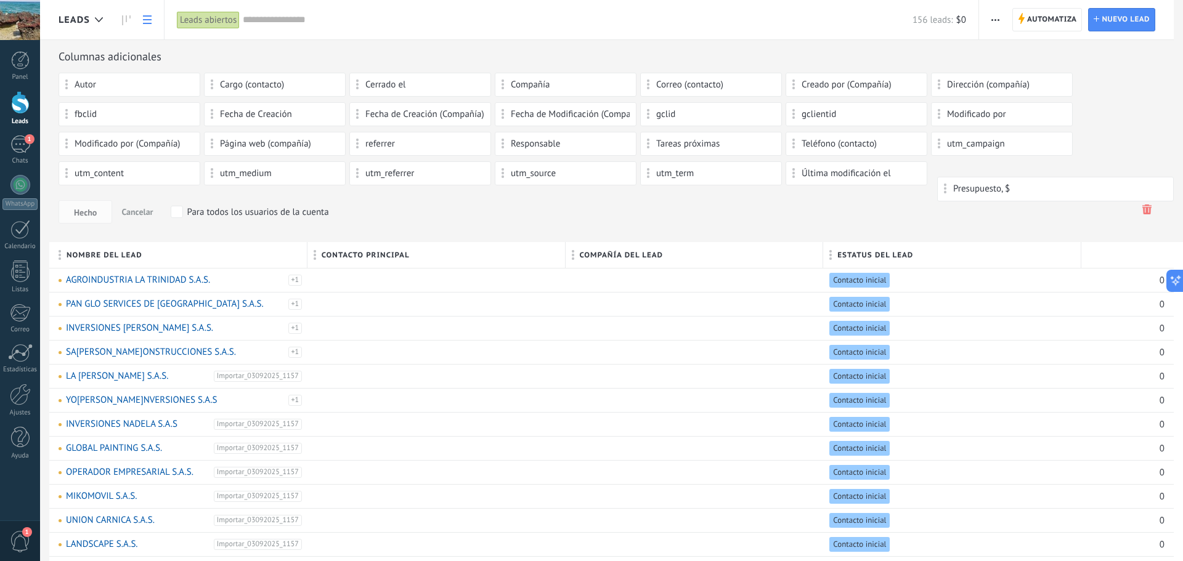
drag, startPoint x: 996, startPoint y: 257, endPoint x: 985, endPoint y: 167, distance: 90.6
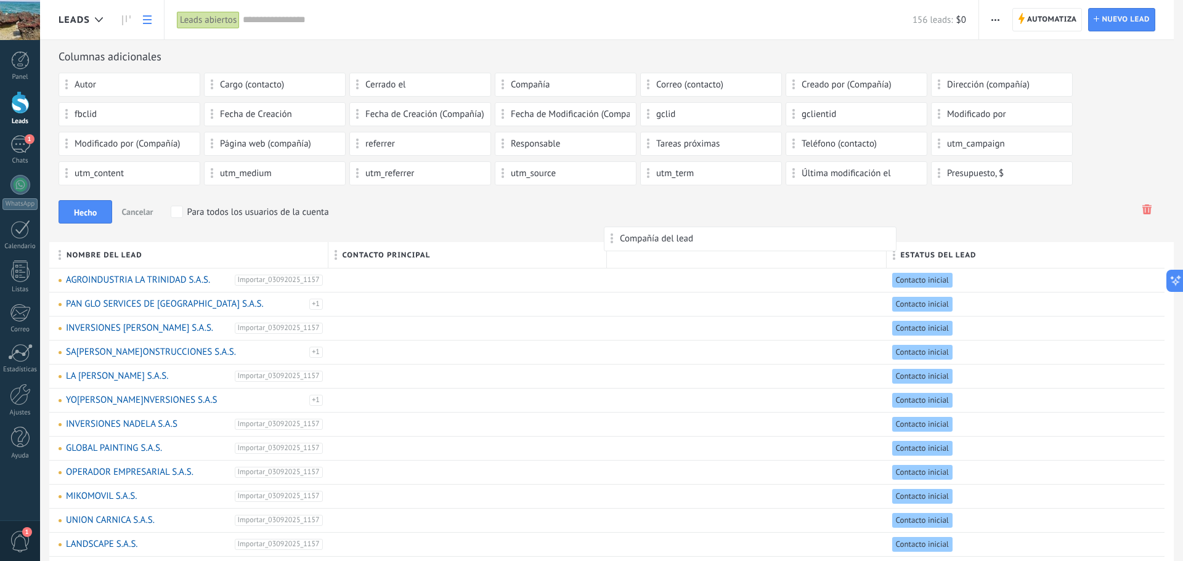
drag, startPoint x: 690, startPoint y: 259, endPoint x: 680, endPoint y: 188, distance: 72.2
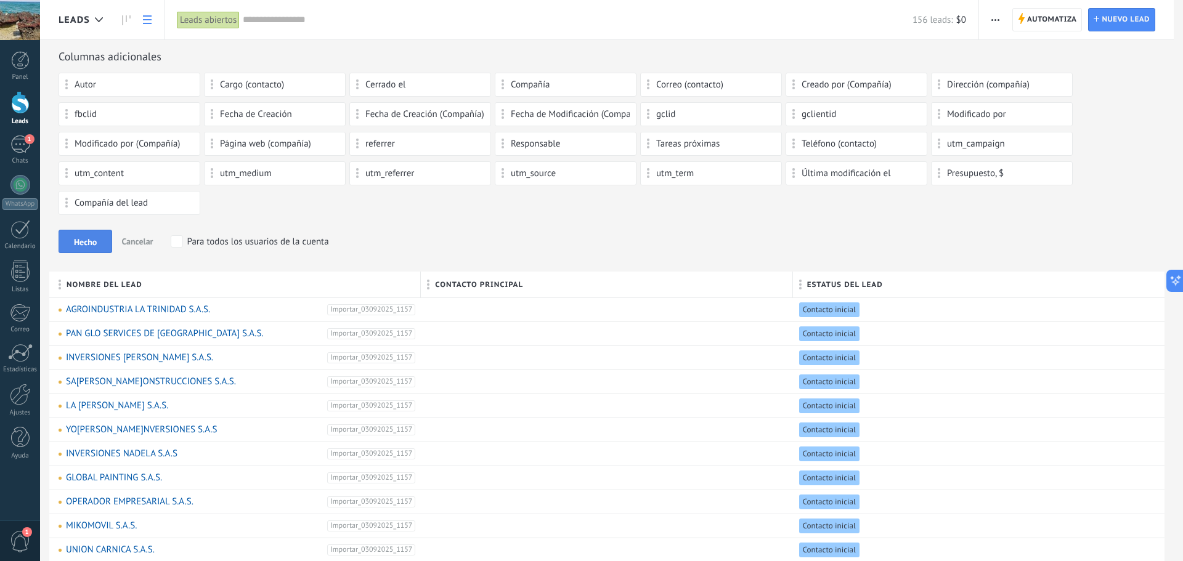
click at [84, 237] on button "Hecho" at bounding box center [86, 241] width 54 height 23
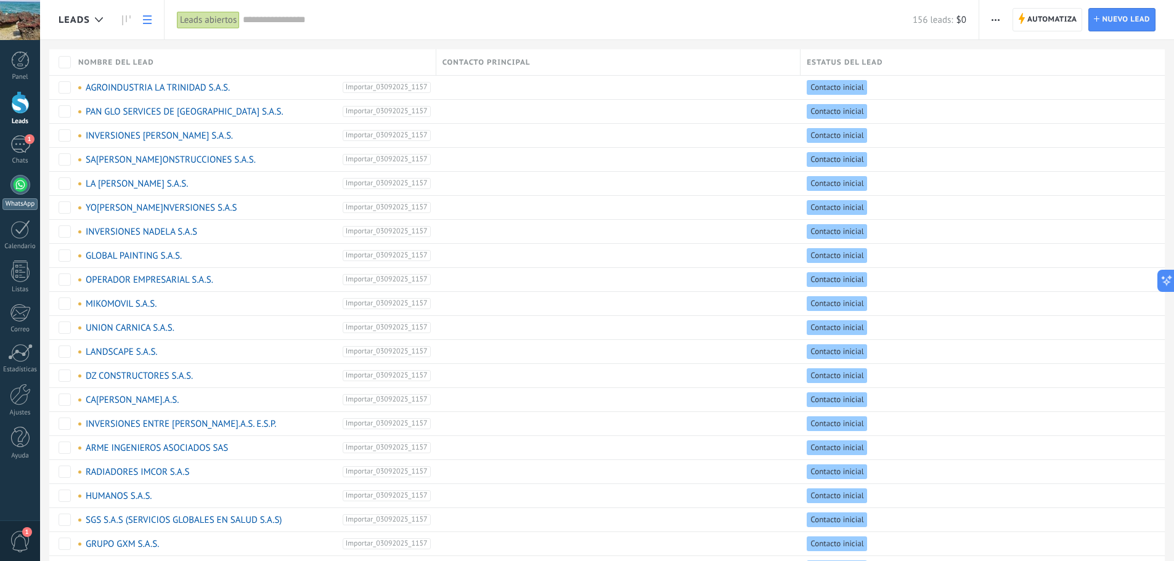
click at [19, 185] on div at bounding box center [20, 185] width 20 height 20
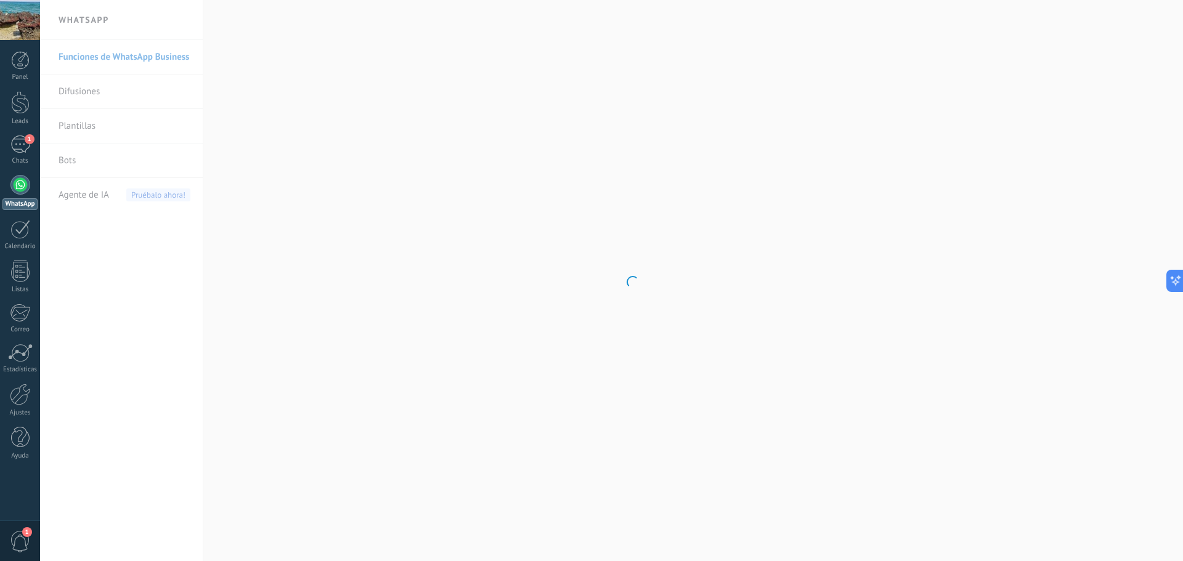
click at [81, 88] on body ".abccls-1,.abccls-2{fill-rule:evenodd}.abccls-2{fill:#fff} .abfcls-1{fill:none}…" at bounding box center [591, 280] width 1183 height 561
click at [23, 145] on div "1" at bounding box center [20, 145] width 20 height 18
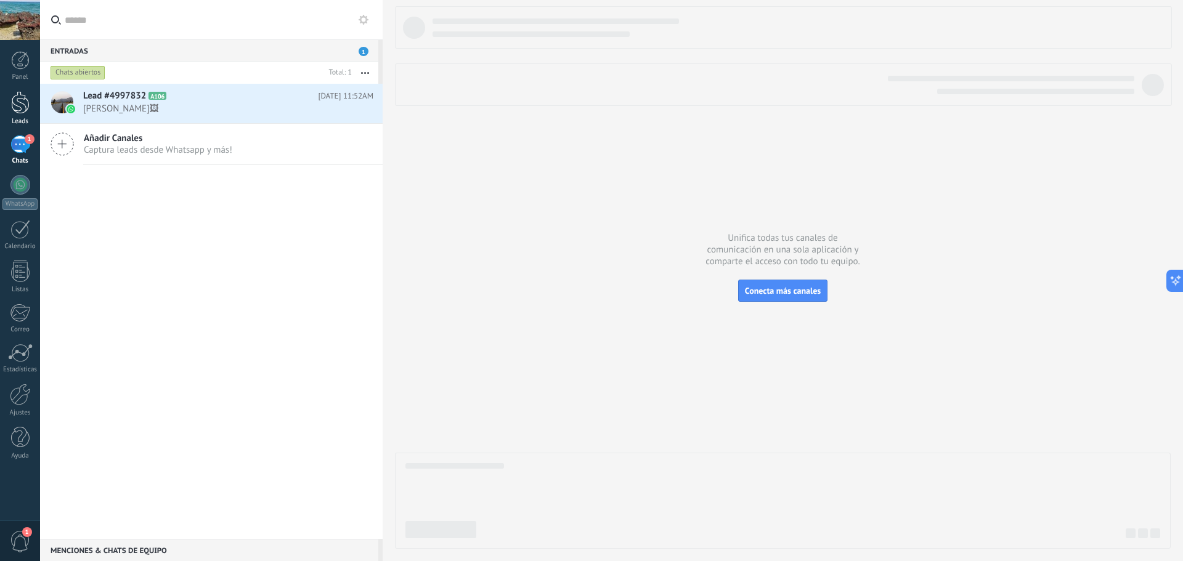
click at [25, 109] on div at bounding box center [20, 102] width 18 height 23
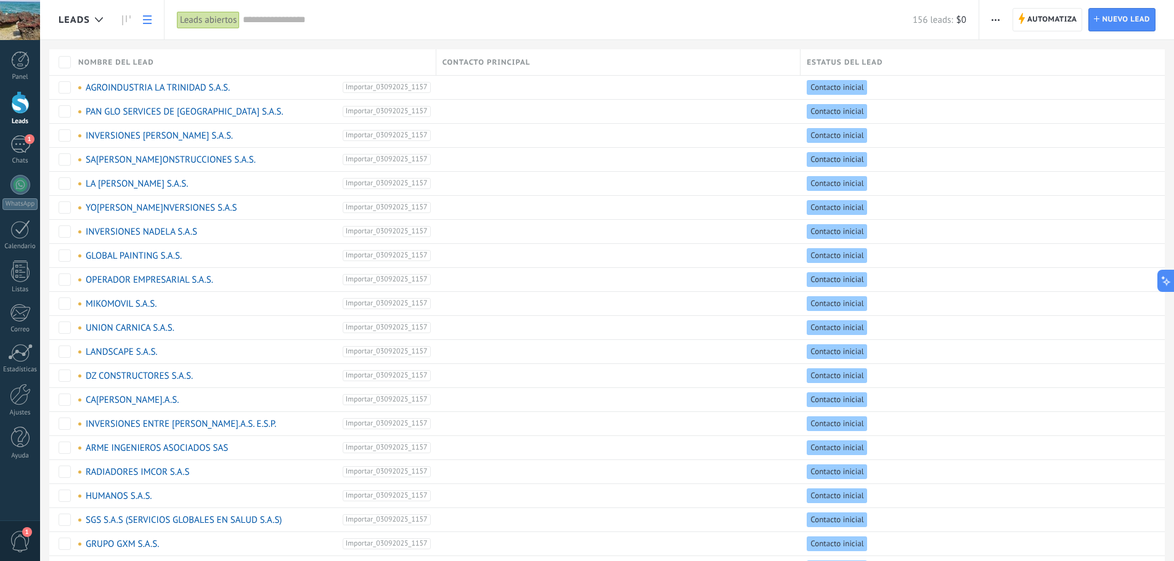
click at [995, 22] on span "button" at bounding box center [995, 19] width 8 height 23
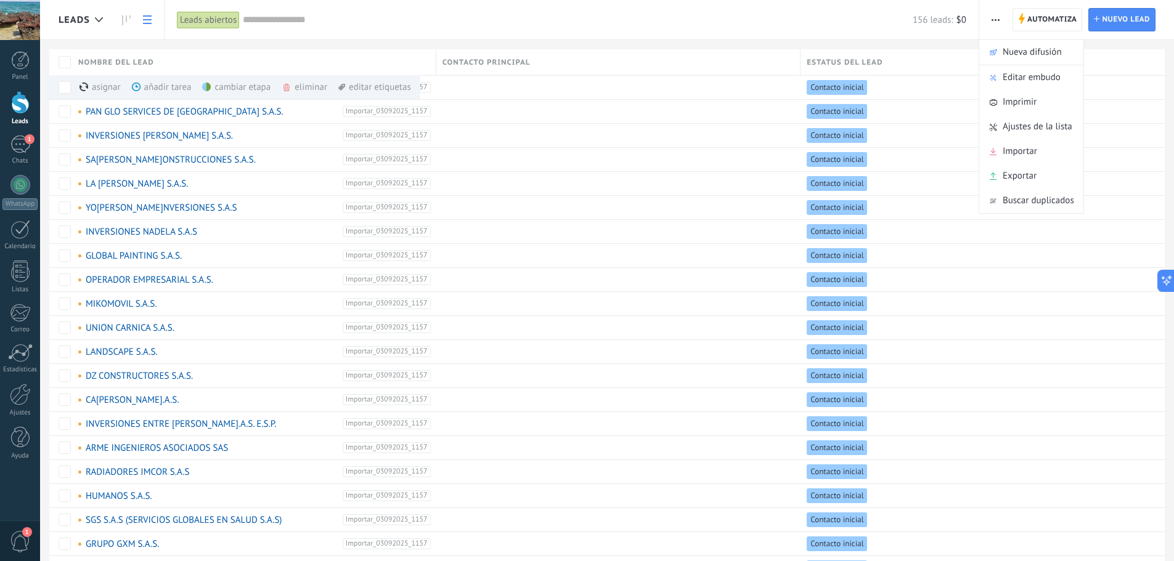
click at [847, 25] on input "text" at bounding box center [578, 20] width 670 height 13
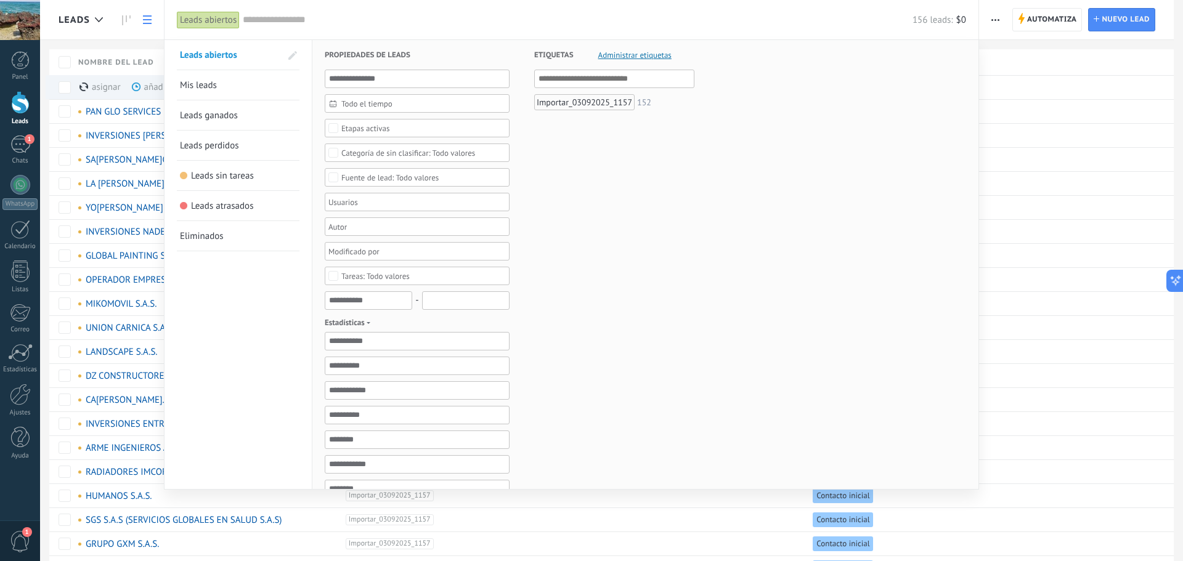
click at [97, 52] on div at bounding box center [591, 280] width 1183 height 561
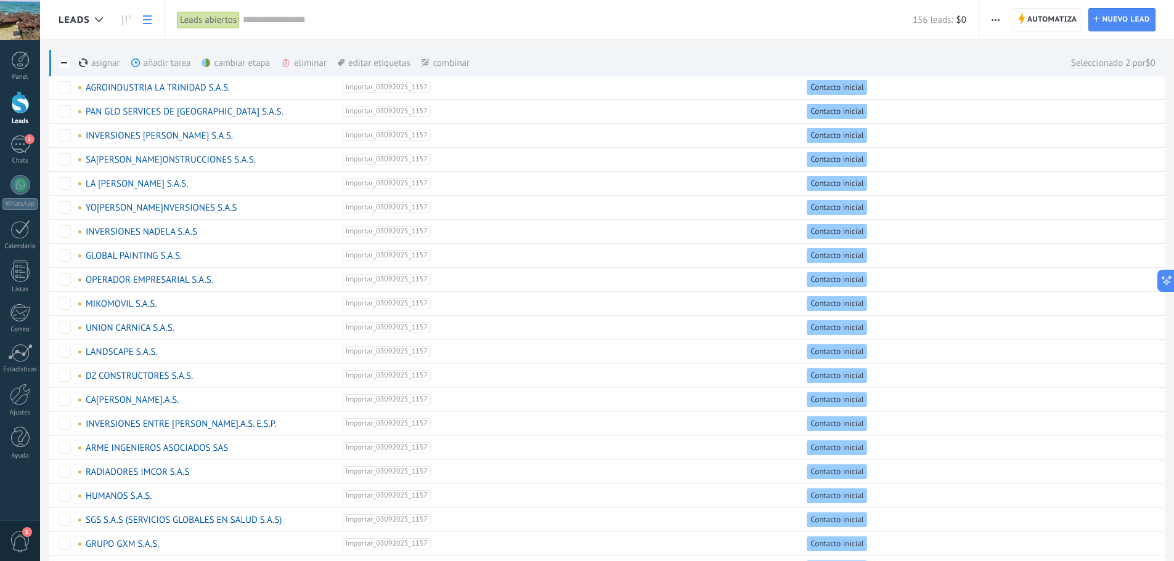
click at [317, 61] on div "eliminar màs" at bounding box center [325, 62] width 88 height 27
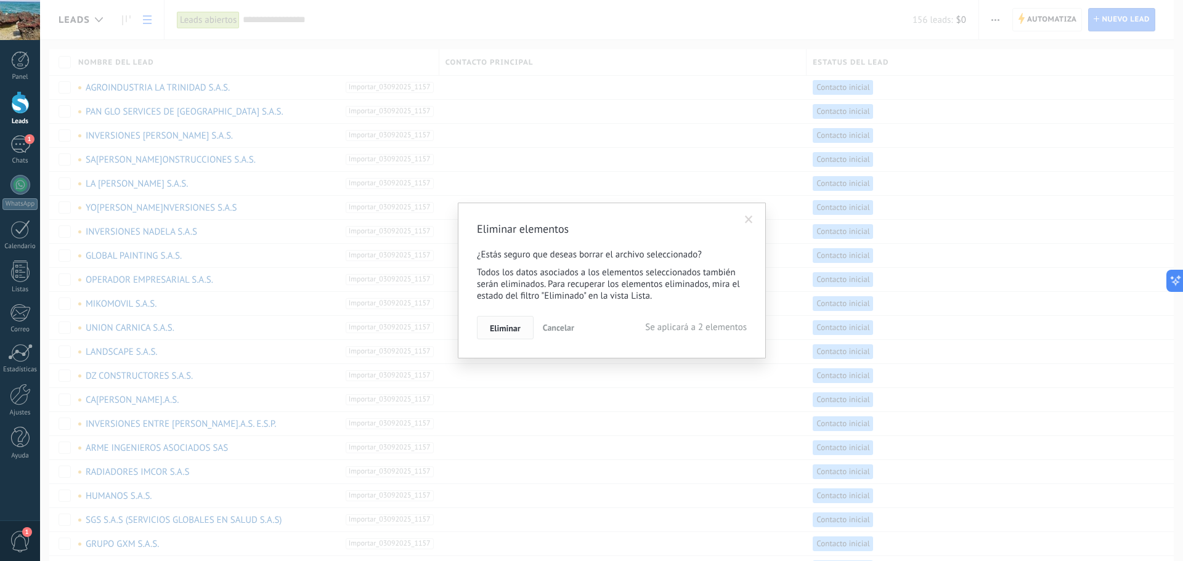
click at [513, 325] on span "Eliminar" at bounding box center [505, 328] width 31 height 9
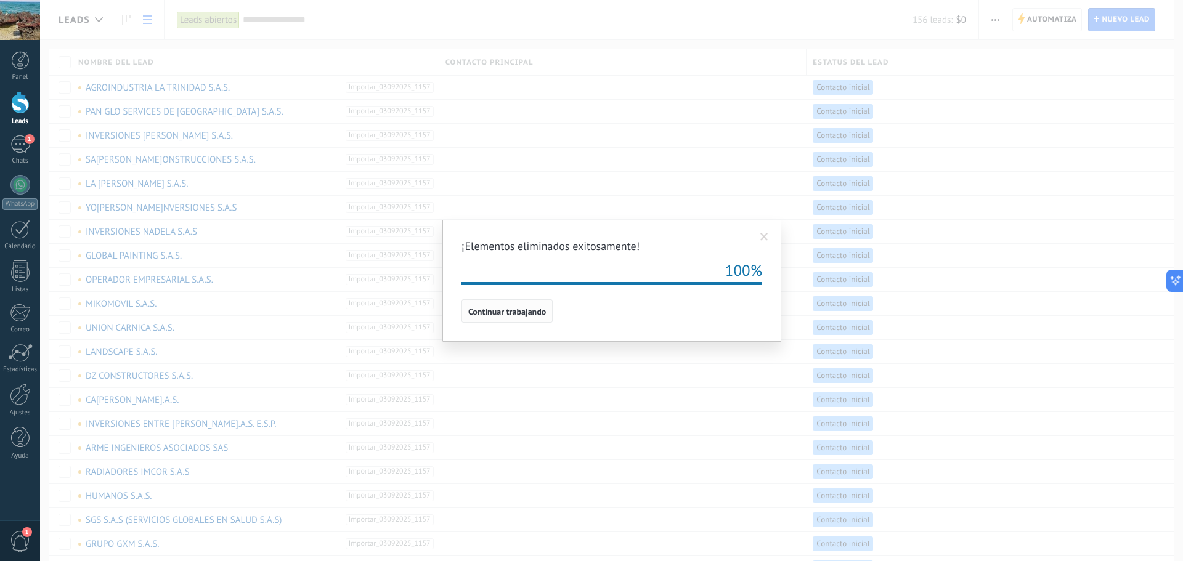
click at [530, 312] on span "Continuar trabajando" at bounding box center [507, 311] width 78 height 9
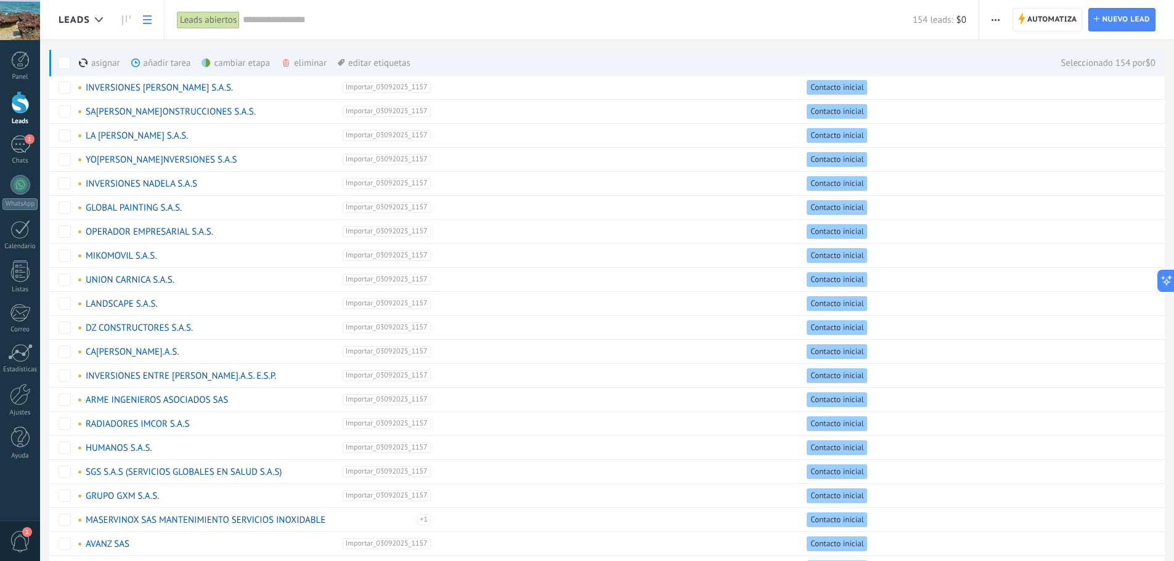
click at [325, 63] on div "eliminar màs" at bounding box center [325, 62] width 88 height 27
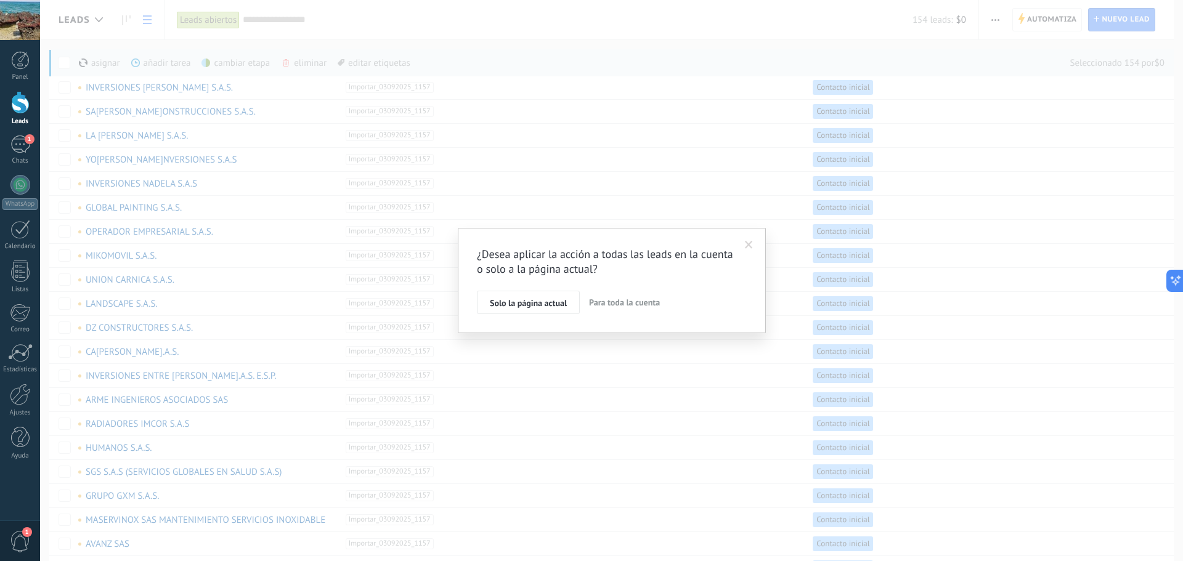
click at [610, 303] on span "Para toda la cuenta" at bounding box center [624, 302] width 71 height 11
click at [512, 304] on span "Aplicar" at bounding box center [503, 305] width 26 height 9
click at [504, 304] on span "Aplicar" at bounding box center [503, 305] width 26 height 9
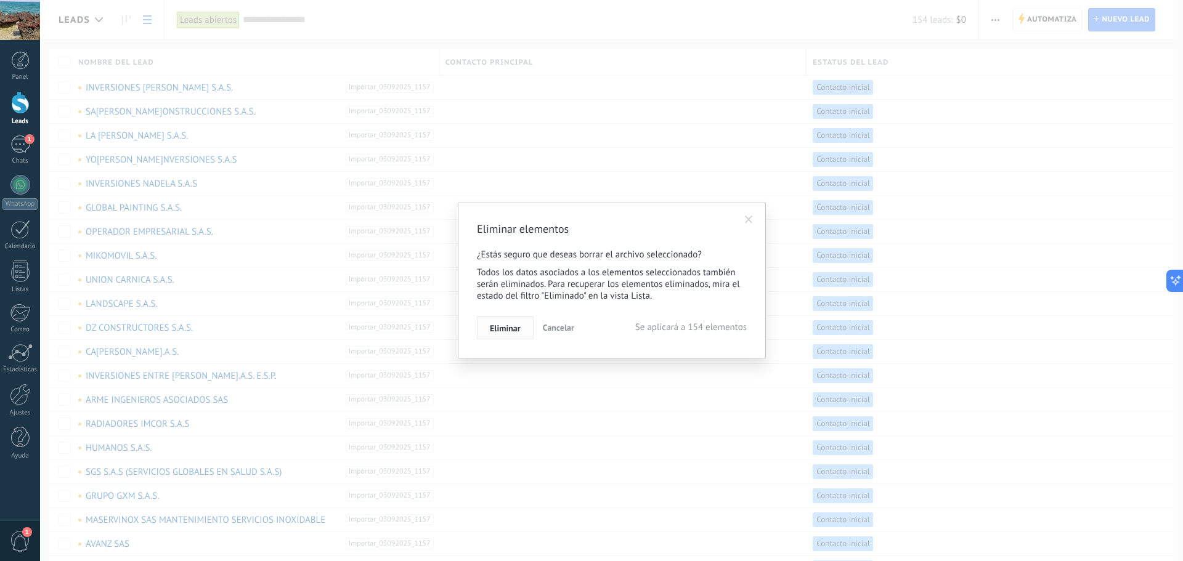
click at [508, 328] on span "Eliminar" at bounding box center [505, 328] width 31 height 9
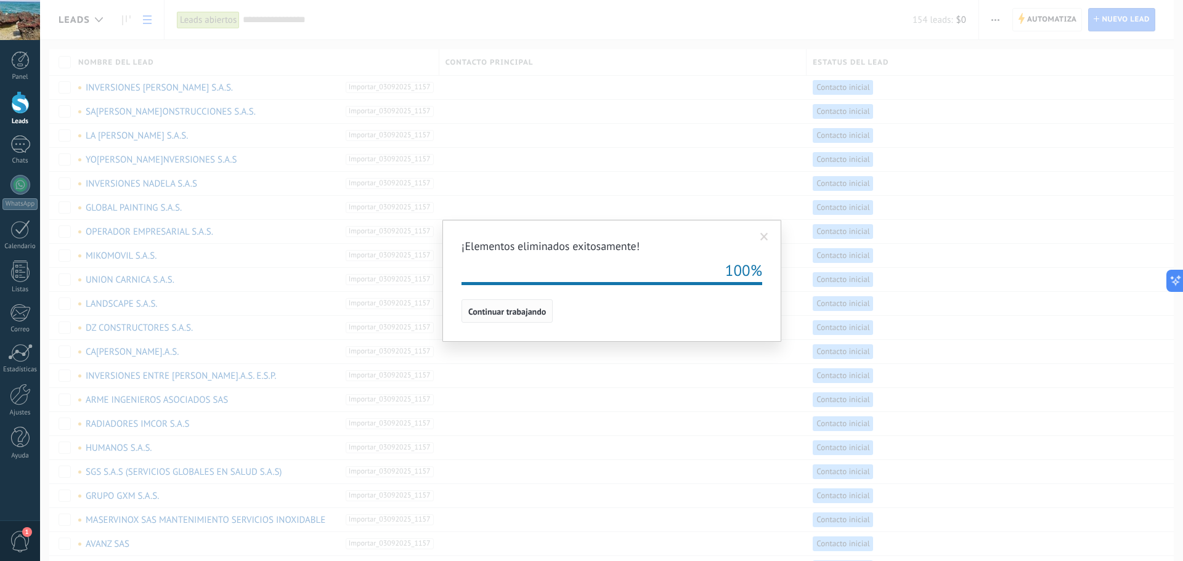
click at [506, 319] on button "Continuar trabajando" at bounding box center [507, 310] width 91 height 23
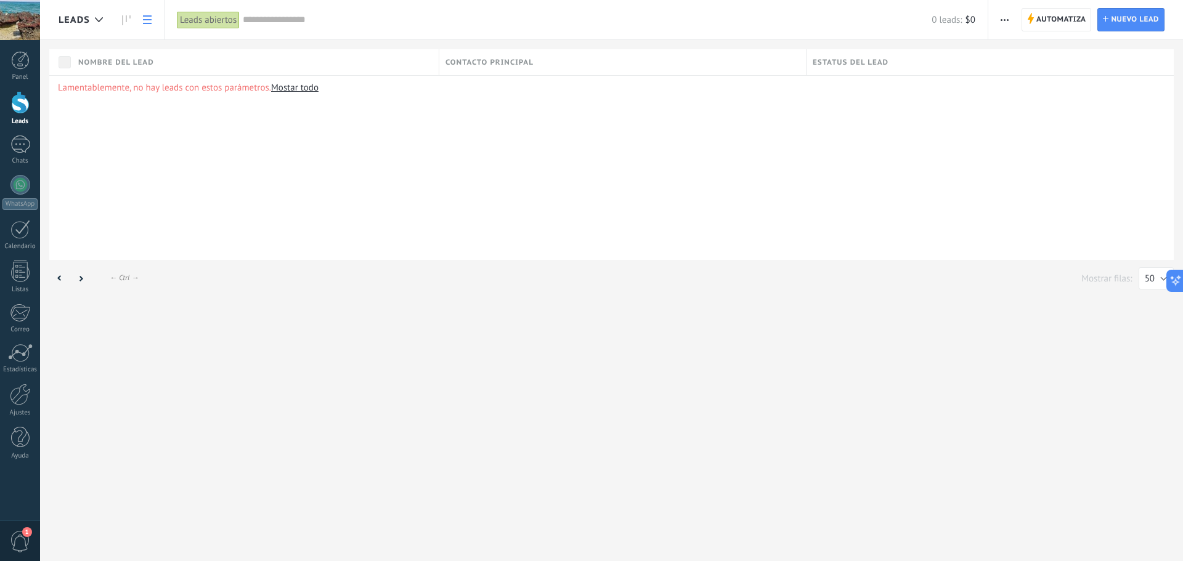
click at [1000, 18] on button "button" at bounding box center [1005, 19] width 18 height 23
drag, startPoint x: 1056, startPoint y: 135, endPoint x: 1036, endPoint y: 149, distance: 24.4
click at [1036, 149] on ul "Automatiza Nueva difusión Editar embudo Imprimir Importar Exportar Buscar dupli…" at bounding box center [1040, 114] width 105 height 150
click at [1004, 22] on span "button" at bounding box center [1005, 19] width 8 height 23
click at [1018, 126] on span "Importar" at bounding box center [1029, 127] width 35 height 25
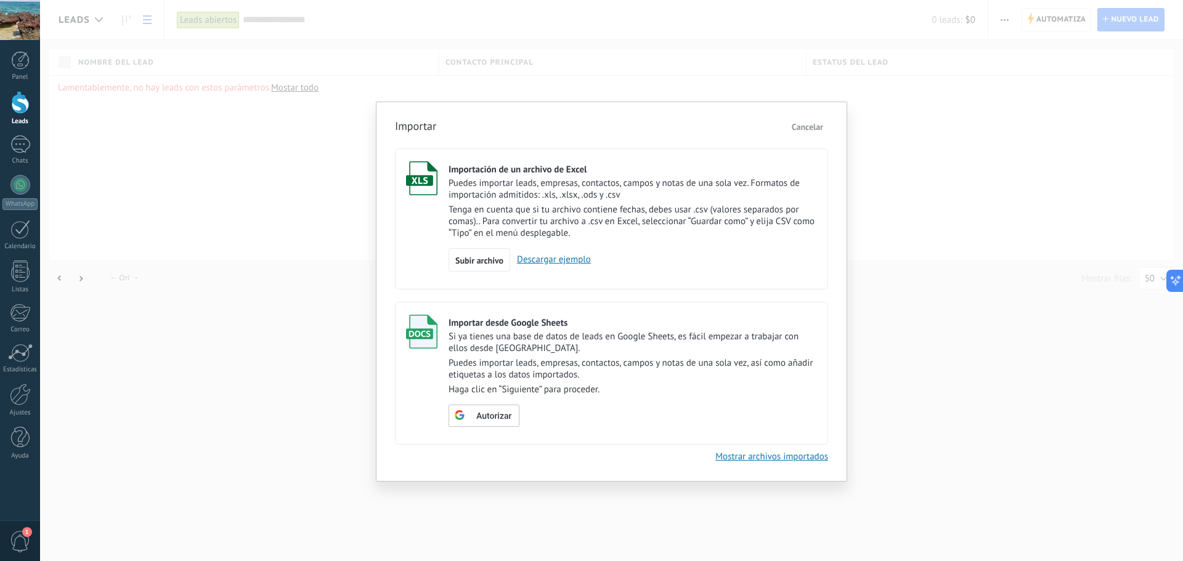
click at [561, 261] on link "Descargar ejemplo" at bounding box center [550, 260] width 81 height 12
click at [481, 265] on span "Subir archivo" at bounding box center [479, 260] width 48 height 9
click at [0, 0] on input "Importación de un archivo de Excel Puedes importar leads, empresas, contactos, …" at bounding box center [0, 0] width 0 height 0
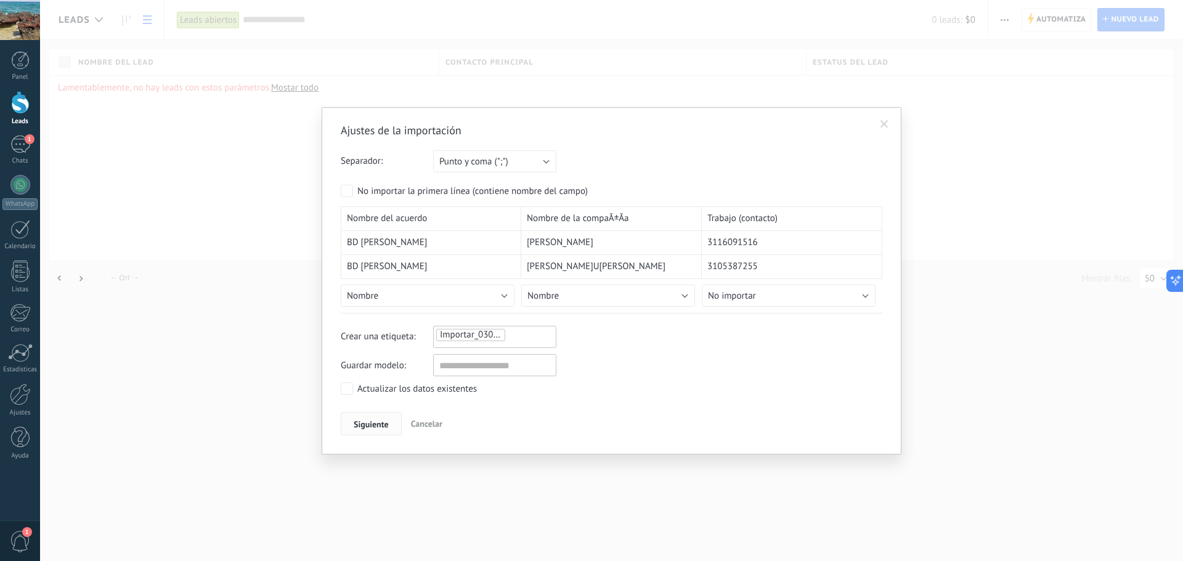
click at [376, 420] on span "Siguiente" at bounding box center [371, 424] width 35 height 9
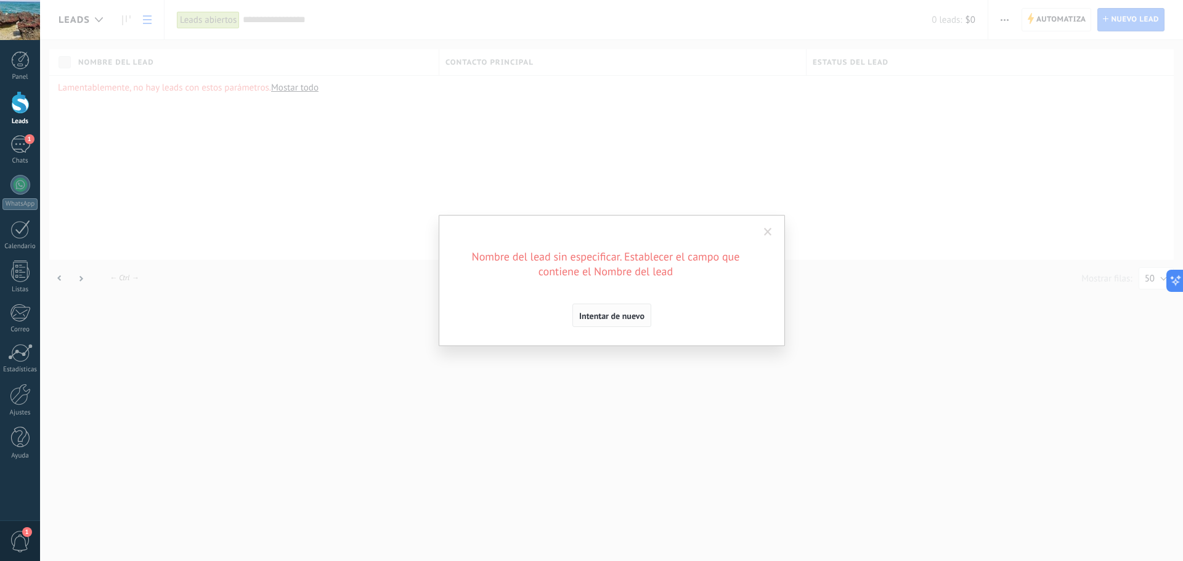
click at [637, 316] on span "Intentar de nuevo" at bounding box center [611, 316] width 65 height 9
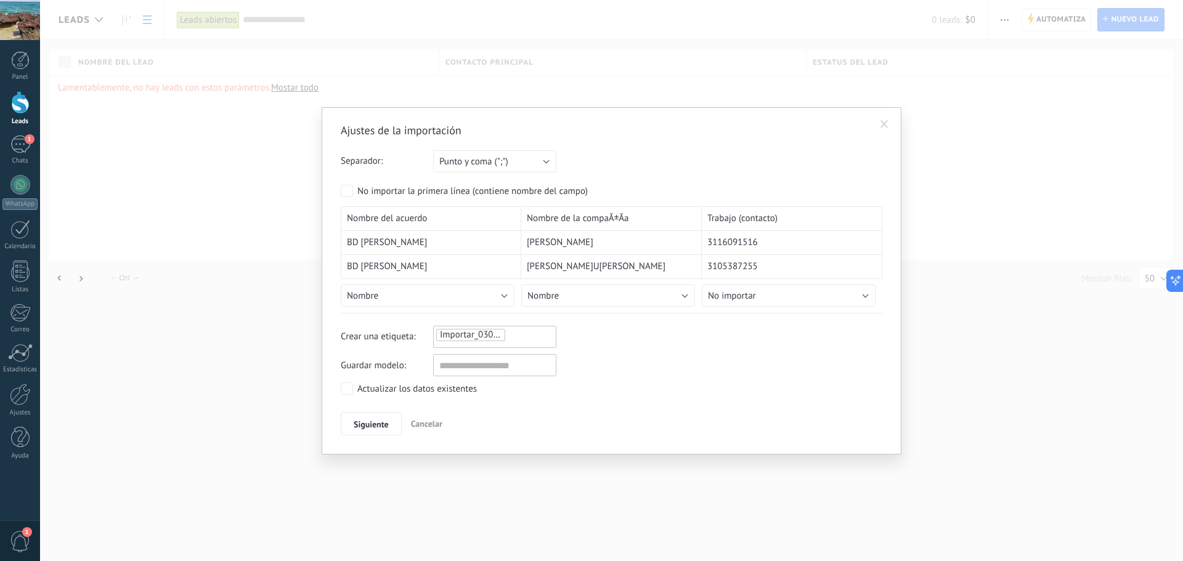
click at [355, 192] on label "No importar la primera línea (contiene nombre del campo)" at bounding box center [464, 191] width 247 height 12
click at [389, 423] on button "Siguiente" at bounding box center [371, 423] width 61 height 23
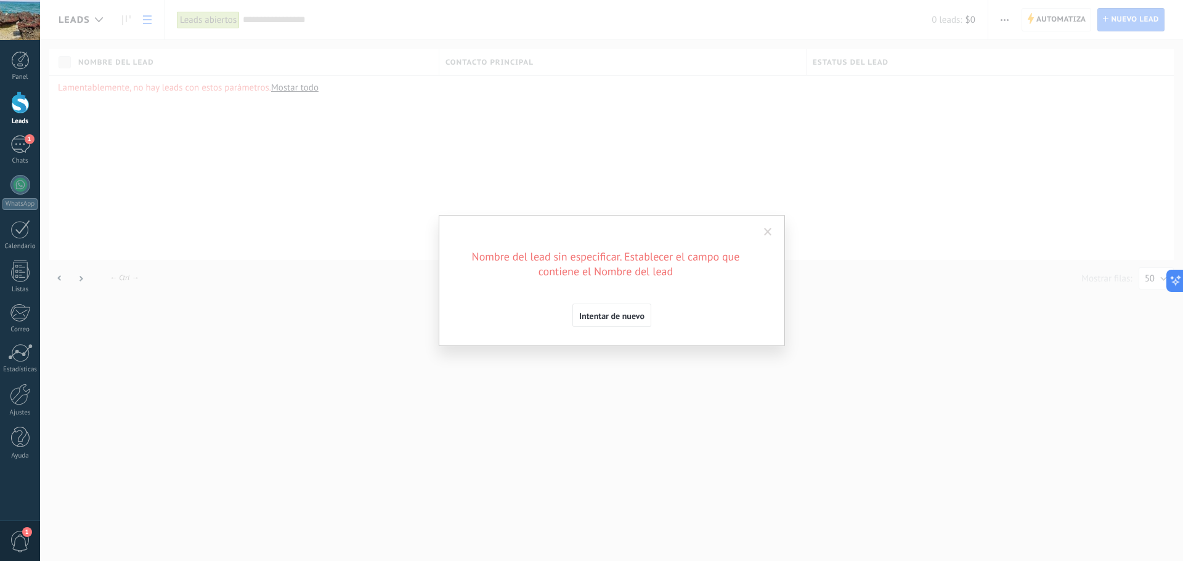
click at [631, 319] on span "Intentar de nuevo" at bounding box center [611, 316] width 65 height 9
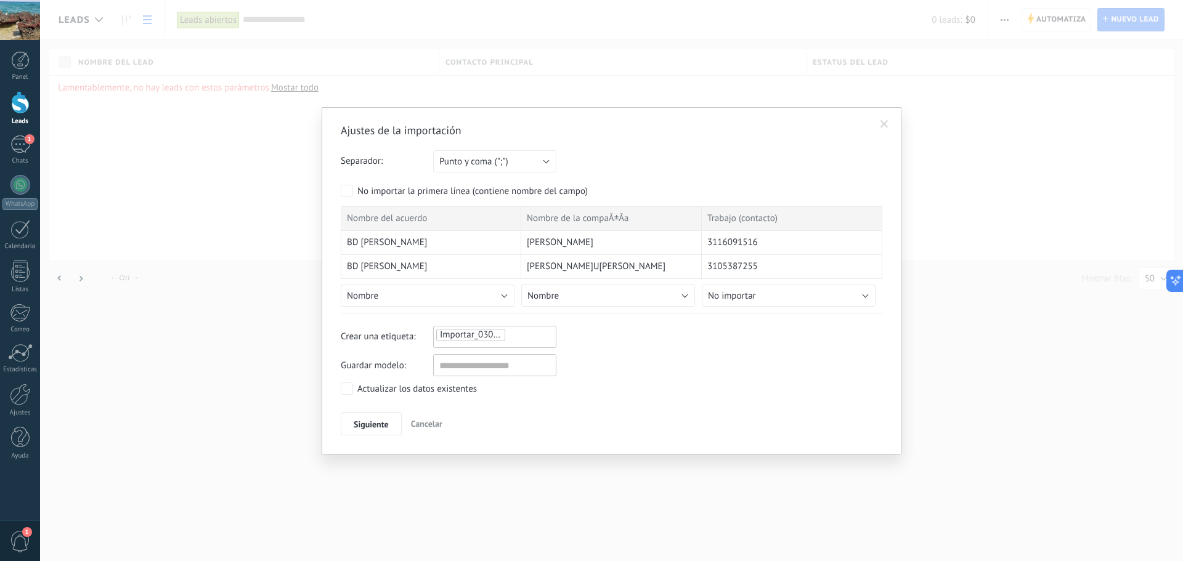
click at [883, 124] on span at bounding box center [885, 124] width 8 height 9
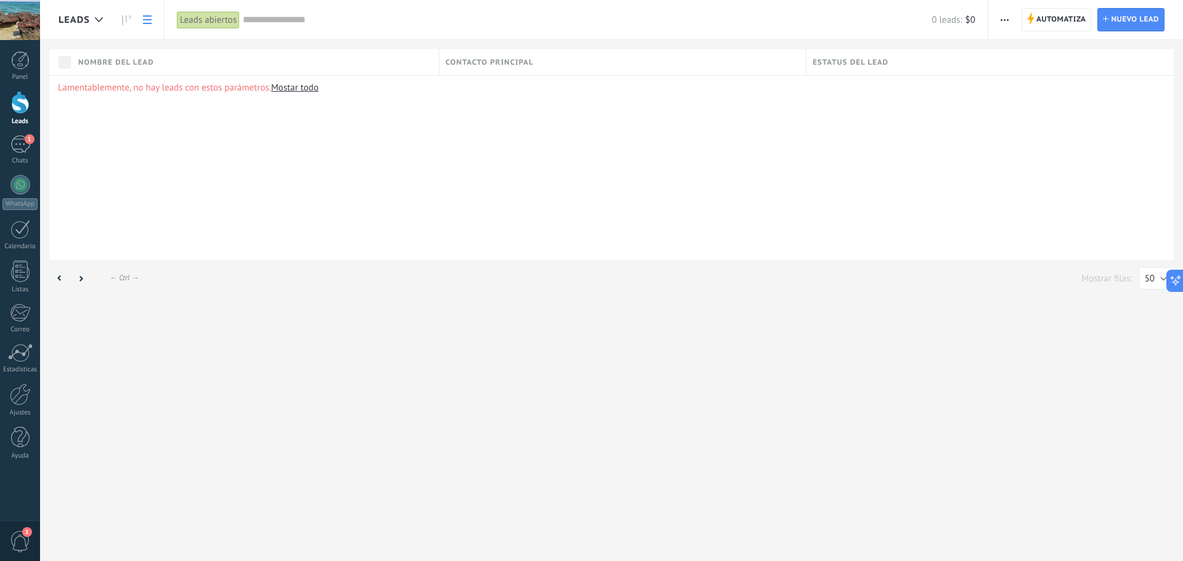
click at [1009, 21] on button "button" at bounding box center [1005, 19] width 18 height 23
click at [1038, 124] on span "Importar" at bounding box center [1029, 127] width 35 height 25
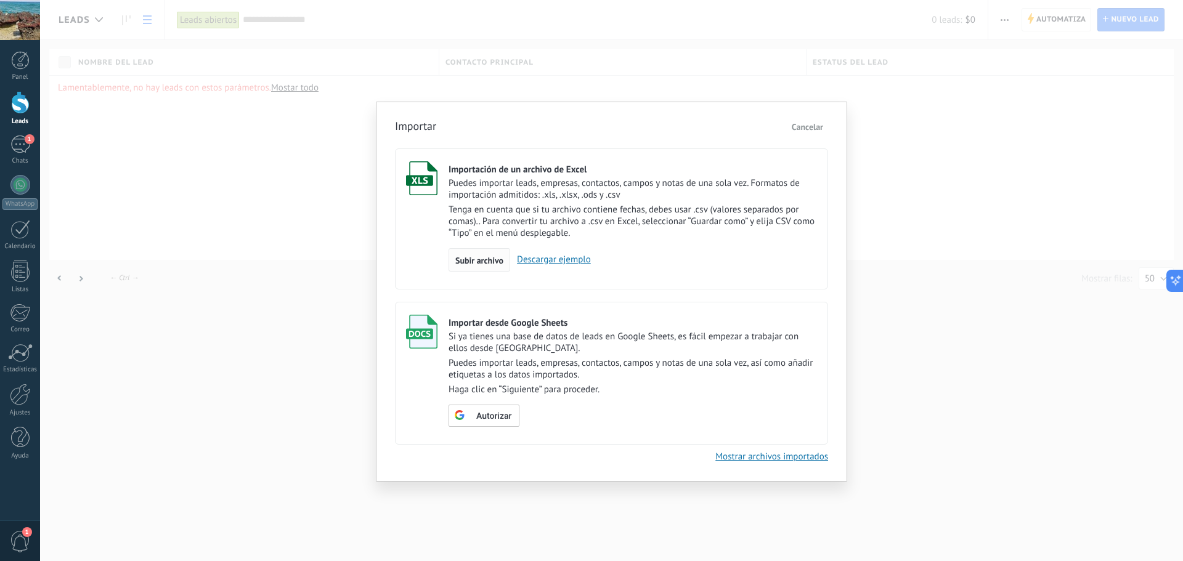
click at [487, 256] on span "Subir archivo" at bounding box center [479, 260] width 48 height 9
click at [0, 0] on input "Importación de un archivo de Excel Puedes importar leads, empresas, contactos, …" at bounding box center [0, 0] width 0 height 0
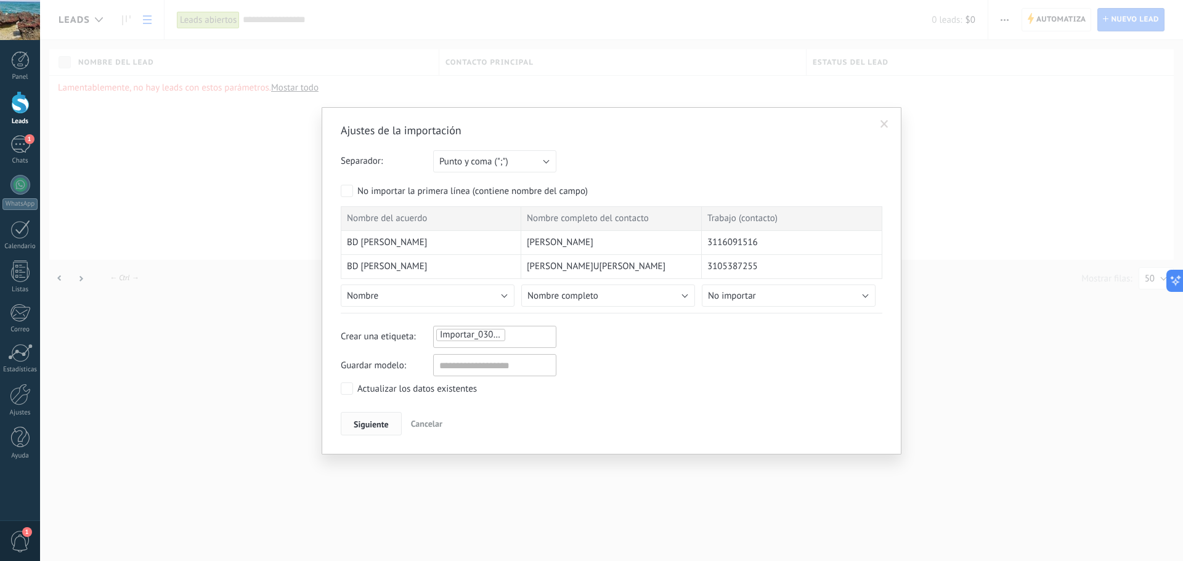
click at [378, 423] on span "Siguiente" at bounding box center [371, 424] width 35 height 9
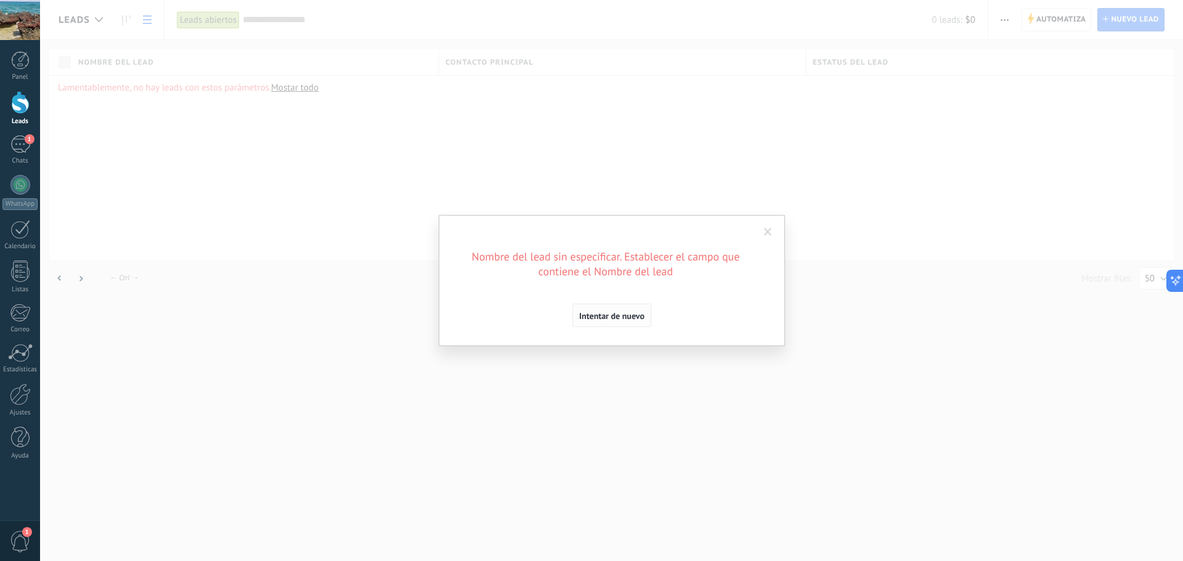
click at [595, 320] on span "Intentar de nuevo" at bounding box center [611, 316] width 65 height 9
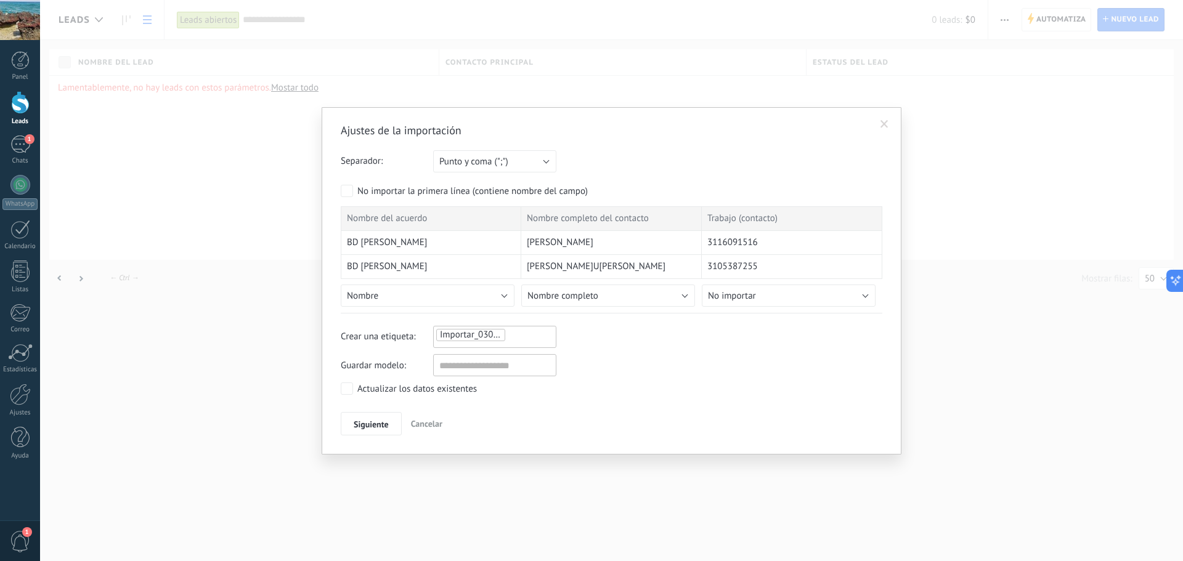
click at [570, 220] on span "Nombre completo del contacto" at bounding box center [588, 219] width 122 height 12
click at [425, 290] on button "Nombre" at bounding box center [428, 296] width 174 height 22
click at [432, 316] on span "Crear campo nuevo" at bounding box center [429, 317] width 177 height 12
drag, startPoint x: 439, startPoint y: 386, endPoint x: 254, endPoint y: 324, distance: 194.9
click at [232, 367] on div "Ajustes de la importación Separador: Punto y coma (";") Coma (",") Tabulación (…" at bounding box center [611, 280] width 1143 height 561
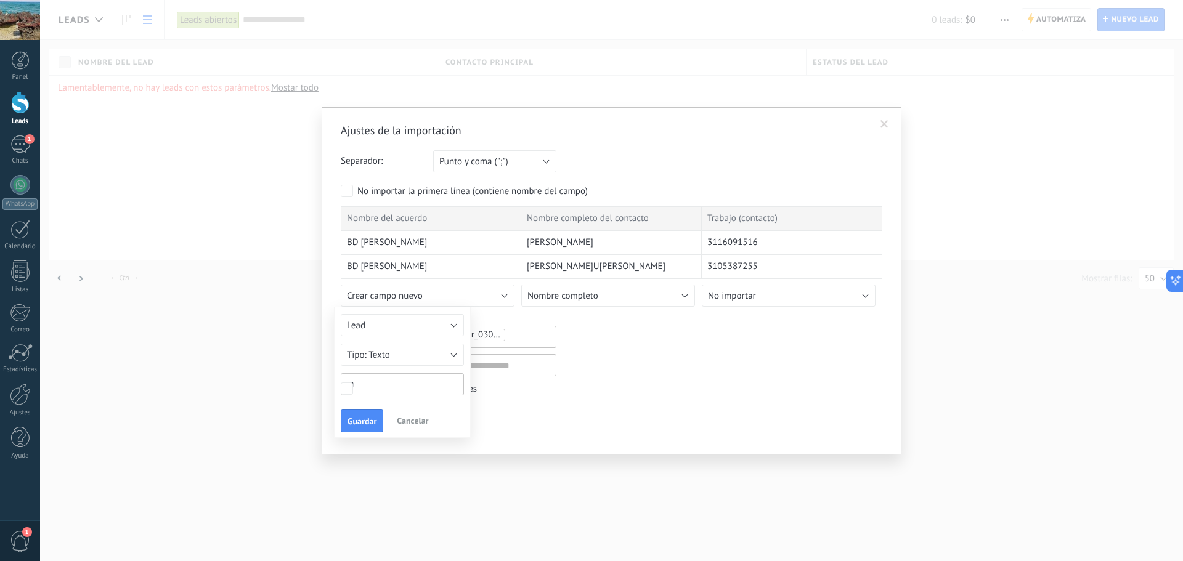
type input "*"
type input "**********"
click at [633, 296] on button "Nombre completo" at bounding box center [608, 296] width 174 height 22
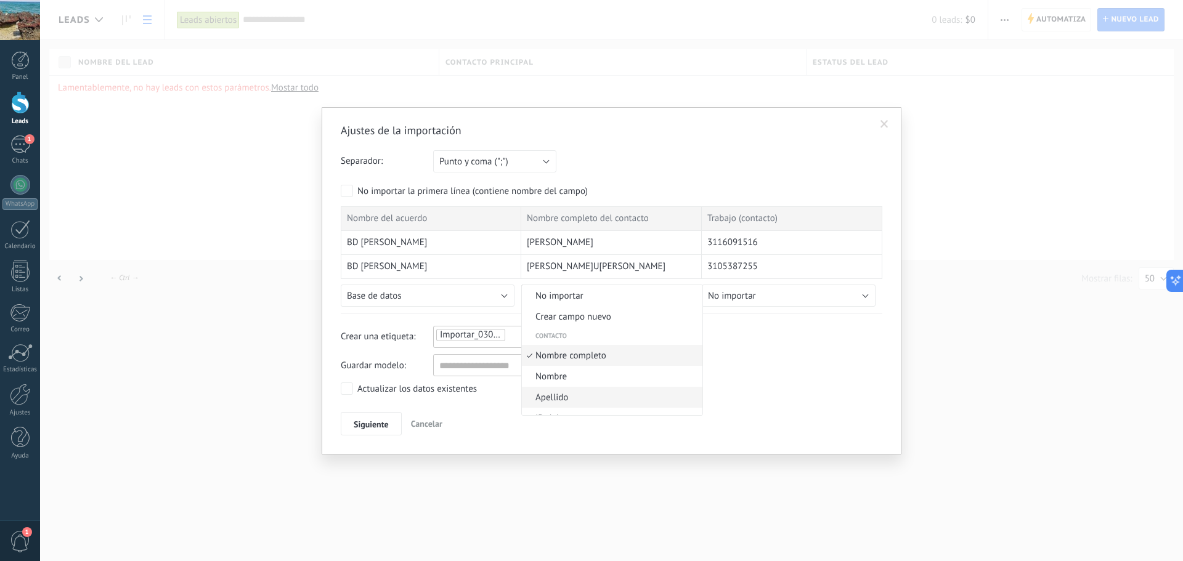
scroll to position [62, 0]
click at [655, 298] on button "Nombre completo" at bounding box center [608, 296] width 174 height 22
click at [617, 366] on span "Nombre" at bounding box center [610, 370] width 177 height 12
click at [765, 298] on button "No importar" at bounding box center [789, 296] width 174 height 22
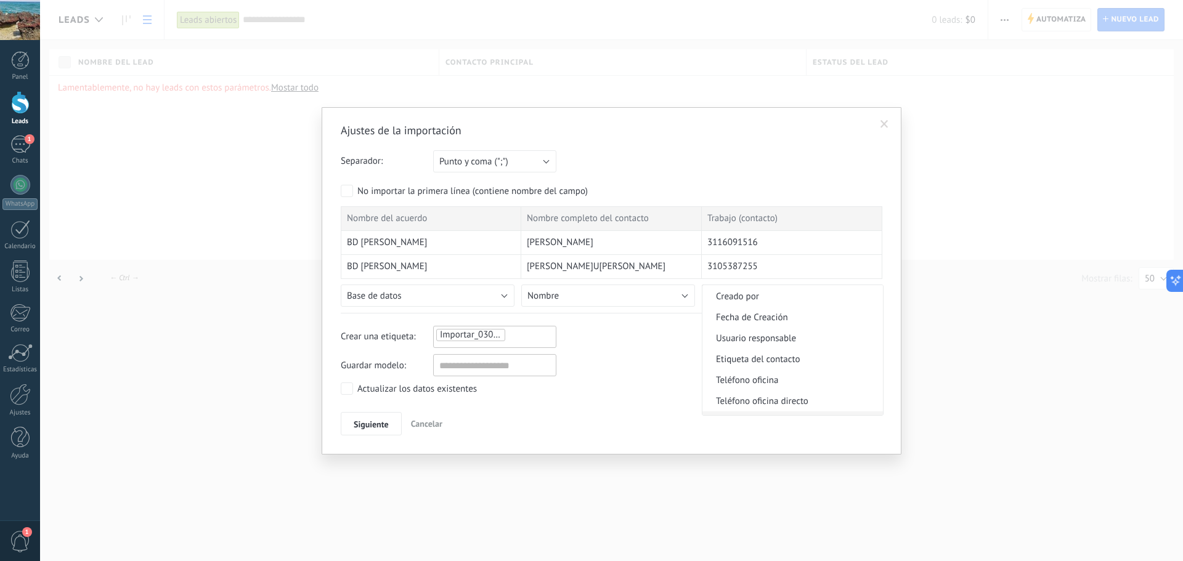
scroll to position [246, 0]
click at [809, 360] on span "Teléfono celular" at bounding box center [790, 361] width 177 height 12
click at [378, 426] on span "Siguiente" at bounding box center [371, 424] width 35 height 9
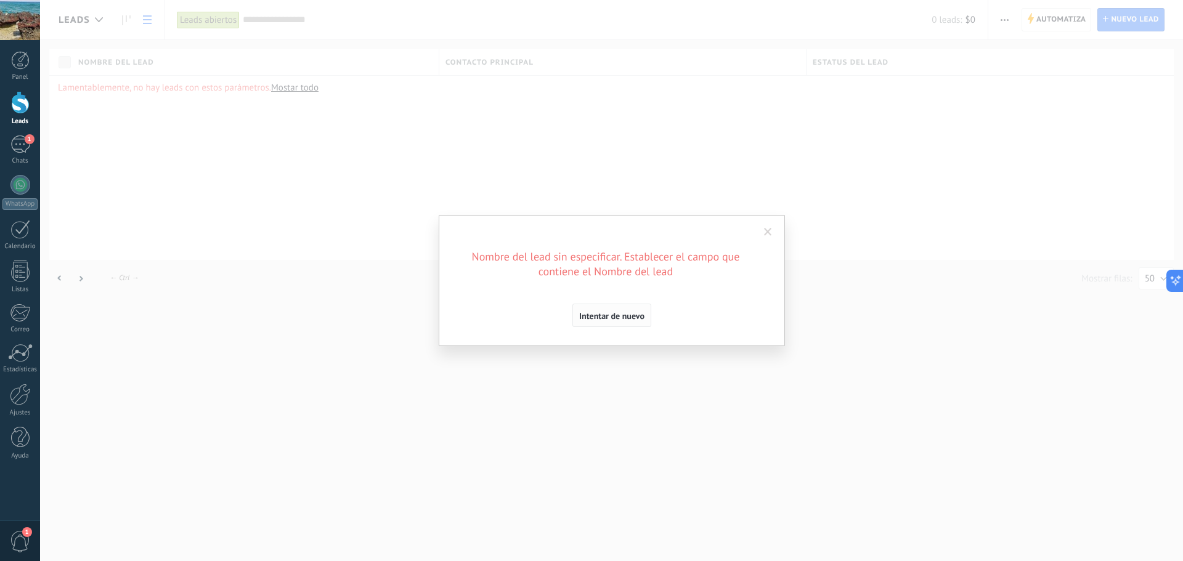
click at [617, 326] on button "Intentar de nuevo" at bounding box center [611, 315] width 79 height 23
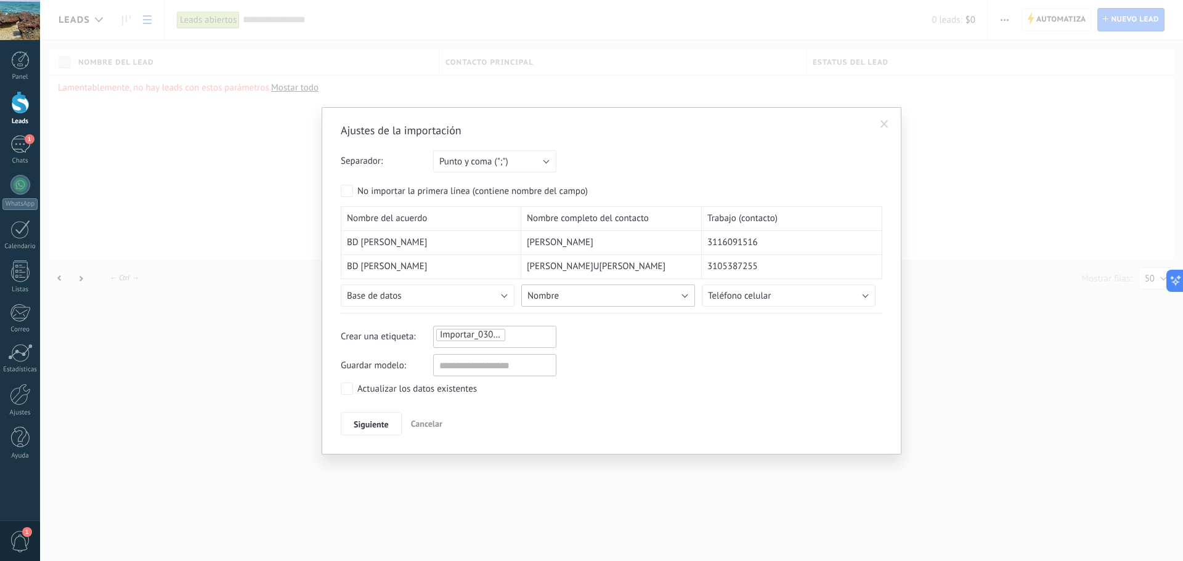
click at [686, 294] on button "Nombre" at bounding box center [608, 296] width 174 height 22
click at [614, 334] on span "Nombre del lead" at bounding box center [610, 330] width 177 height 12
click at [382, 424] on span "Siguiente" at bounding box center [371, 424] width 35 height 9
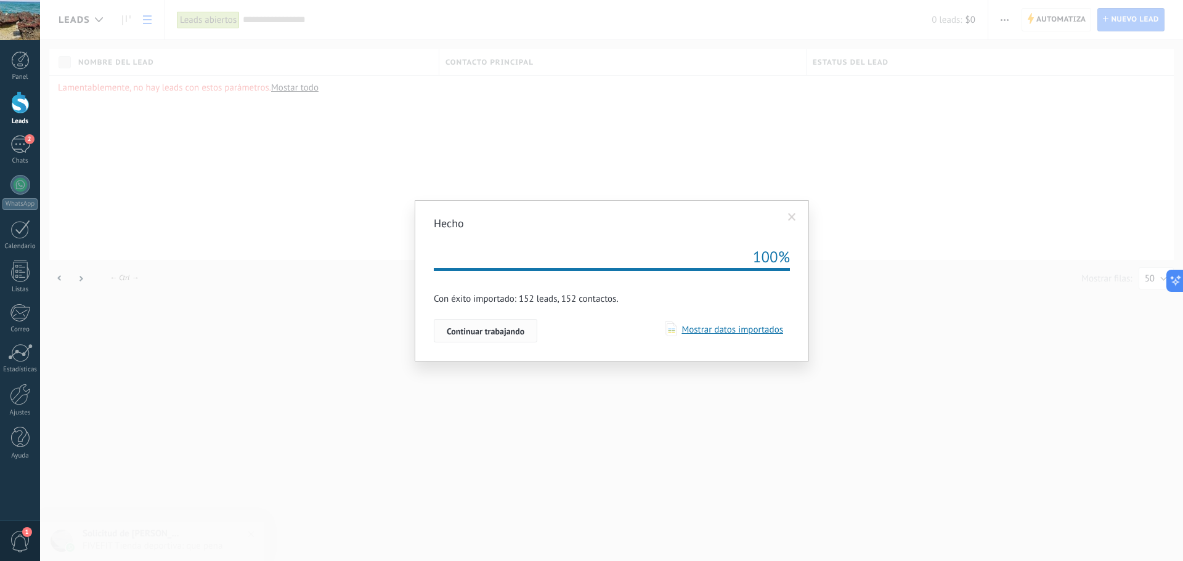
click at [493, 332] on span "Continuar trabajando" at bounding box center [486, 331] width 78 height 9
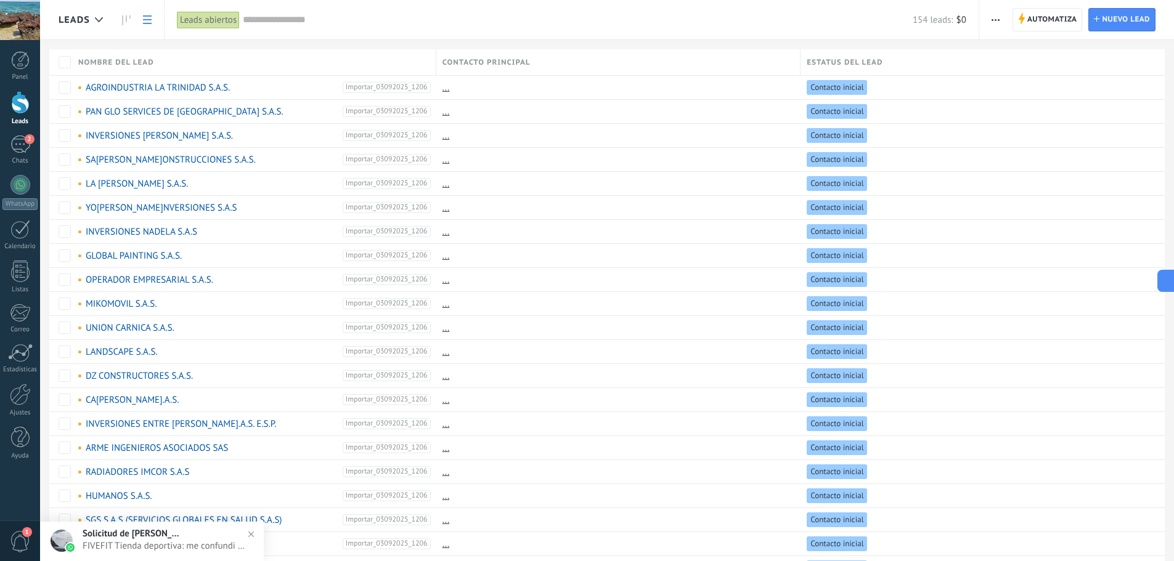
click at [837, 60] on span "Estatus del lead" at bounding box center [845, 63] width 76 height 12
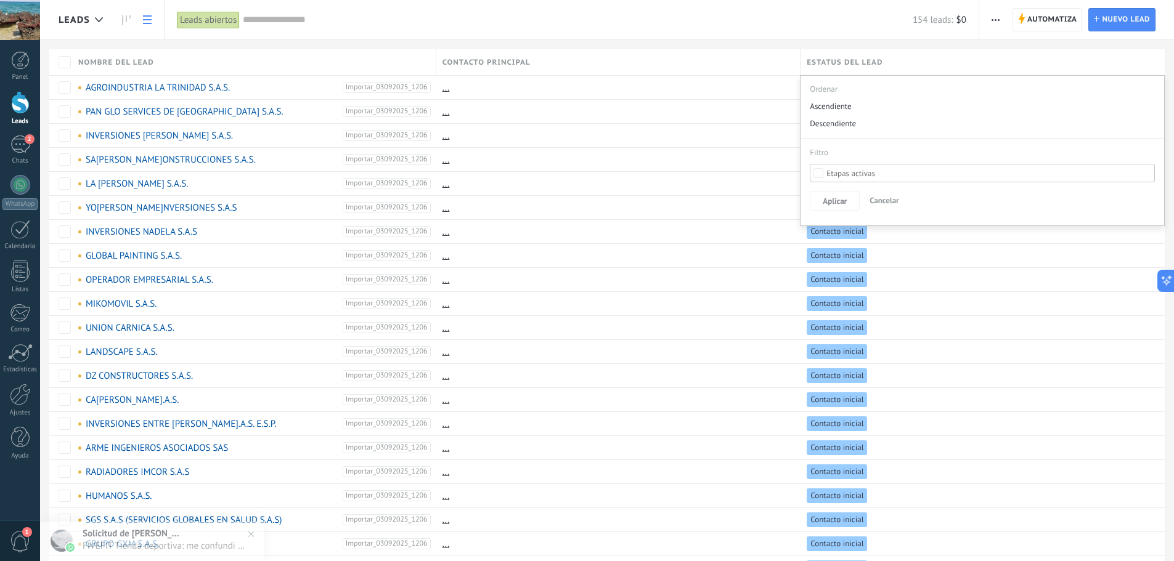
click at [1004, 15] on div at bounding box center [587, 20] width 1174 height 40
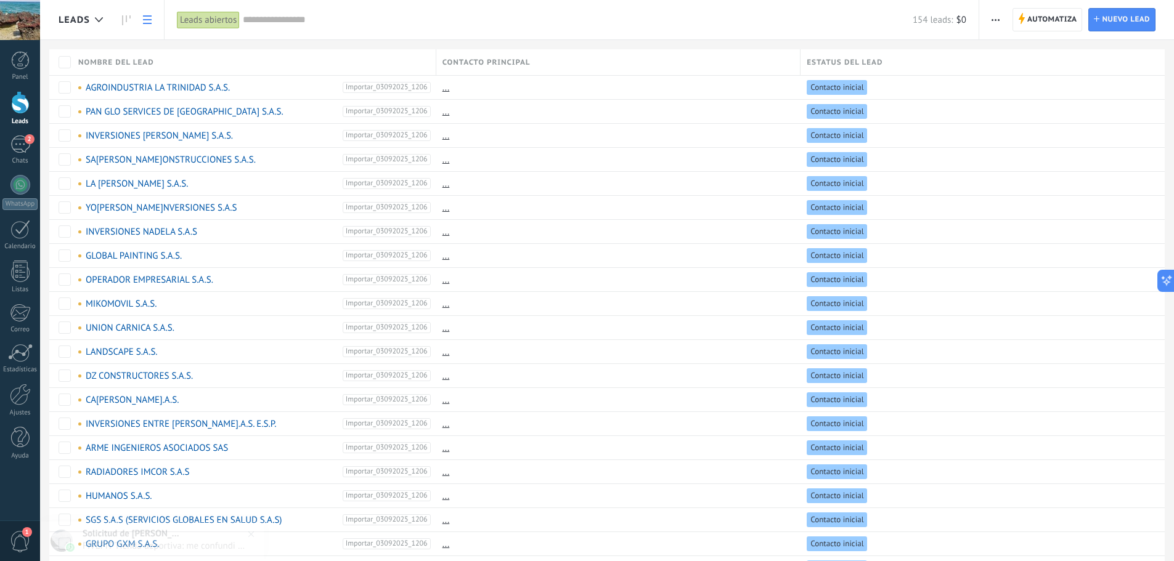
click at [993, 21] on span "button" at bounding box center [995, 19] width 8 height 23
click at [1037, 76] on span "Editar embudo" at bounding box center [1032, 77] width 58 height 25
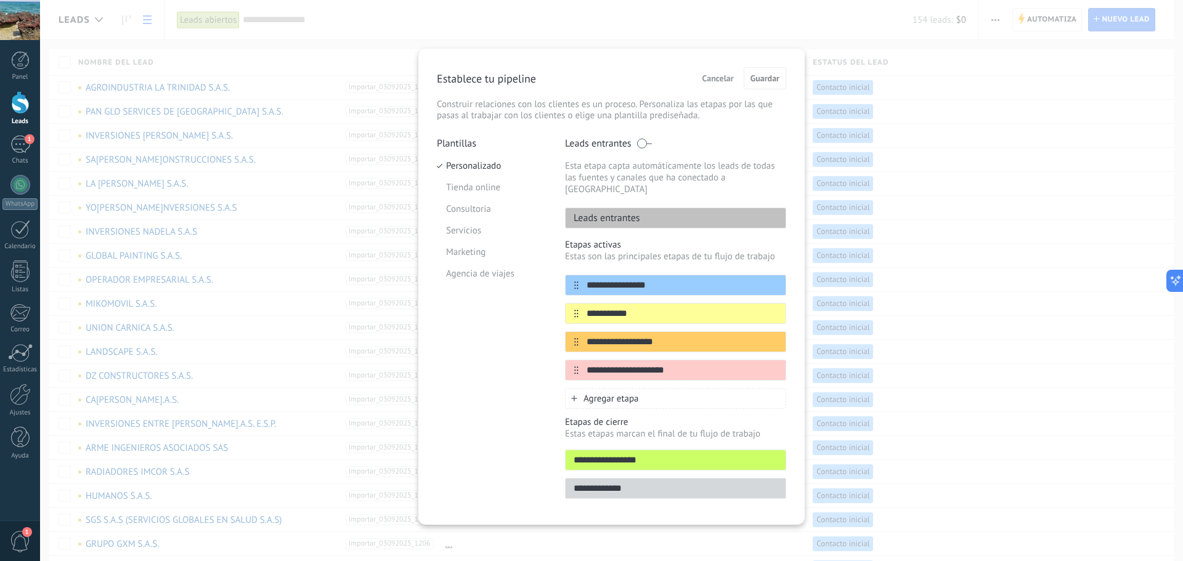
click at [714, 83] on span "Cancelar" at bounding box center [717, 78] width 31 height 9
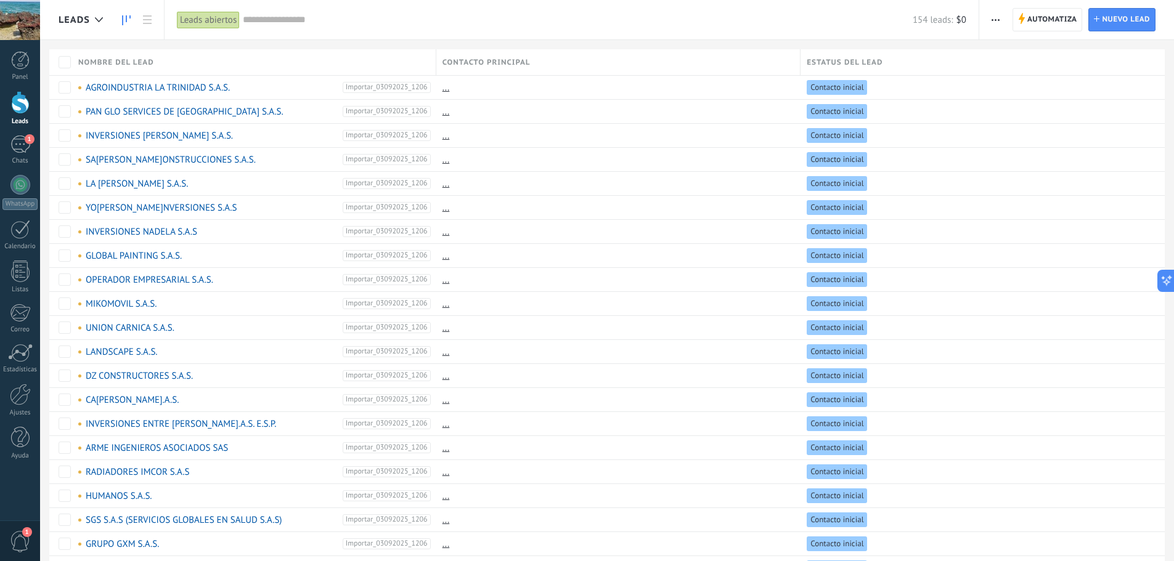
click at [125, 23] on icon at bounding box center [126, 20] width 9 height 10
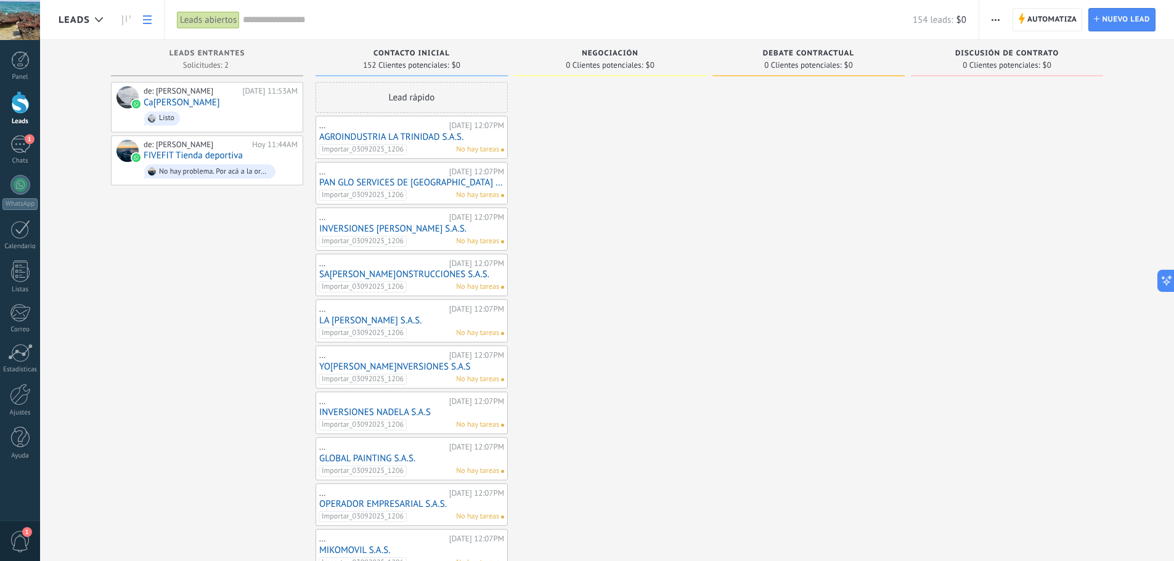
click at [144, 22] on icon at bounding box center [147, 19] width 9 height 9
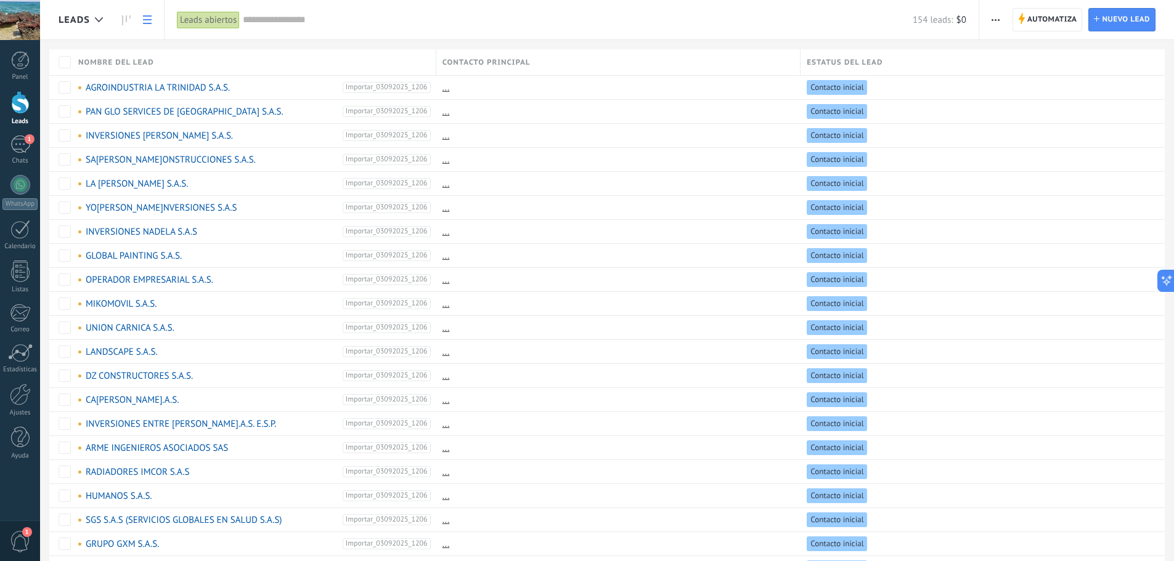
click at [994, 19] on icon "button" at bounding box center [995, 20] width 8 height 2
click at [1045, 131] on span "Ajustes de la lista" at bounding box center [1038, 127] width 70 height 25
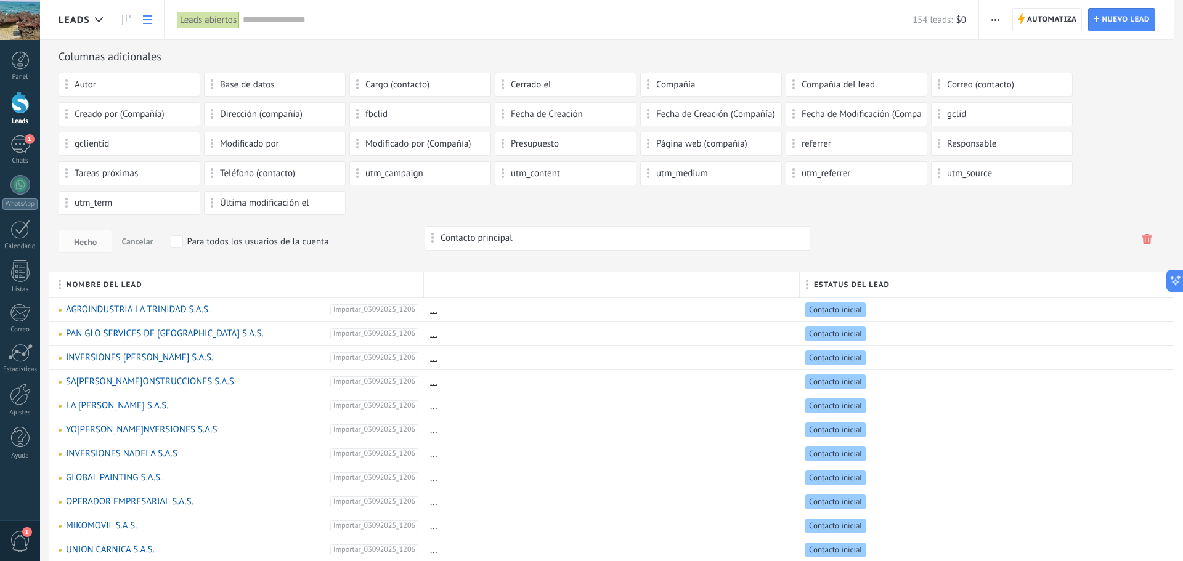
drag, startPoint x: 468, startPoint y: 286, endPoint x: 470, endPoint y: 233, distance: 53.0
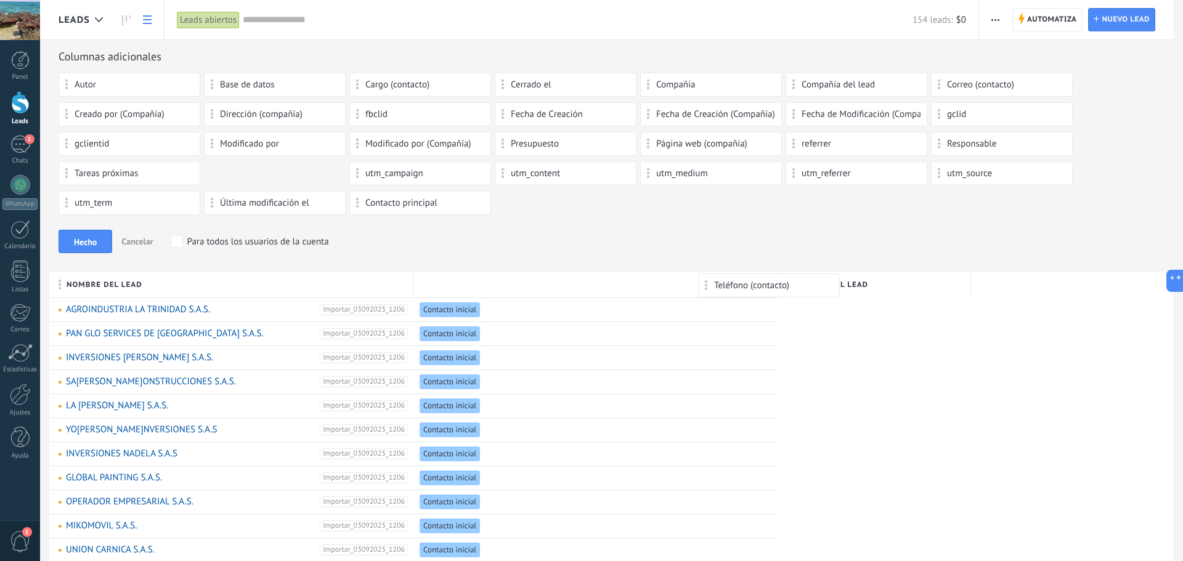
drag, startPoint x: 281, startPoint y: 174, endPoint x: 772, endPoint y: 280, distance: 502.4
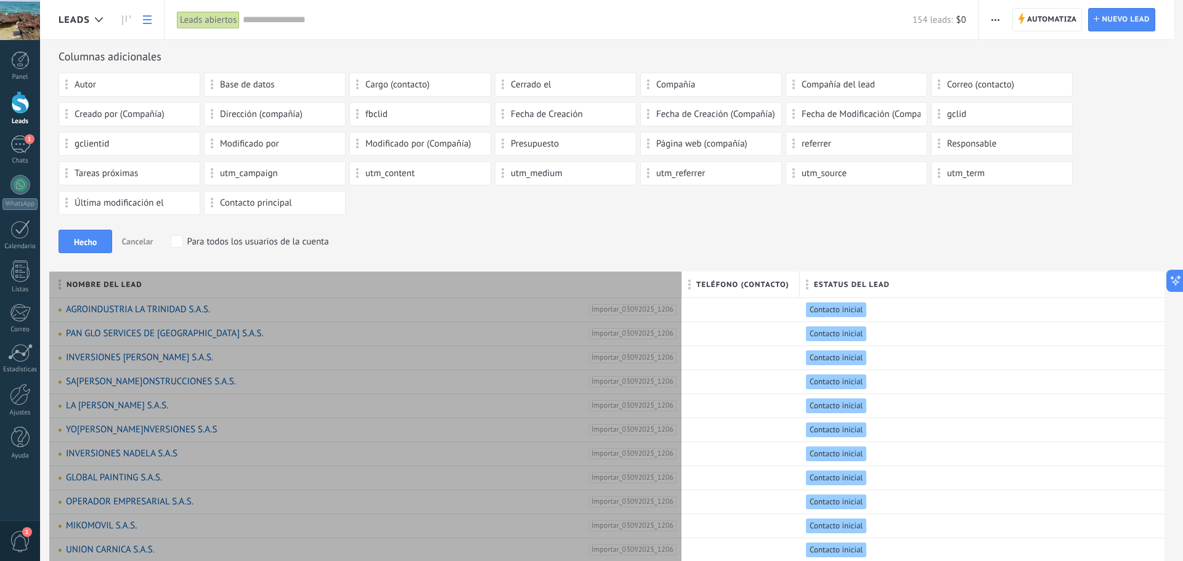
scroll to position [12, 0]
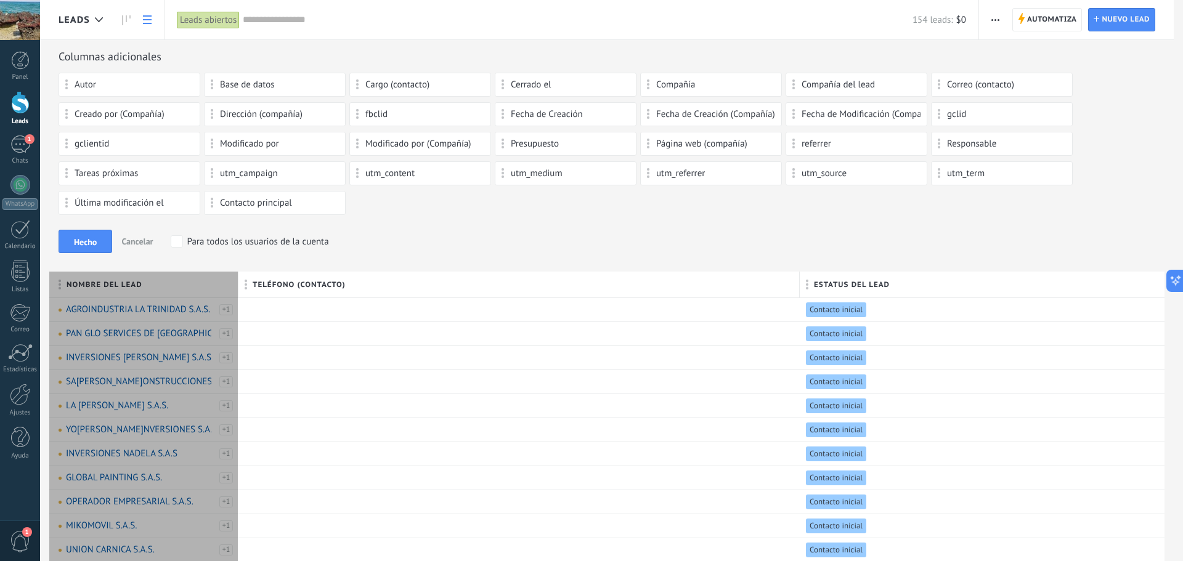
drag, startPoint x: 691, startPoint y: 280, endPoint x: 218, endPoint y: 279, distance: 473.3
click at [232, 282] on div at bounding box center [239, 285] width 14 height 23
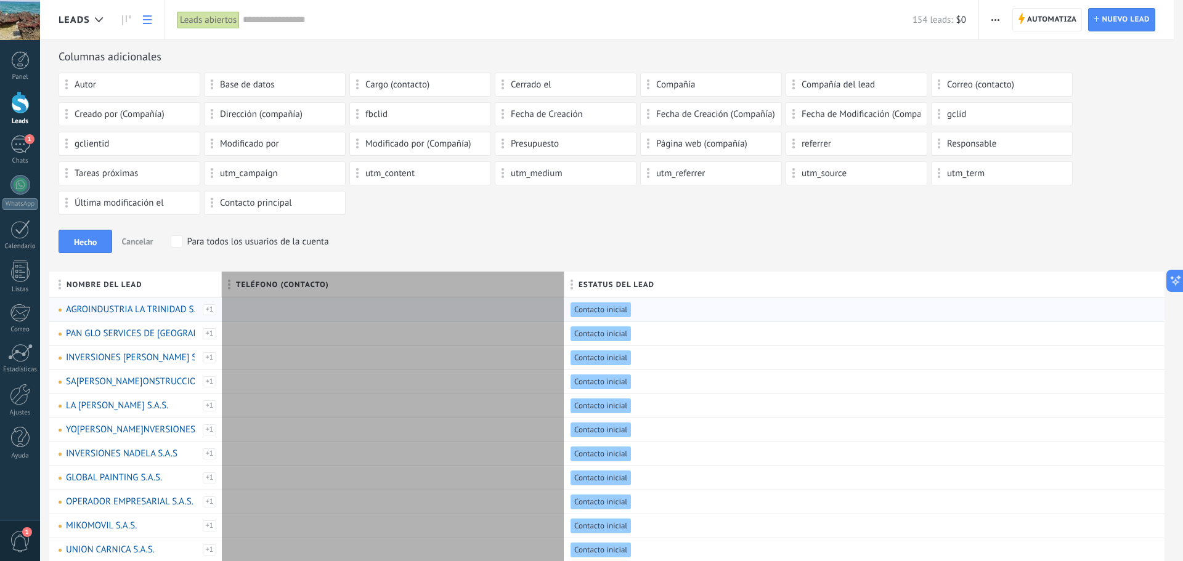
drag, startPoint x: 723, startPoint y: 283, endPoint x: 372, endPoint y: 300, distance: 352.3
click at [375, 298] on div "Teléfono (contacto)" at bounding box center [393, 285] width 343 height 26
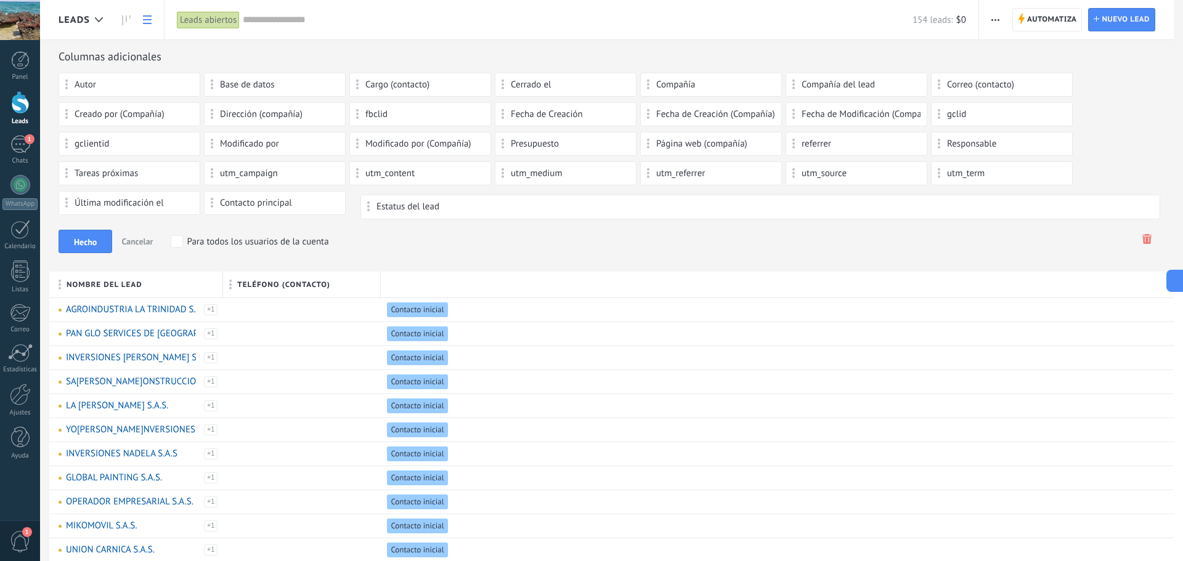
drag, startPoint x: 433, startPoint y: 283, endPoint x: 411, endPoint y: 191, distance: 95.1
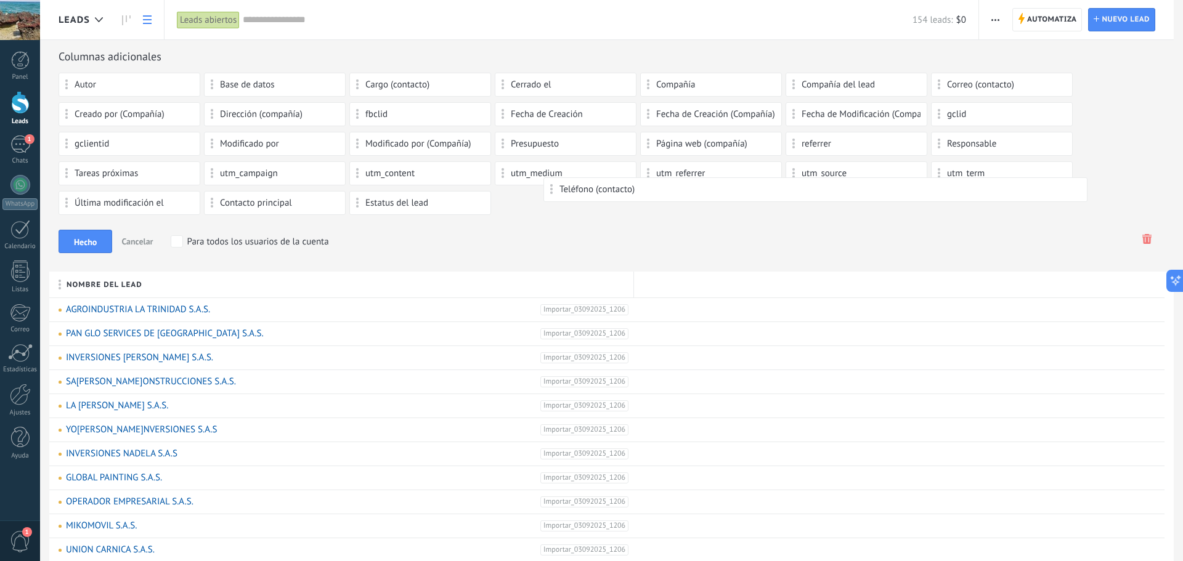
drag, startPoint x: 675, startPoint y: 284, endPoint x: 584, endPoint y: 190, distance: 131.2
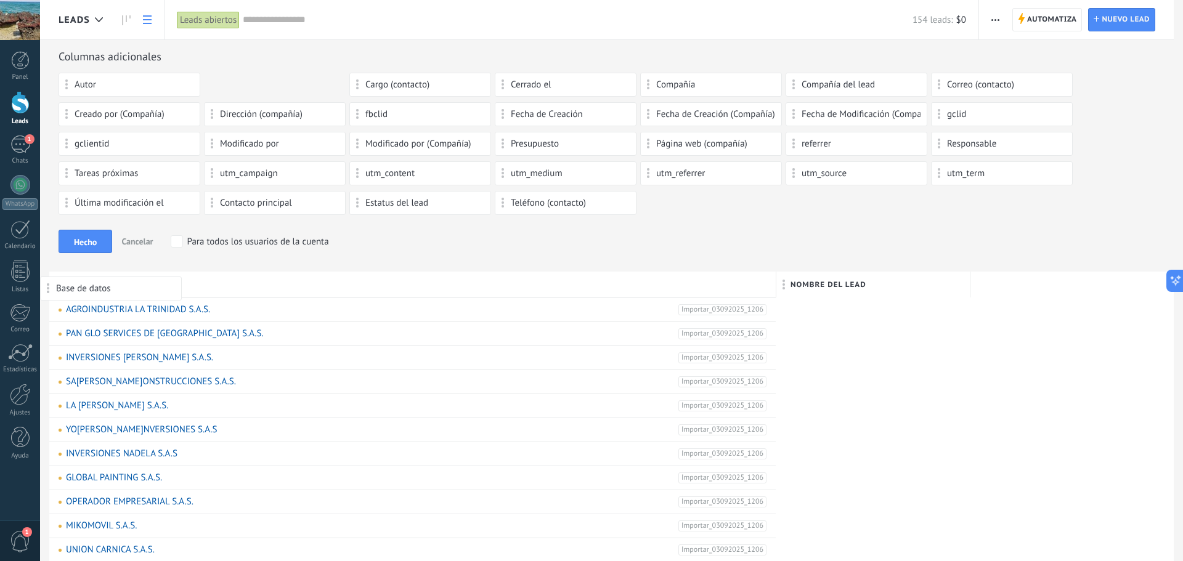
drag, startPoint x: 254, startPoint y: 83, endPoint x: 80, endPoint y: 283, distance: 264.7
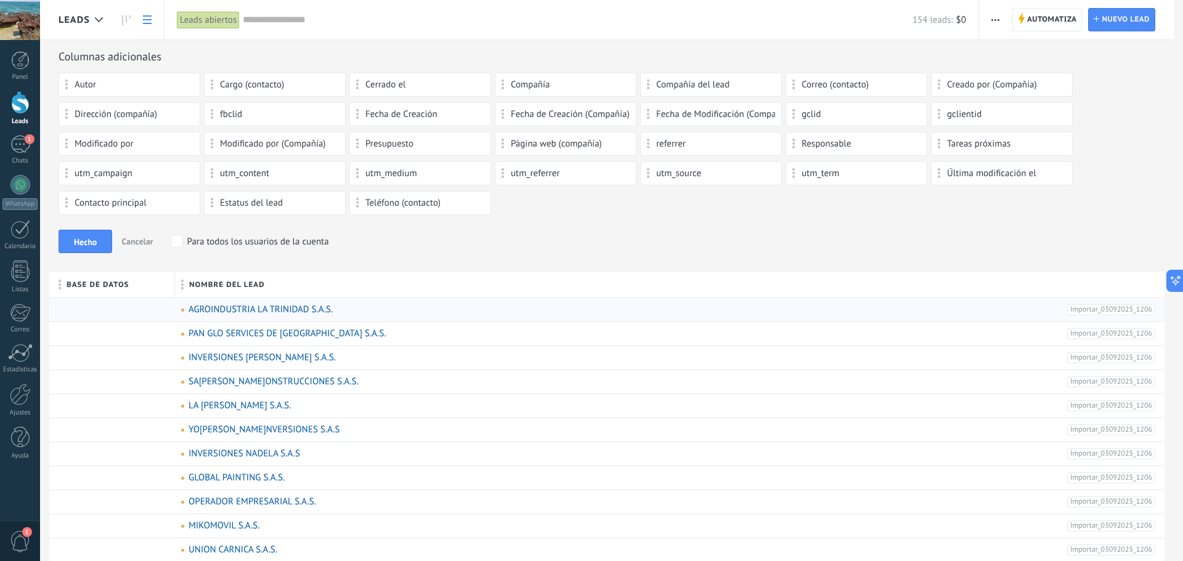
click at [260, 312] on link "AGROINDUSTRIA LA TRINIDAD S.A.S." at bounding box center [261, 310] width 144 height 12
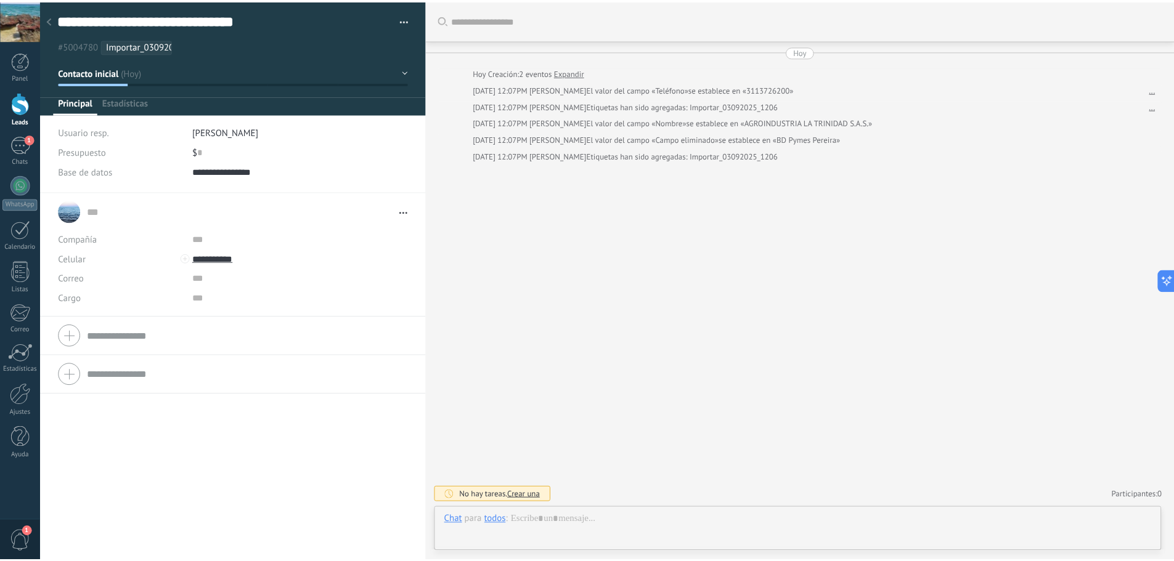
scroll to position [18, 0]
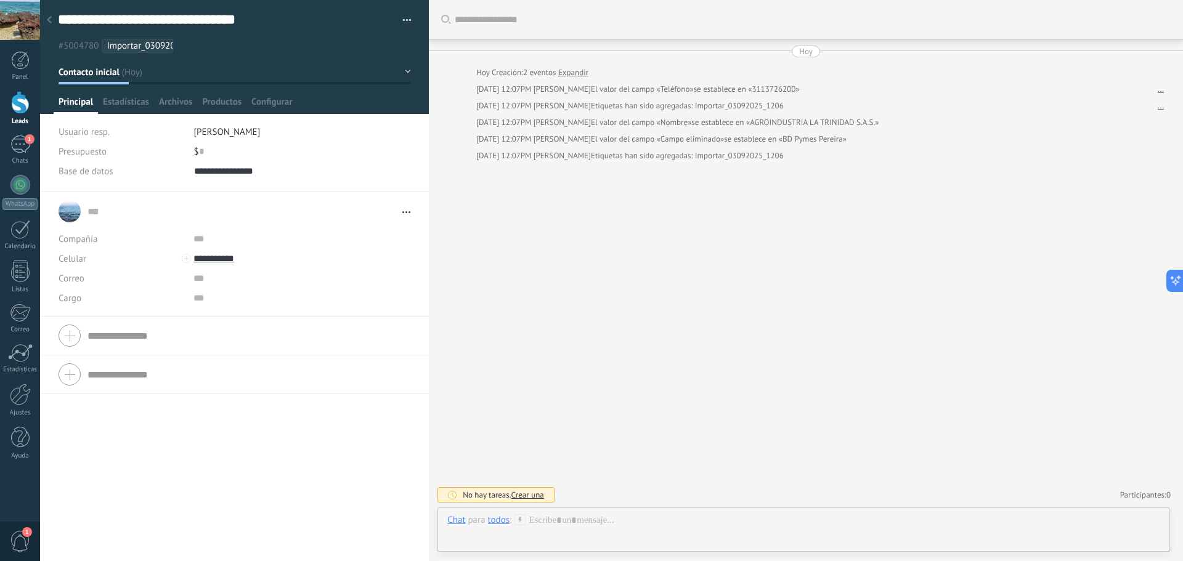
click at [49, 22] on icon at bounding box center [49, 19] width 5 height 7
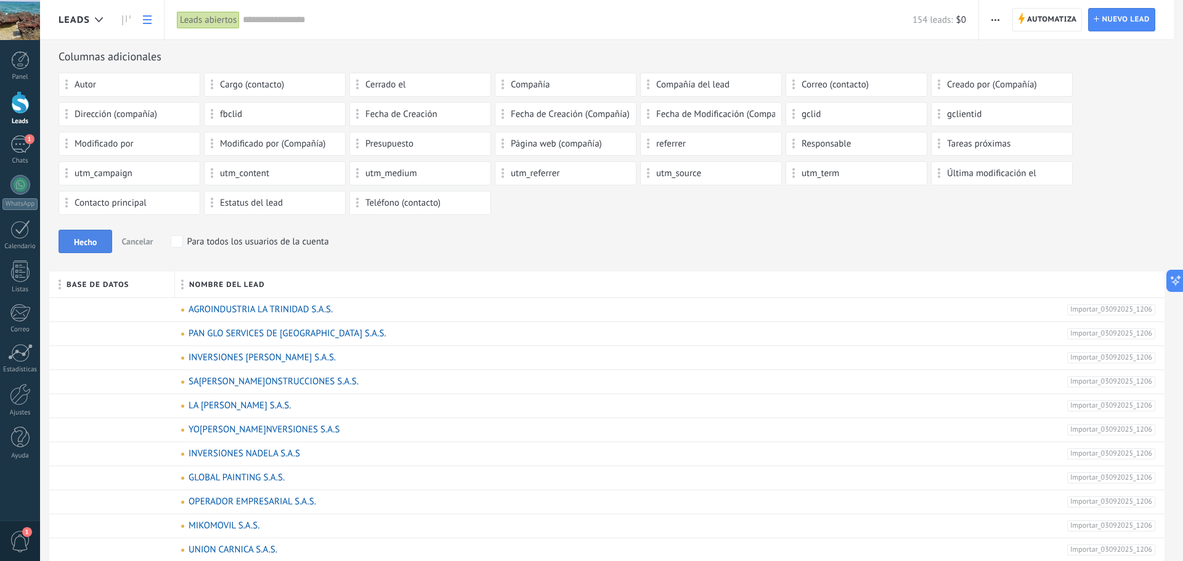
click at [84, 234] on button "Hecho" at bounding box center [86, 241] width 54 height 23
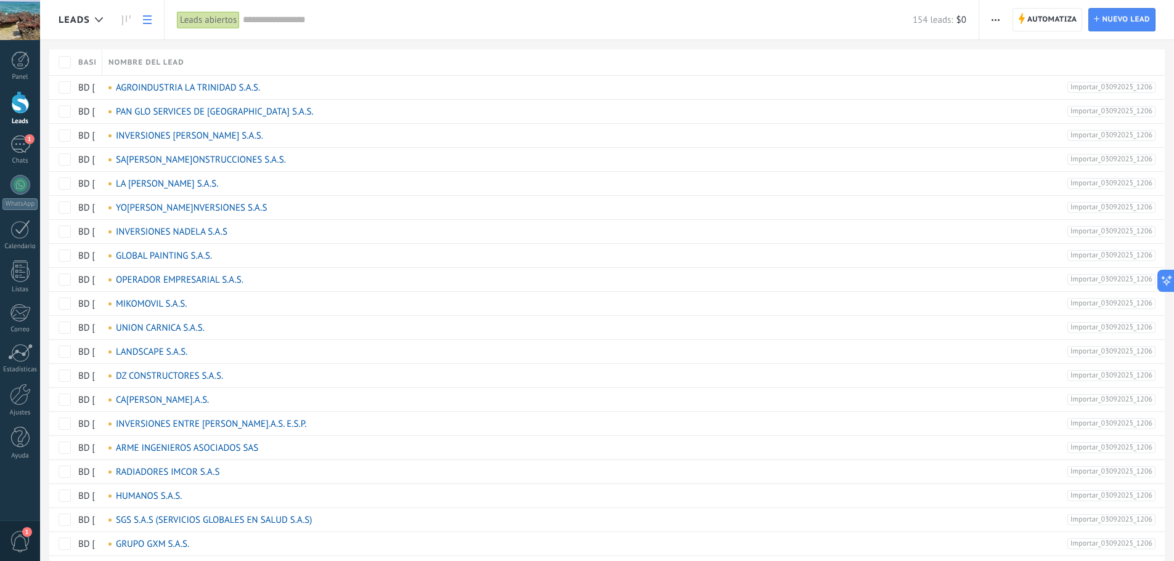
type textarea "**********"
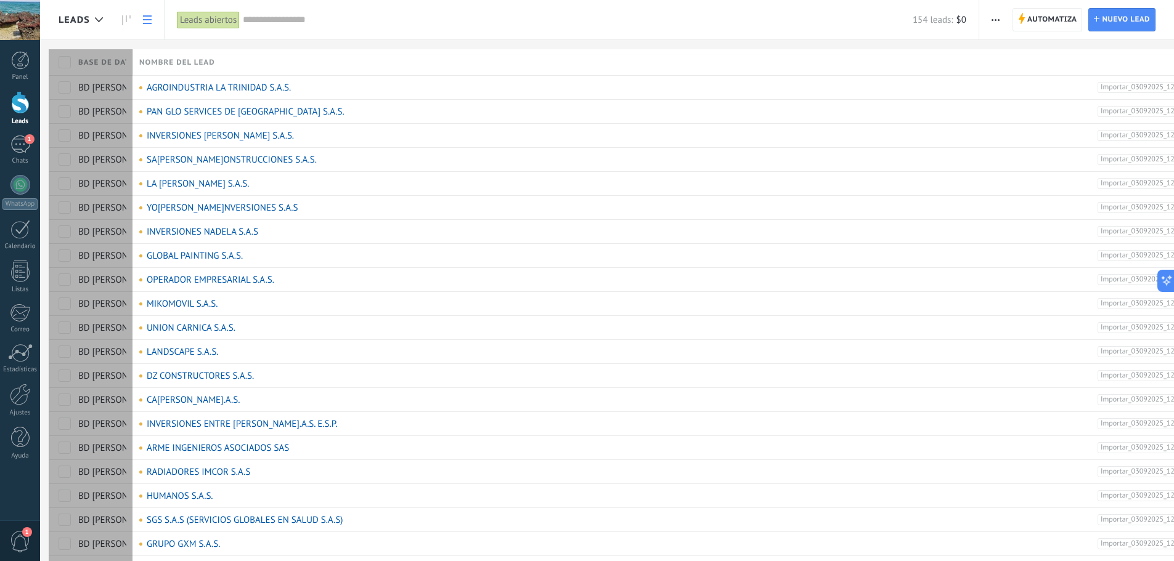
scroll to position [18, 0]
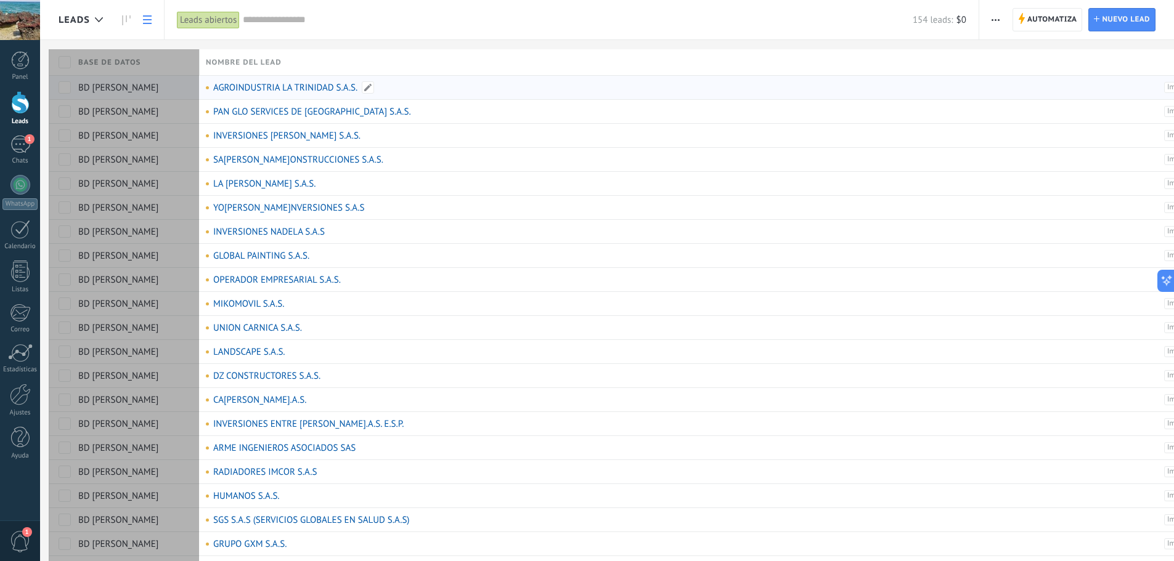
drag, startPoint x: 130, startPoint y: 54, endPoint x: 231, endPoint y: 78, distance: 103.9
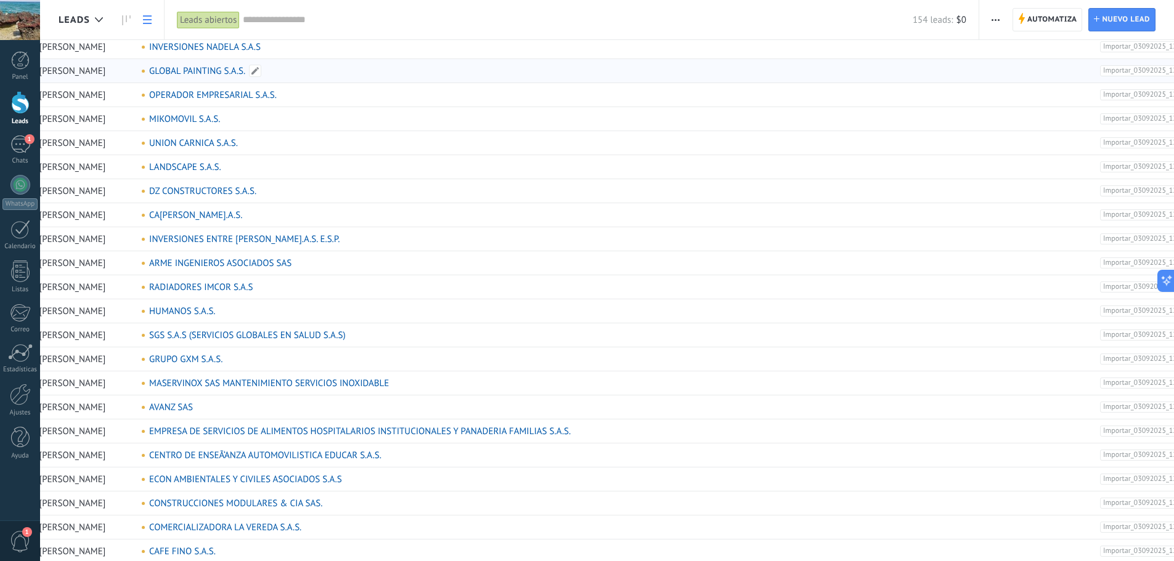
scroll to position [0, 86]
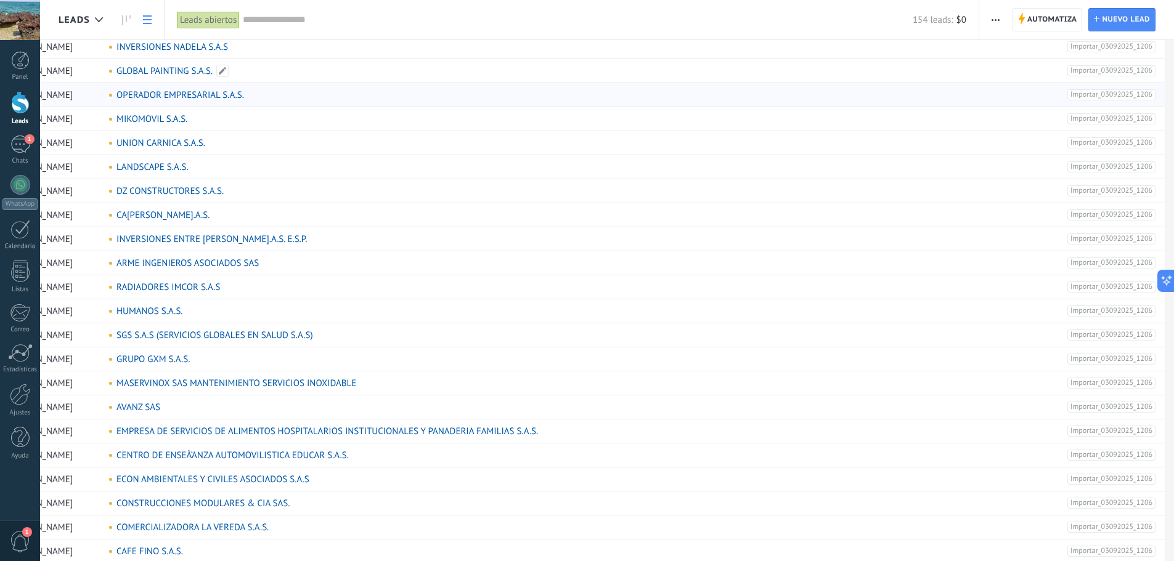
drag, startPoint x: 522, startPoint y: 122, endPoint x: 1155, endPoint y: 83, distance: 634.7
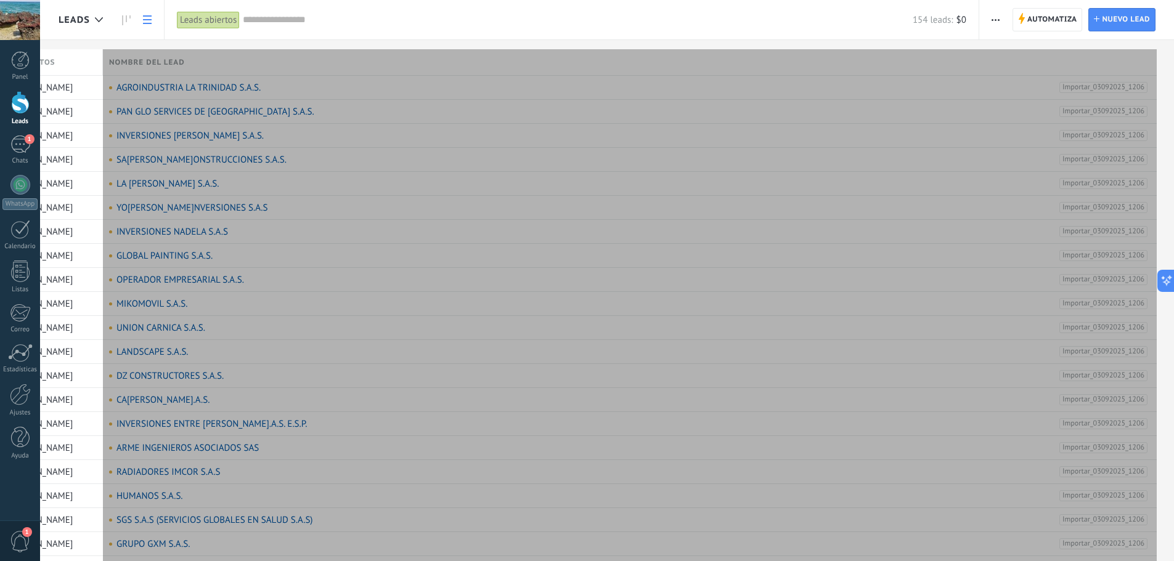
scroll to position [0, 82]
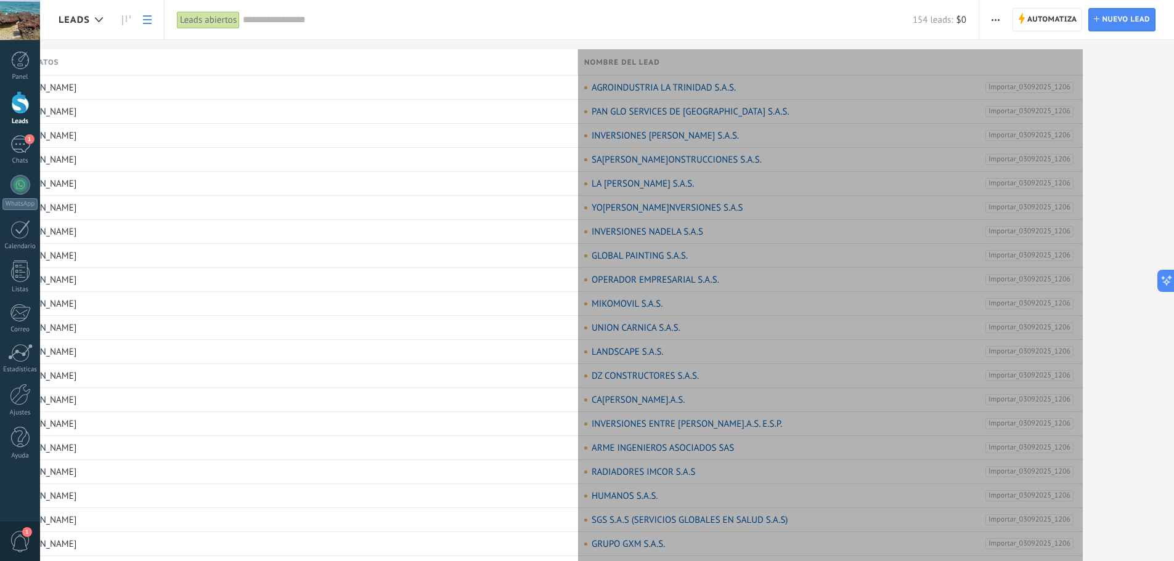
drag, startPoint x: 1164, startPoint y: 61, endPoint x: 607, endPoint y: 96, distance: 558.2
click at [607, 75] on div "Nombre del lead" at bounding box center [830, 62] width 505 height 26
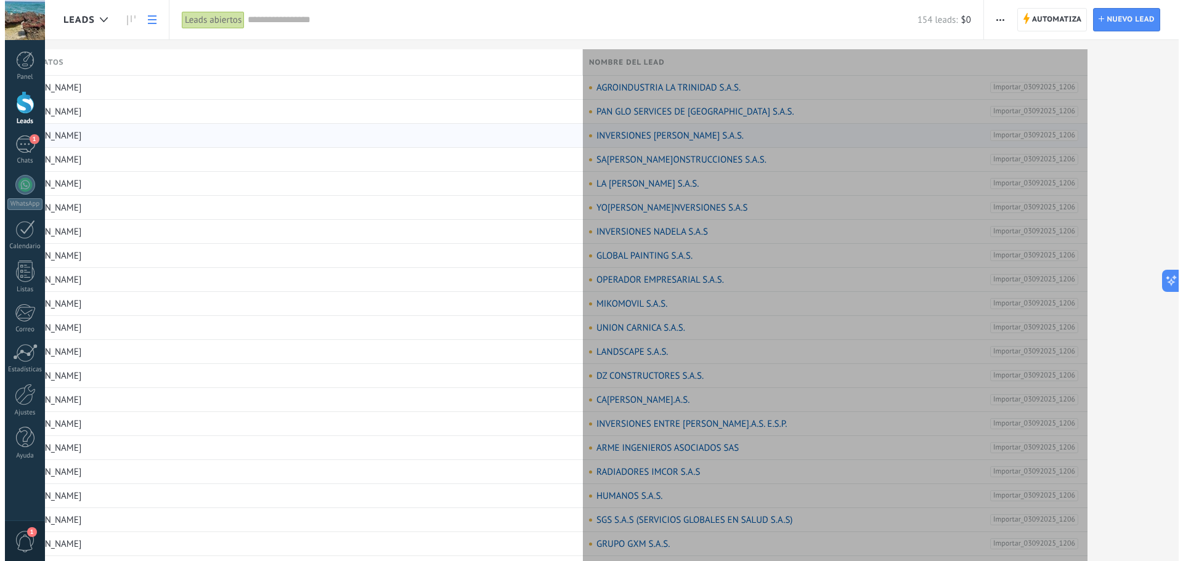
scroll to position [0, 0]
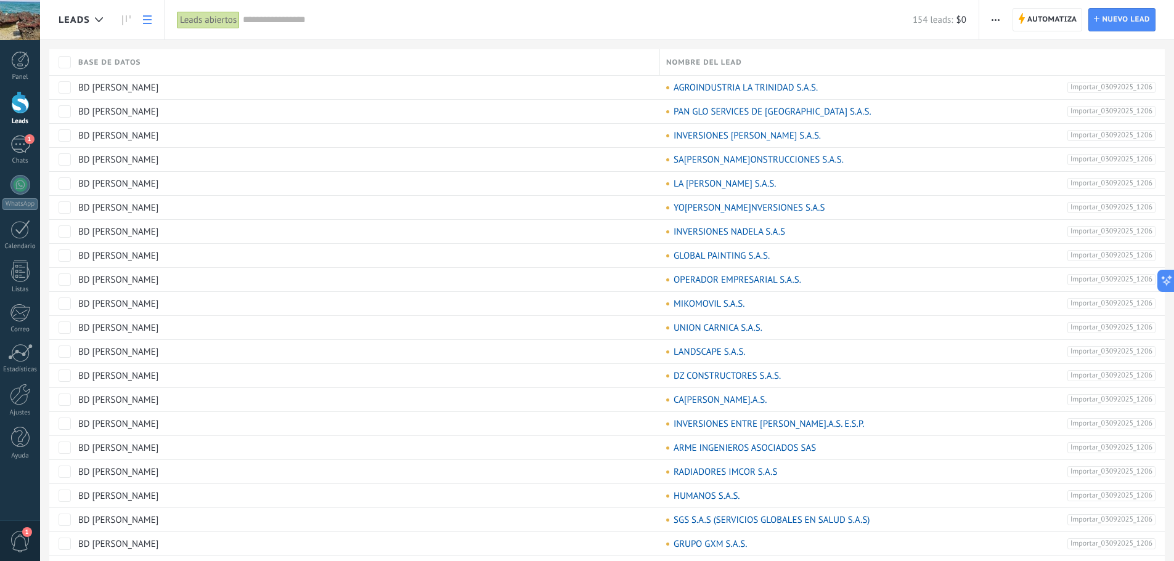
click at [993, 21] on span "button" at bounding box center [995, 19] width 8 height 23
click at [1043, 132] on span "Ajustes de la lista" at bounding box center [1038, 127] width 70 height 25
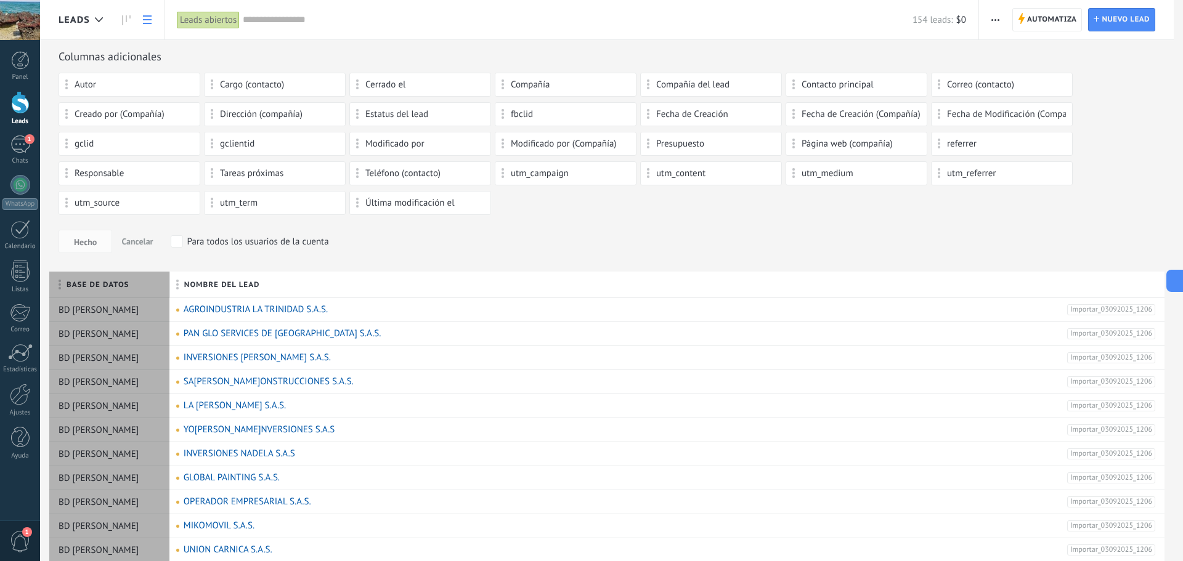
drag, startPoint x: 648, startPoint y: 286, endPoint x: 168, endPoint y: 306, distance: 480.4
click at [168, 298] on div "Base de datos" at bounding box center [109, 285] width 121 height 26
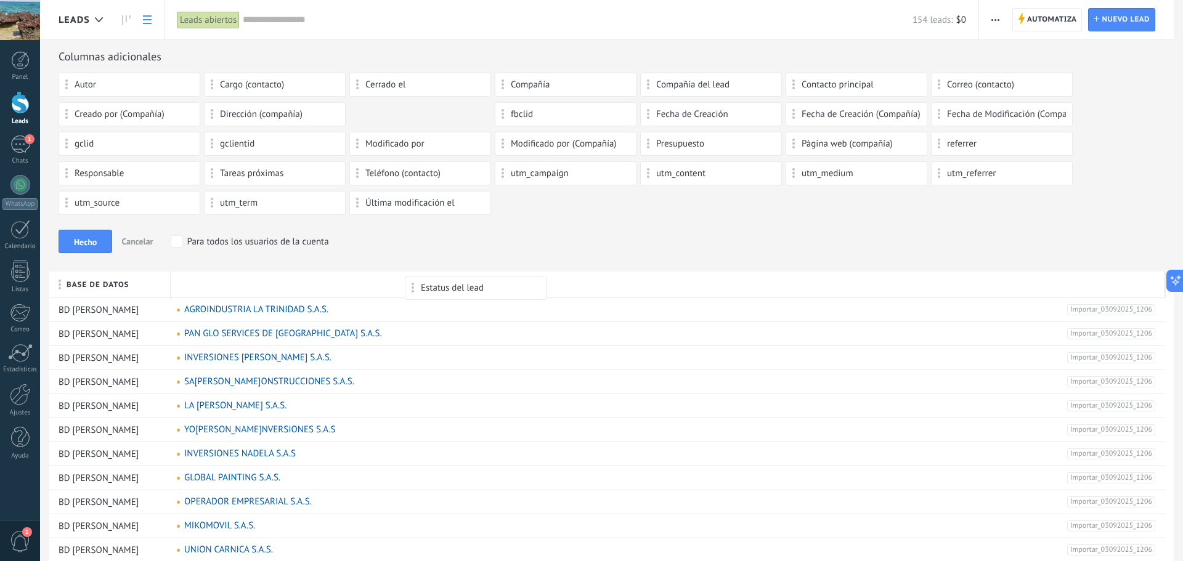
drag, startPoint x: 420, startPoint y: 115, endPoint x: 475, endPoint y: 282, distance: 176.0
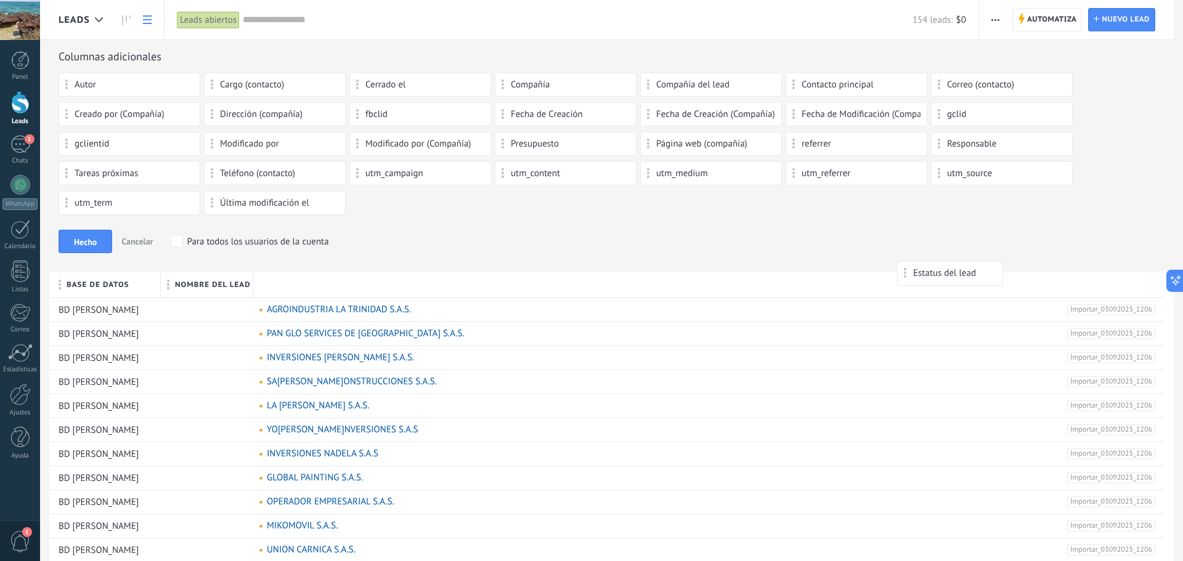
drag, startPoint x: 229, startPoint y: 293, endPoint x: 1097, endPoint y: 283, distance: 868.3
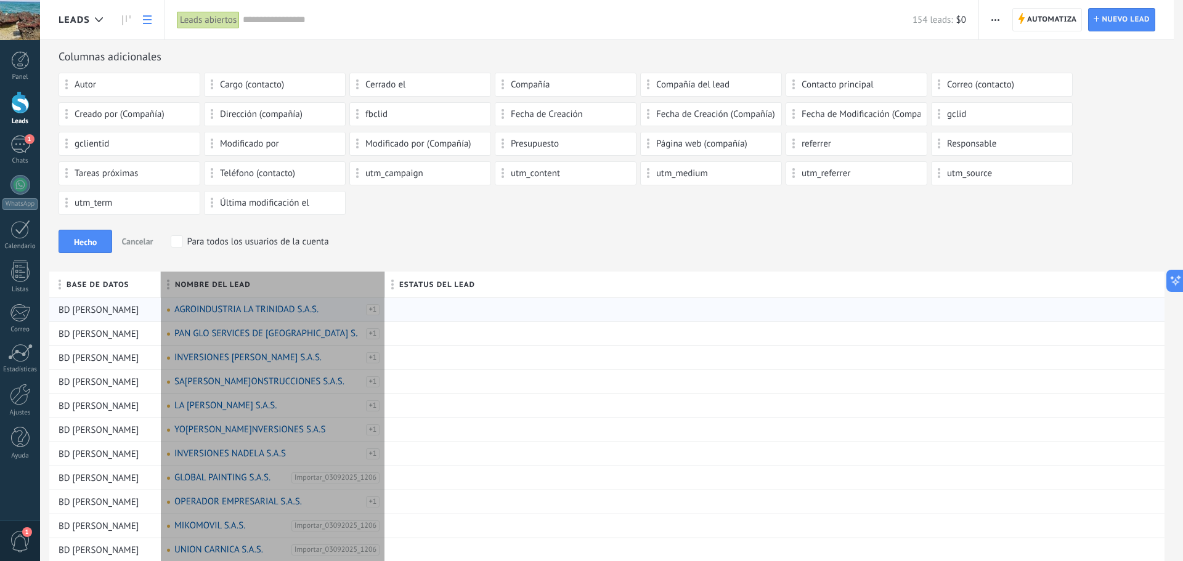
drag, startPoint x: 1072, startPoint y: 281, endPoint x: 385, endPoint y: 304, distance: 687.5
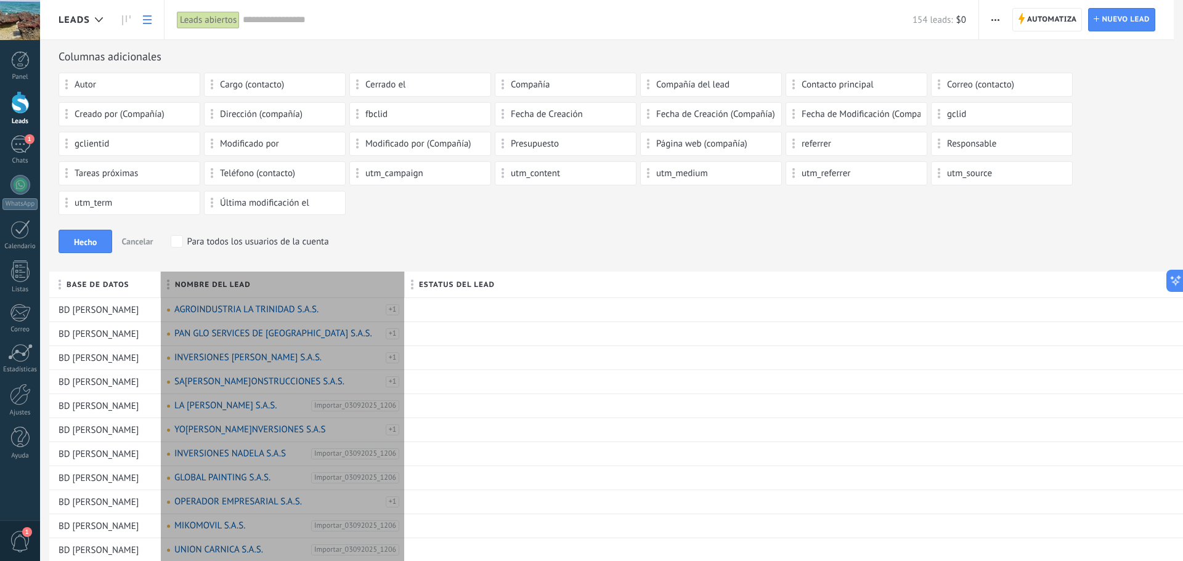
drag, startPoint x: 385, startPoint y: 282, endPoint x: 411, endPoint y: 275, distance: 27.5
click at [411, 275] on div at bounding box center [405, 285] width 14 height 23
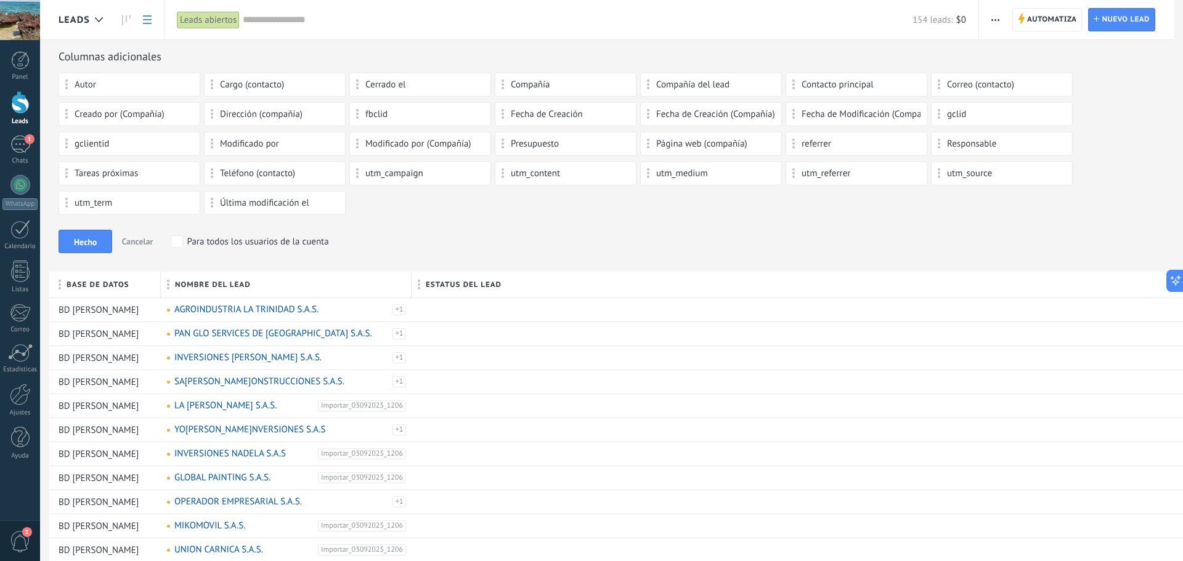
click at [993, 21] on span "button" at bounding box center [995, 19] width 8 height 23
click at [1013, 52] on span "Nueva difusión" at bounding box center [1032, 52] width 59 height 25
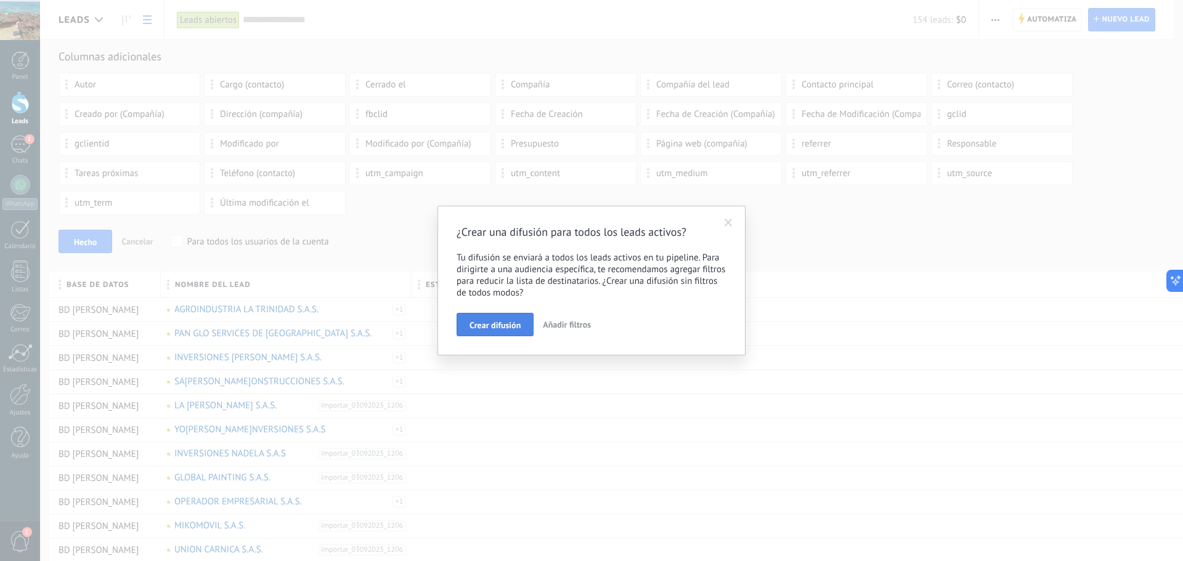
click at [479, 327] on span "Crear difusión" at bounding box center [495, 325] width 51 height 9
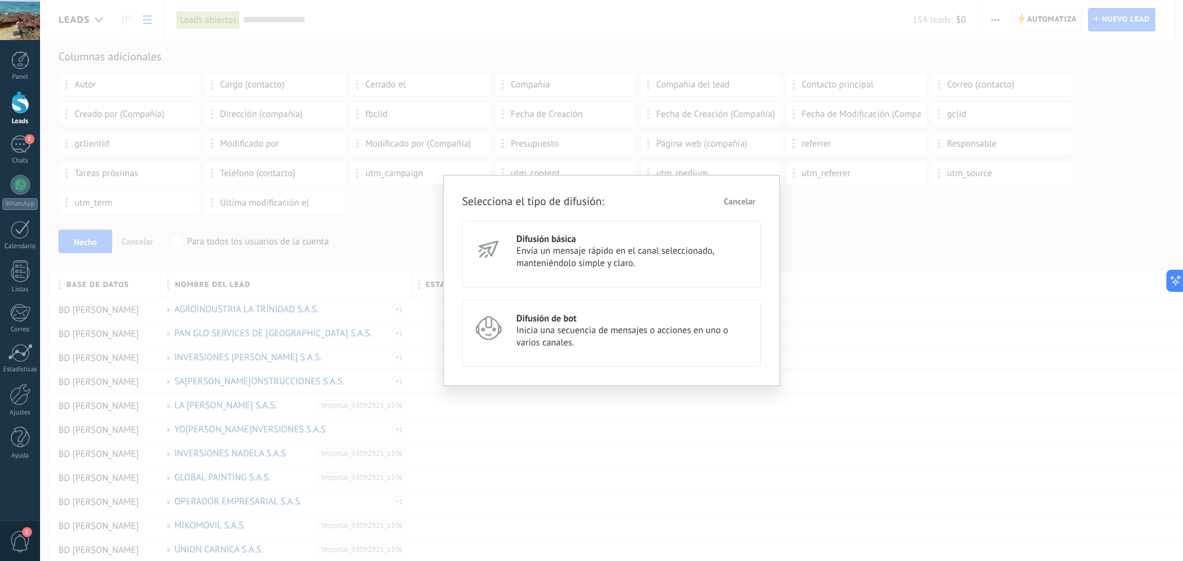
click at [559, 243] on h3 "Difusión básica" at bounding box center [633, 240] width 234 height 12
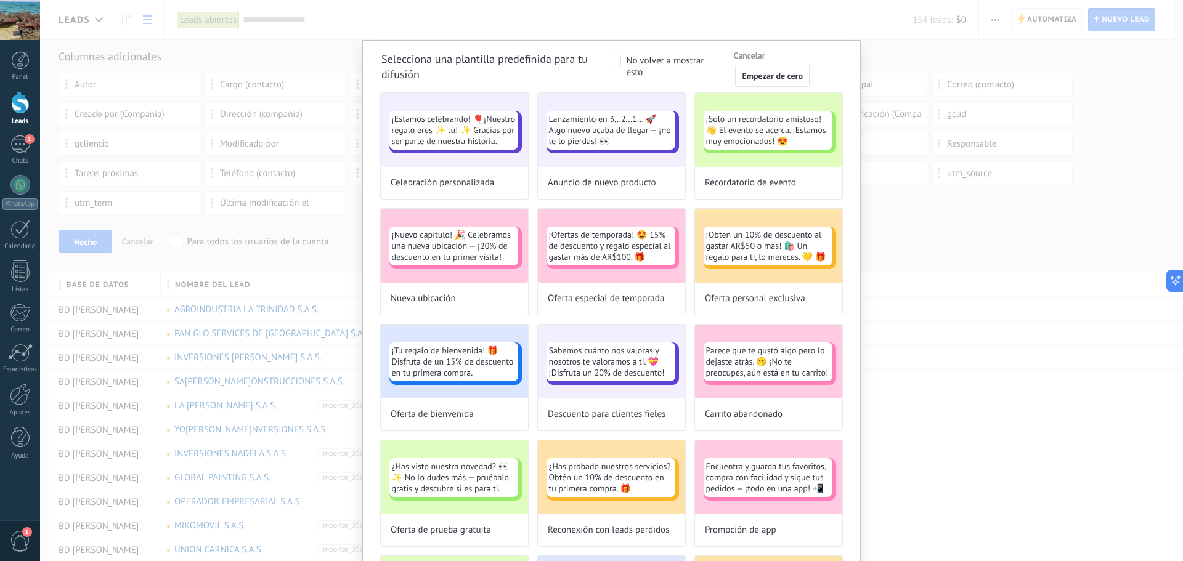
click at [611, 60] on span at bounding box center [615, 61] width 12 height 12
drag, startPoint x: 614, startPoint y: 61, endPoint x: 607, endPoint y: 63, distance: 7.2
click at [611, 62] on span at bounding box center [615, 61] width 12 height 12
click at [749, 76] on span "Empezar de cero" at bounding box center [772, 75] width 61 height 9
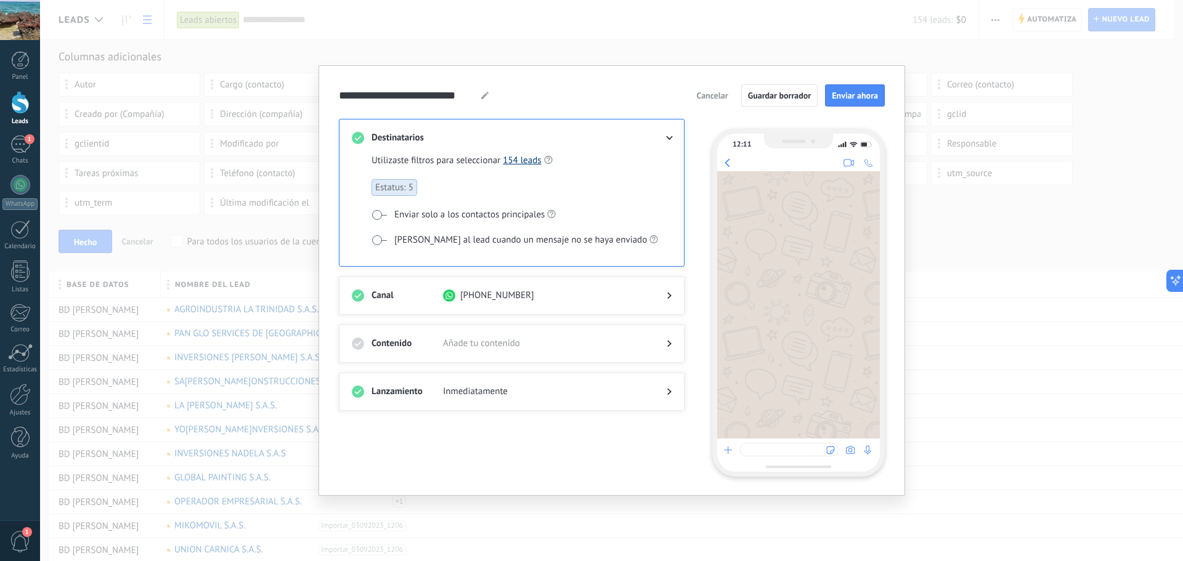
click at [518, 160] on link "154 leads" at bounding box center [522, 161] width 38 height 12
click at [375, 236] on span at bounding box center [379, 240] width 15 height 10
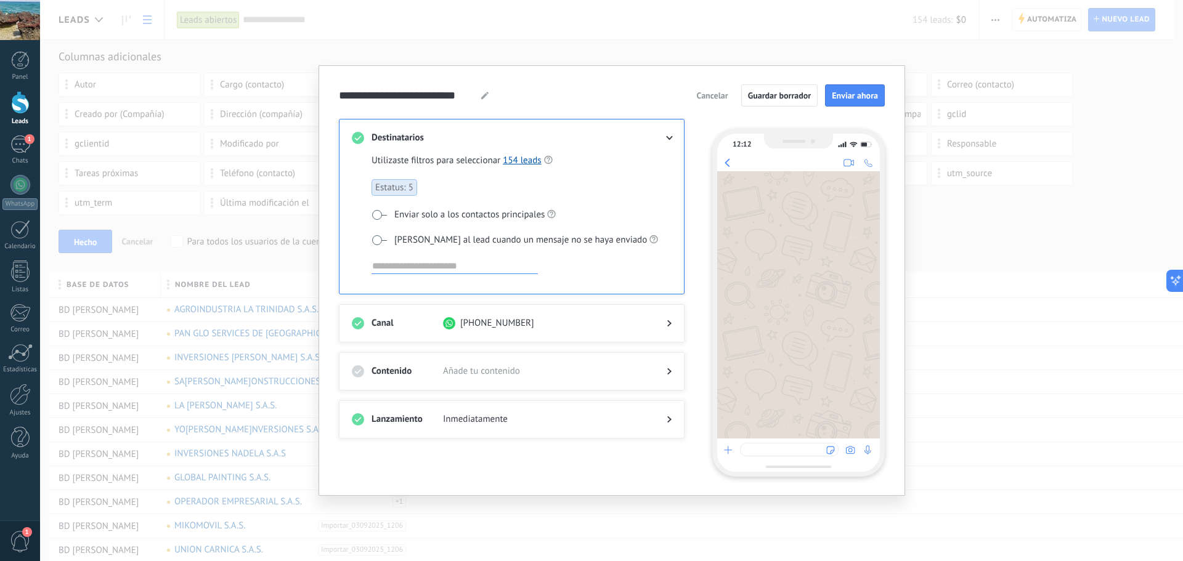
click at [375, 236] on span at bounding box center [379, 240] width 15 height 10
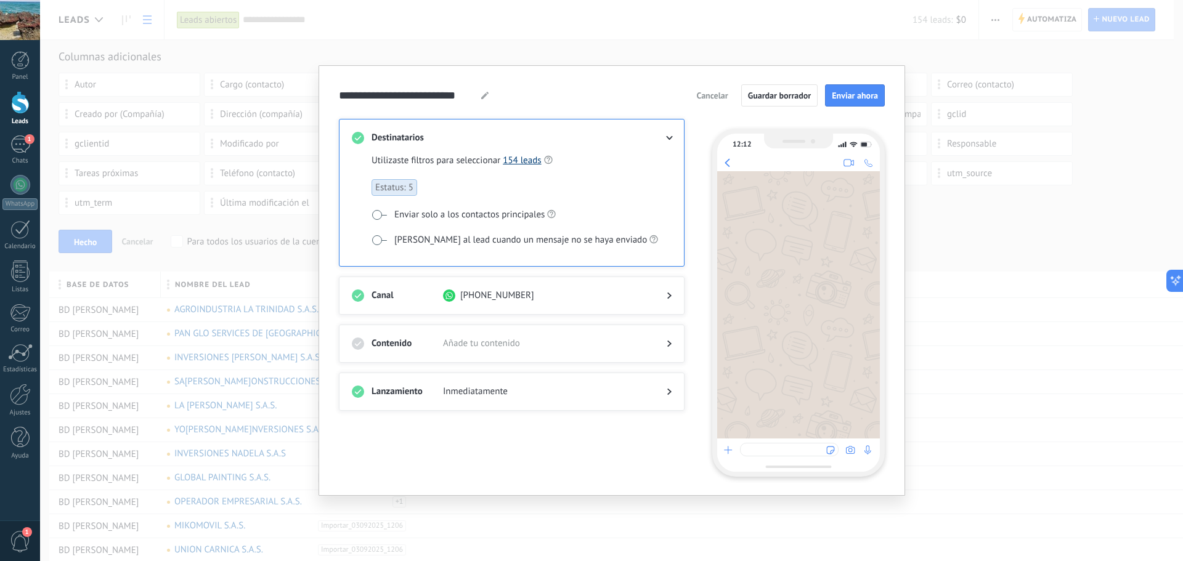
click at [518, 160] on link "154 leads" at bounding box center [522, 161] width 38 height 12
click at [481, 96] on div "**********" at bounding box center [414, 95] width 150 height 15
click at [484, 96] on use at bounding box center [484, 95] width 7 height 7
click at [468, 97] on input "**********" at bounding box center [408, 95] width 139 height 14
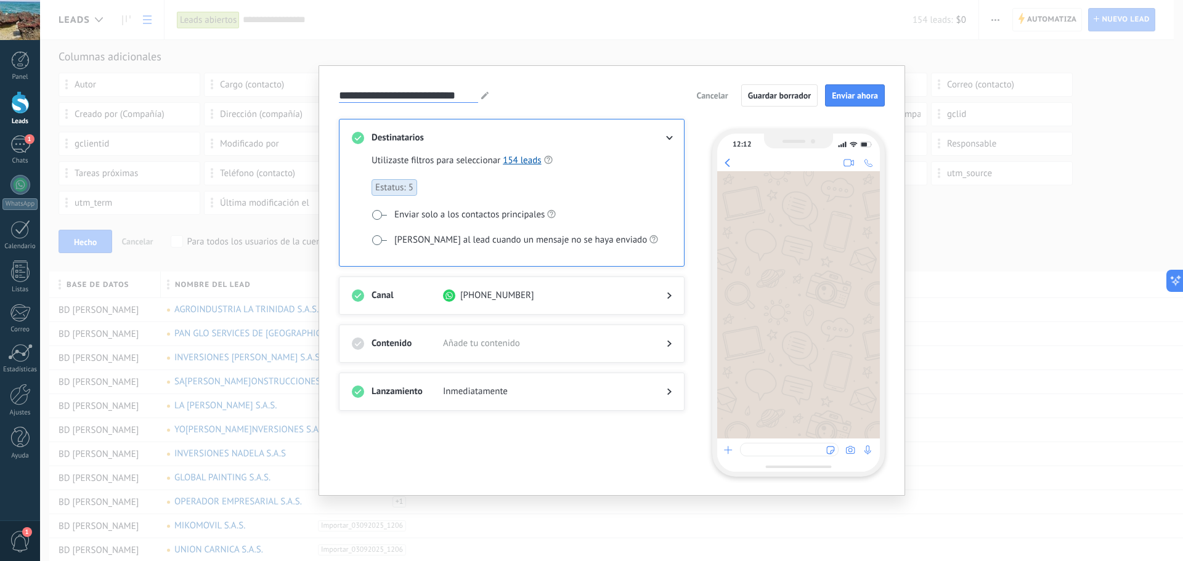
click at [468, 97] on input "**********" at bounding box center [408, 95] width 139 height 14
type input "*"
type input "**********"
click at [547, 347] on span "Añade tu contenido" at bounding box center [545, 344] width 204 height 12
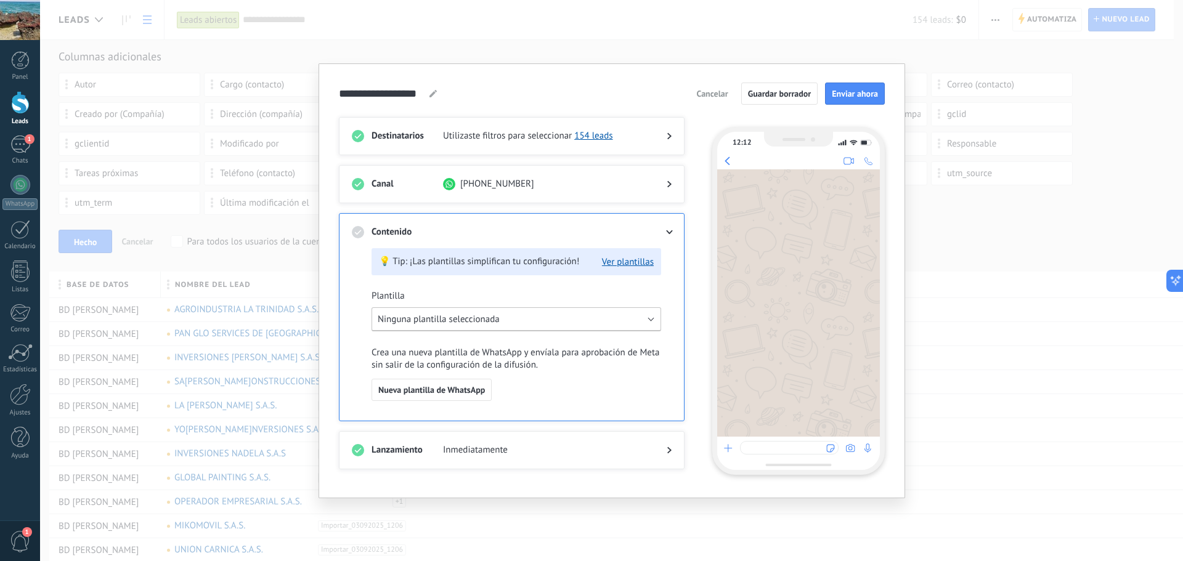
click at [513, 320] on button "Ninguna plantilla seleccionada" at bounding box center [517, 319] width 290 height 24
click at [489, 362] on li "OE Pequeña 1" at bounding box center [512, 363] width 296 height 22
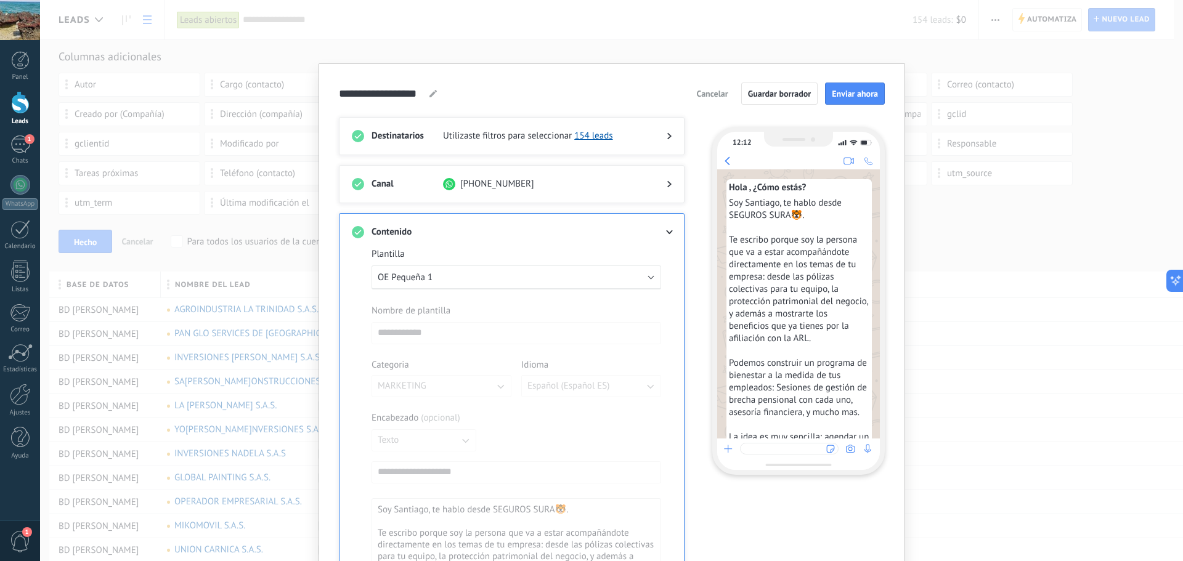
click at [669, 234] on icon at bounding box center [669, 232] width 7 height 4
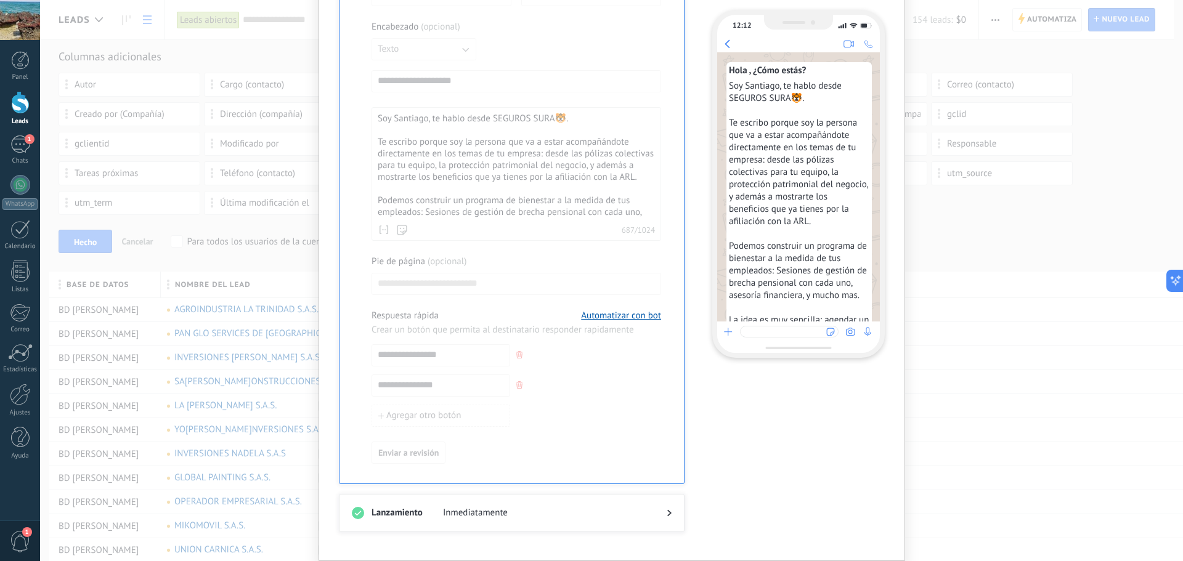
scroll to position [22, 0]
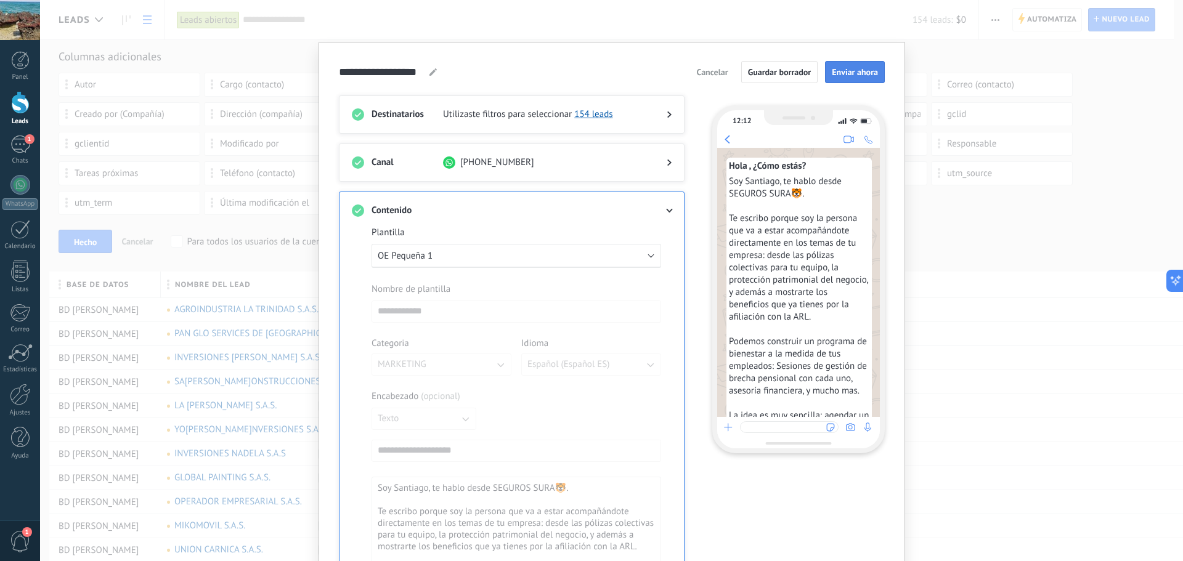
click at [844, 72] on span "Enviar ahora" at bounding box center [855, 72] width 46 height 9
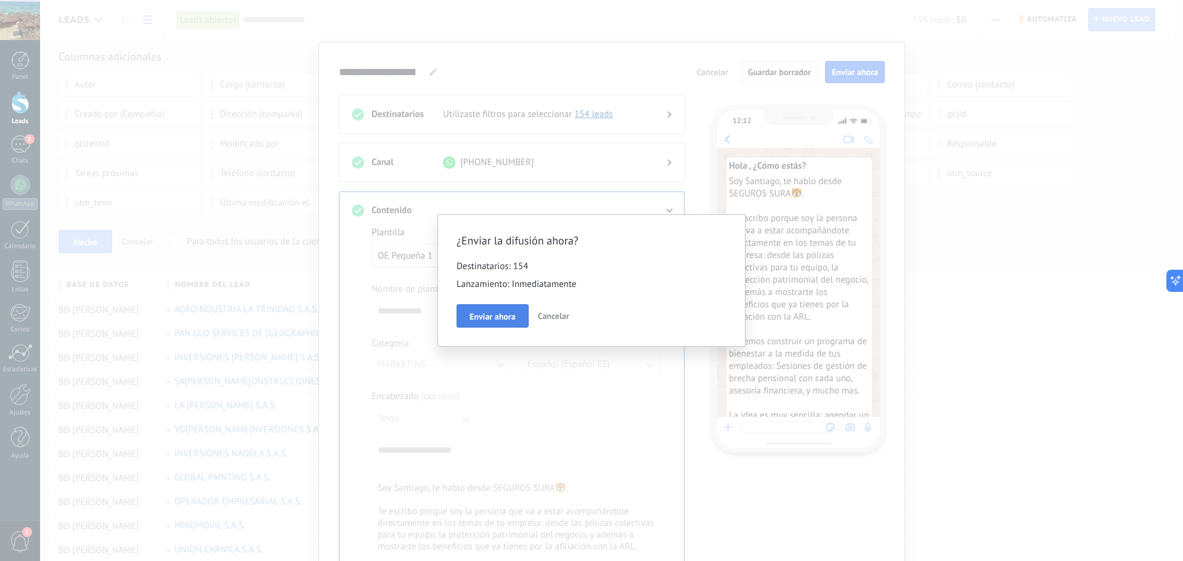
click at [505, 314] on span "Enviar ahora" at bounding box center [493, 316] width 46 height 9
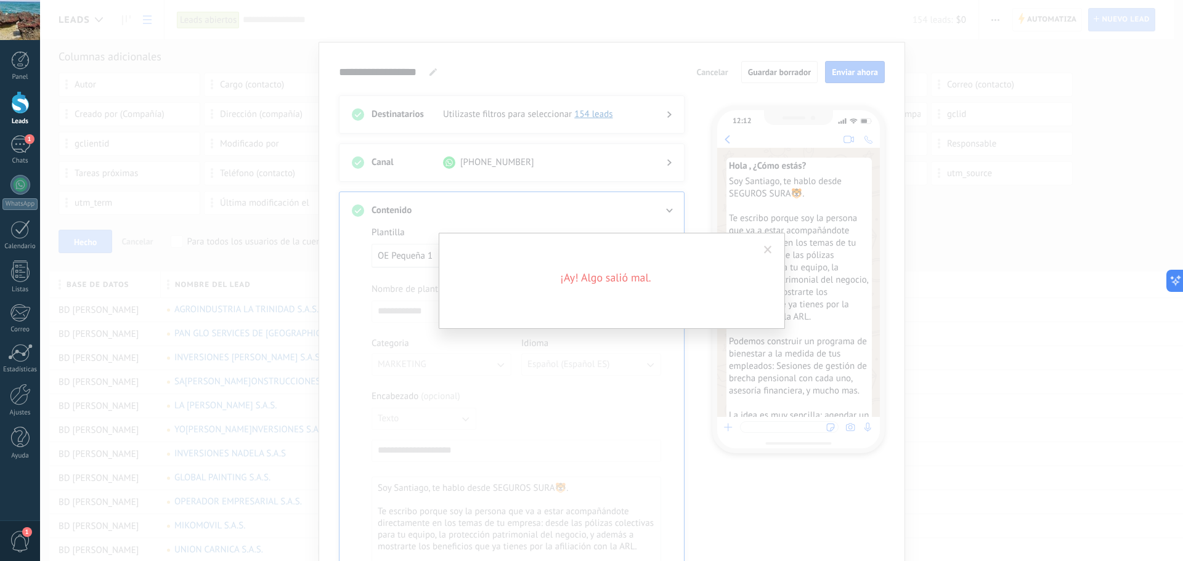
click at [750, 266] on div "¡Ay! Algo salió mal." at bounding box center [612, 281] width 346 height 96
drag, startPoint x: 571, startPoint y: 289, endPoint x: 730, endPoint y: 258, distance: 162.1
click at [580, 289] on div "¡Ay! Algo salió mal." at bounding box center [612, 281] width 346 height 96
click at [767, 250] on span at bounding box center [768, 250] width 8 height 9
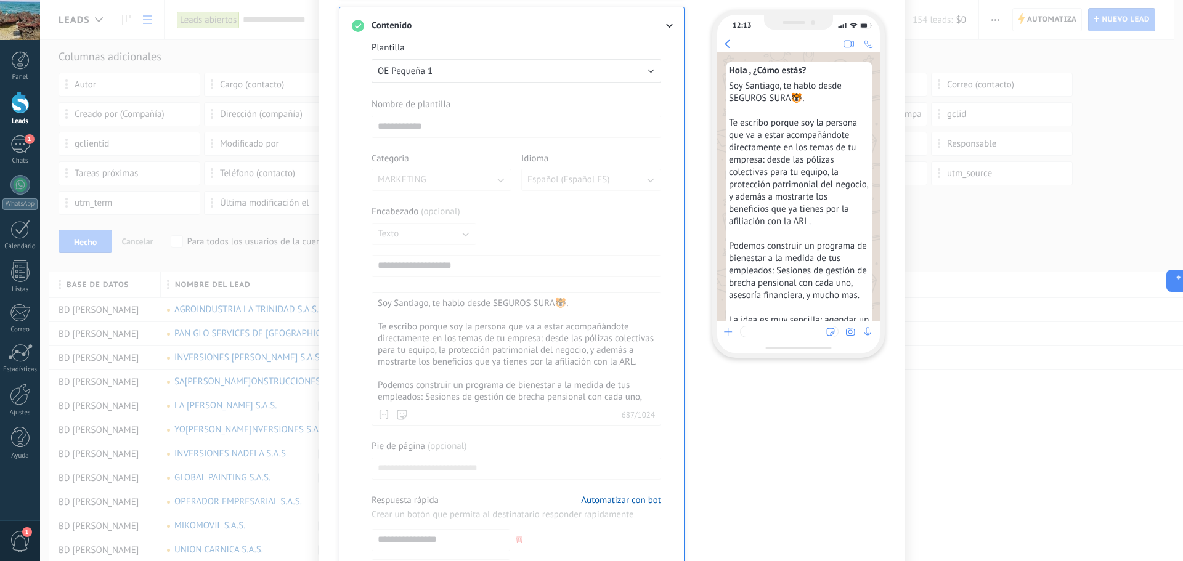
scroll to position [391, 0]
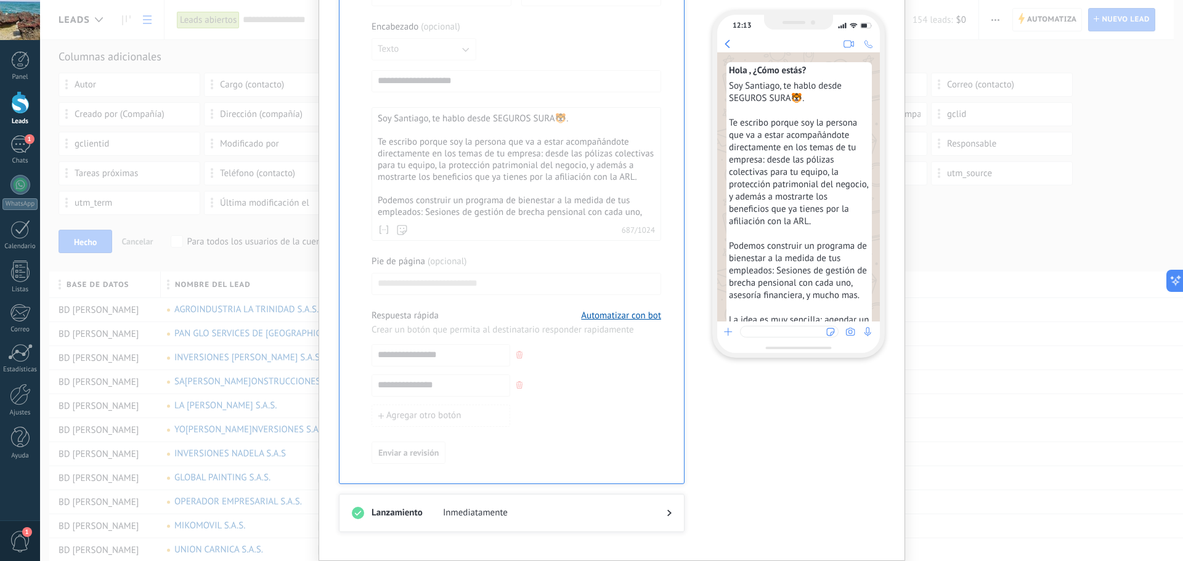
click at [641, 515] on span "Inmediatamente" at bounding box center [545, 513] width 204 height 12
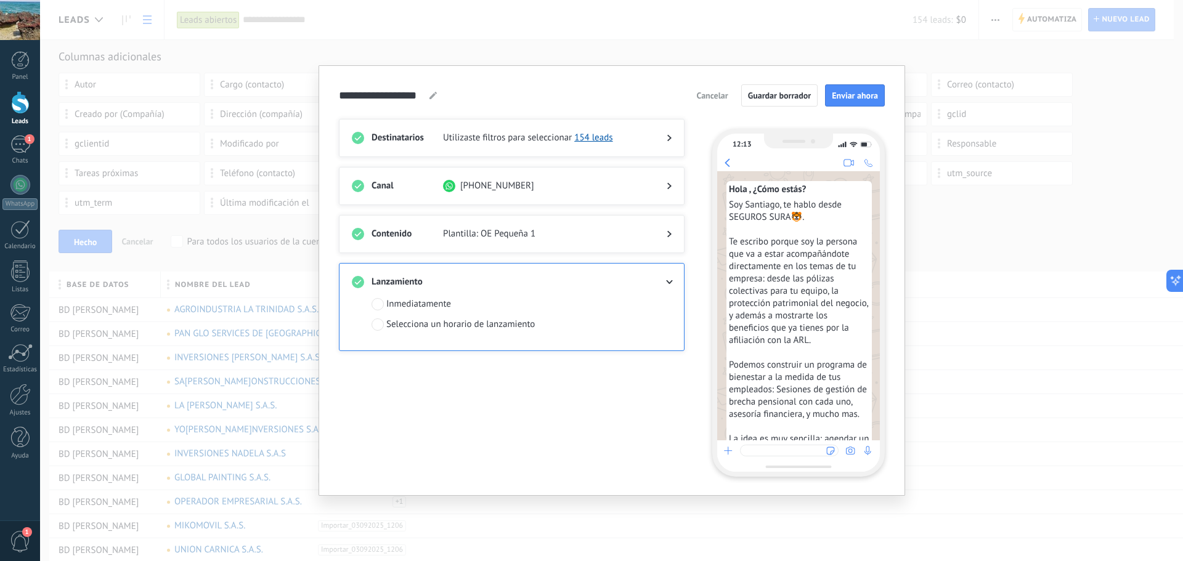
click at [459, 325] on div "Selecciona un horario de lanzamiento" at bounding box center [460, 325] width 149 height 12
click at [417, 346] on input "**********" at bounding box center [412, 350] width 80 height 22
type input "**********"
drag, startPoint x: 425, startPoint y: 400, endPoint x: 452, endPoint y: 389, distance: 29.3
click at [426, 399] on span "3" at bounding box center [426, 401] width 19 height 18
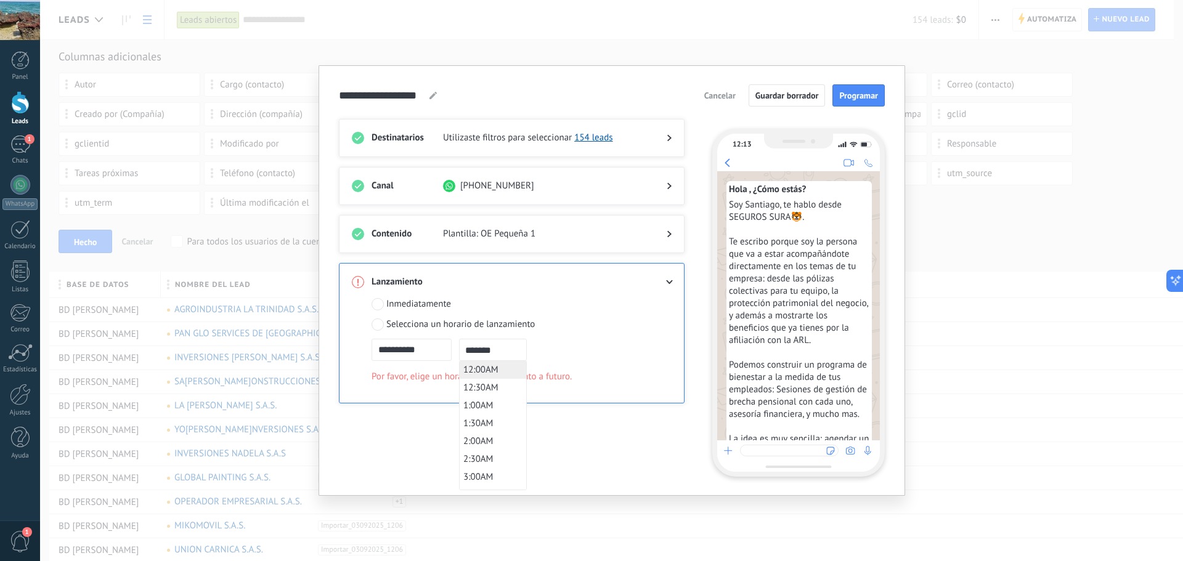
click at [517, 351] on input "*******" at bounding box center [493, 350] width 68 height 22
click at [487, 404] on span "1:00PM" at bounding box center [478, 403] width 30 height 12
type input "*******"
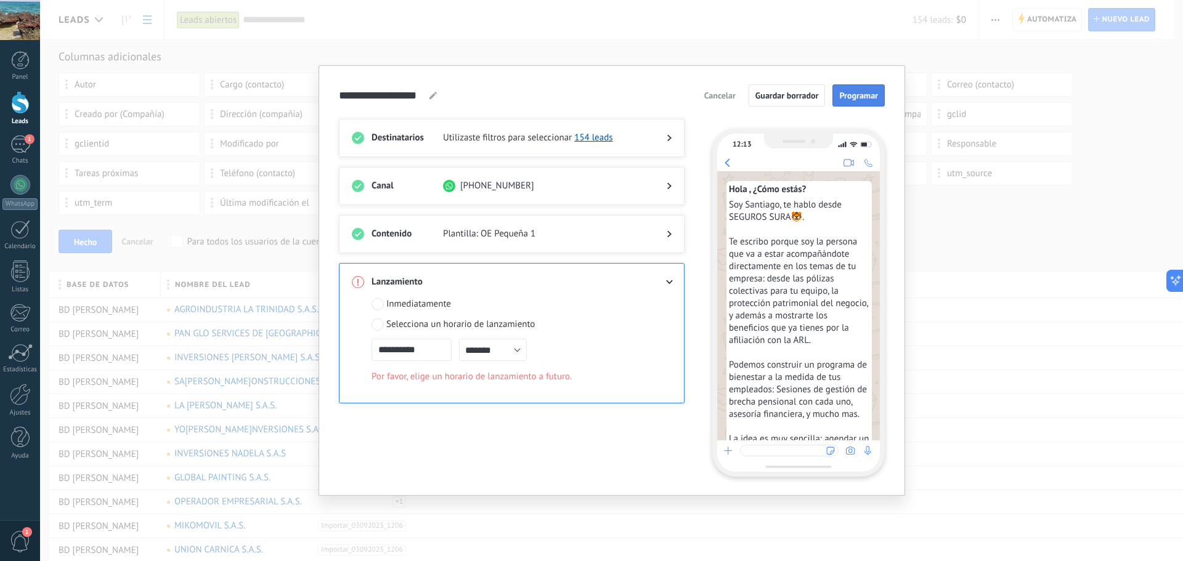
click at [857, 99] on span "Programar" at bounding box center [858, 95] width 39 height 9
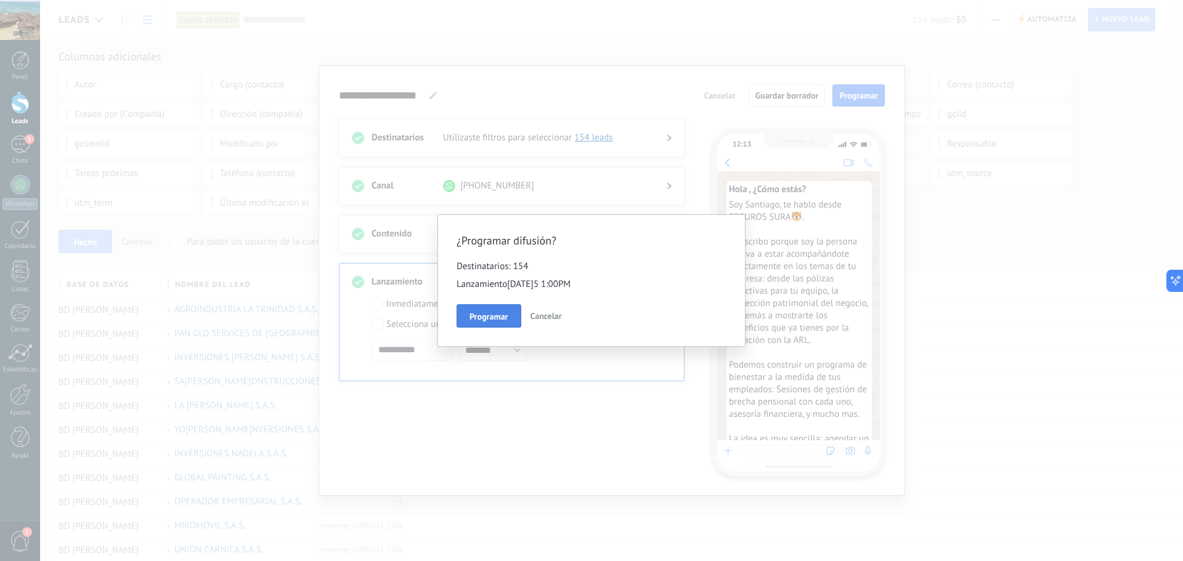
click at [499, 320] on span "Programar" at bounding box center [489, 316] width 39 height 9
